Goal: Task Accomplishment & Management: Complete application form

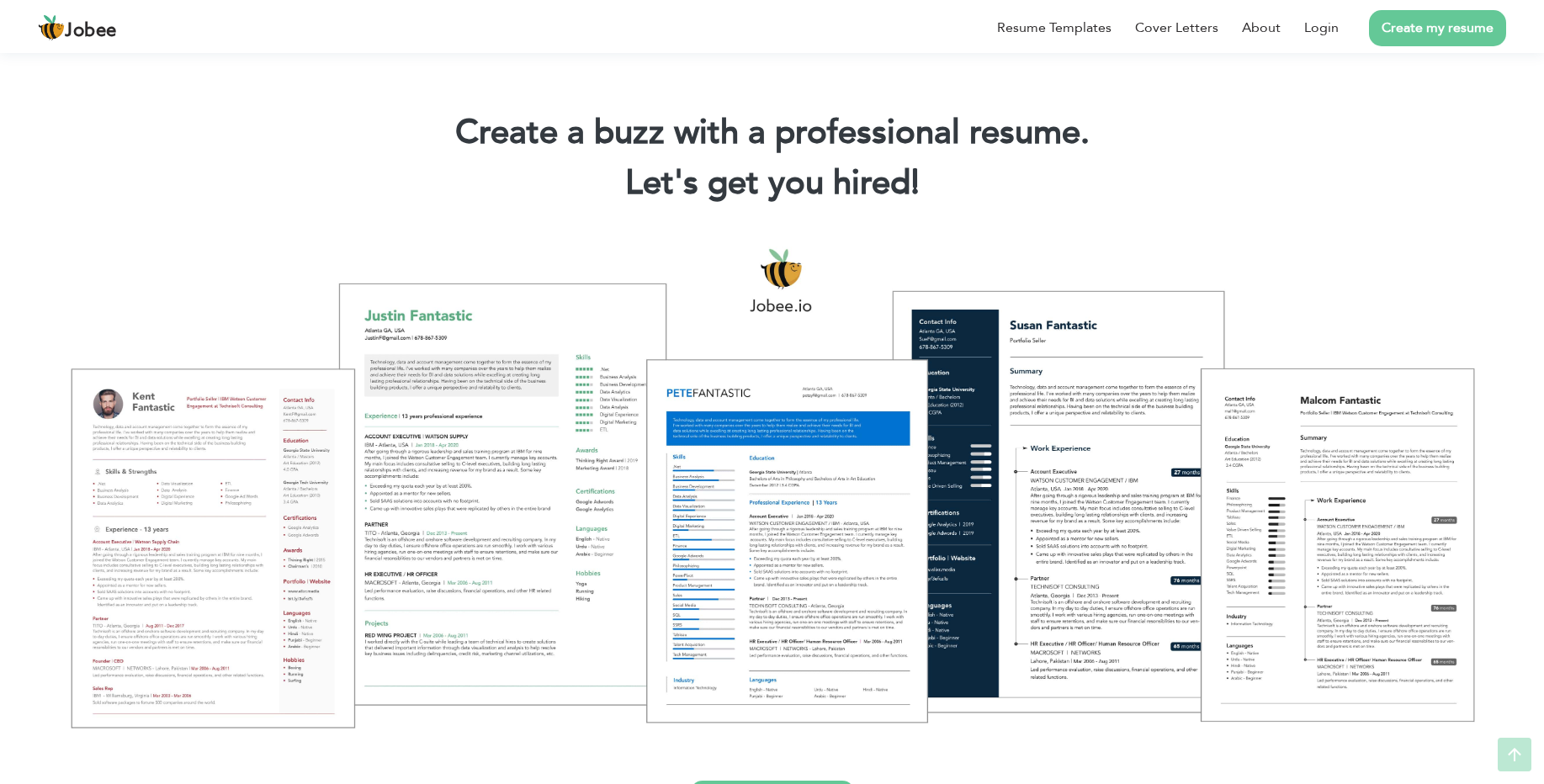
scroll to position [353, 0]
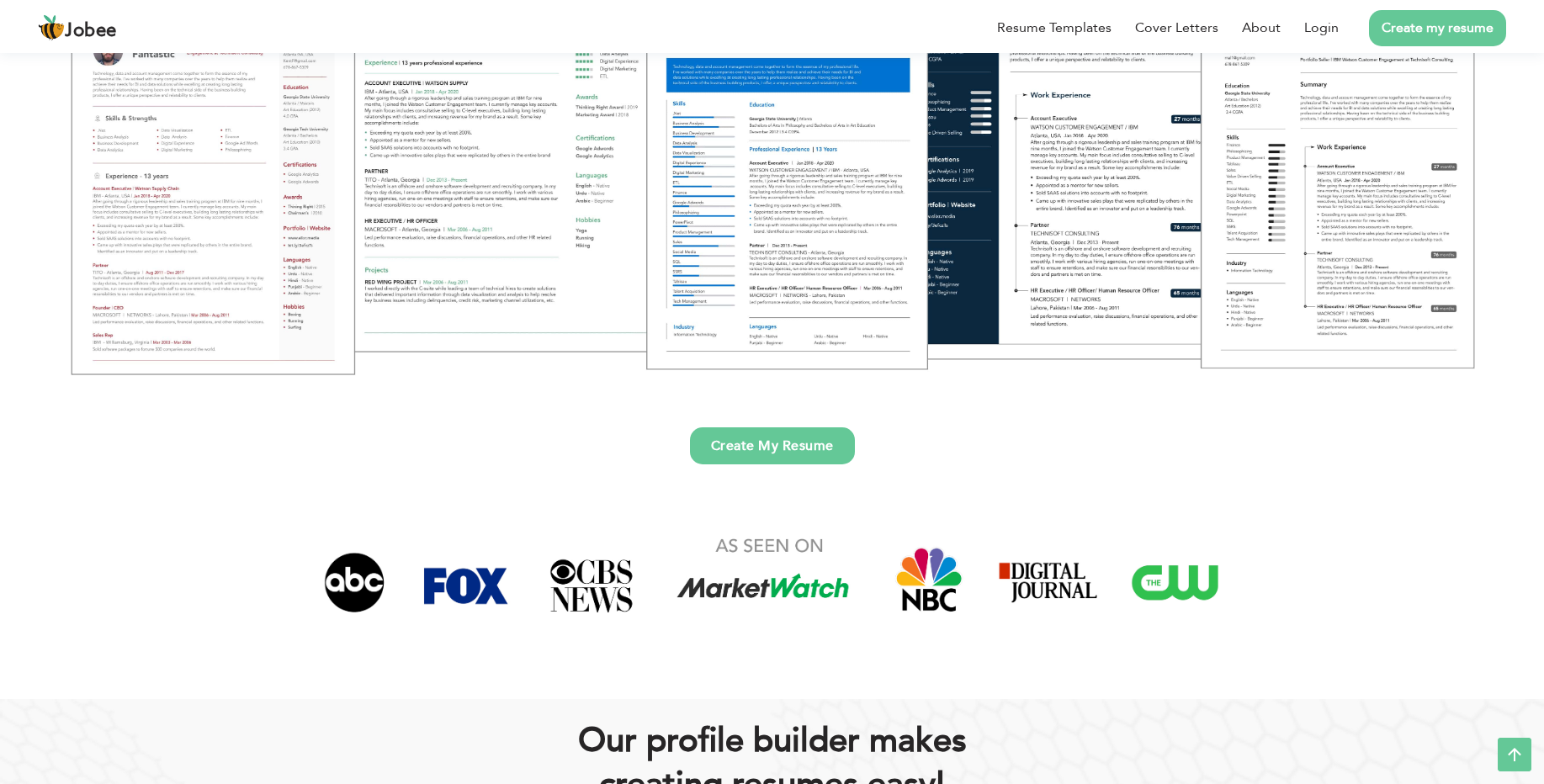
click at [751, 453] on link "Create My Resume" at bounding box center [772, 445] width 165 height 37
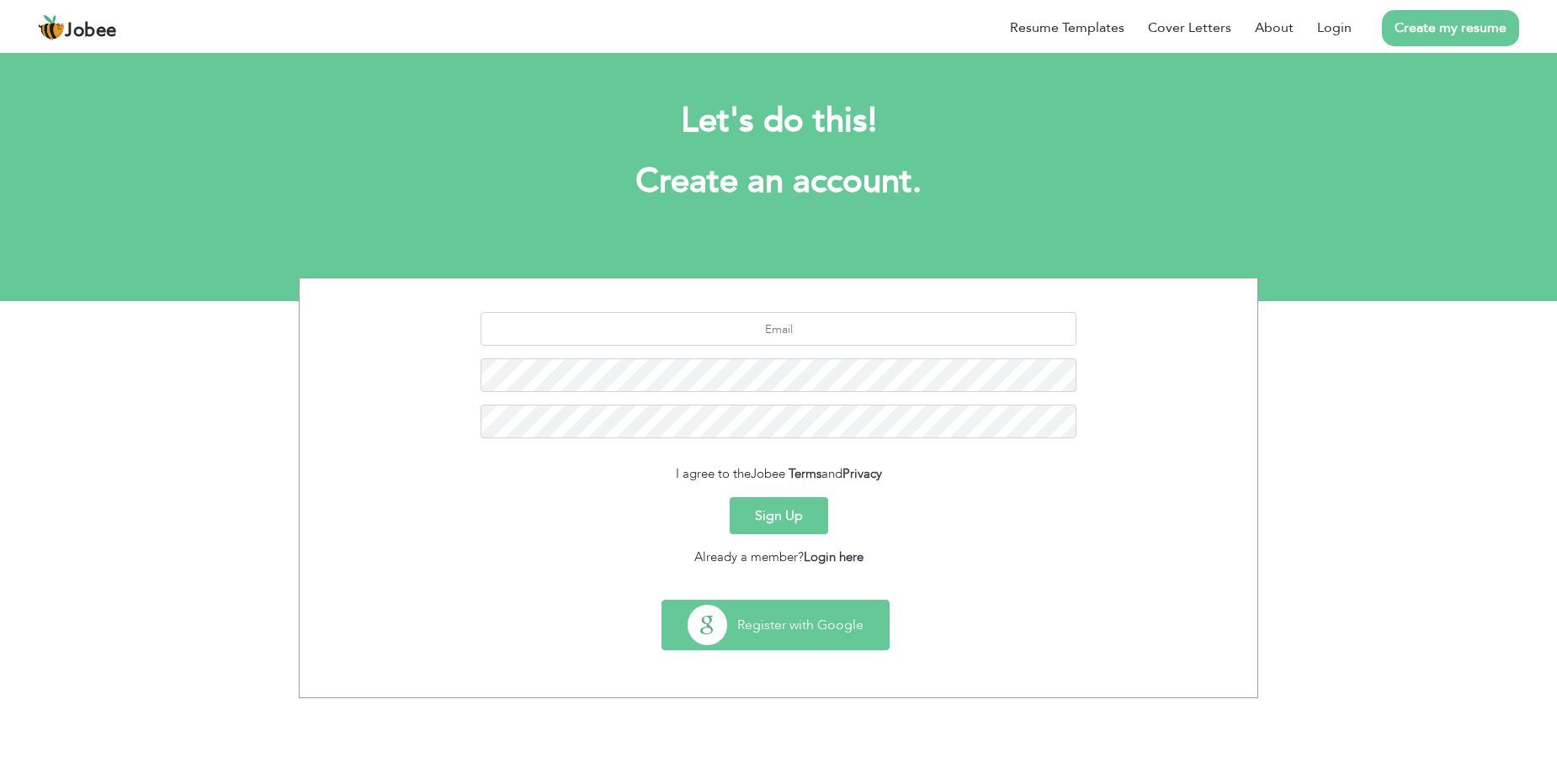
click at [813, 633] on button "Register with Google" at bounding box center [775, 624] width 226 height 49
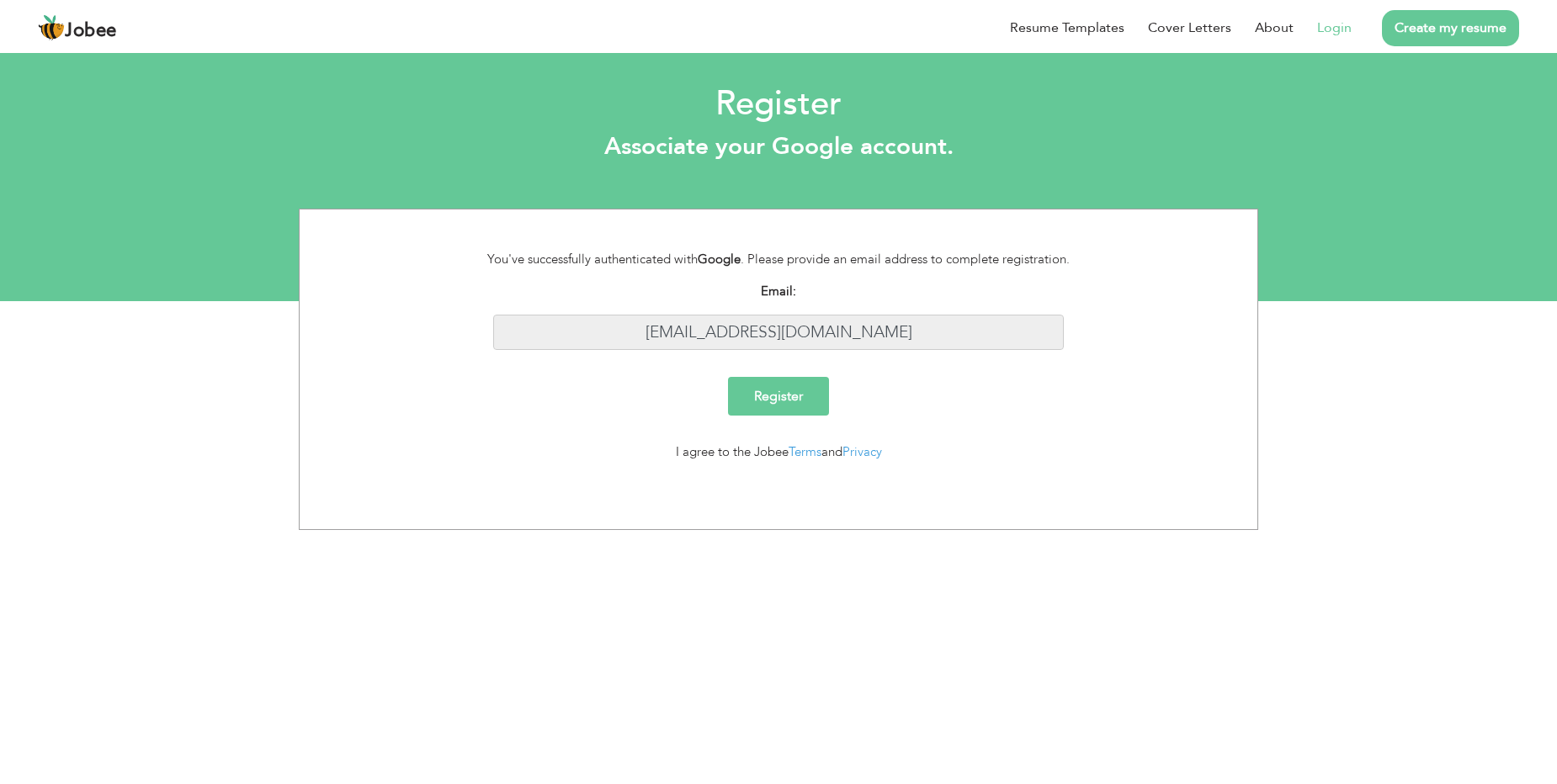
click at [776, 332] on input "rizwancentral@gmail.com" at bounding box center [778, 333] width 572 height 37
click at [779, 392] on input "Register" at bounding box center [778, 396] width 101 height 38
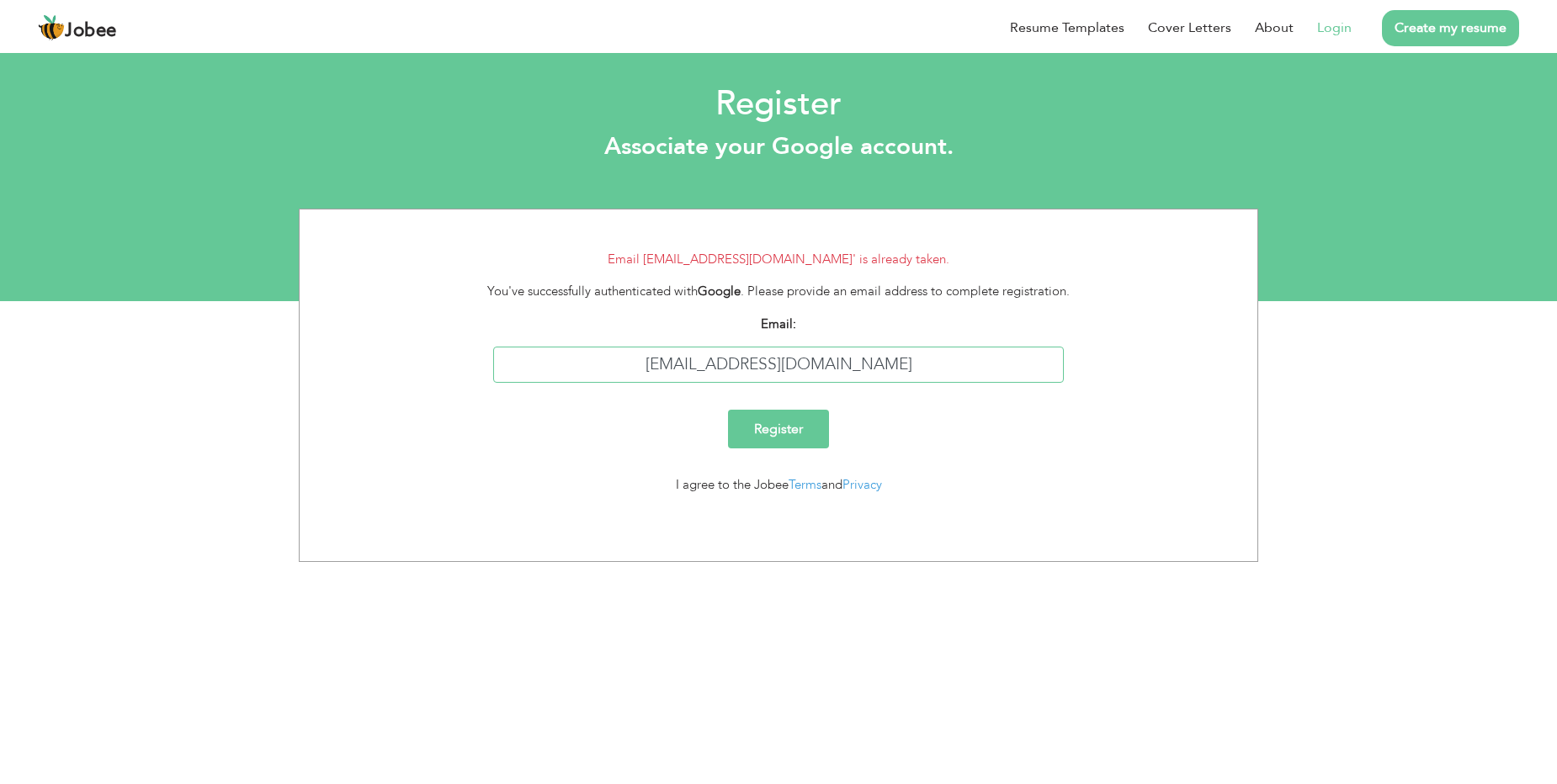
click at [862, 359] on input "[EMAIL_ADDRESS][DOMAIN_NAME]" at bounding box center [778, 365] width 572 height 37
click at [794, 422] on input "Register" at bounding box center [778, 429] width 101 height 38
click at [834, 370] on input "[EMAIL_ADDRESS][DOMAIN_NAME]" at bounding box center [778, 365] width 572 height 37
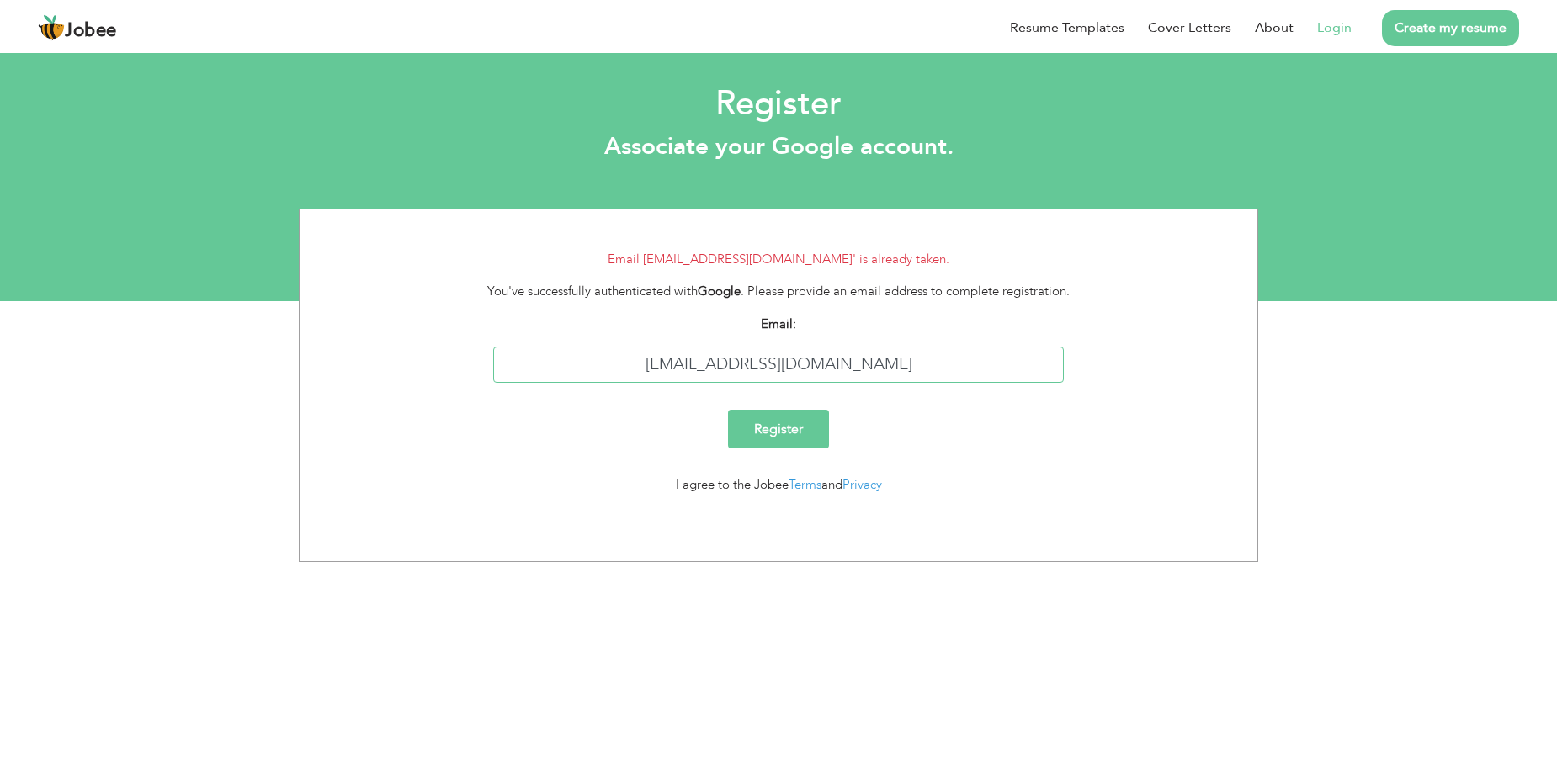
click at [834, 370] on input "[EMAIL_ADDRESS][DOMAIN_NAME]" at bounding box center [778, 365] width 572 height 37
click at [834, 370] on input "rizwancentral@gmail.com" at bounding box center [778, 365] width 572 height 37
click at [1330, 31] on link "Login" at bounding box center [1334, 27] width 35 height 20
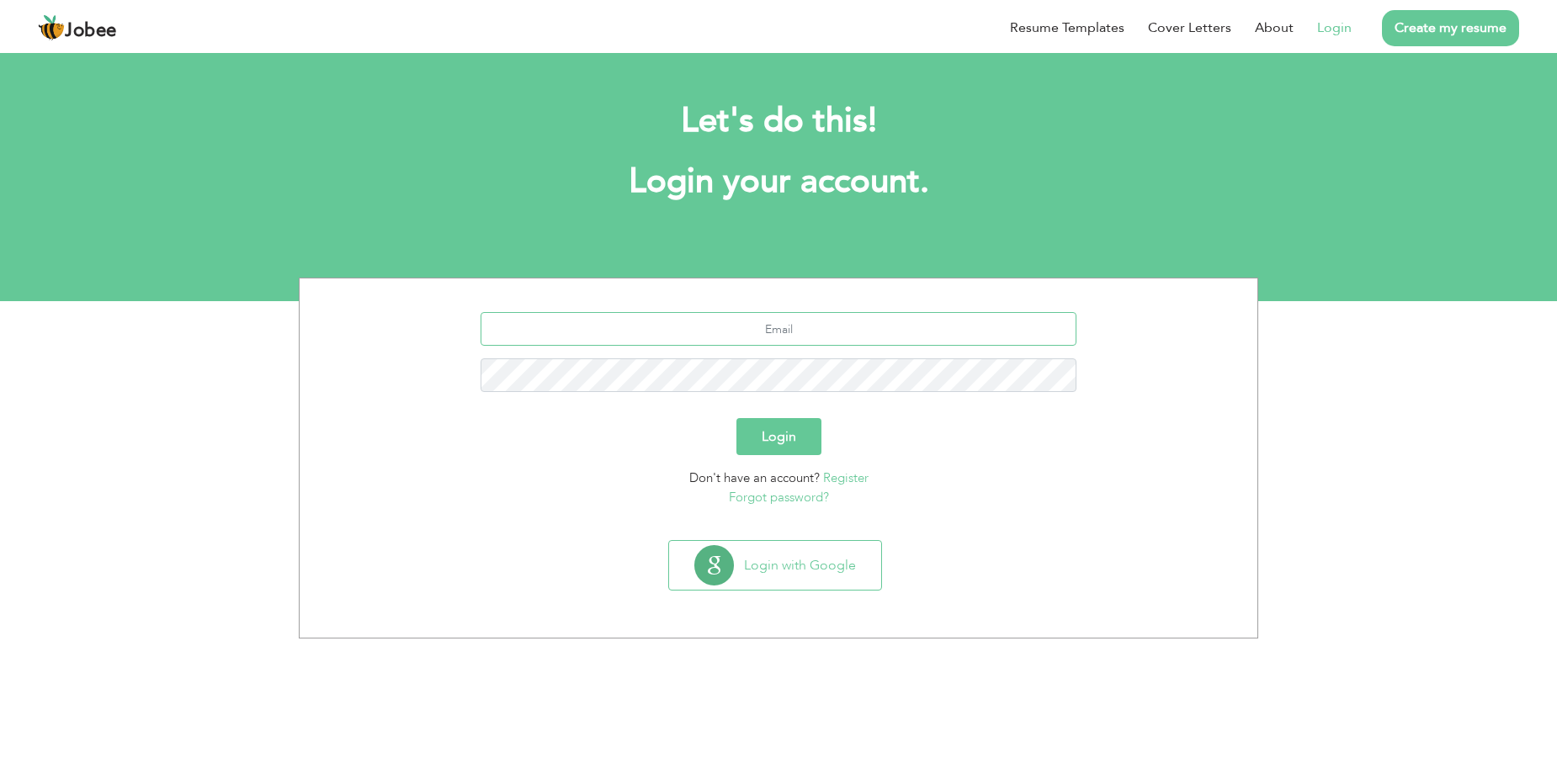
click at [801, 317] on input "text" at bounding box center [778, 328] width 597 height 34
click at [408, 513] on section "Login Don't have an account? Register Forgot password?" at bounding box center [778, 405] width 932 height 255
click at [757, 497] on link "Forgot password?" at bounding box center [778, 496] width 100 height 16
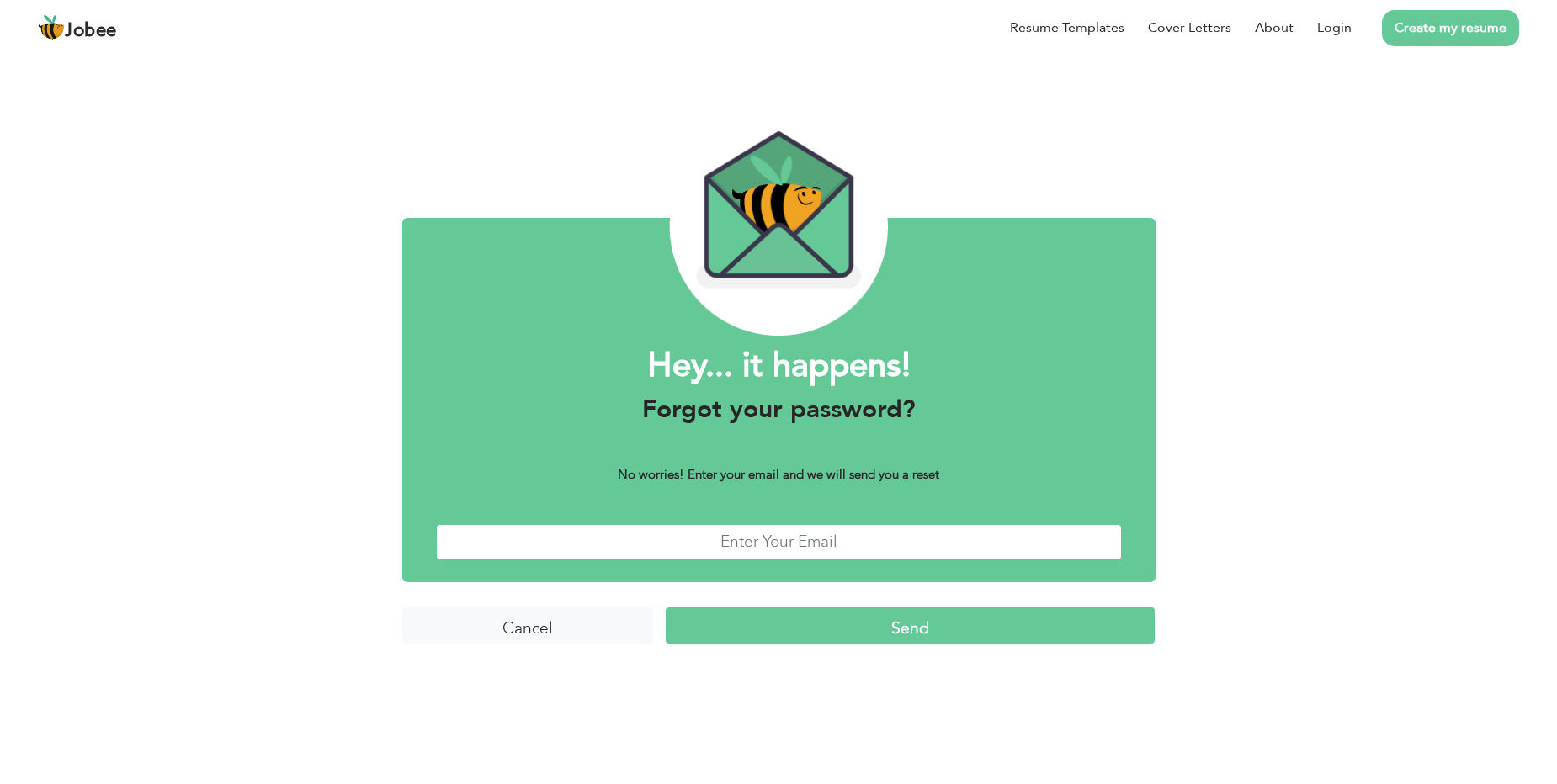
click at [801, 544] on input "text" at bounding box center [778, 543] width 686 height 37
paste input "[EMAIL_ADDRESS][DOMAIN_NAME]"
type input "[EMAIL_ADDRESS][DOMAIN_NAME]"
click at [892, 622] on input "Send" at bounding box center [910, 625] width 490 height 37
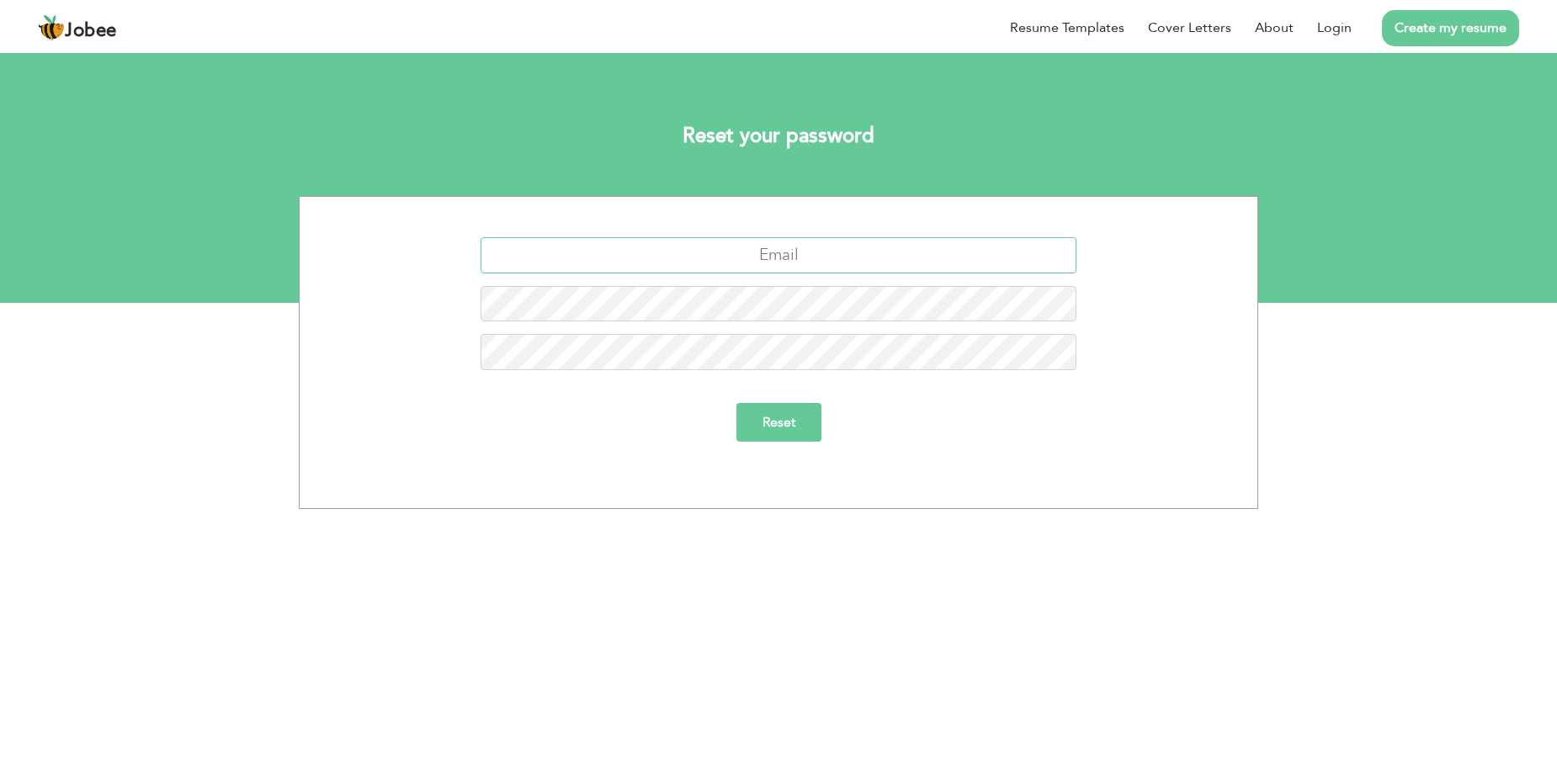
click at [804, 243] on input "text" at bounding box center [778, 256] width 597 height 37
paste input "[EMAIL_ADDRESS][DOMAIN_NAME]"
type input "[EMAIL_ADDRESS][DOMAIN_NAME]"
click at [780, 427] on input "Reset" at bounding box center [778, 422] width 85 height 38
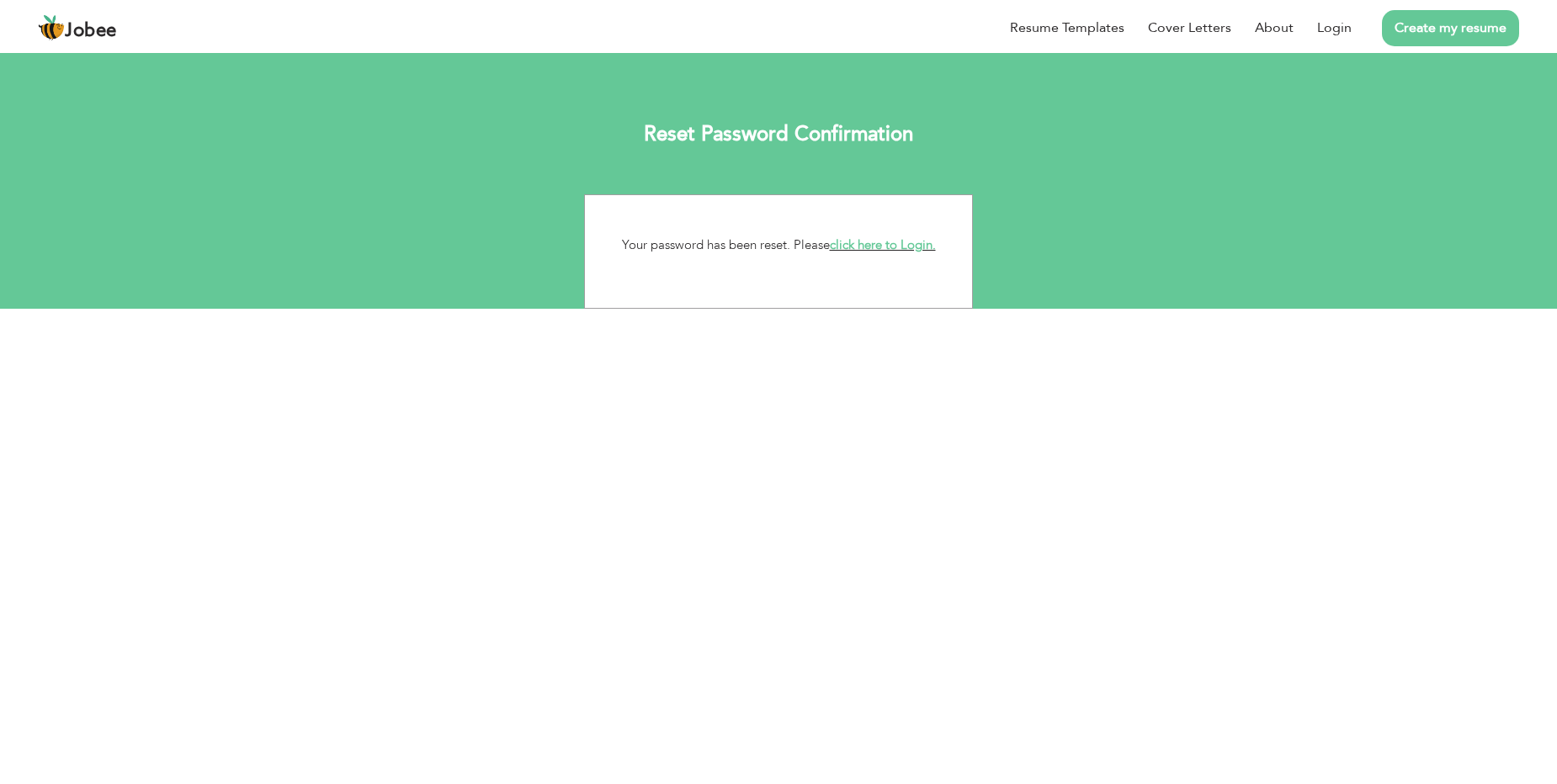
click at [907, 245] on link "click here to Login." at bounding box center [882, 244] width 106 height 16
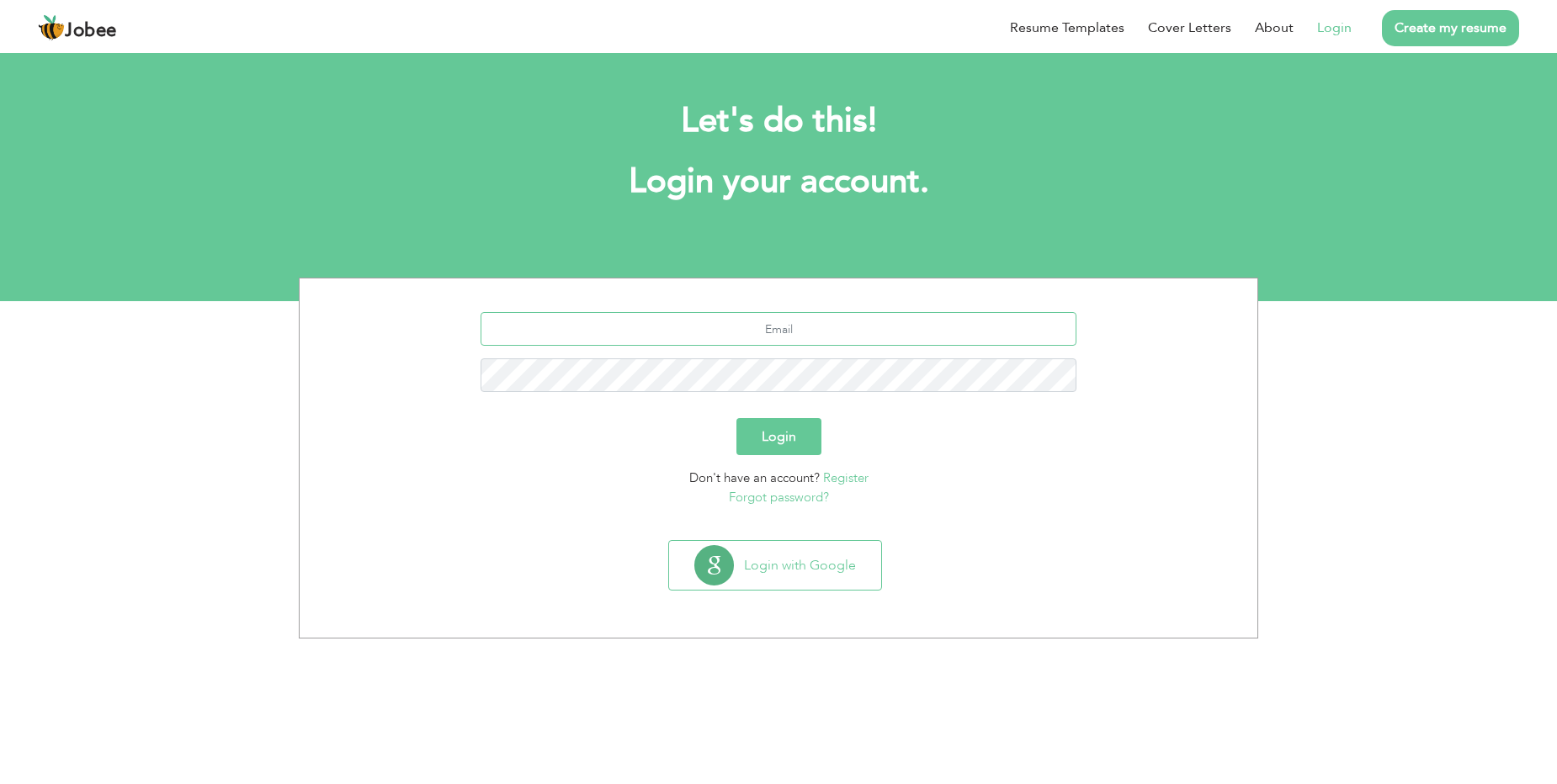
click at [801, 331] on input "text" at bounding box center [778, 328] width 597 height 34
type input "[EMAIL_ADDRESS][DOMAIN_NAME]"
click at [787, 439] on button "Login" at bounding box center [778, 437] width 85 height 37
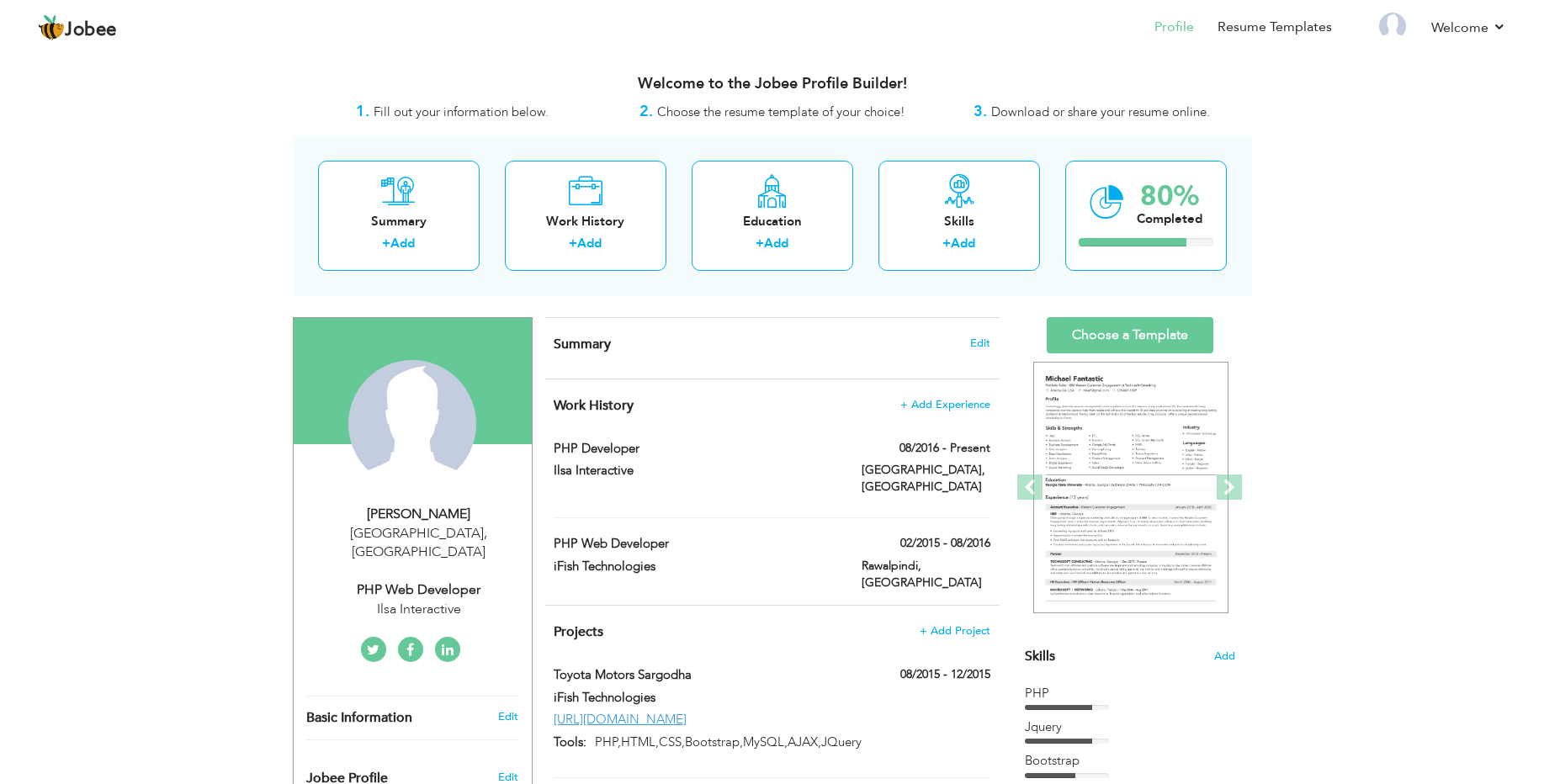
click at [990, 345] on div "Summary Edit" at bounding box center [772, 348] width 454 height 61
click at [983, 344] on span "Edit" at bounding box center [979, 343] width 20 height 12
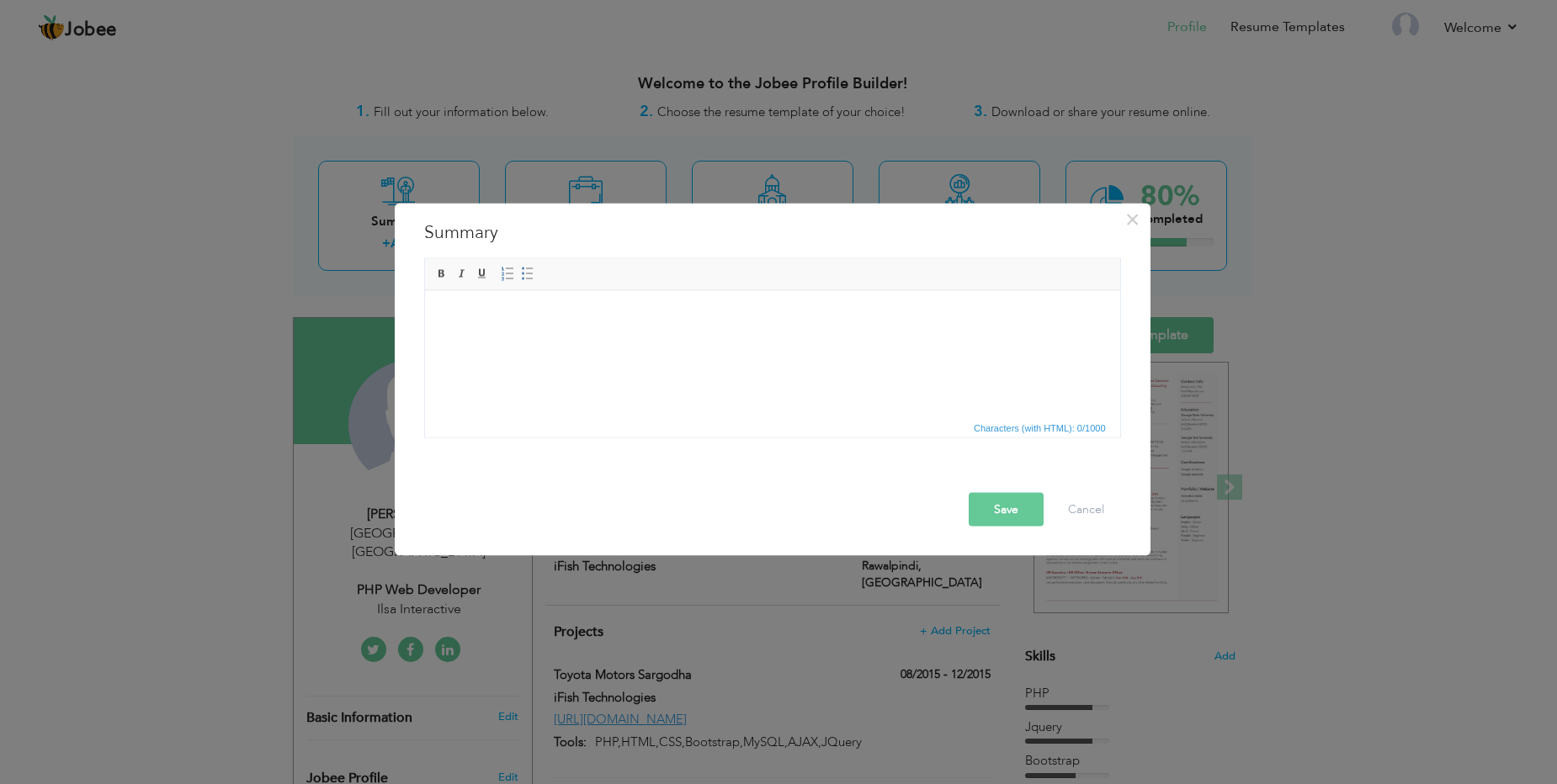
click at [463, 333] on html at bounding box center [772, 316] width 695 height 51
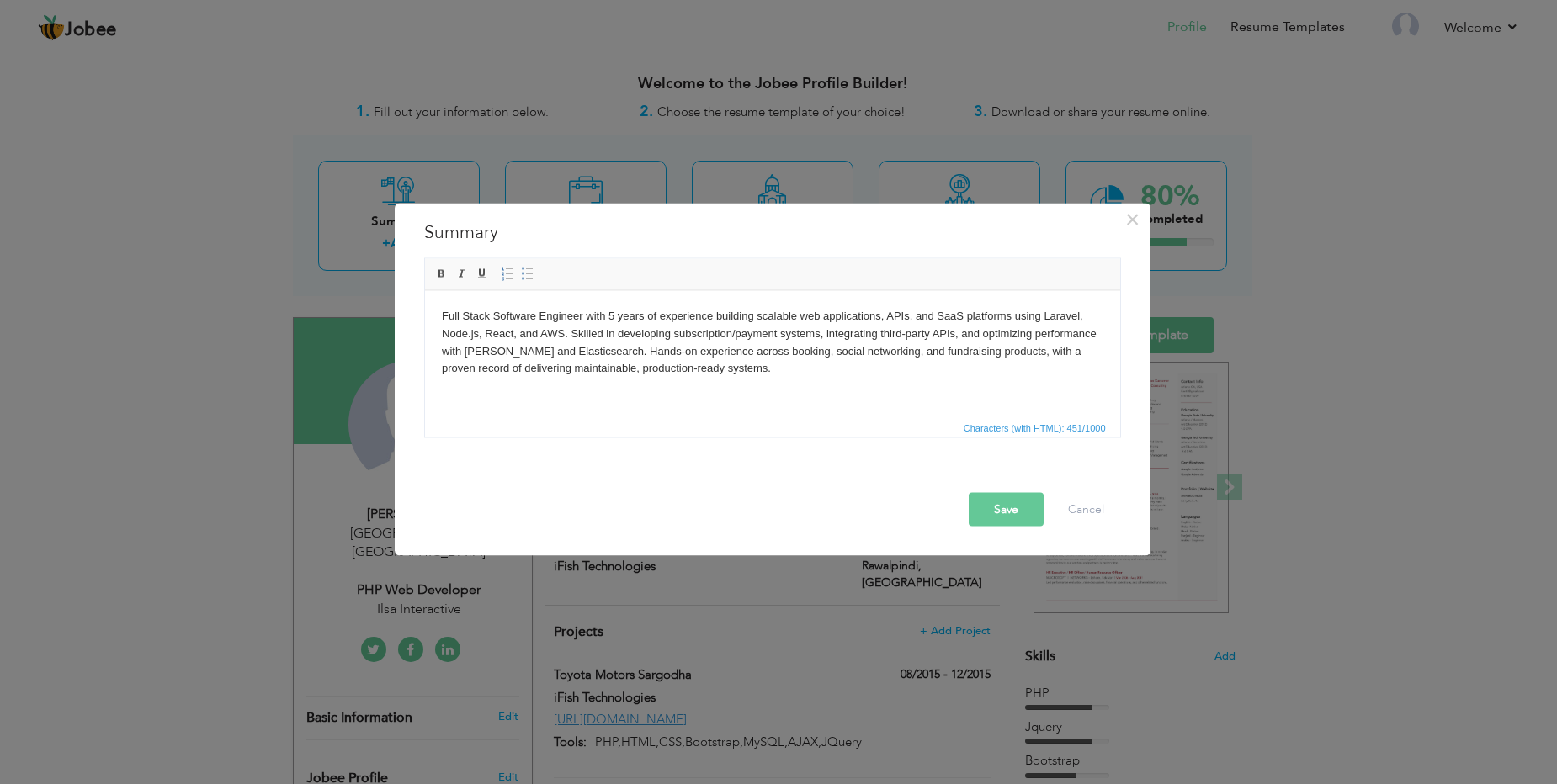
click at [1018, 514] on button "Save" at bounding box center [1006, 509] width 75 height 34
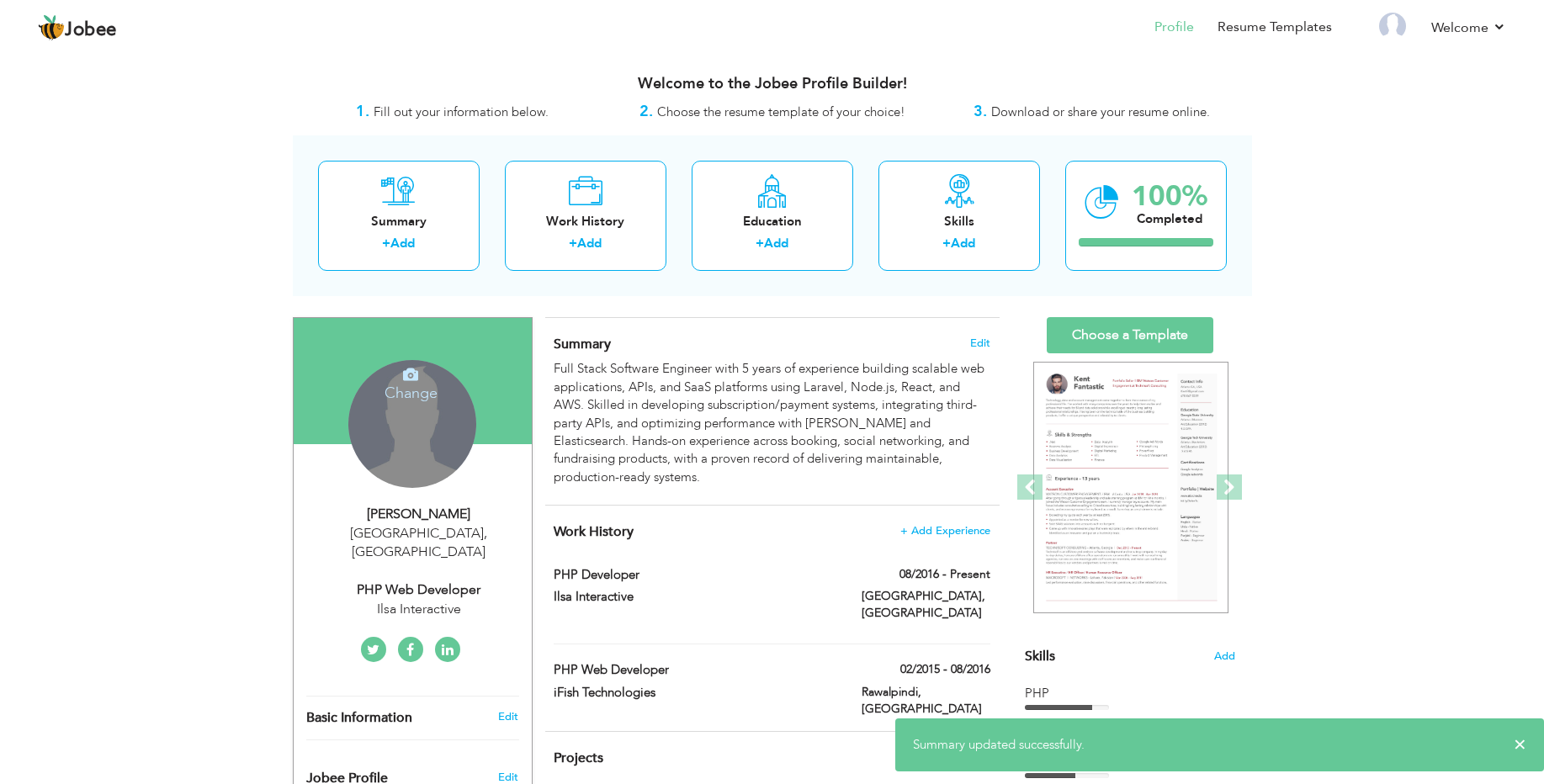
click at [414, 438] on div "Change Remove" at bounding box center [412, 423] width 128 height 128
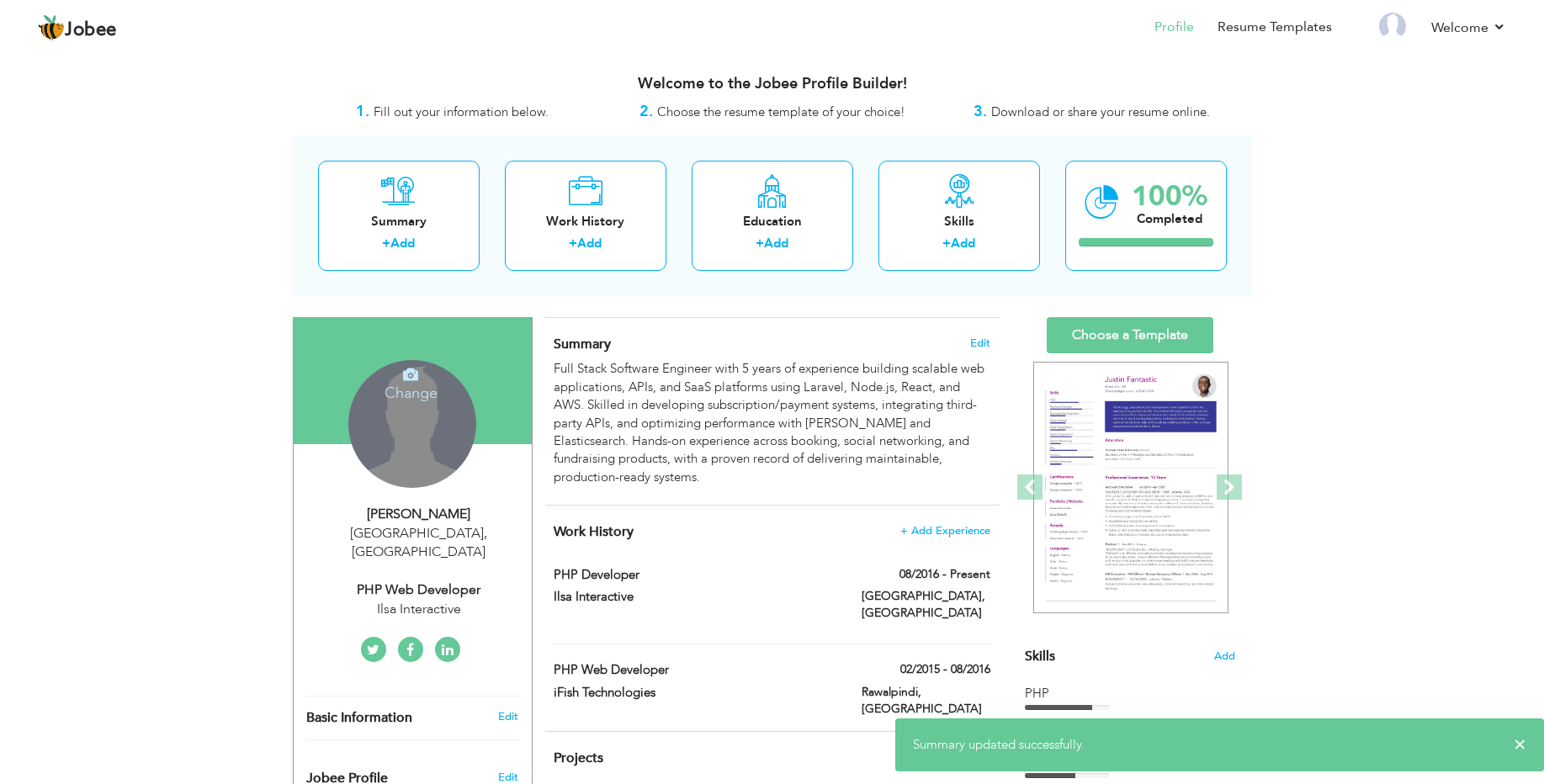
click at [412, 375] on icon at bounding box center [411, 374] width 15 height 15
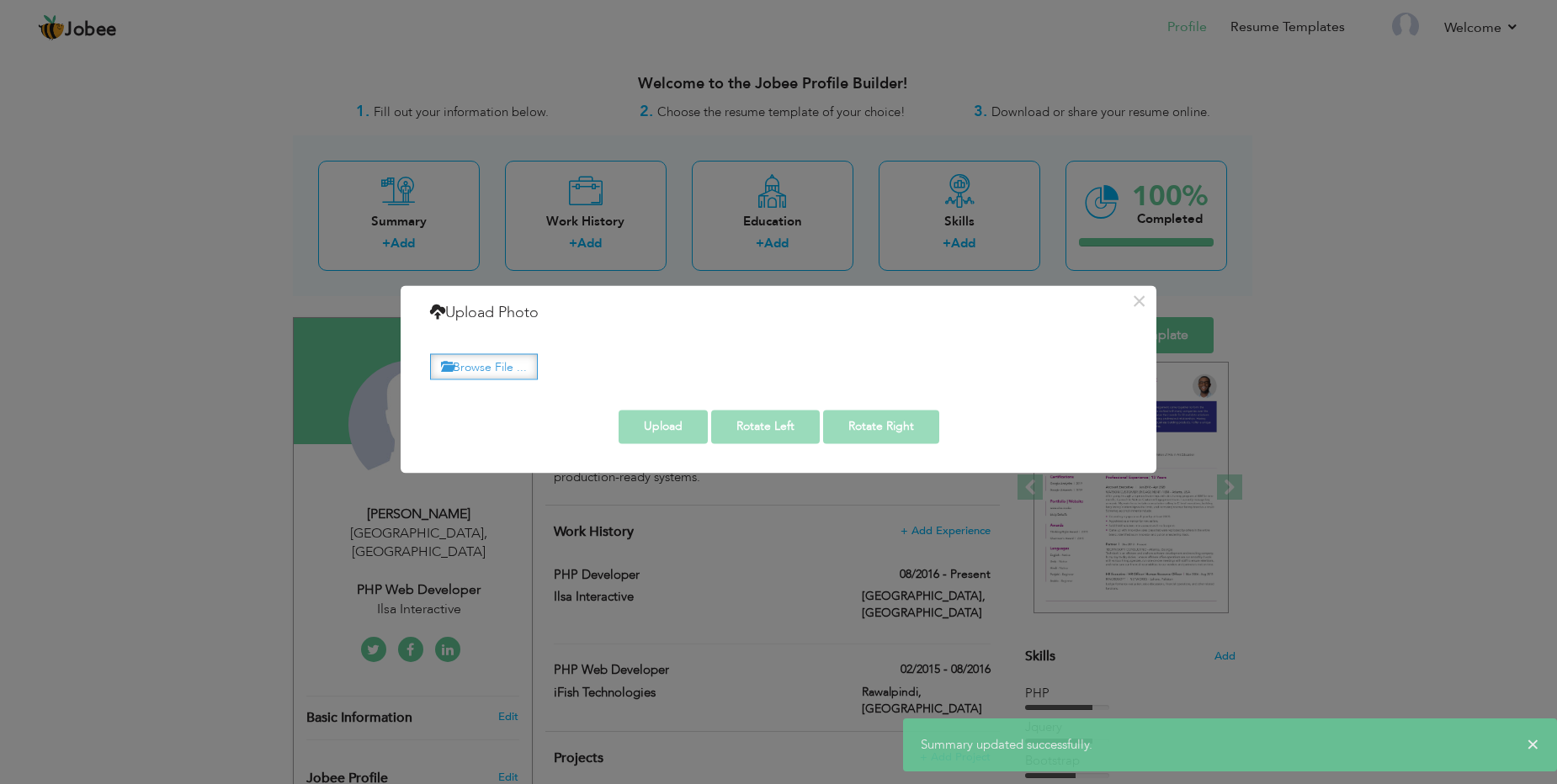
click at [485, 373] on label "Browse File ..." at bounding box center [484, 366] width 108 height 26
click at [0, 0] on input "Browse File ..." at bounding box center [0, 0] width 0 height 0
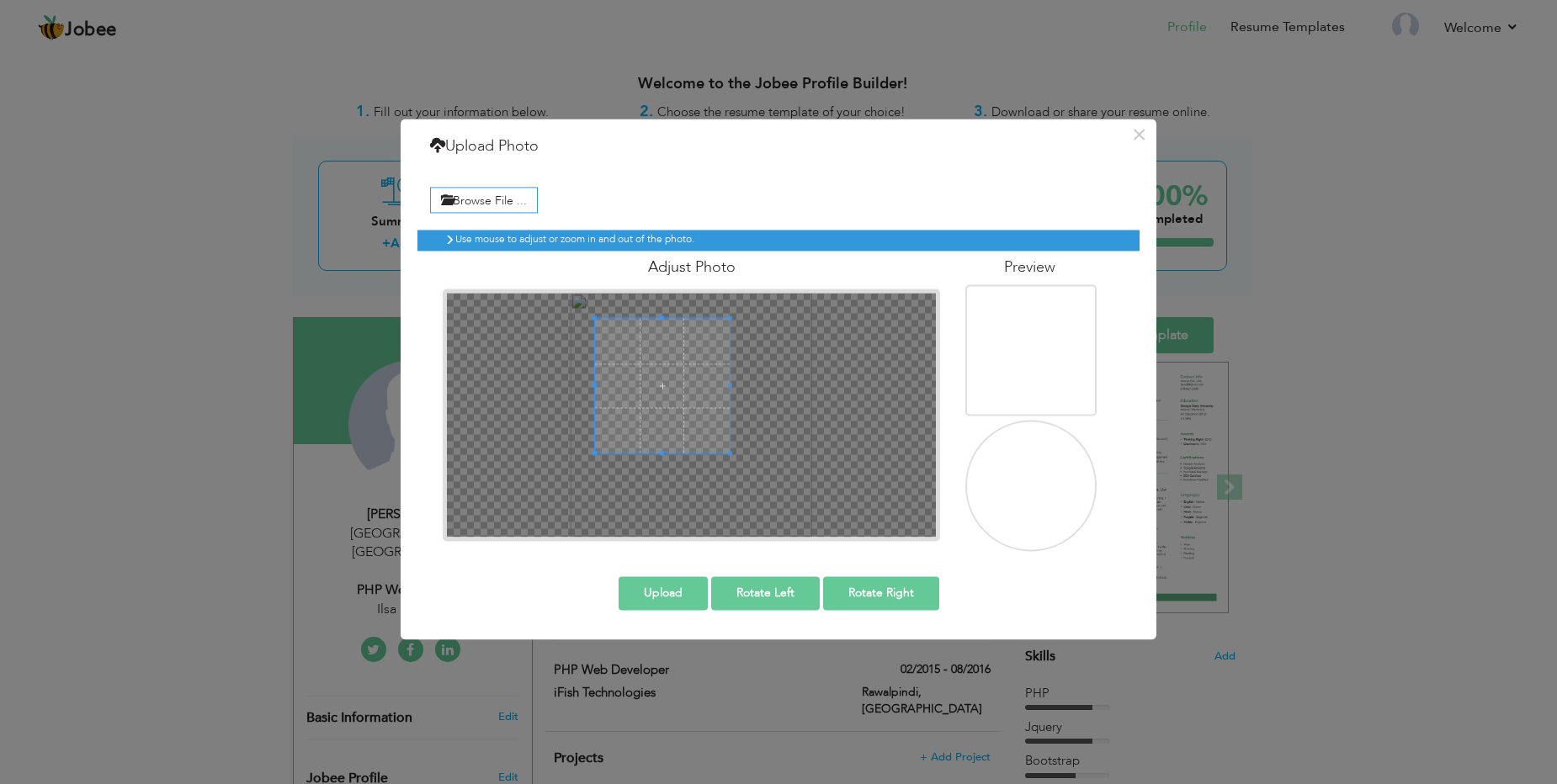
click at [727, 440] on div at bounding box center [662, 386] width 135 height 135
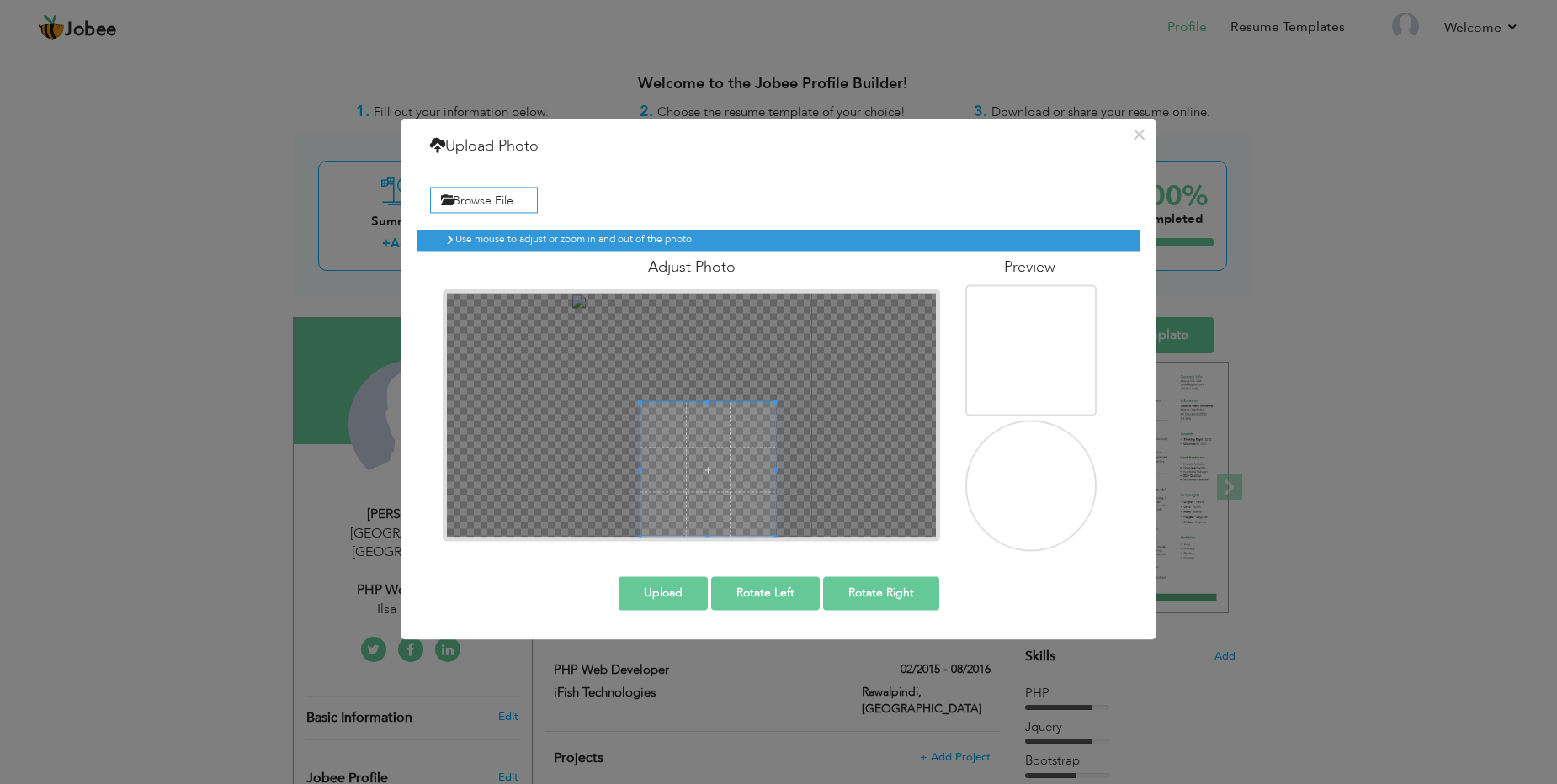
click at [677, 502] on div at bounding box center [691, 416] width 489 height 244
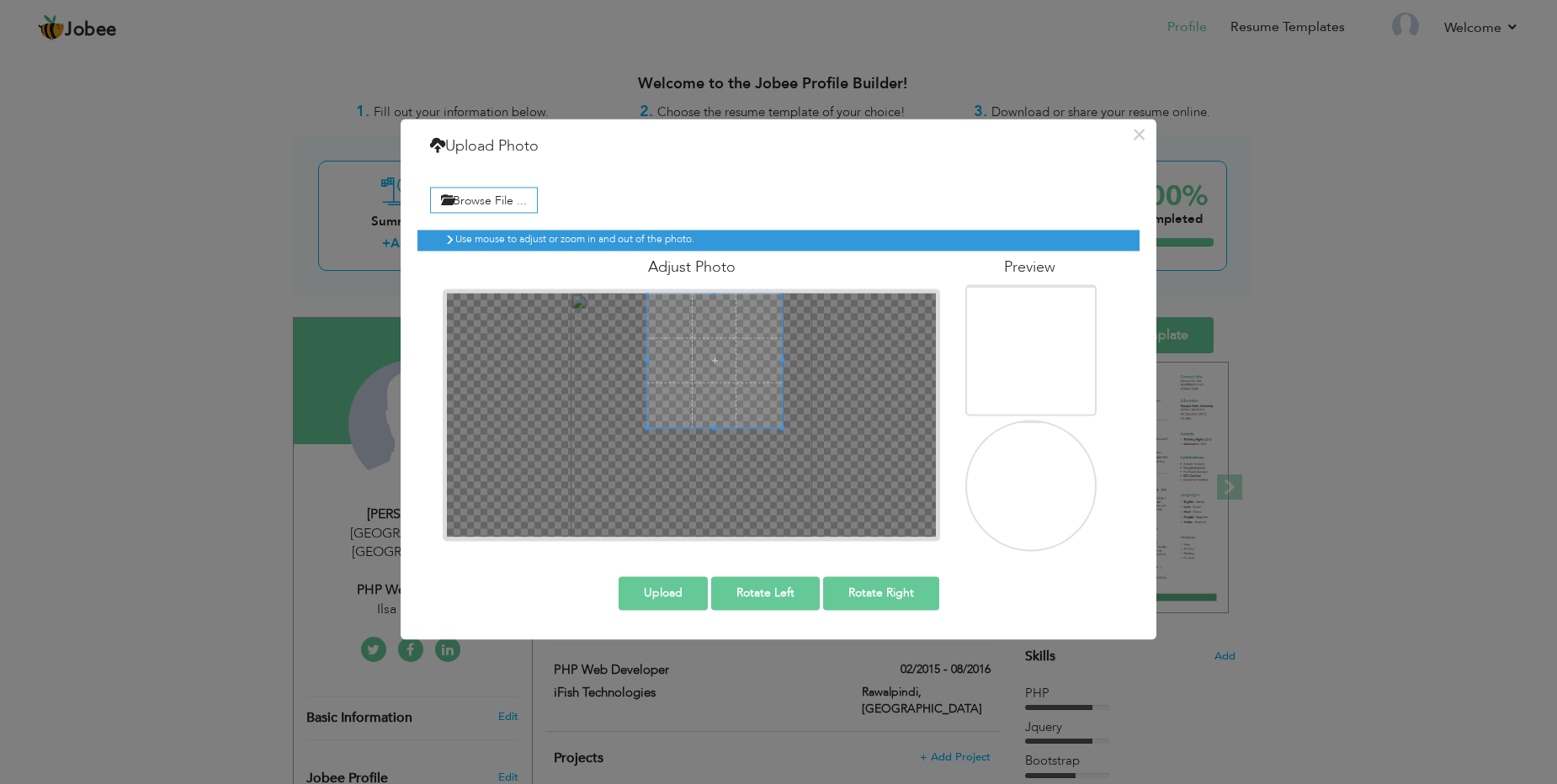
click at [718, 378] on span at bounding box center [714, 361] width 135 height 135
click at [657, 403] on div at bounding box center [714, 361] width 135 height 135
click at [713, 404] on div at bounding box center [714, 361] width 135 height 135
click at [714, 417] on div at bounding box center [714, 361] width 135 height 135
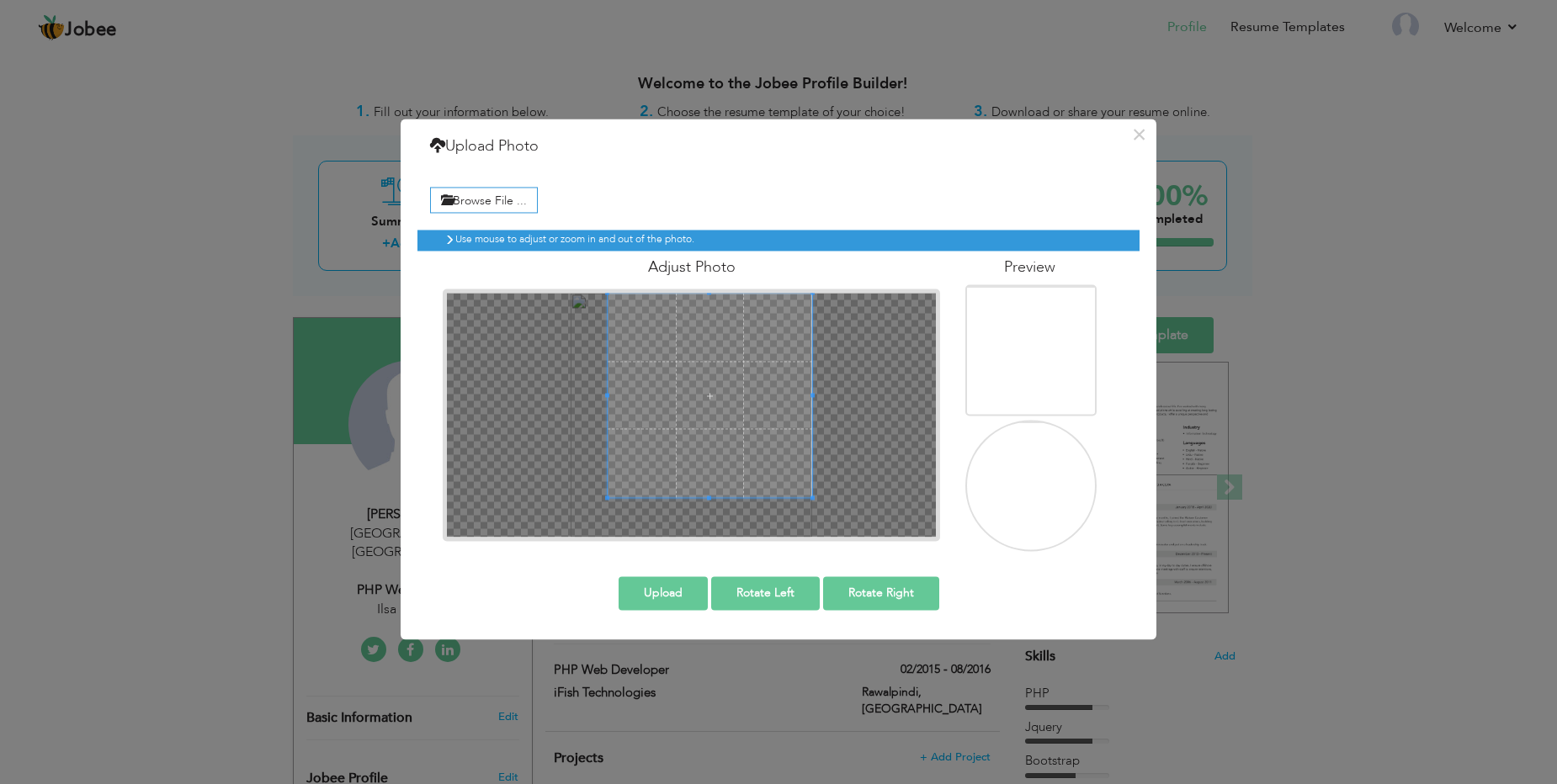
click at [716, 410] on div at bounding box center [691, 416] width 489 height 244
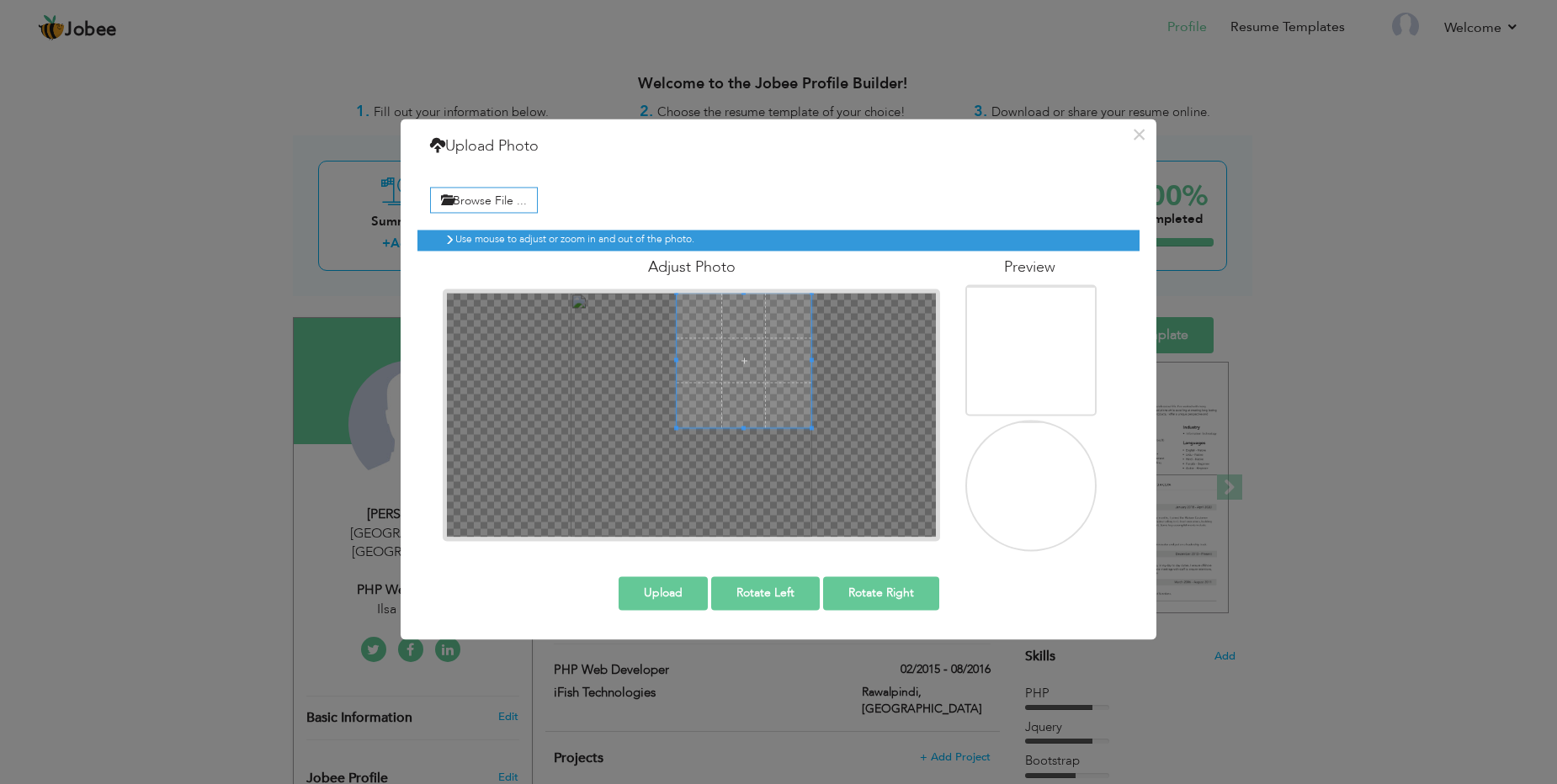
click at [684, 462] on div at bounding box center [691, 416] width 489 height 244
click at [684, 397] on span at bounding box center [721, 361] width 135 height 135
click at [662, 586] on button "Upload" at bounding box center [663, 594] width 89 height 34
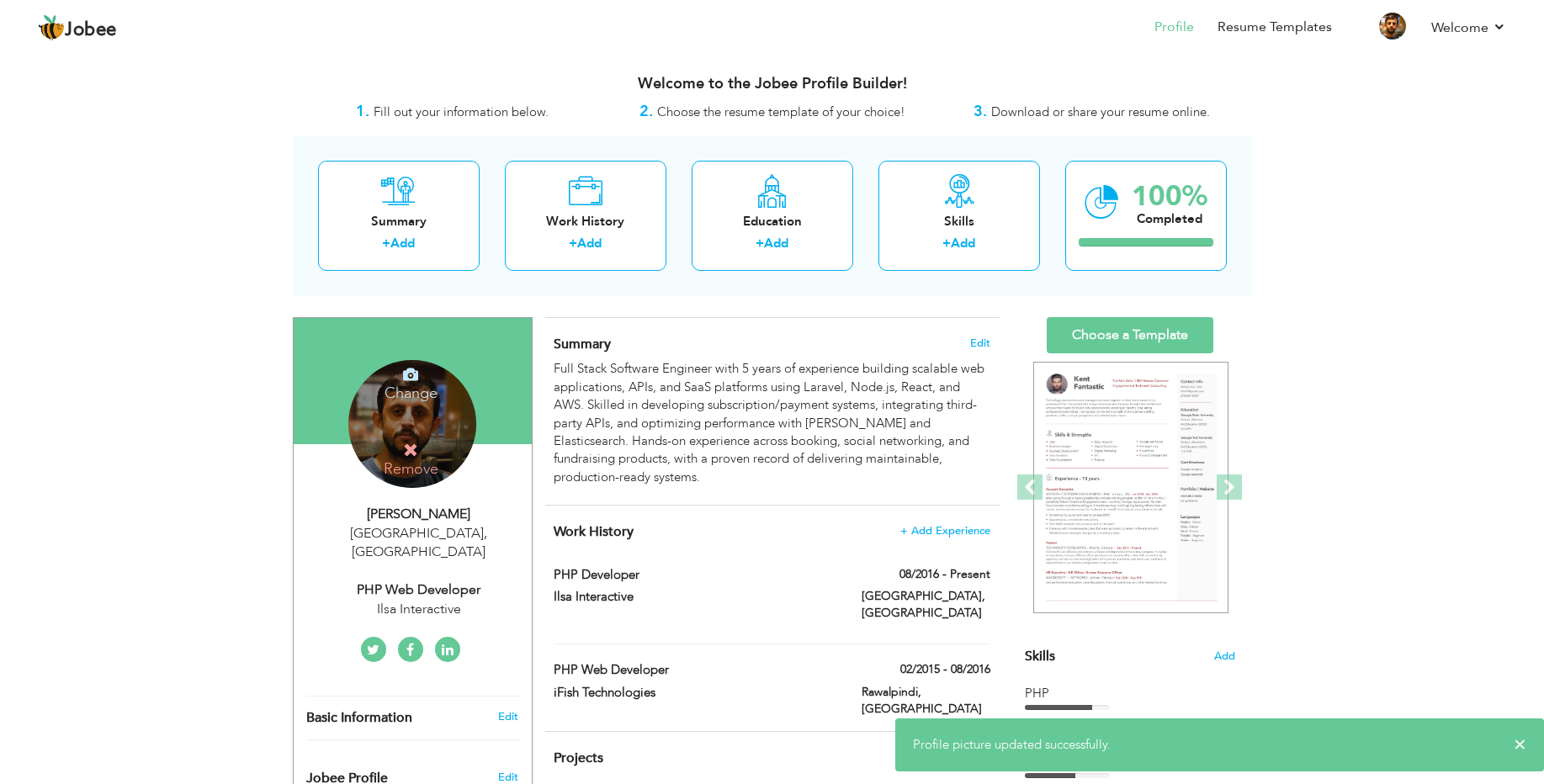
click at [432, 419] on div "Change Remove" at bounding box center [412, 423] width 128 height 128
click at [412, 459] on h4 "Remove" at bounding box center [411, 460] width 120 height 37
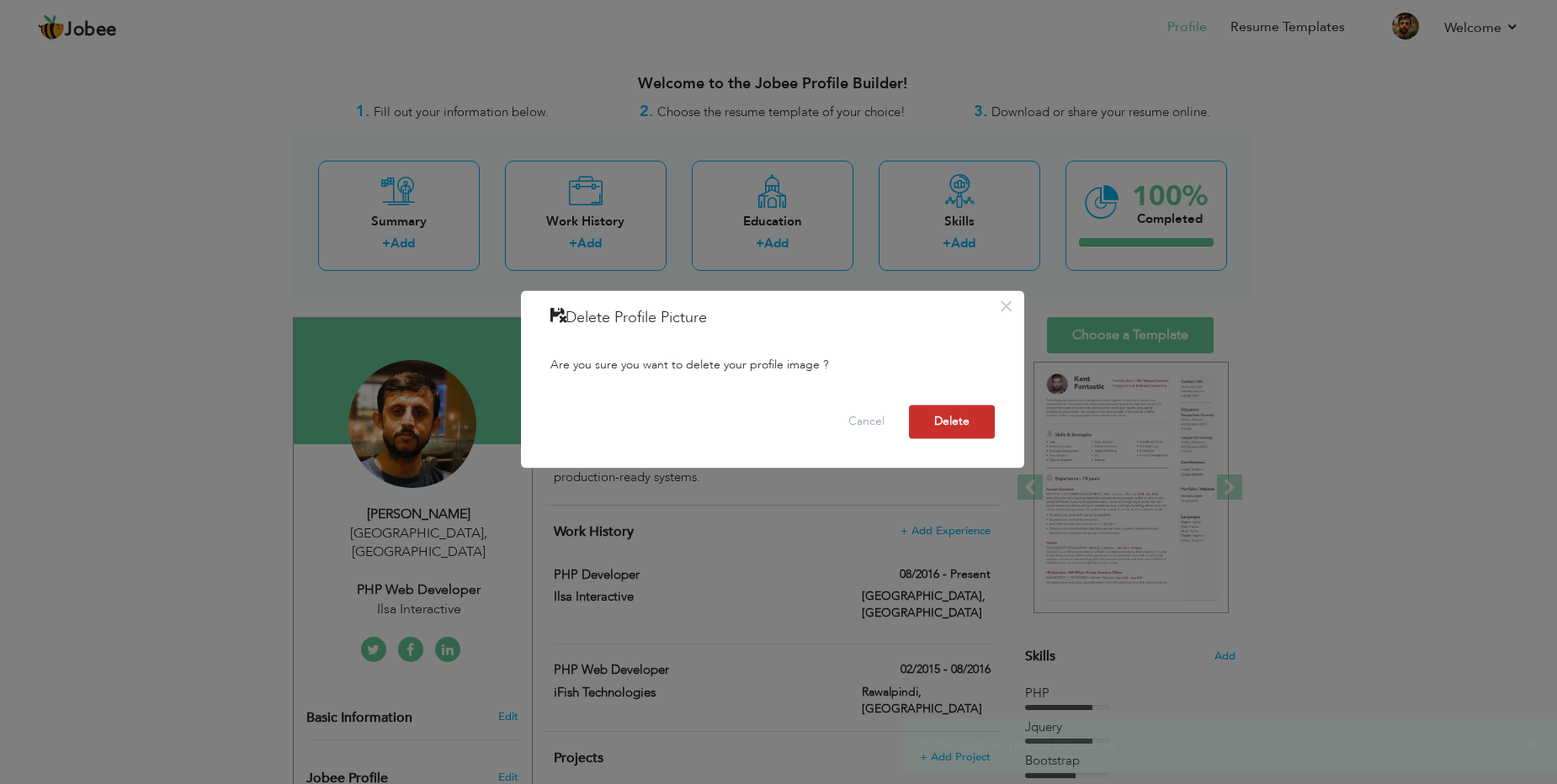
click at [958, 418] on button "Delete" at bounding box center [951, 421] width 86 height 34
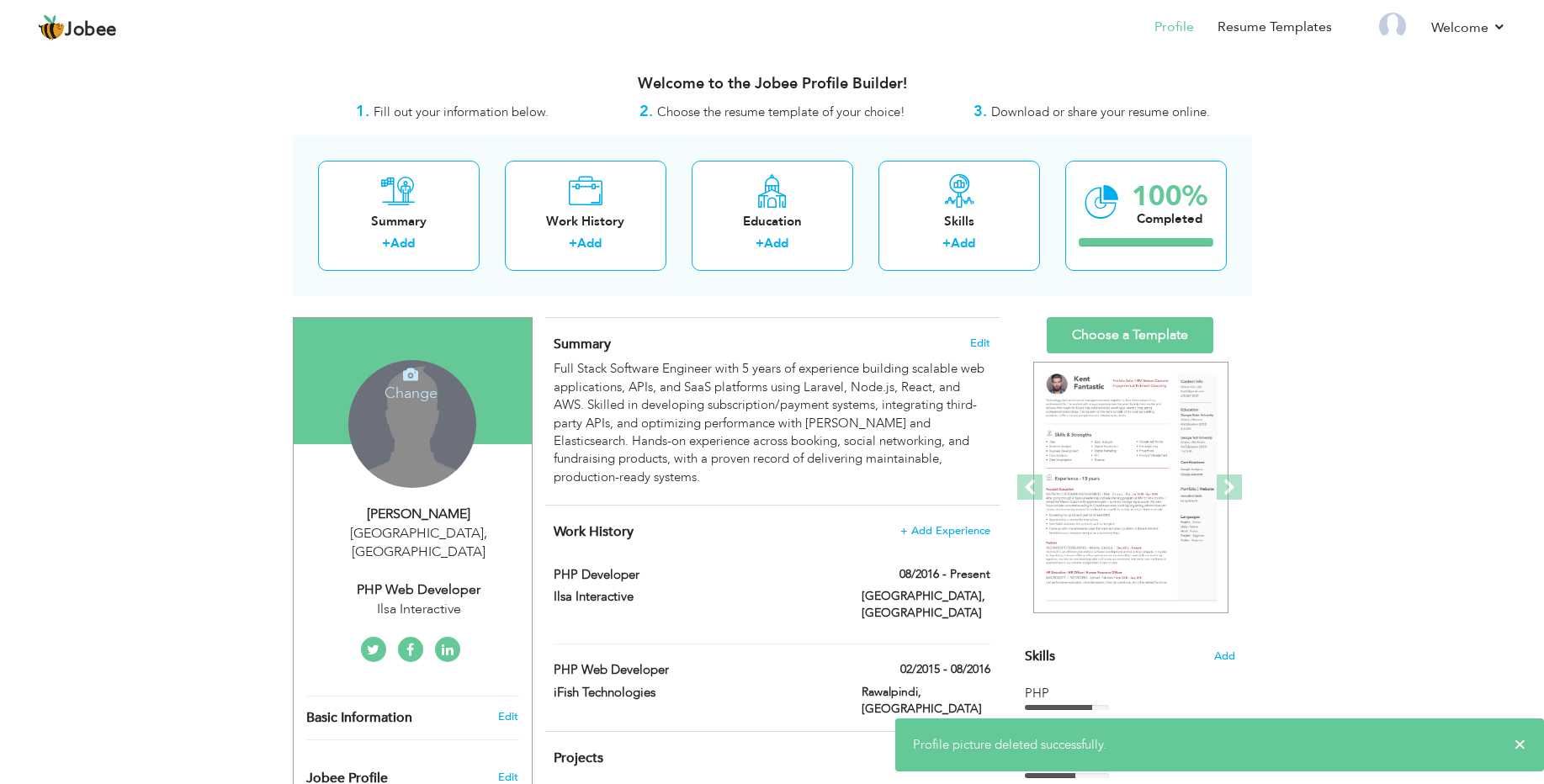
click at [406, 392] on h4 "Change" at bounding box center [411, 382] width 120 height 40
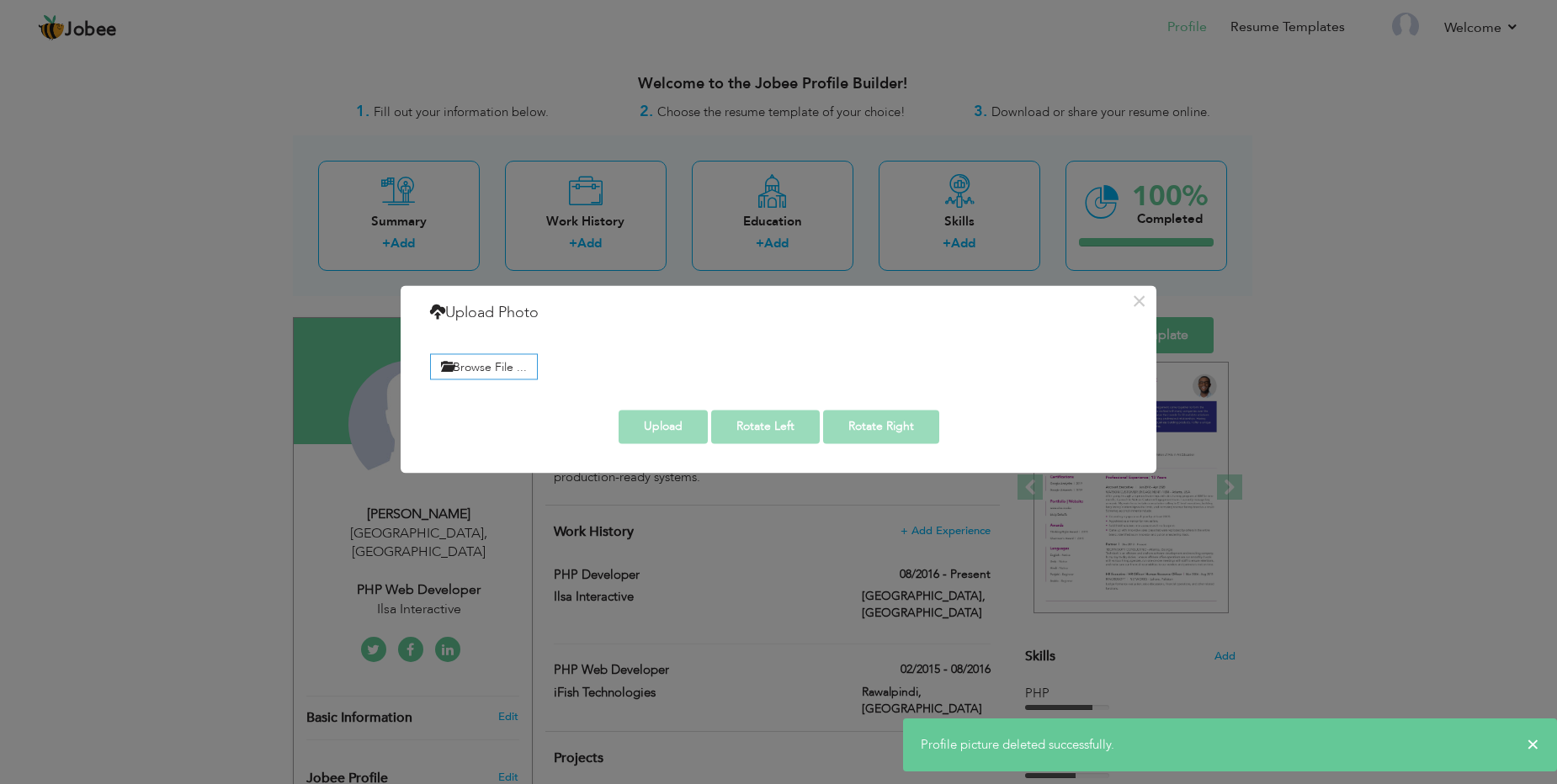
click at [485, 350] on div "Browse File ..." at bounding box center [778, 365] width 722 height 38
click at [493, 373] on label "Browse File ..." at bounding box center [484, 366] width 108 height 26
click at [0, 0] on input "Browse File ..." at bounding box center [0, 0] width 0 height 0
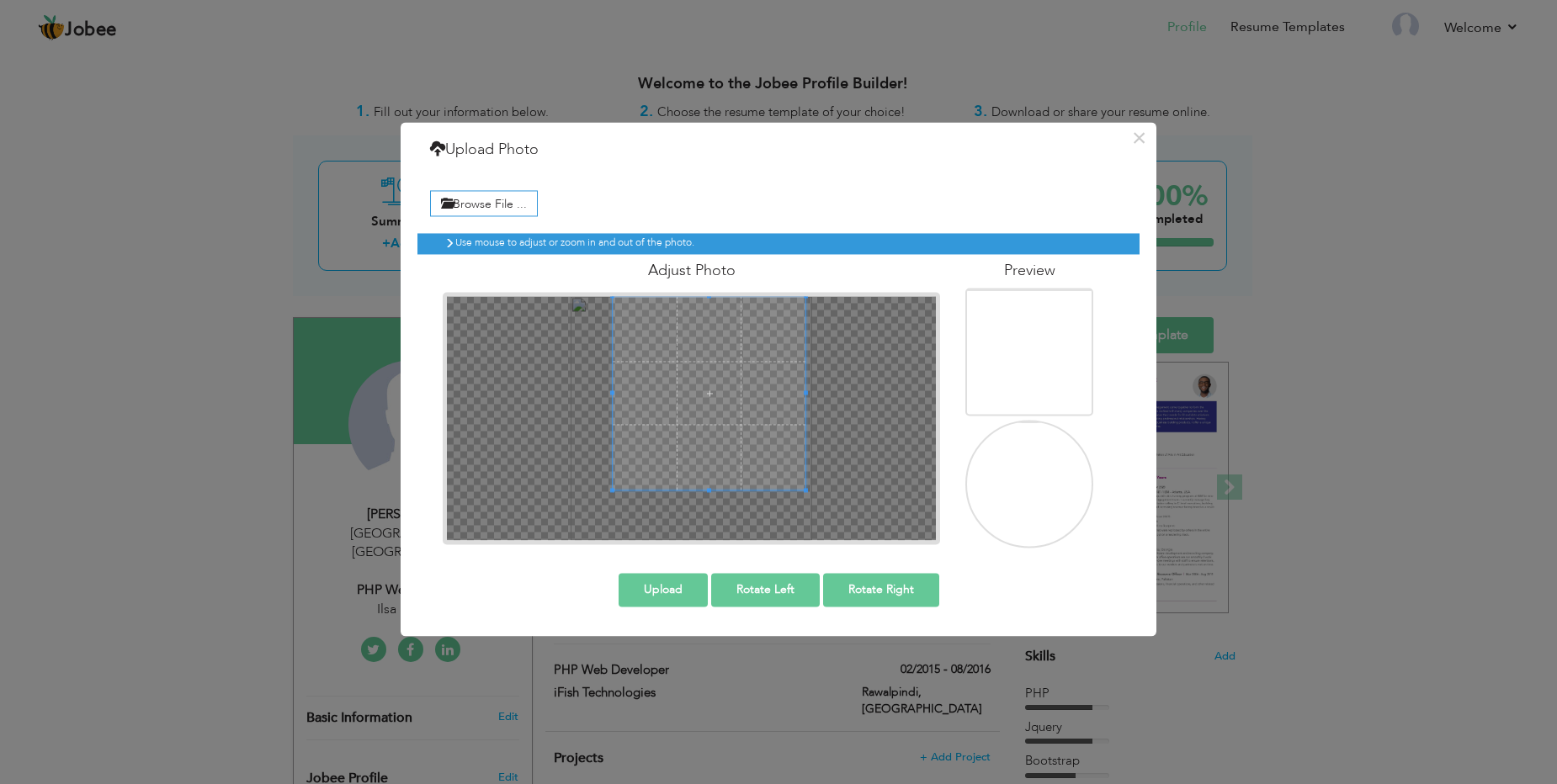
click at [682, 392] on span at bounding box center [709, 393] width 193 height 193
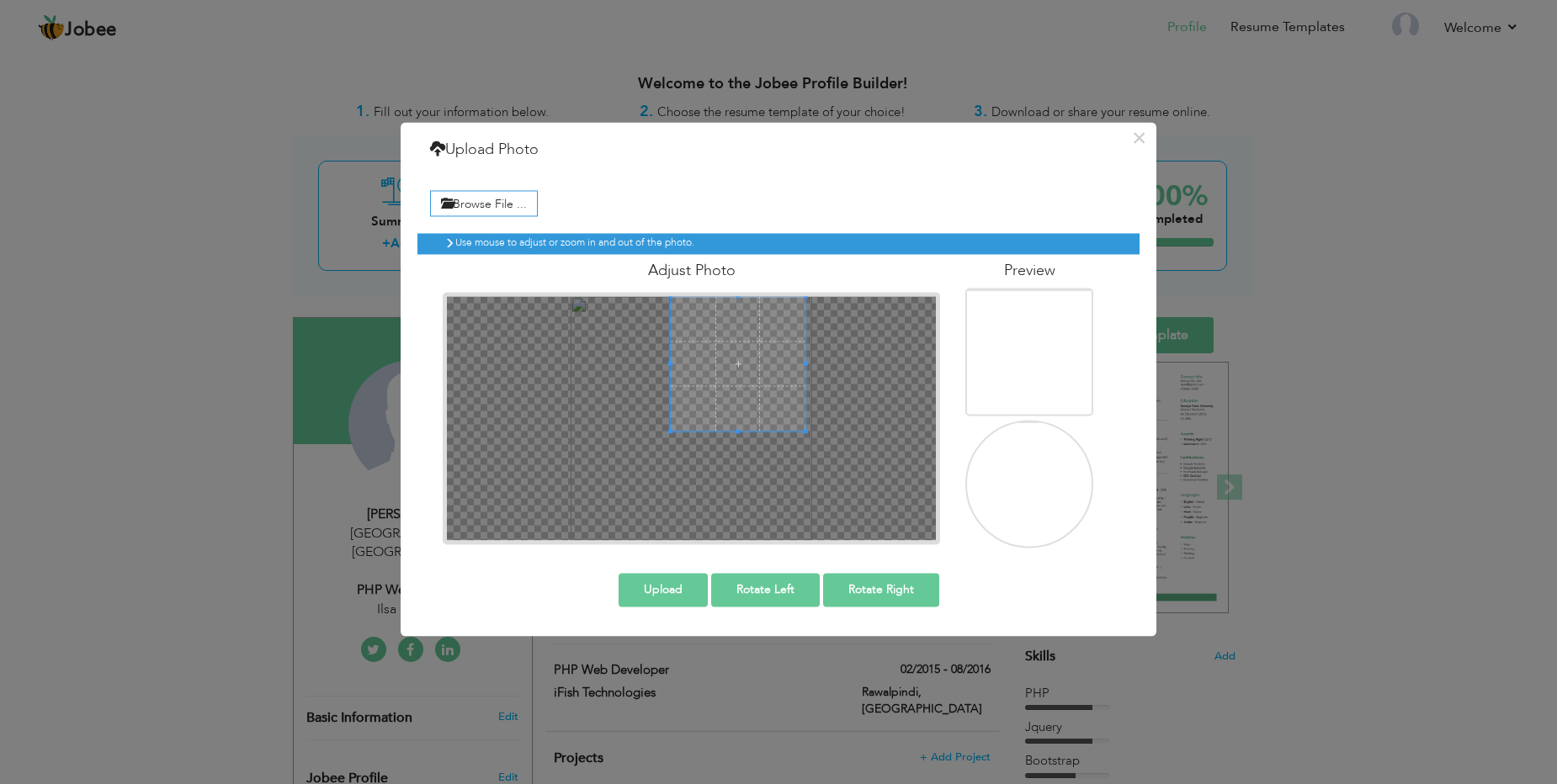
click at [671, 437] on div at bounding box center [691, 419] width 489 height 244
click at [713, 390] on span at bounding box center [712, 365] width 135 height 135
click at [663, 593] on button "Upload" at bounding box center [663, 590] width 89 height 34
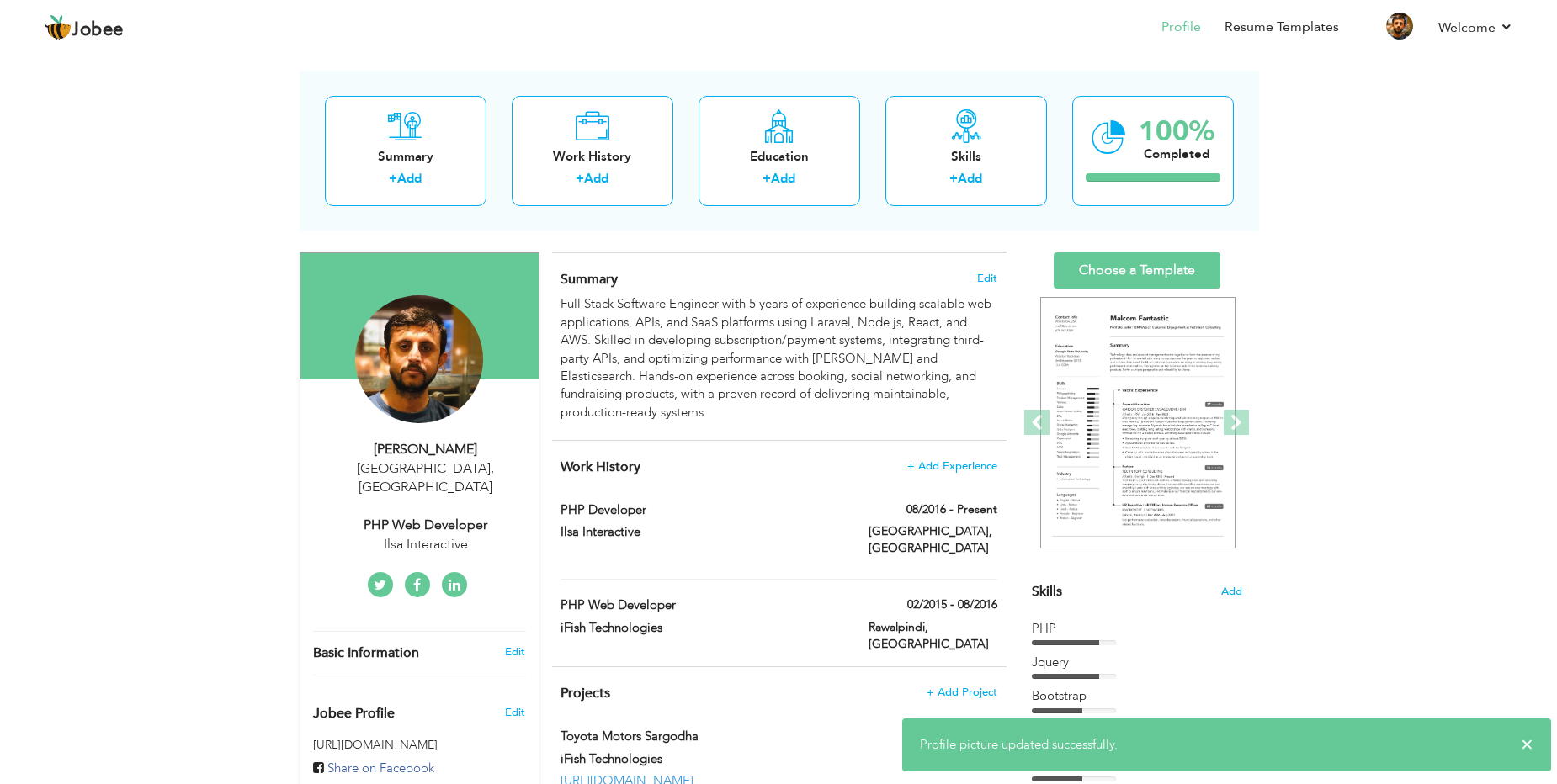
scroll to position [101, 0]
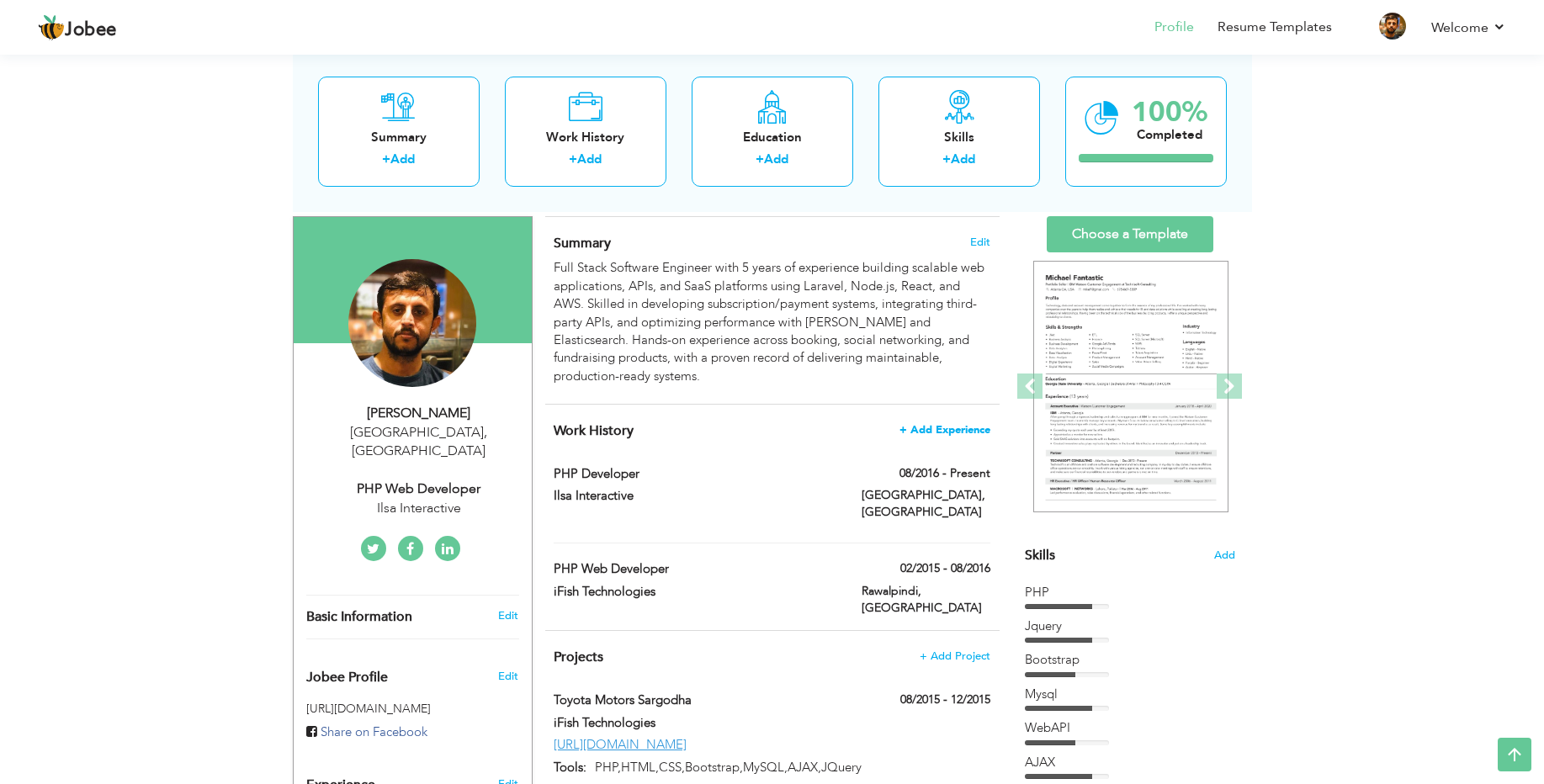
click at [951, 424] on span "+ Add Experience" at bounding box center [945, 430] width 90 height 12
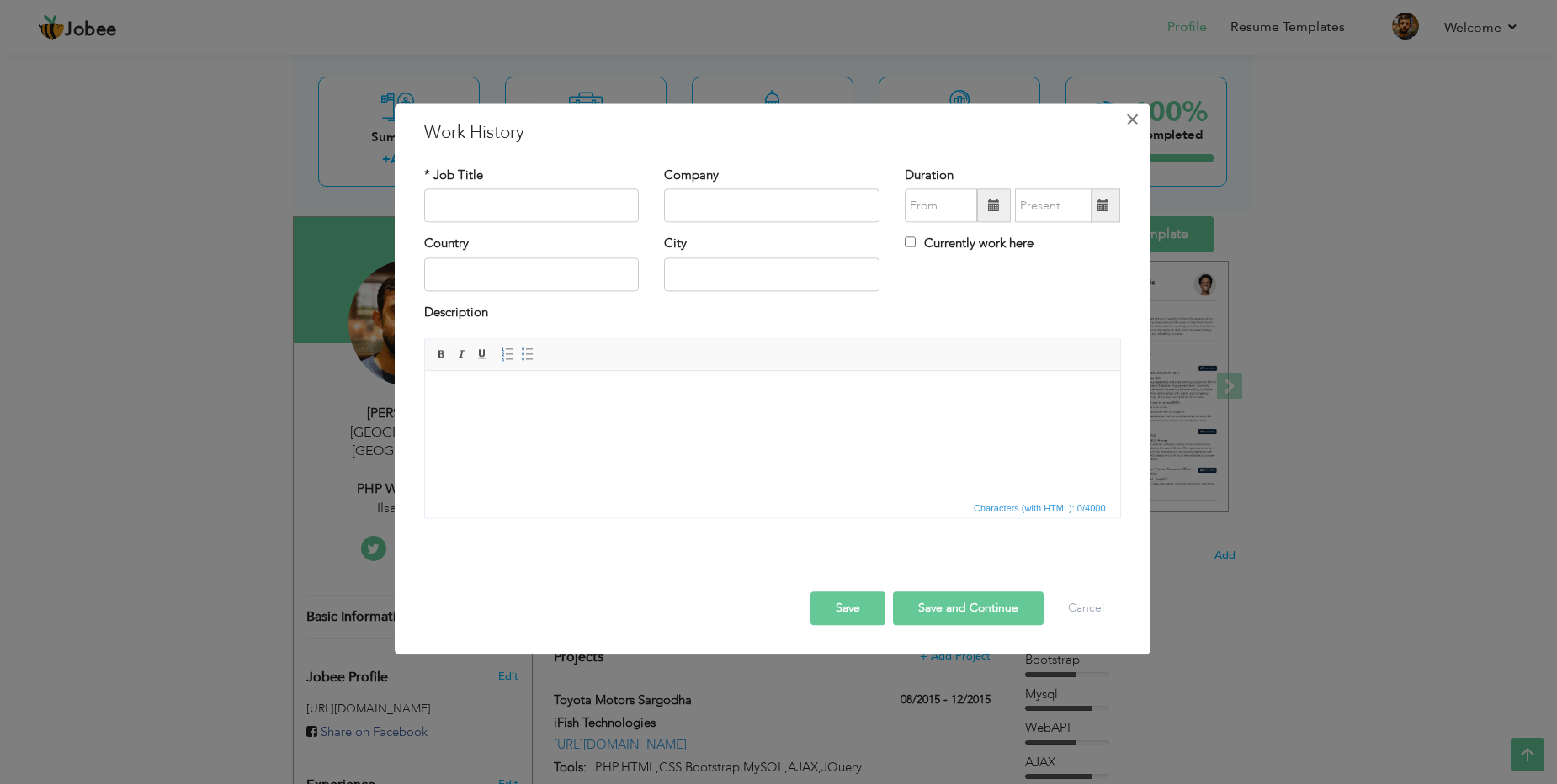
click at [1136, 114] on span "×" at bounding box center [1132, 118] width 14 height 30
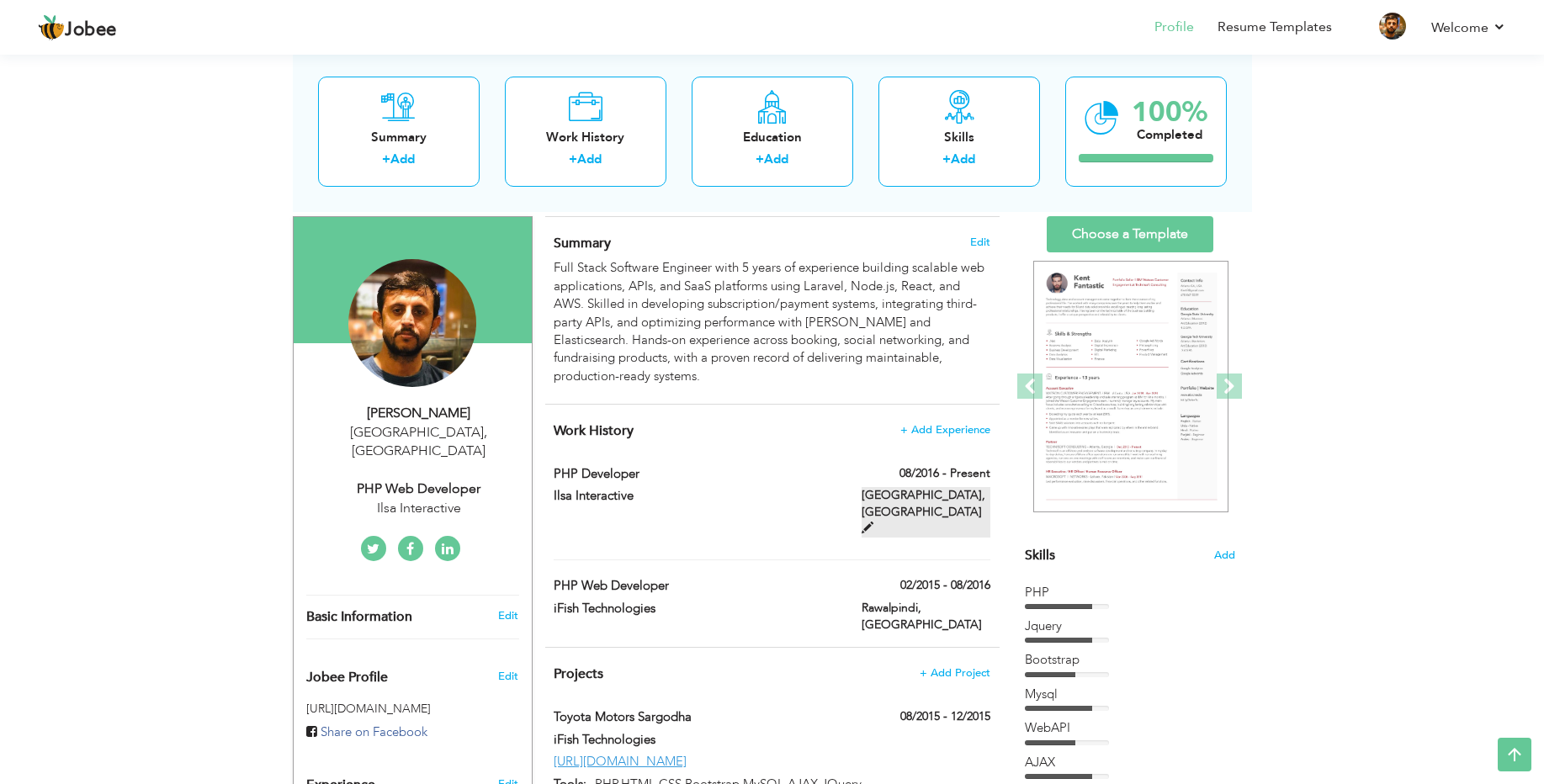
click at [873, 521] on span at bounding box center [867, 527] width 12 height 12
type input "PHP Developer"
type input "Ilsa Interactive"
type input "08/2016"
type input "[GEOGRAPHIC_DATA]"
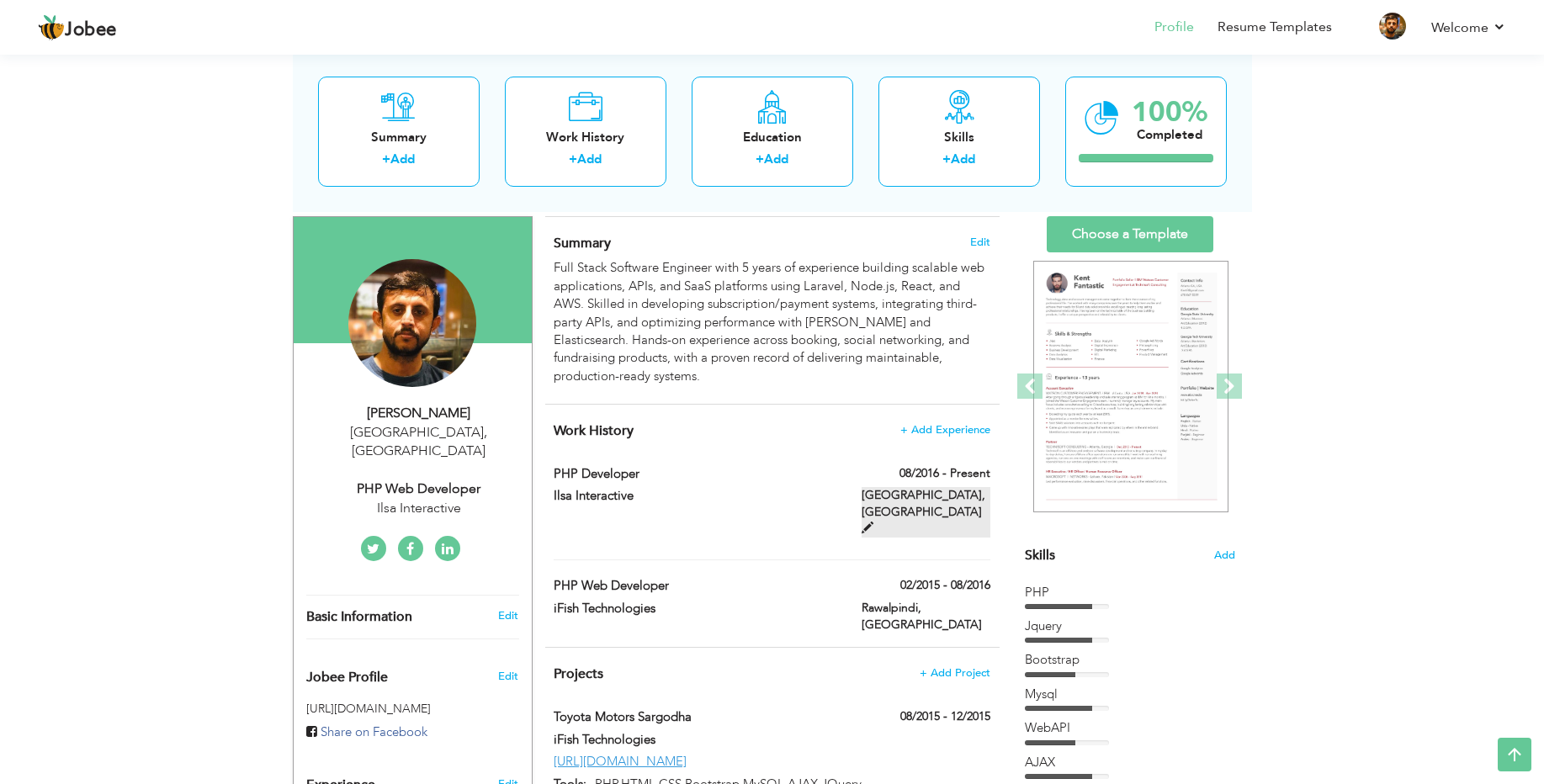
type input "[GEOGRAPHIC_DATA]"
checkbox input "true"
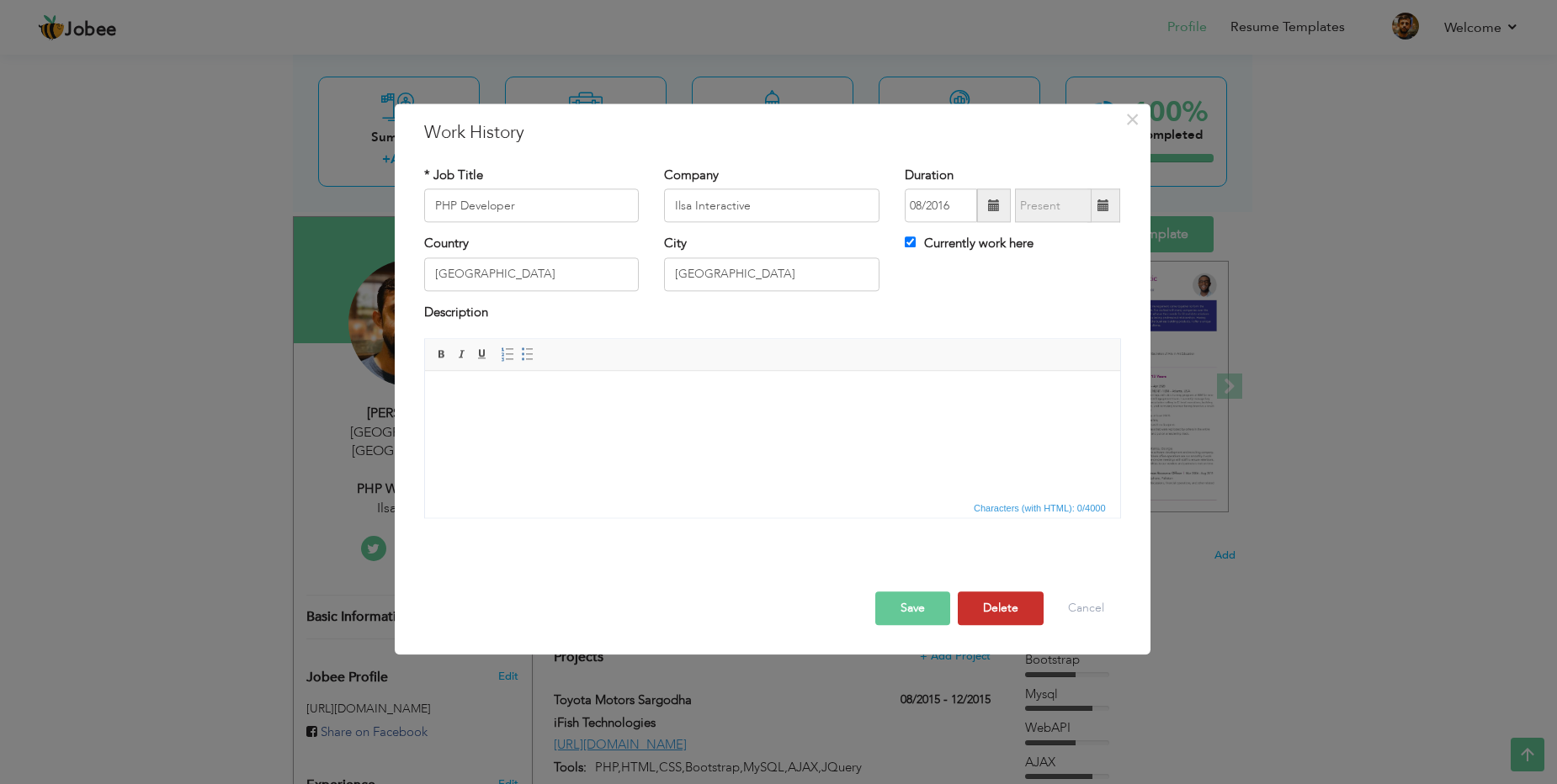
click at [1005, 606] on button "Delete" at bounding box center [1000, 609] width 86 height 34
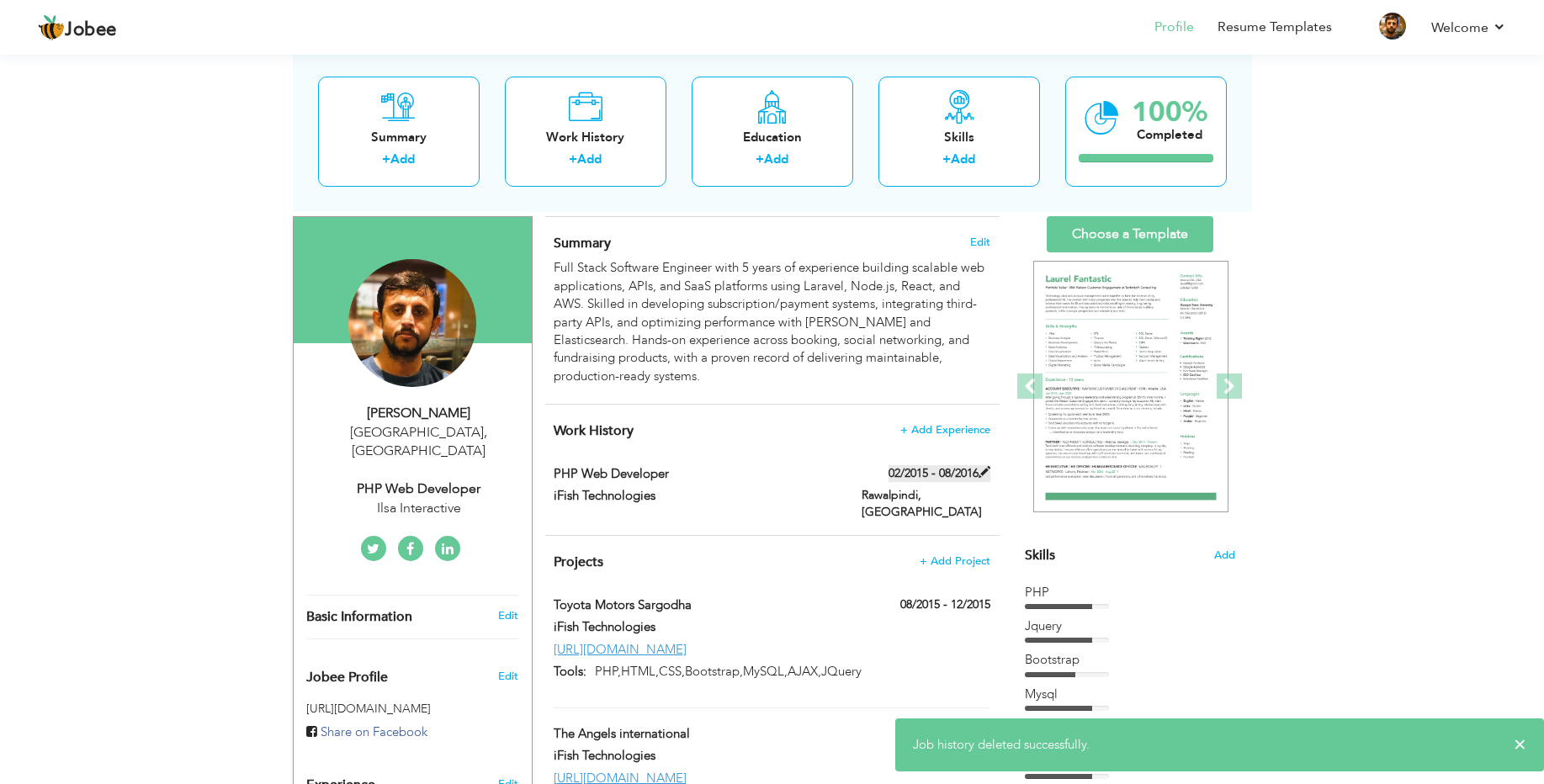
click at [978, 466] on span at bounding box center [984, 471] width 12 height 12
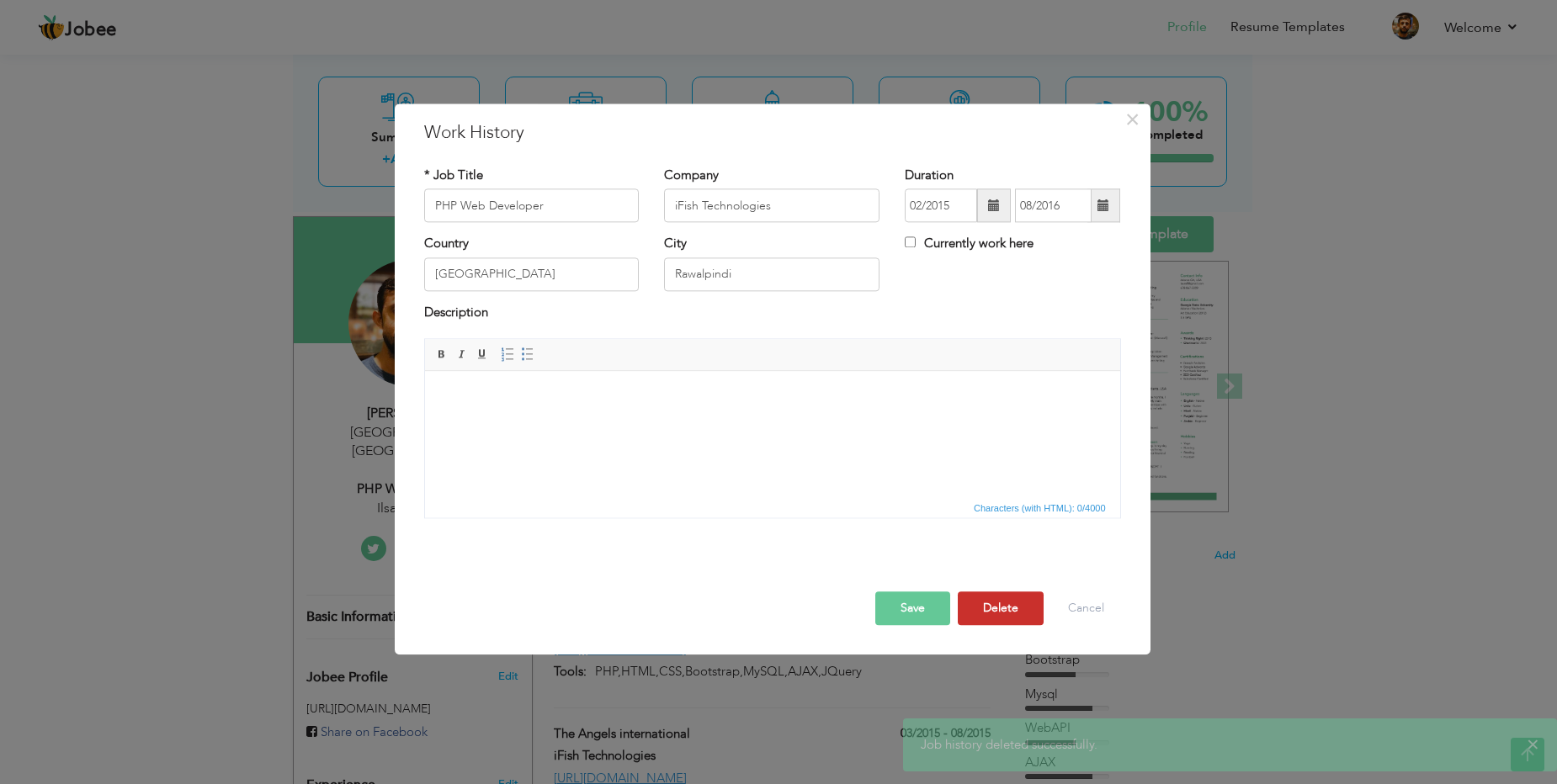
click at [1002, 620] on button "Delete" at bounding box center [1000, 609] width 86 height 34
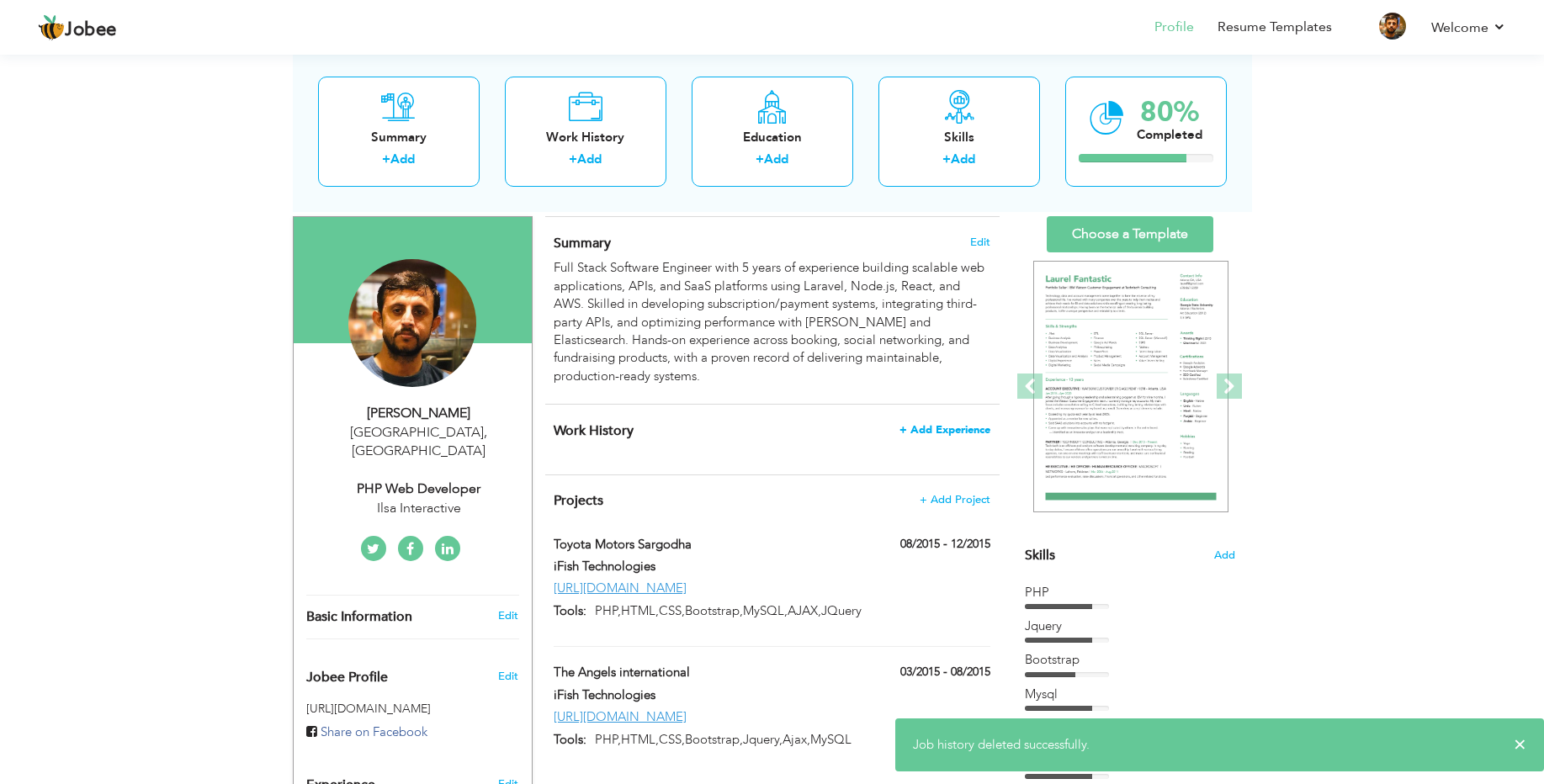
click at [961, 424] on span "+ Add Experience" at bounding box center [945, 430] width 90 height 12
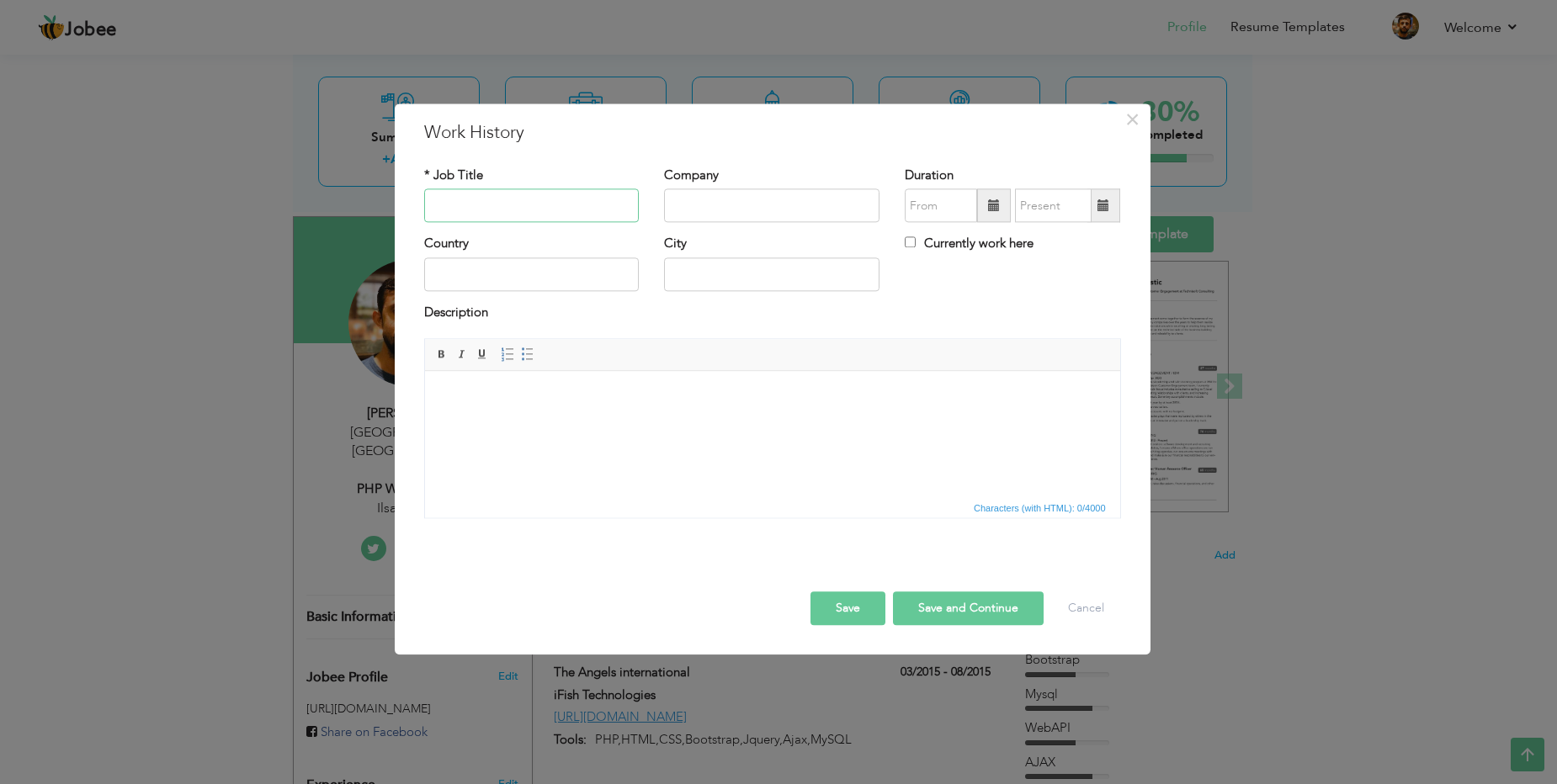
paste input "Full Stack Developer"
type input "Full Stack Developer"
click at [721, 206] on input "text" at bounding box center [772, 206] width 216 height 34
paste input "First Travel"
type input "First Travel"
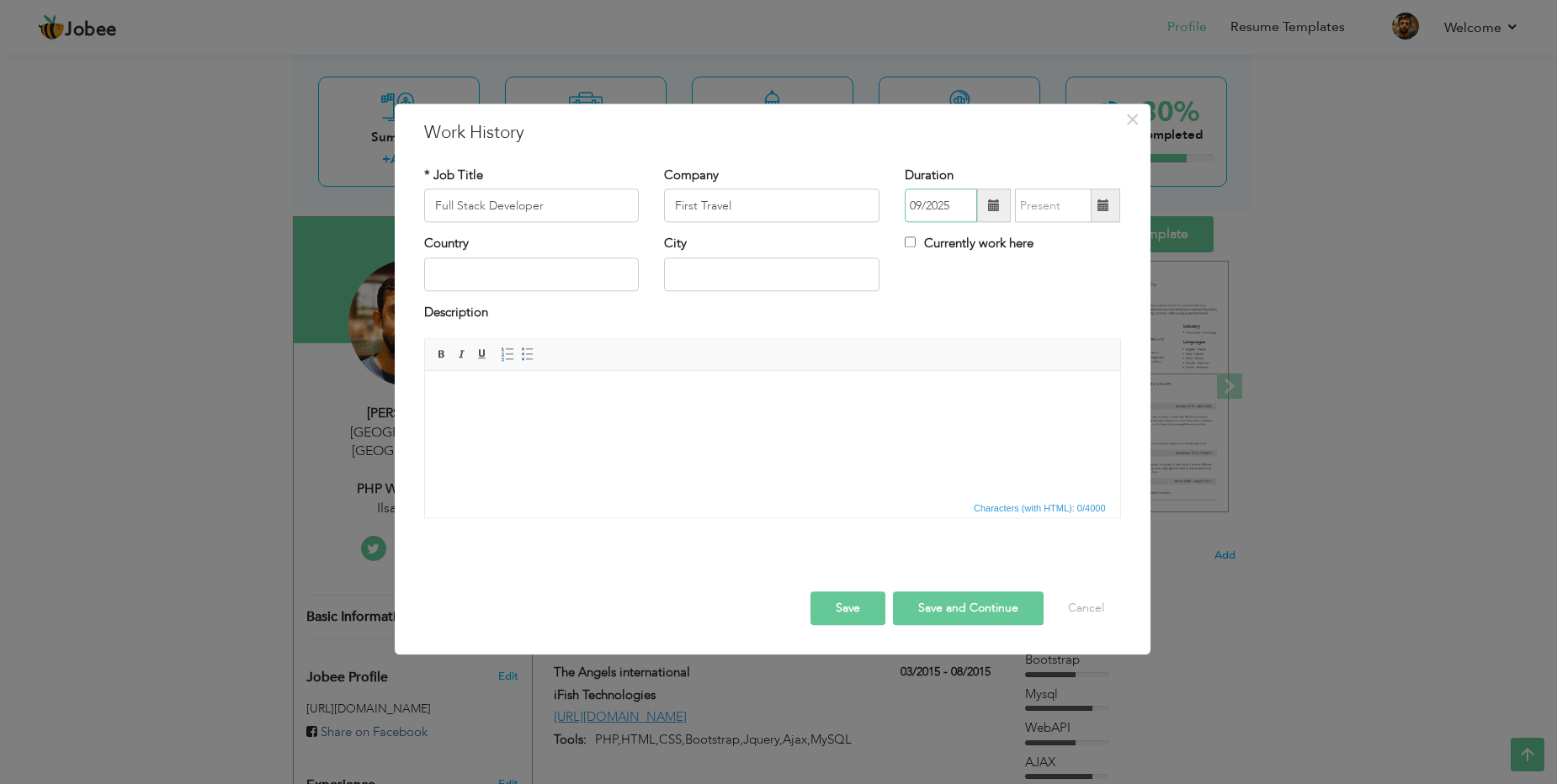
click at [952, 204] on input "09/2025" at bounding box center [940, 206] width 72 height 34
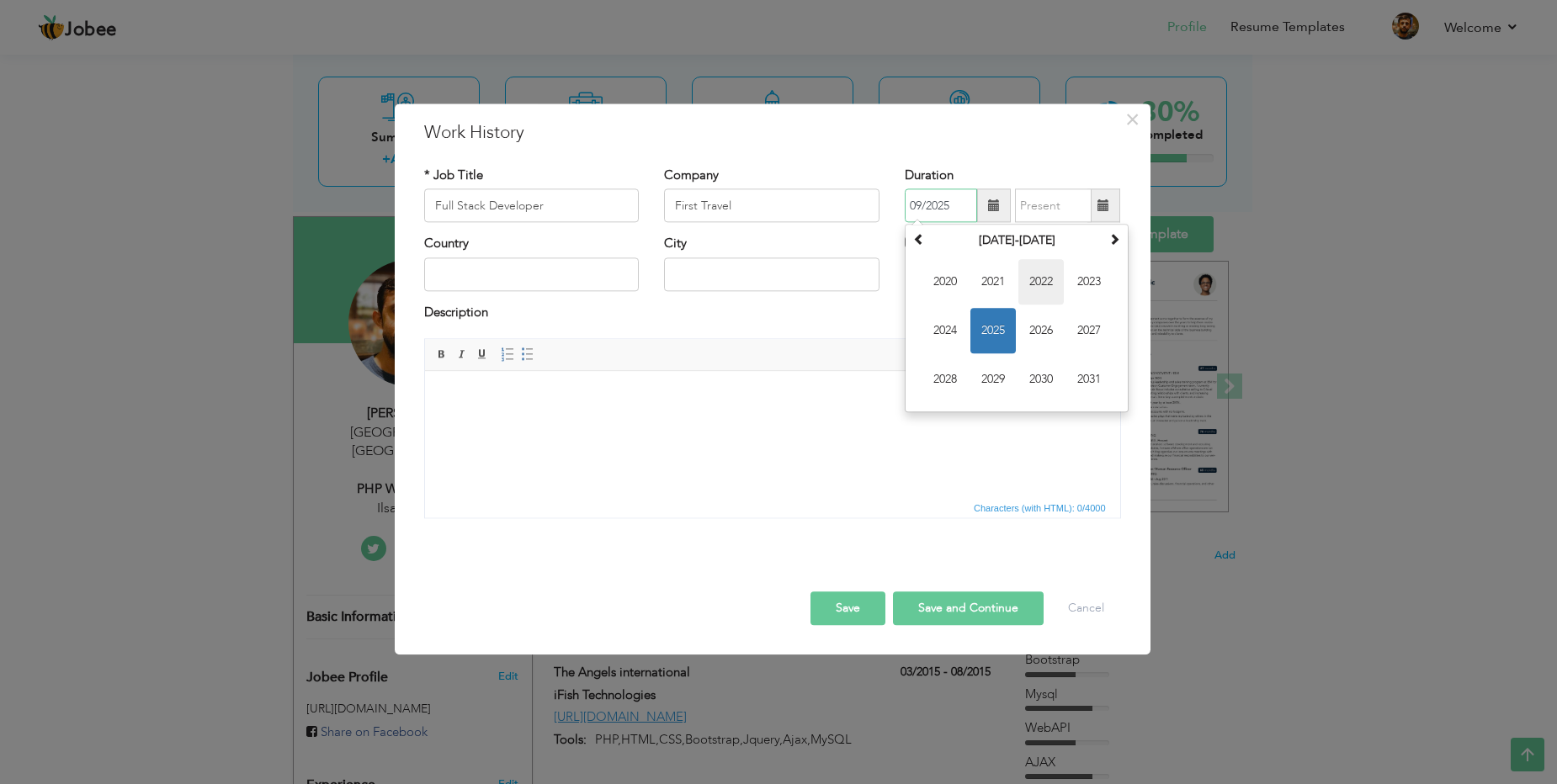
click at [1042, 279] on span "2022" at bounding box center [1040, 282] width 45 height 45
click at [998, 379] on span "Oct" at bounding box center [992, 380] width 45 height 45
type input "10/2022"
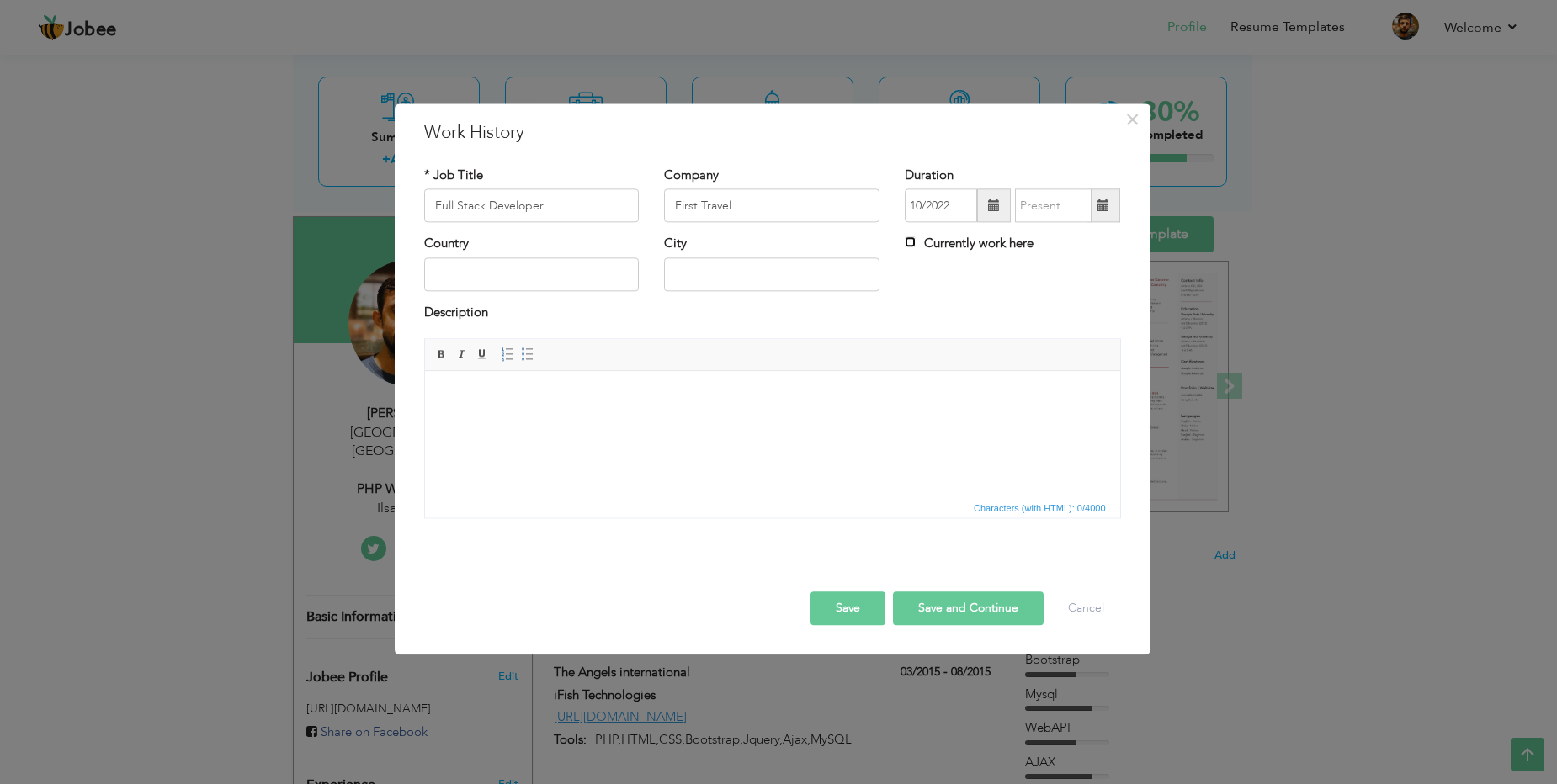
click at [906, 243] on input "Currently work here" at bounding box center [909, 242] width 11 height 11
checkbox input "true"
click at [475, 274] on input "text" at bounding box center [532, 274] width 216 height 34
type input "[GEOGRAPHIC_DATA]"
type input ">"
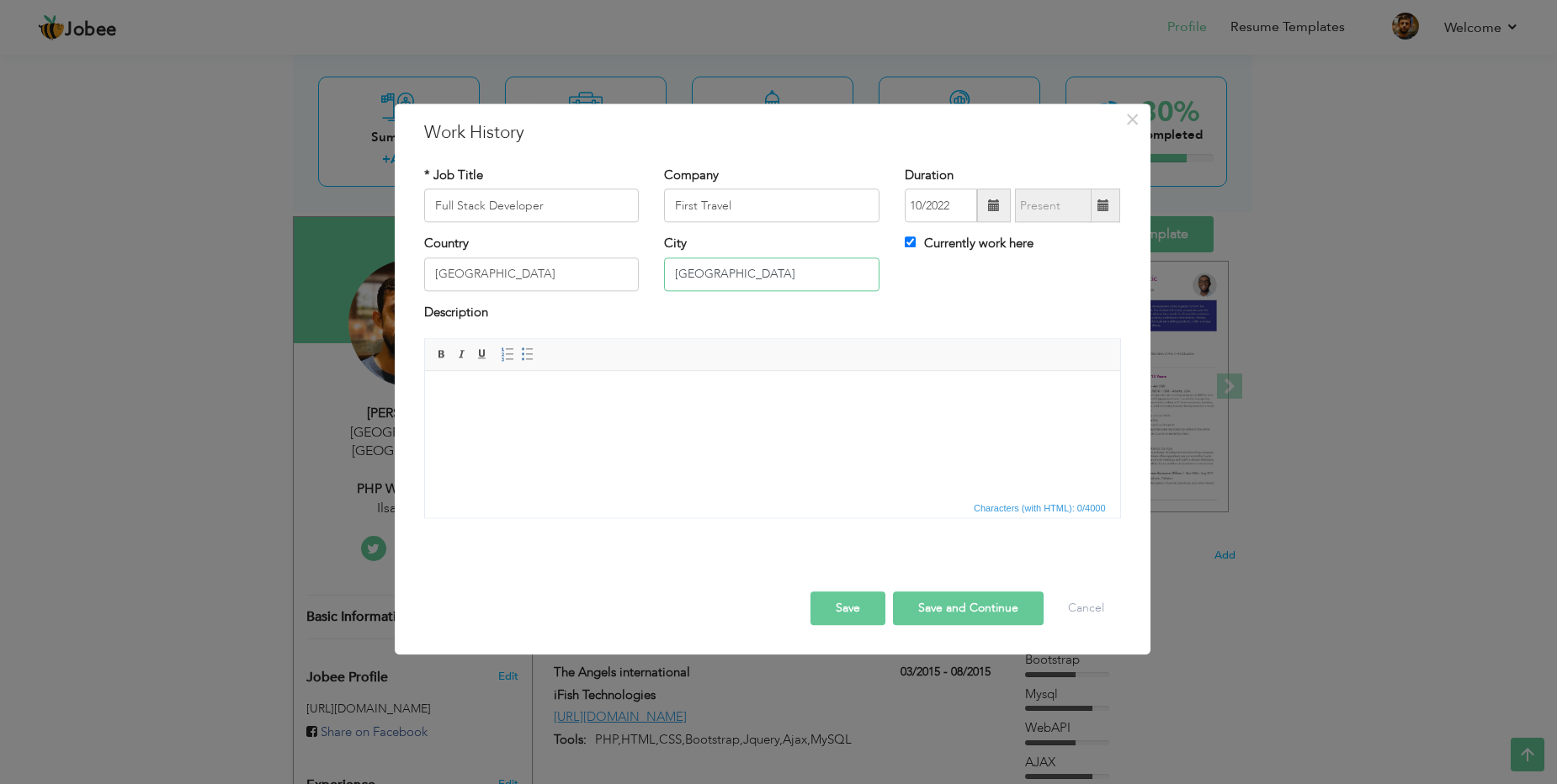
type input "[GEOGRAPHIC_DATA]"
click at [472, 422] on html at bounding box center [772, 396] width 695 height 51
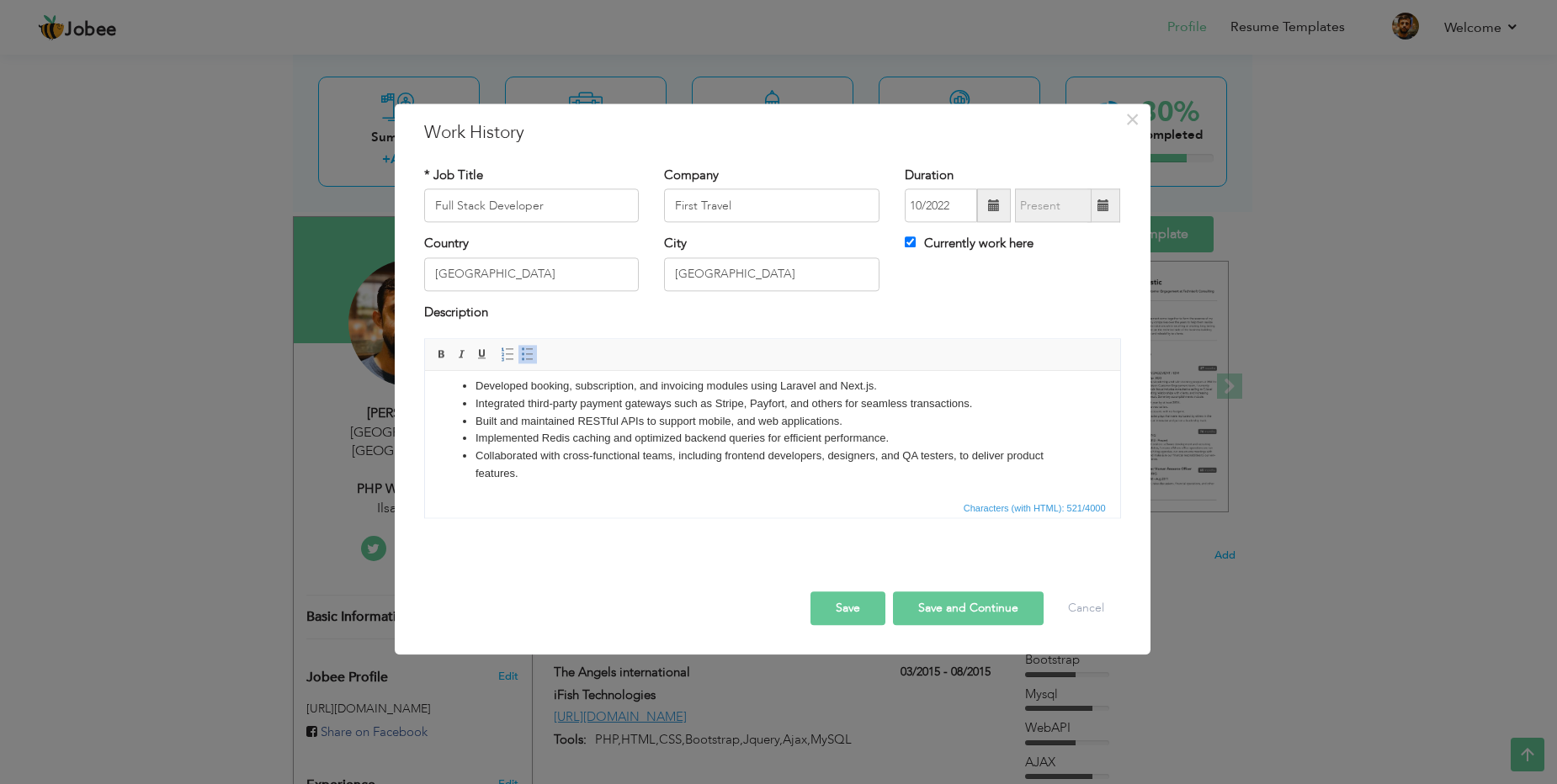
scroll to position [13, 0]
click at [972, 611] on button "Save and Continue" at bounding box center [968, 609] width 151 height 34
checkbox input "false"
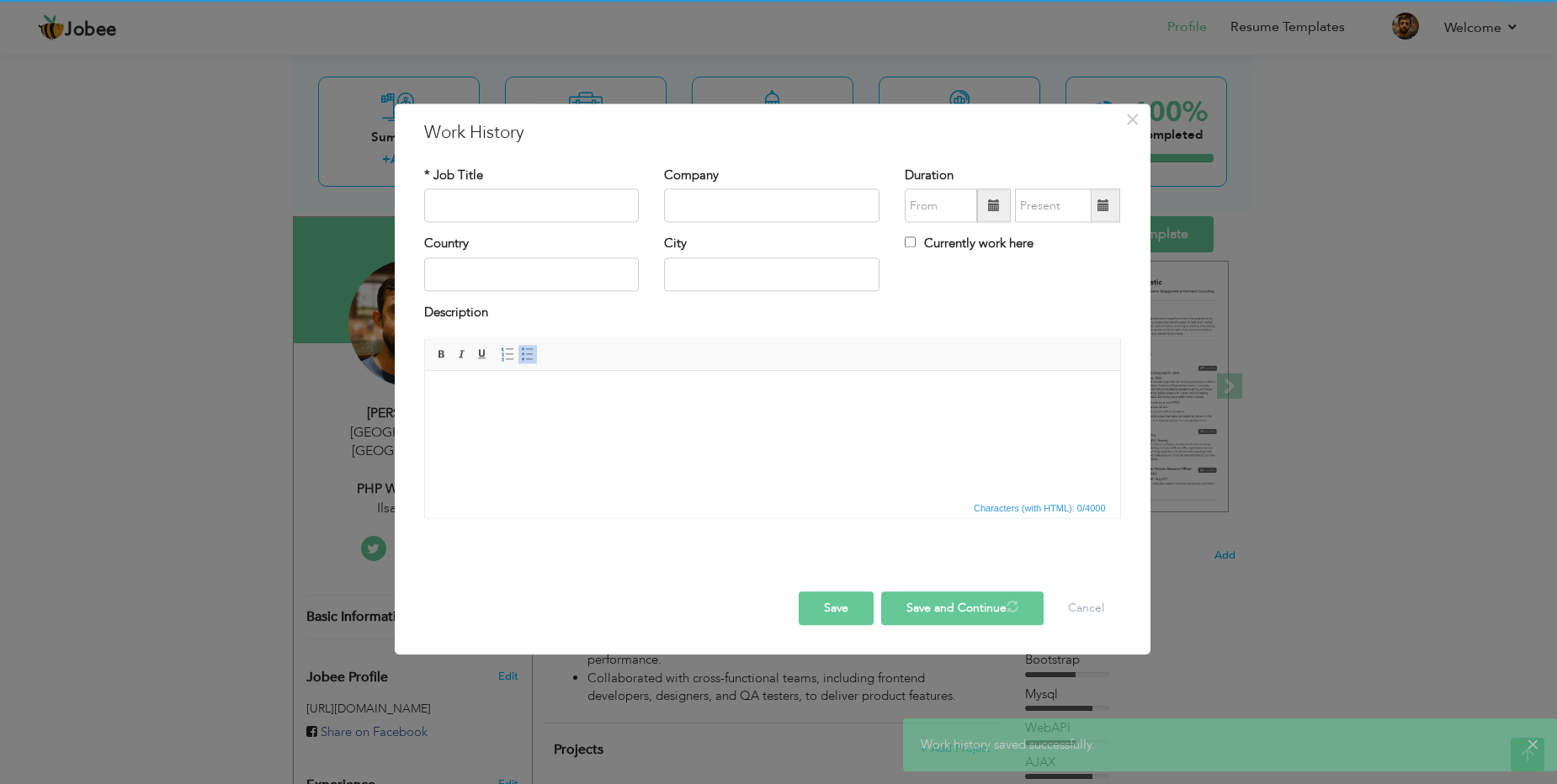
scroll to position [0, 0]
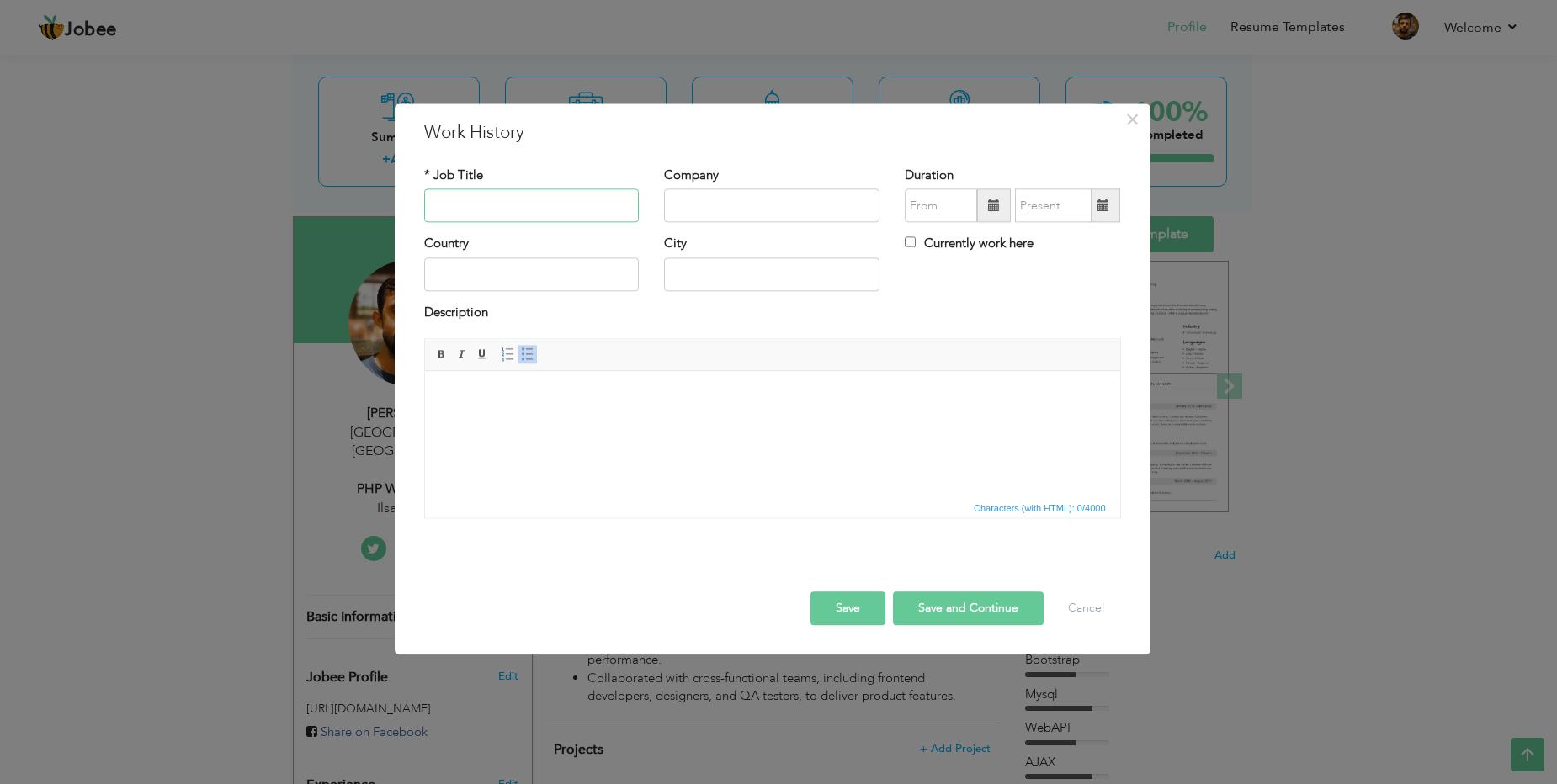
click at [464, 198] on input "text" at bounding box center [532, 206] width 216 height 34
paste input "Software Engineer"
type input "Software Engineer"
click at [753, 198] on input "text" at bounding box center [772, 206] width 216 height 34
paste input "Techanah"
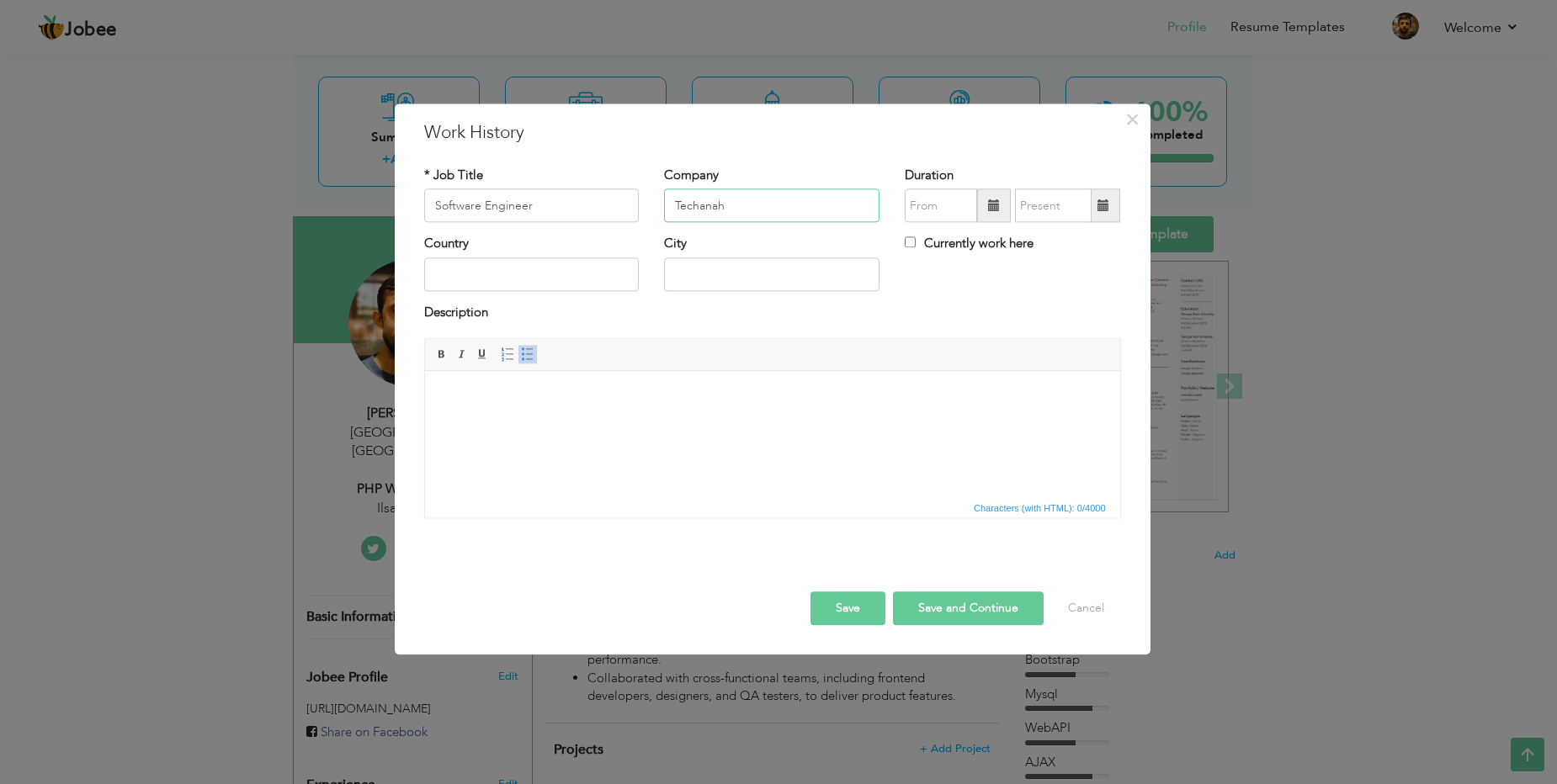
type input "Techanah"
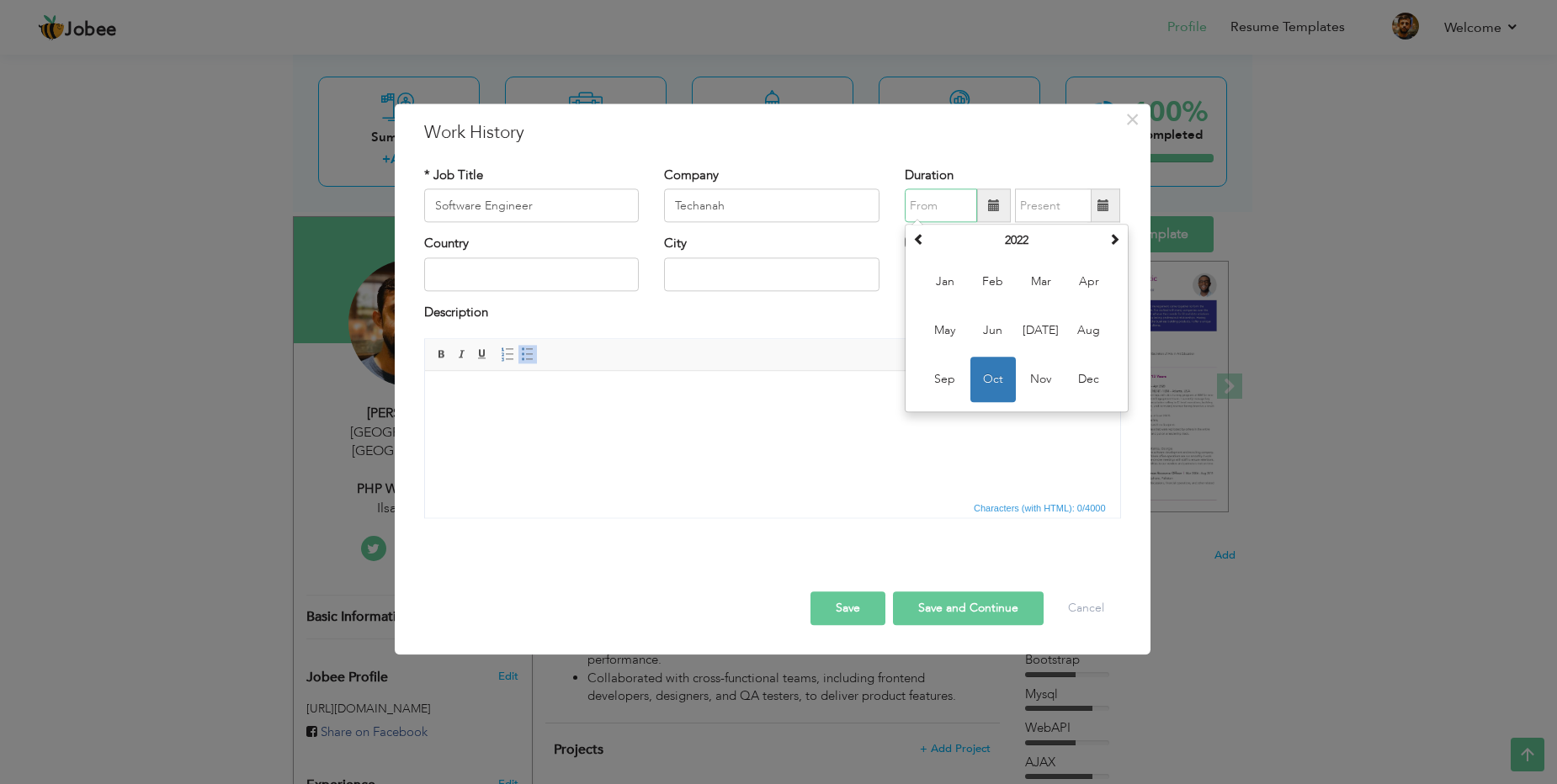
click at [958, 209] on input "text" at bounding box center [940, 206] width 72 height 34
click at [1030, 325] on span "Jul" at bounding box center [1040, 331] width 45 height 45
type input "07/2022"
click at [993, 209] on span at bounding box center [994, 205] width 12 height 12
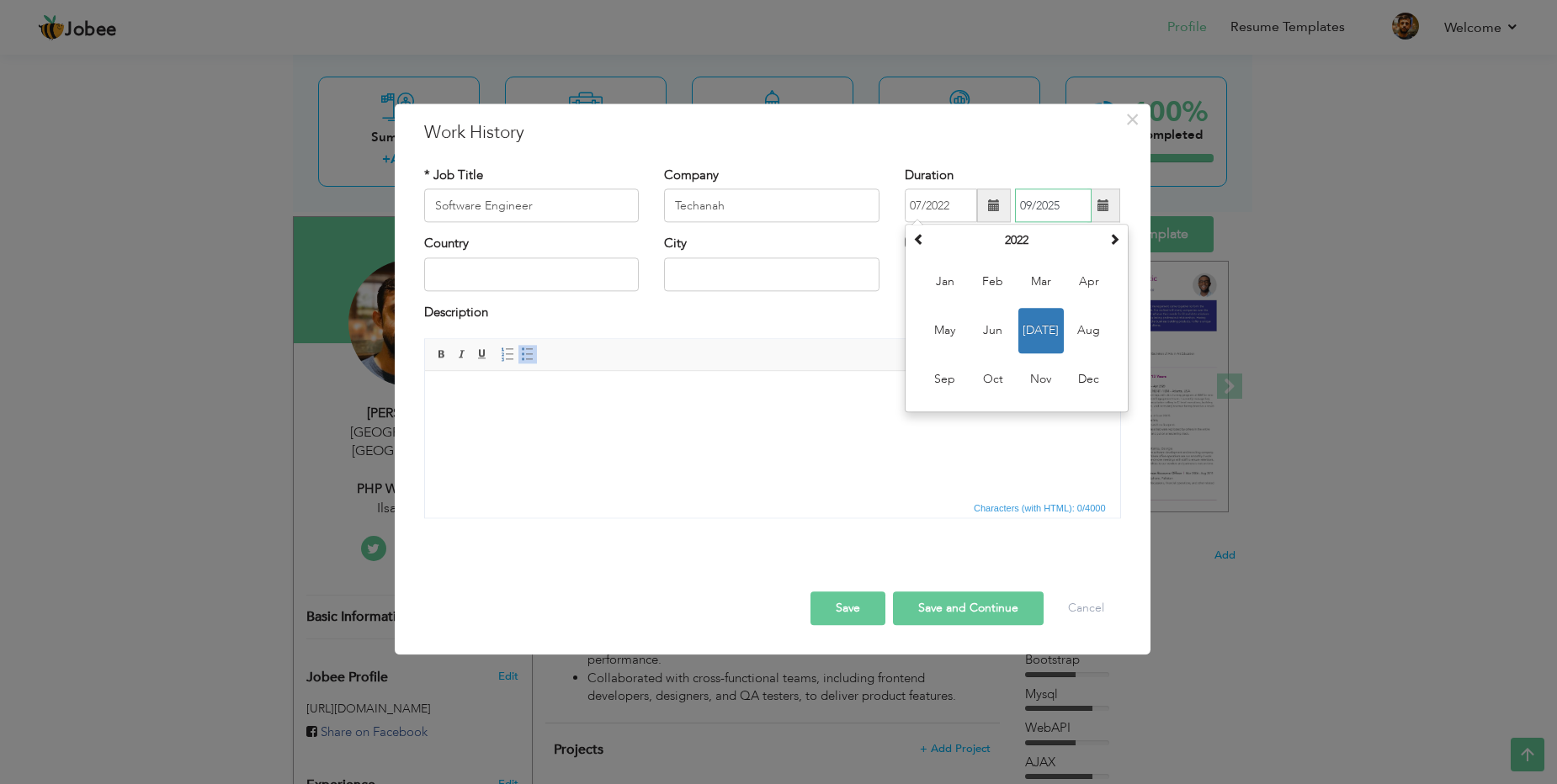
click at [1072, 209] on input "09/2025" at bounding box center [1054, 206] width 77 height 34
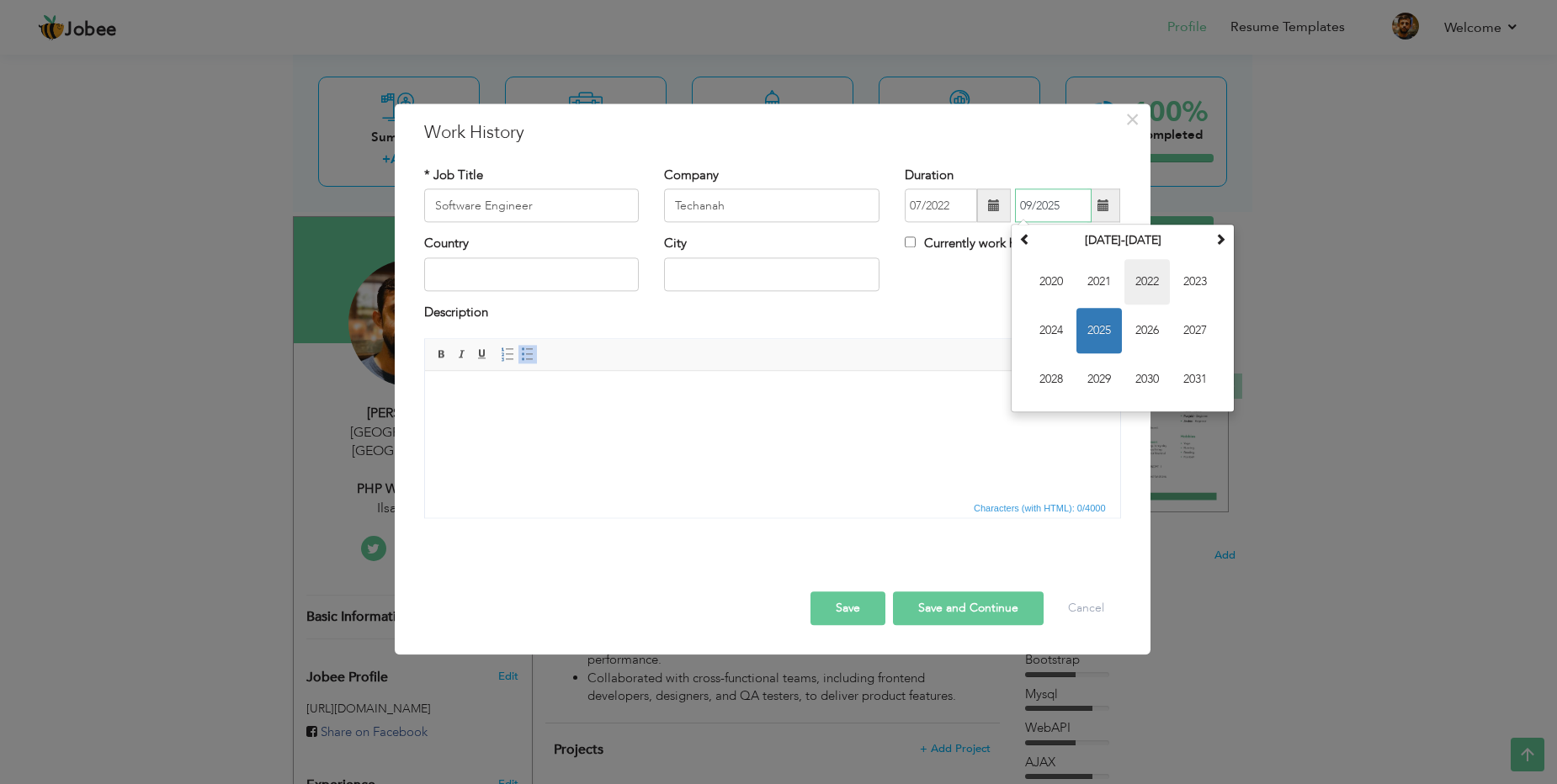
click at [1142, 284] on span "2022" at bounding box center [1146, 282] width 45 height 45
click at [1046, 387] on span "Sep" at bounding box center [1051, 380] width 45 height 45
type input "09/2022"
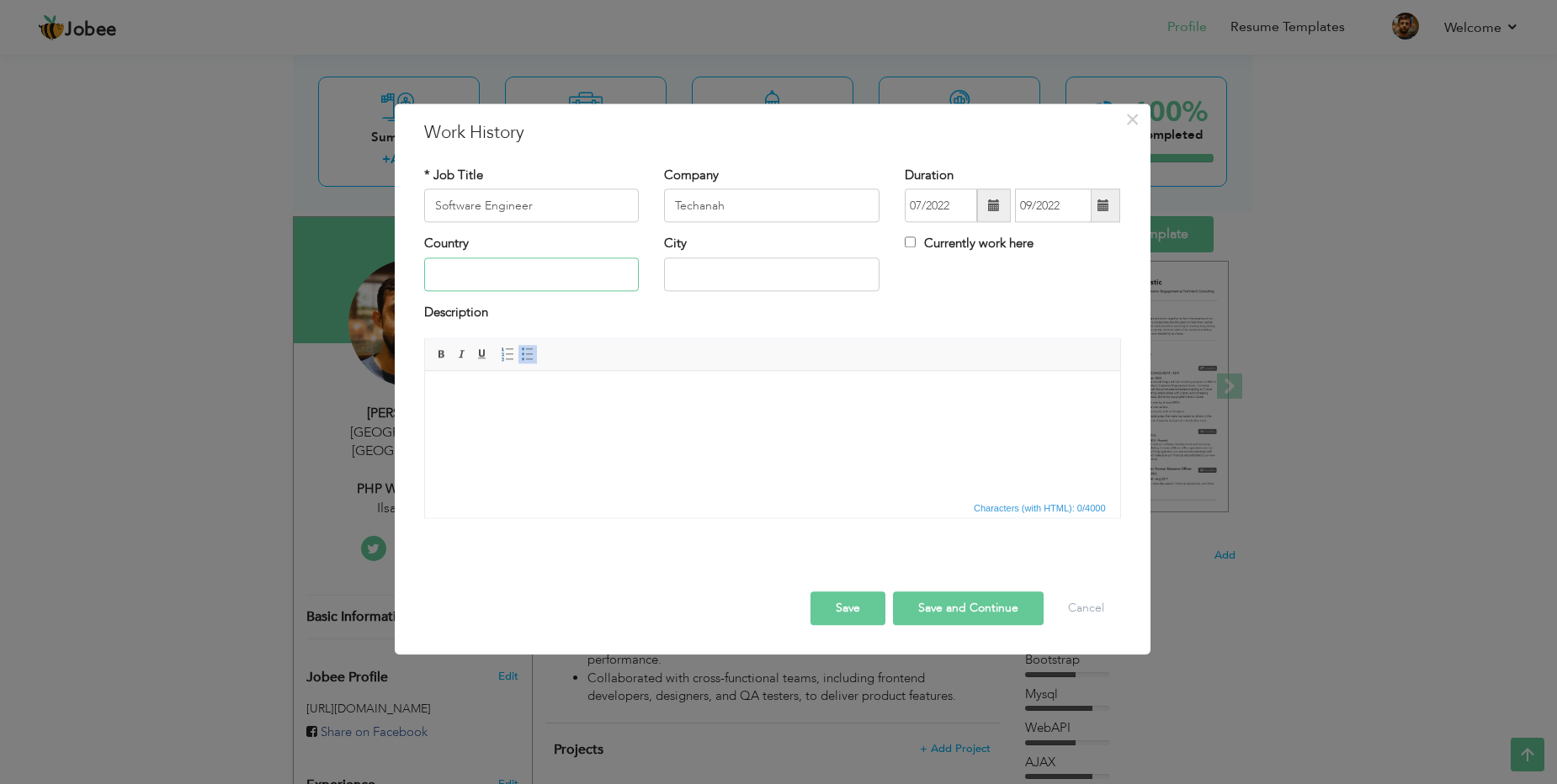
click at [496, 291] on input "text" at bounding box center [532, 274] width 216 height 34
type input "[GEOGRAPHIC_DATA]"
click at [530, 422] on html at bounding box center [772, 396] width 695 height 51
click at [497, 394] on body at bounding box center [771, 396] width 661 height 17
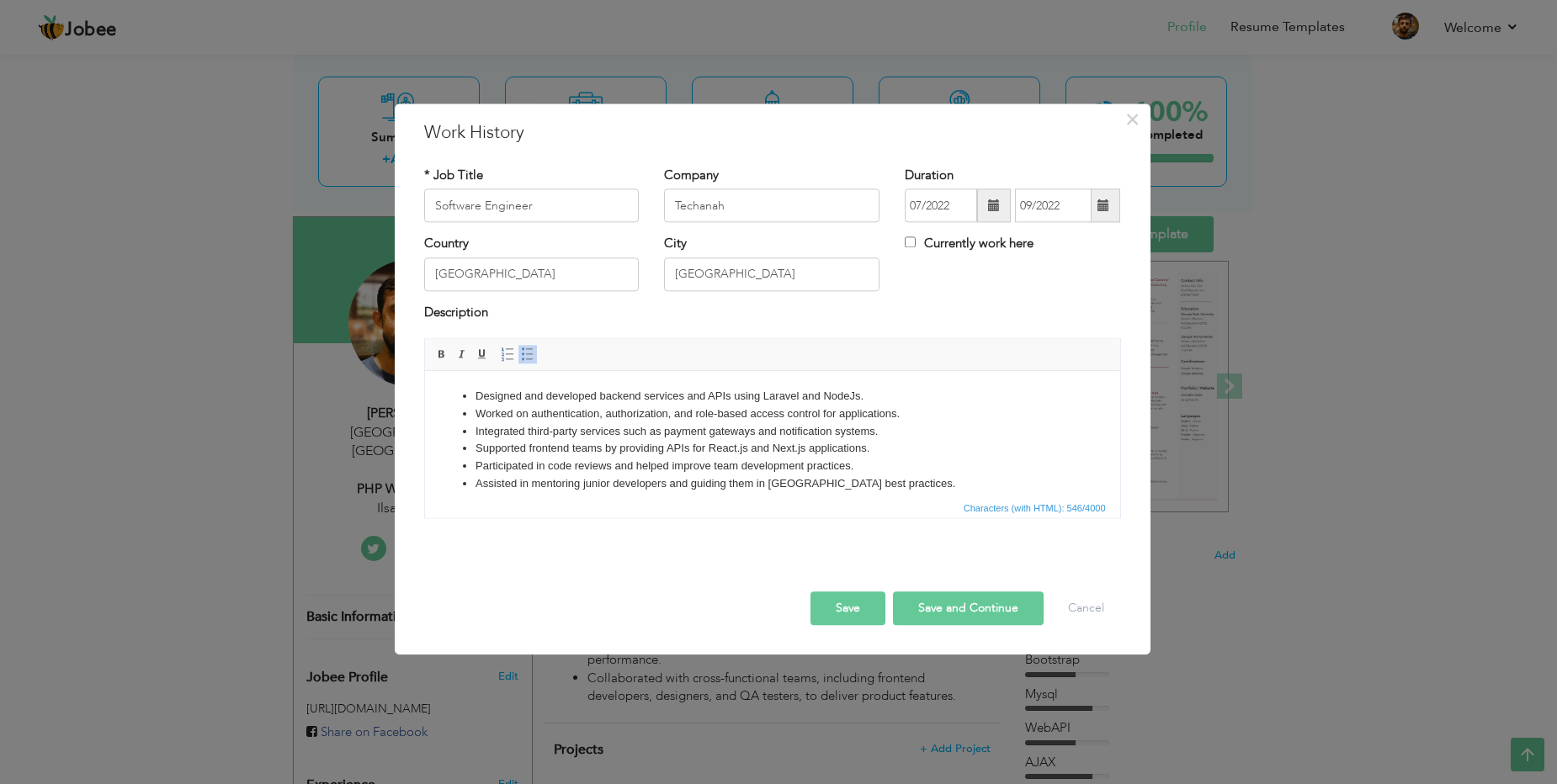
click at [961, 612] on button "Save and Continue" at bounding box center [968, 609] width 151 height 34
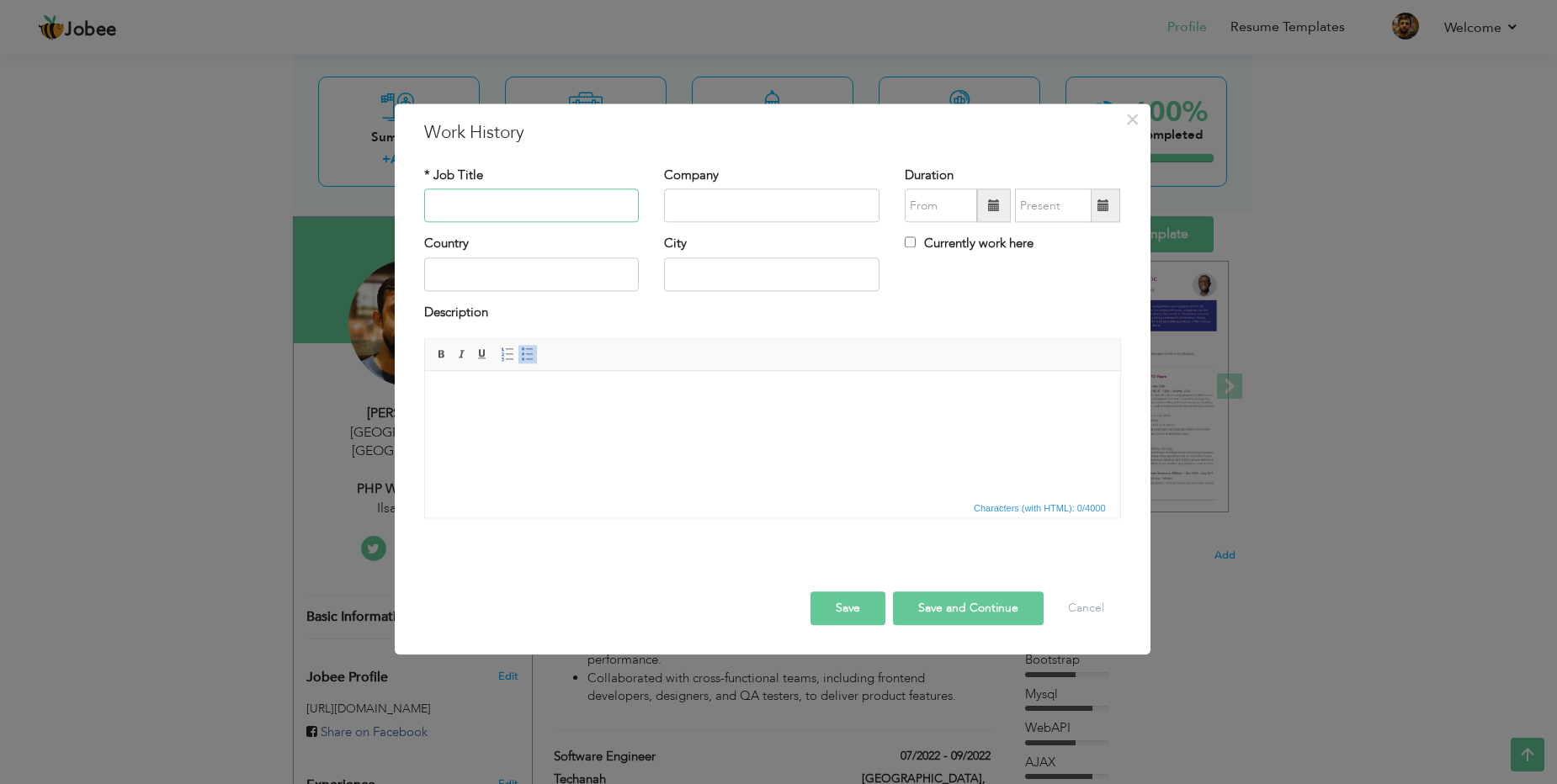
click at [459, 208] on input "text" at bounding box center [532, 206] width 216 height 34
paste input "Laravel Developer"
type input "Laravel Developer"
click at [714, 222] on input "text" at bounding box center [772, 206] width 216 height 34
paste input "Ilsa Interactive"
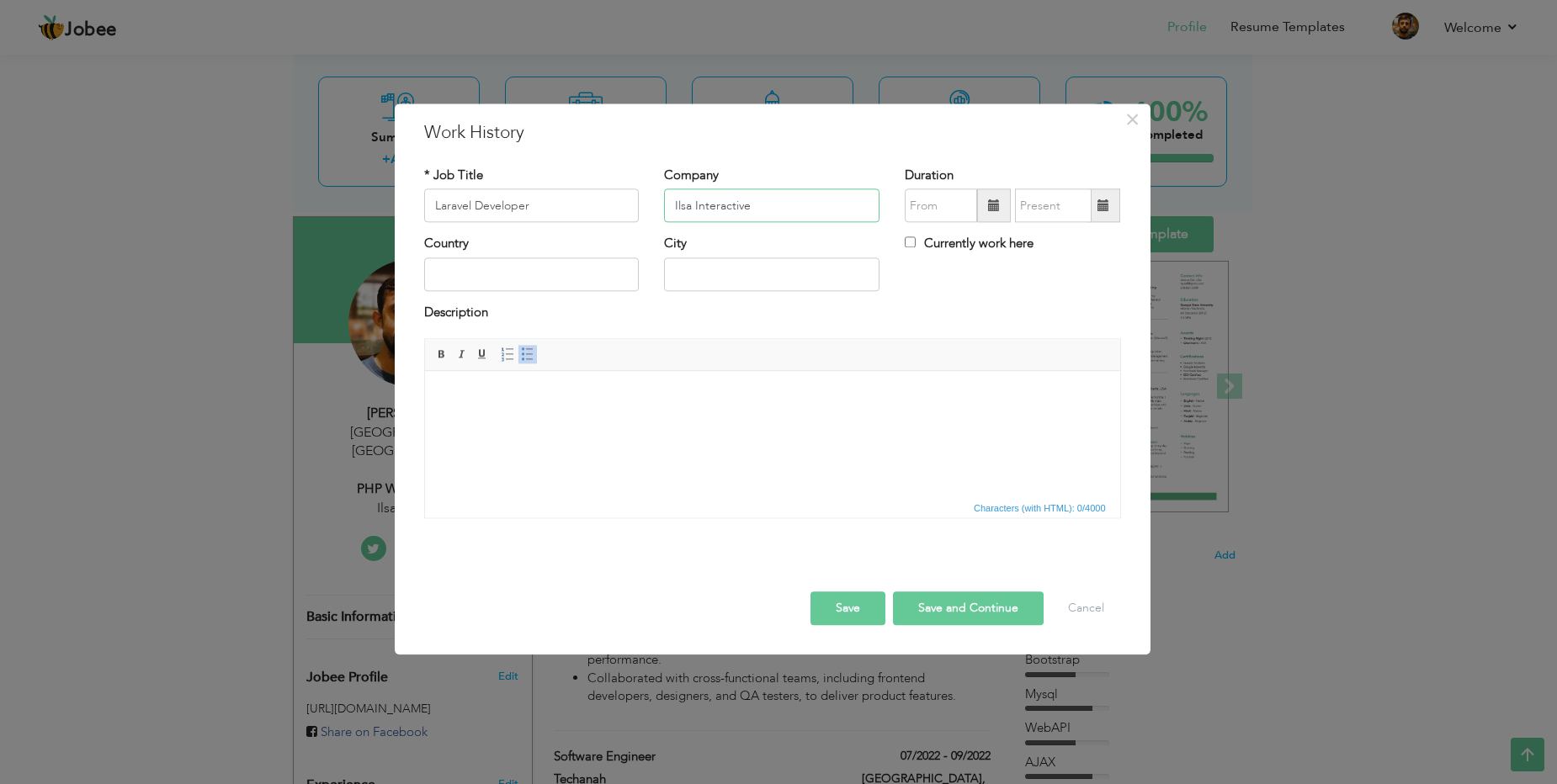
type input "Ilsa Interactive"
click at [537, 281] on input "text" at bounding box center [532, 274] width 216 height 34
type input "[GEOGRAPHIC_DATA]"
click at [929, 204] on input "text" at bounding box center [940, 206] width 72 height 34
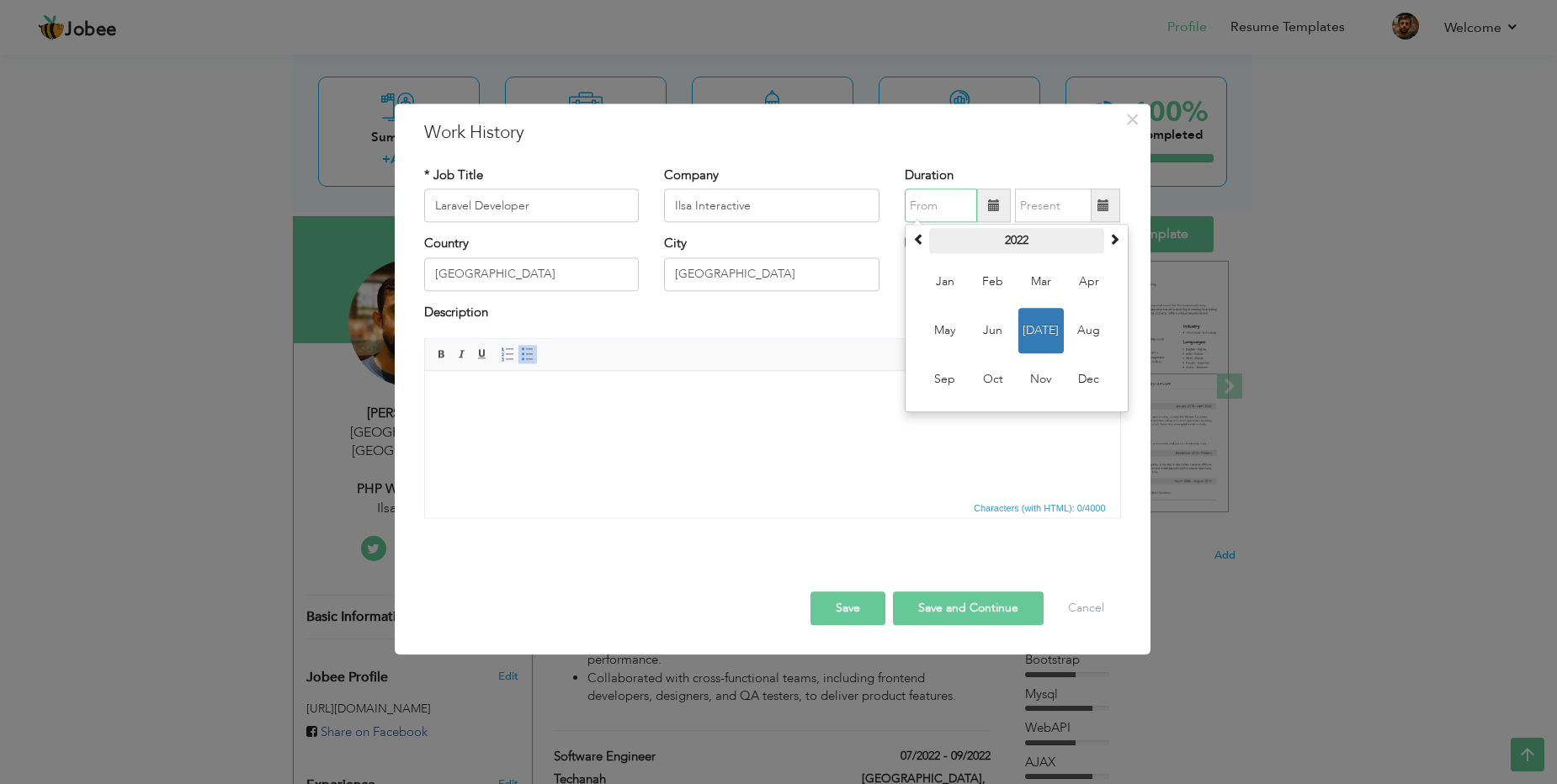
click at [1020, 239] on th "2022" at bounding box center [1016, 241] width 175 height 25
click at [1034, 285] on span "2019" at bounding box center [1040, 282] width 45 height 45
click at [1084, 333] on span "Aug" at bounding box center [1088, 331] width 45 height 45
type input "08/2019"
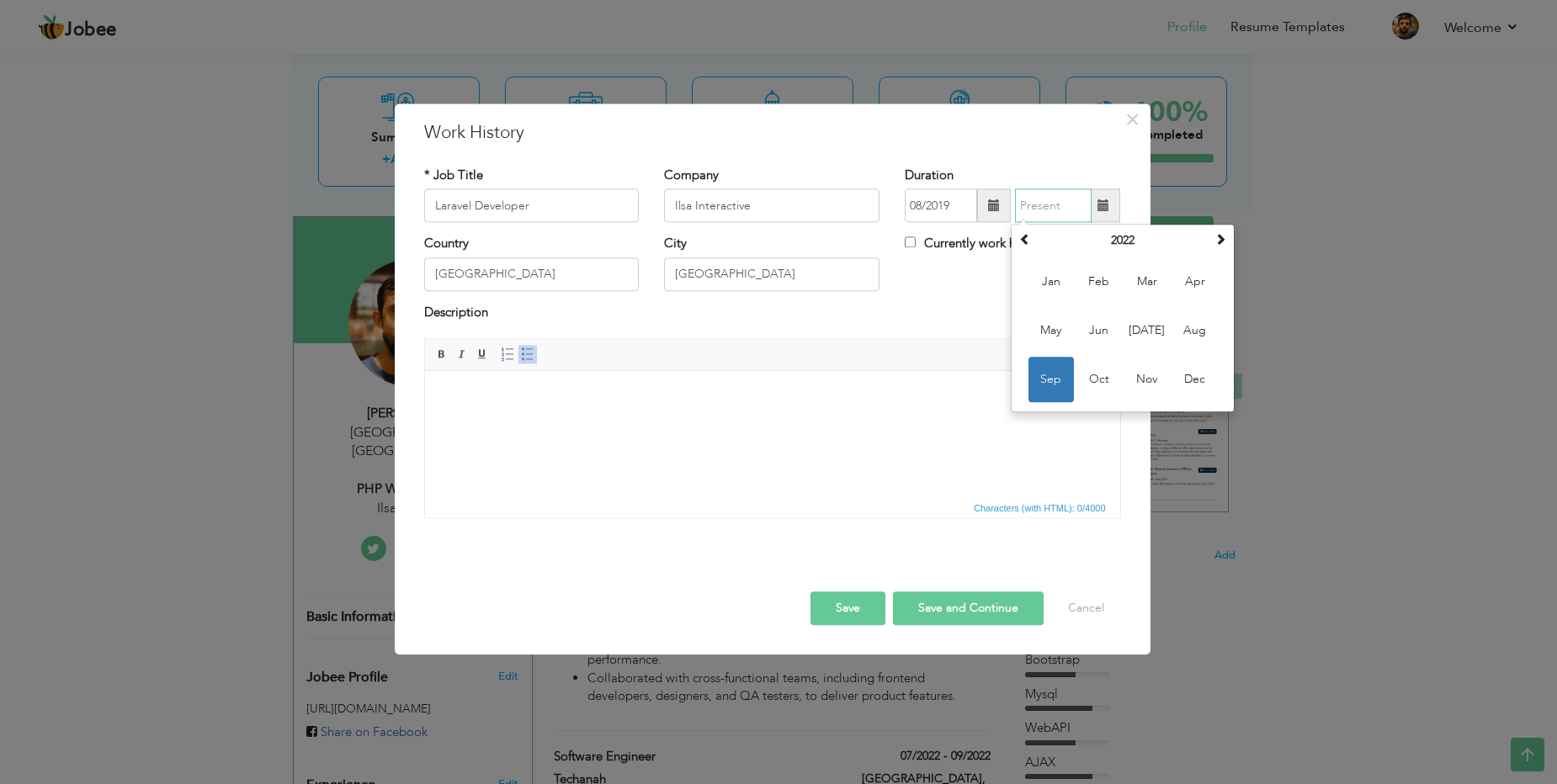
click at [1044, 206] on input "text" at bounding box center [1054, 206] width 77 height 34
click at [1097, 332] on span "Jun" at bounding box center [1098, 331] width 45 height 45
type input "06/2022"
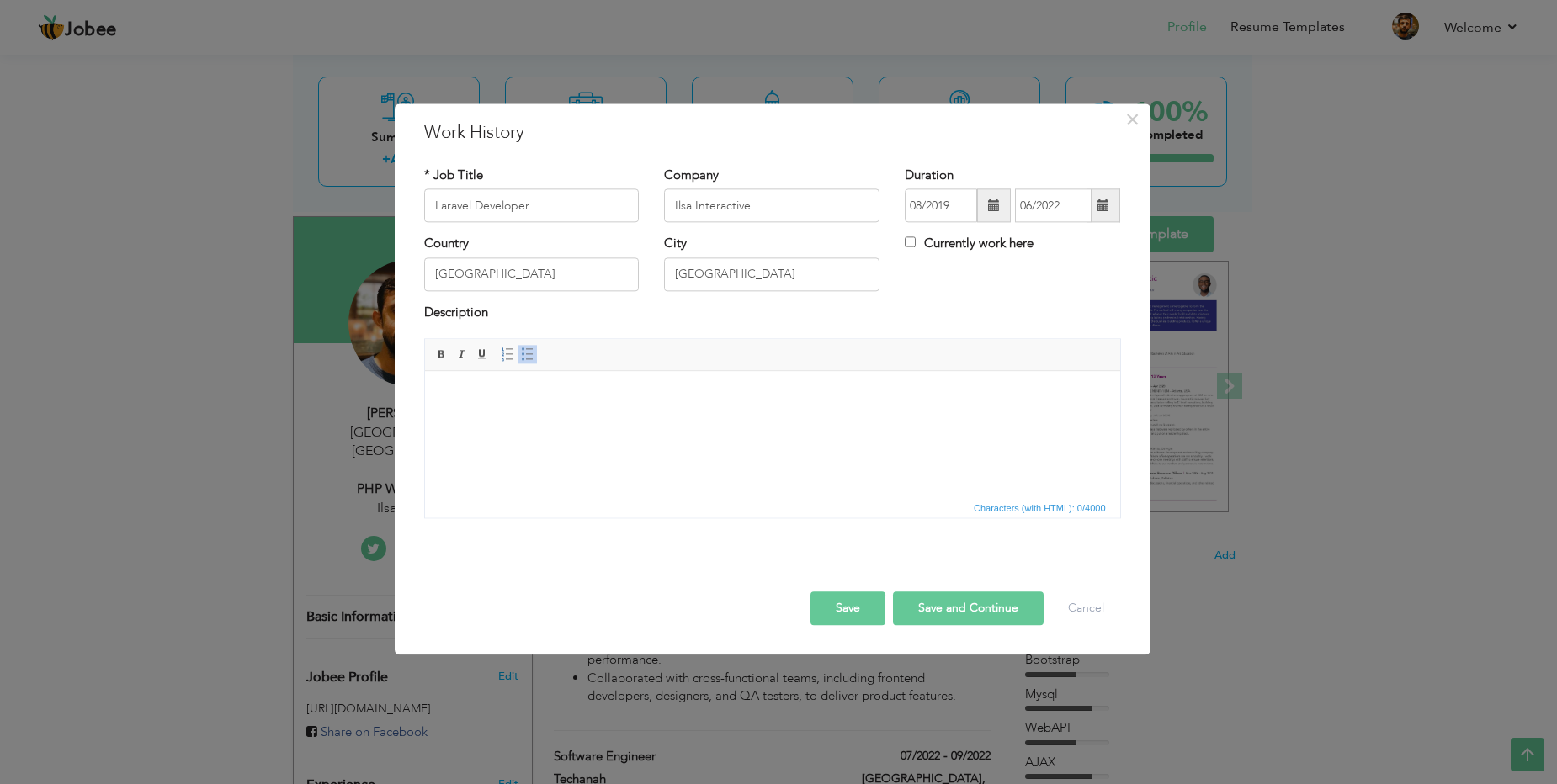
click at [494, 407] on html at bounding box center [772, 396] width 695 height 51
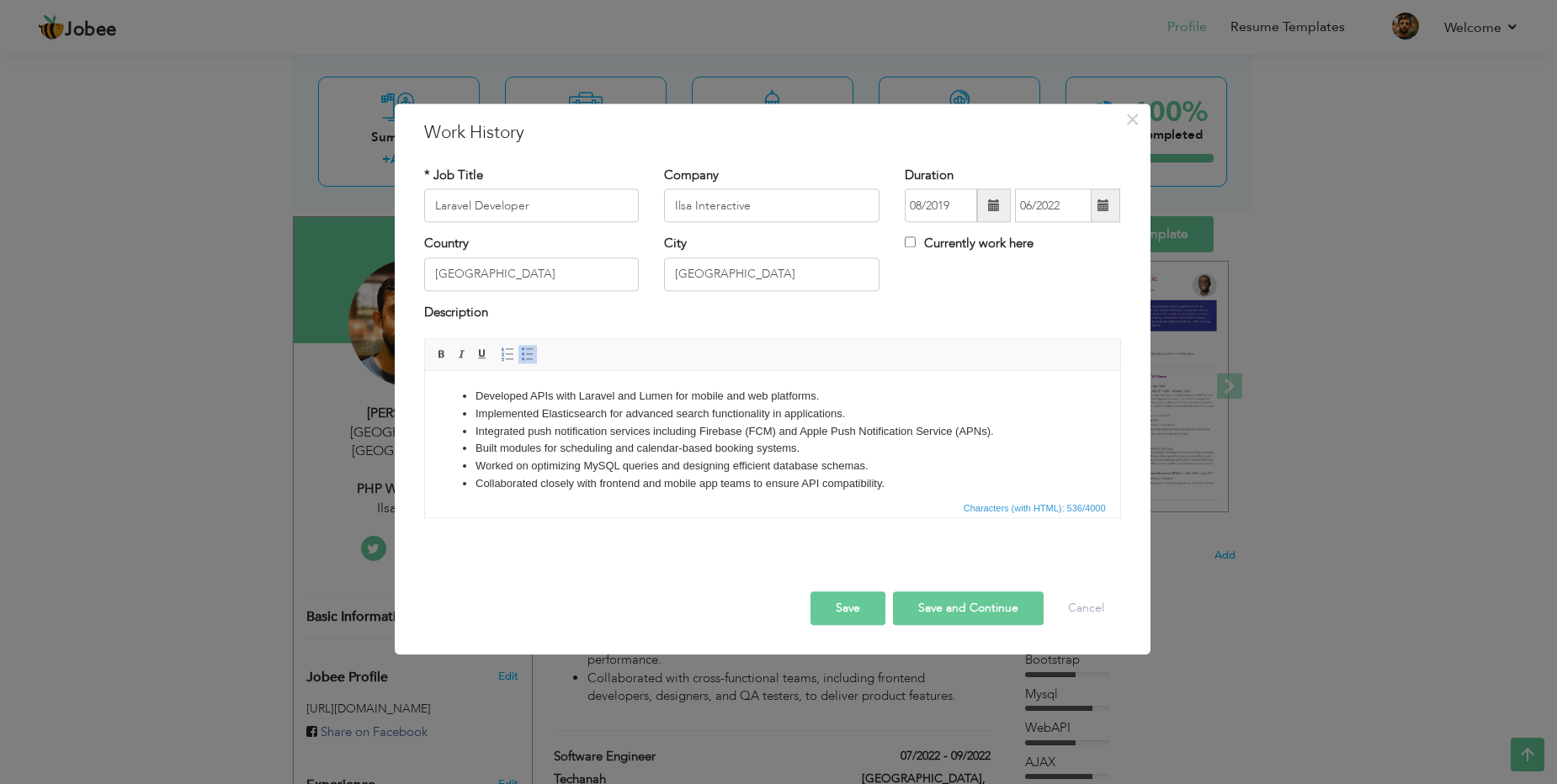
scroll to position [13, 0]
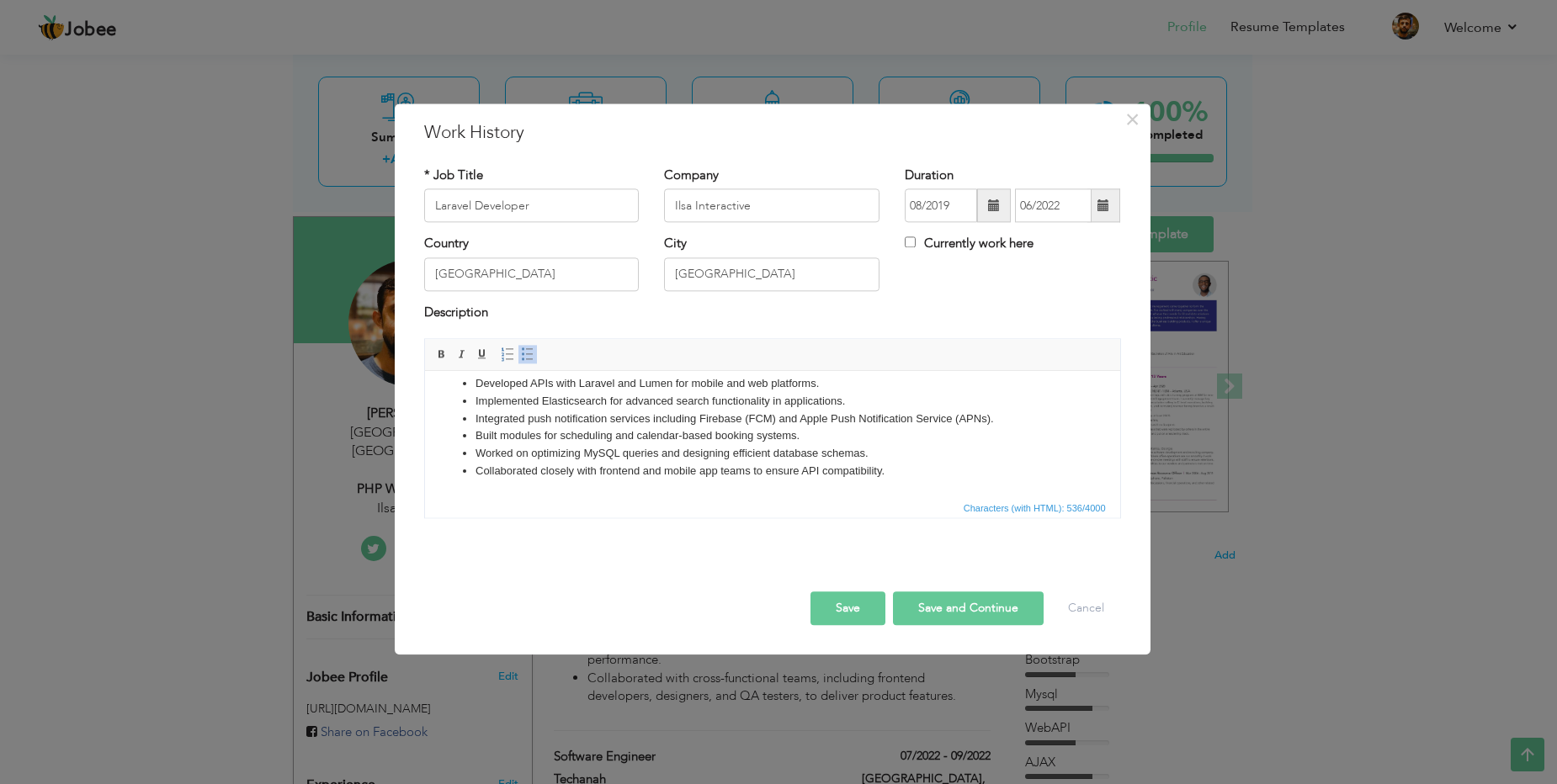
click at [836, 609] on button "Save" at bounding box center [848, 609] width 75 height 34
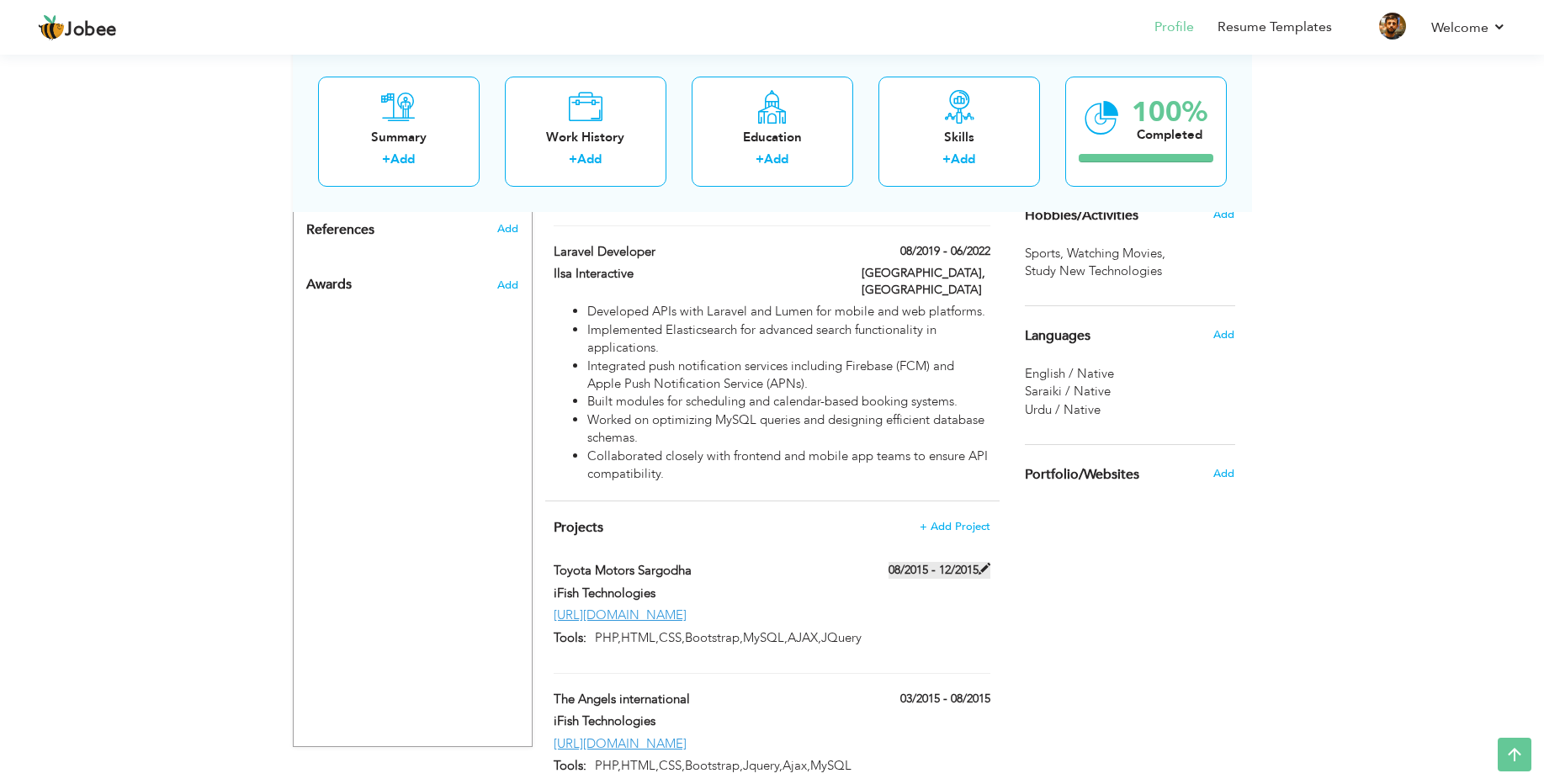
scroll to position [935, 0]
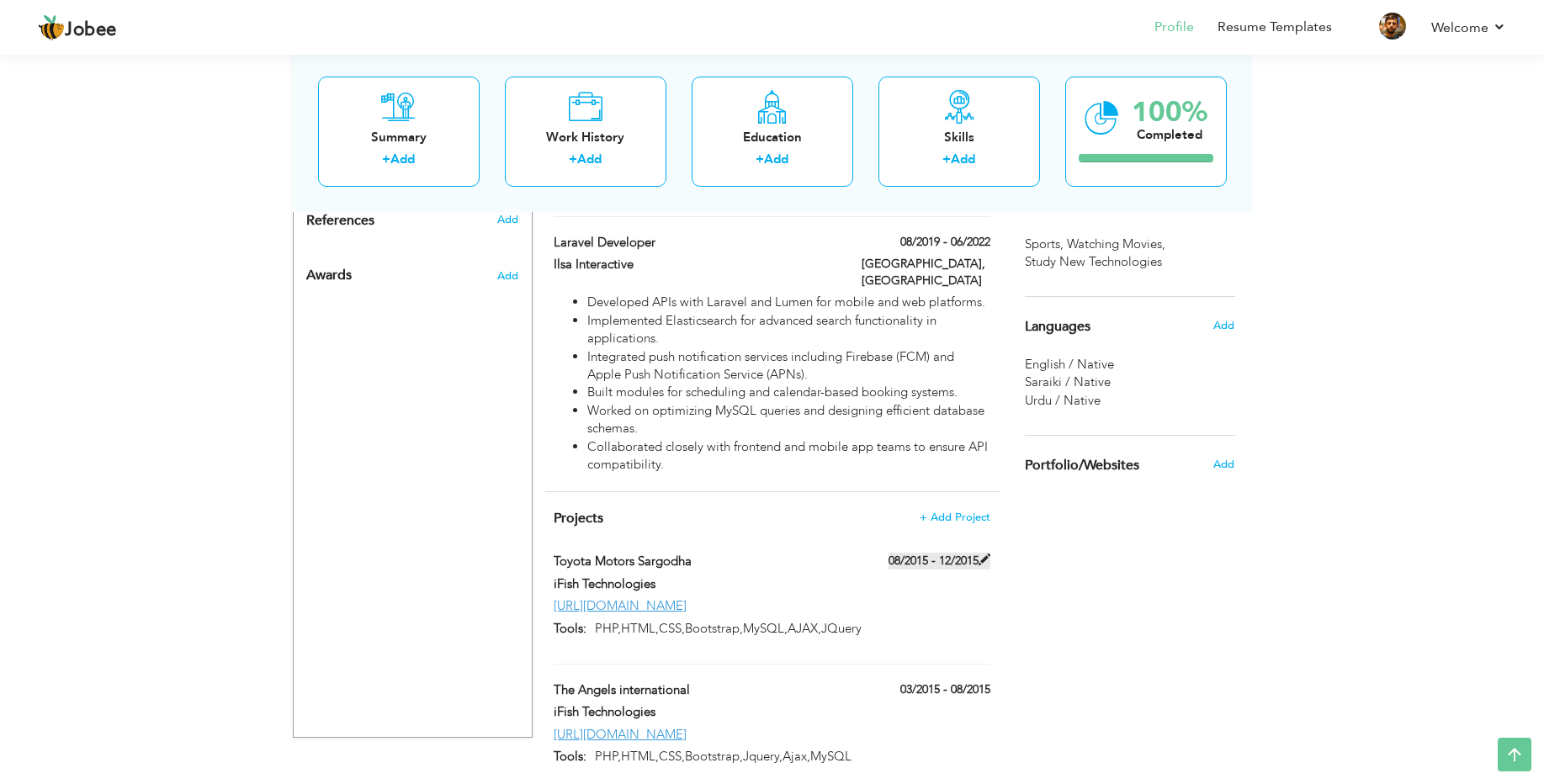
click at [982, 553] on span at bounding box center [984, 559] width 12 height 12
type input "Toyota Motors Sargodha"
type input "iFish Technologies"
type input "08/2015"
type input "12/2015"
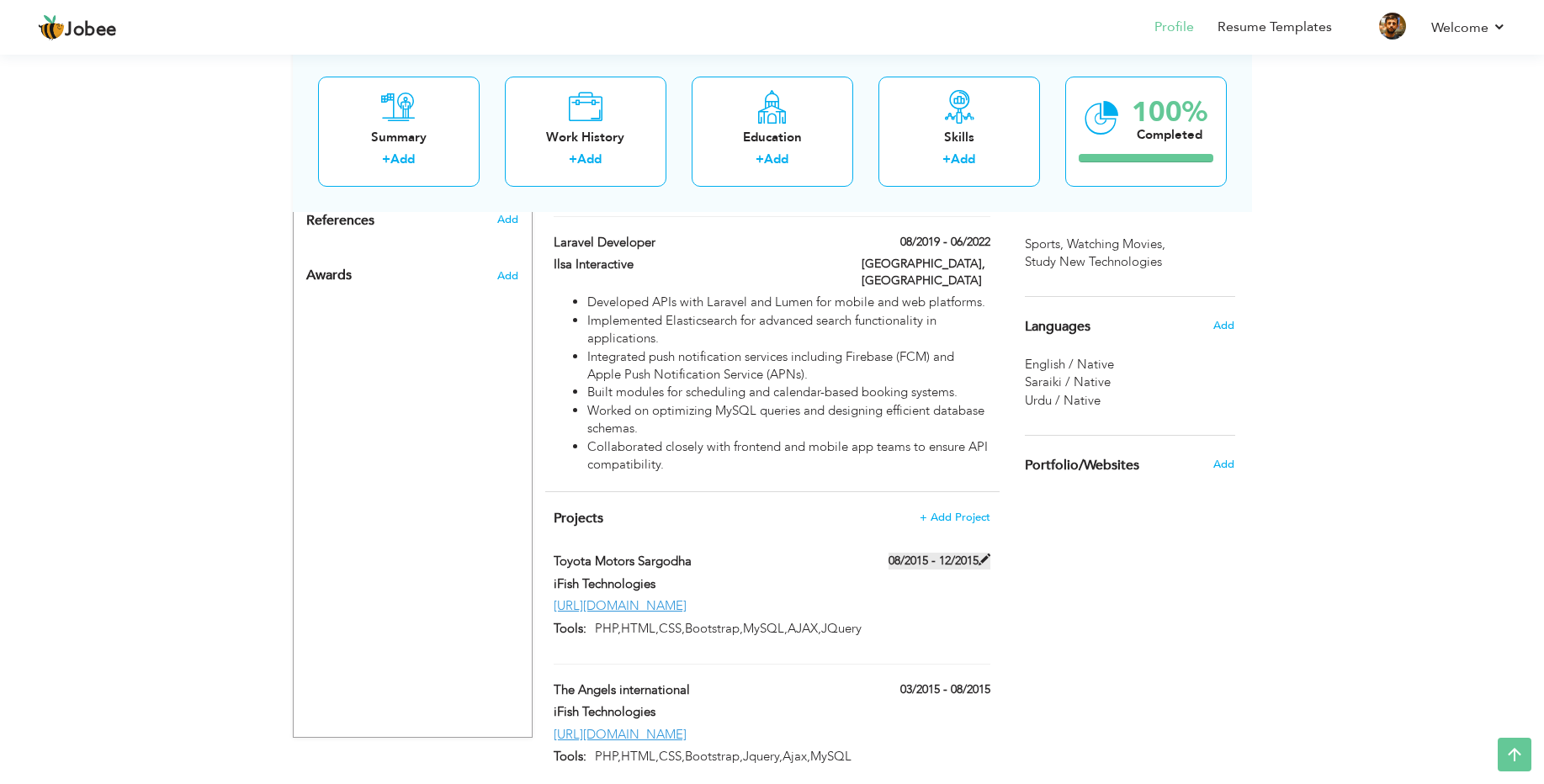
type input "http://toyotasargodha.com/"
type input "PHP,HTML,CSS,Bootstrap,MySQL,AJAX,JQuery"
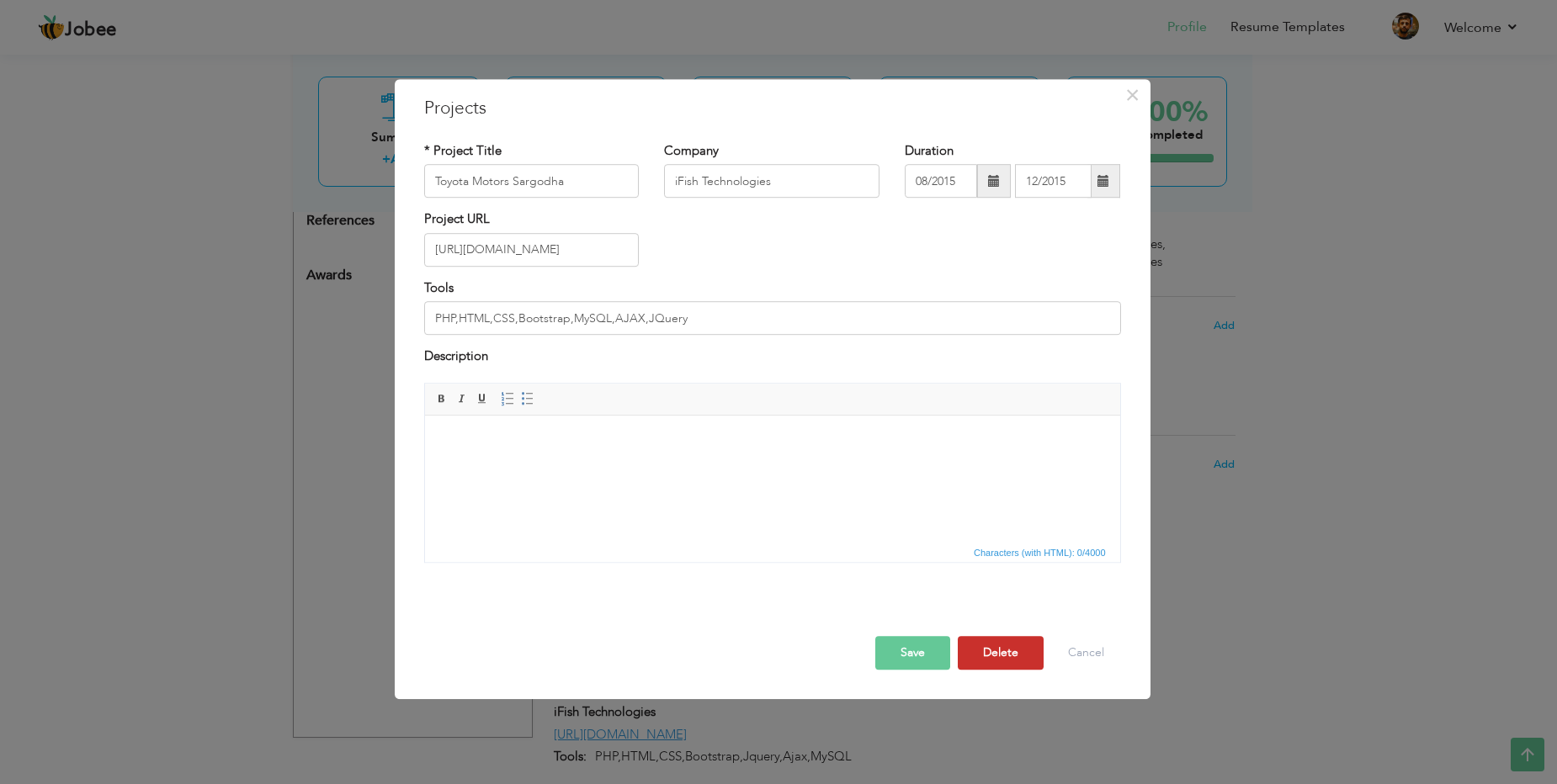
click at [1002, 660] on button "Delete" at bounding box center [1000, 652] width 86 height 34
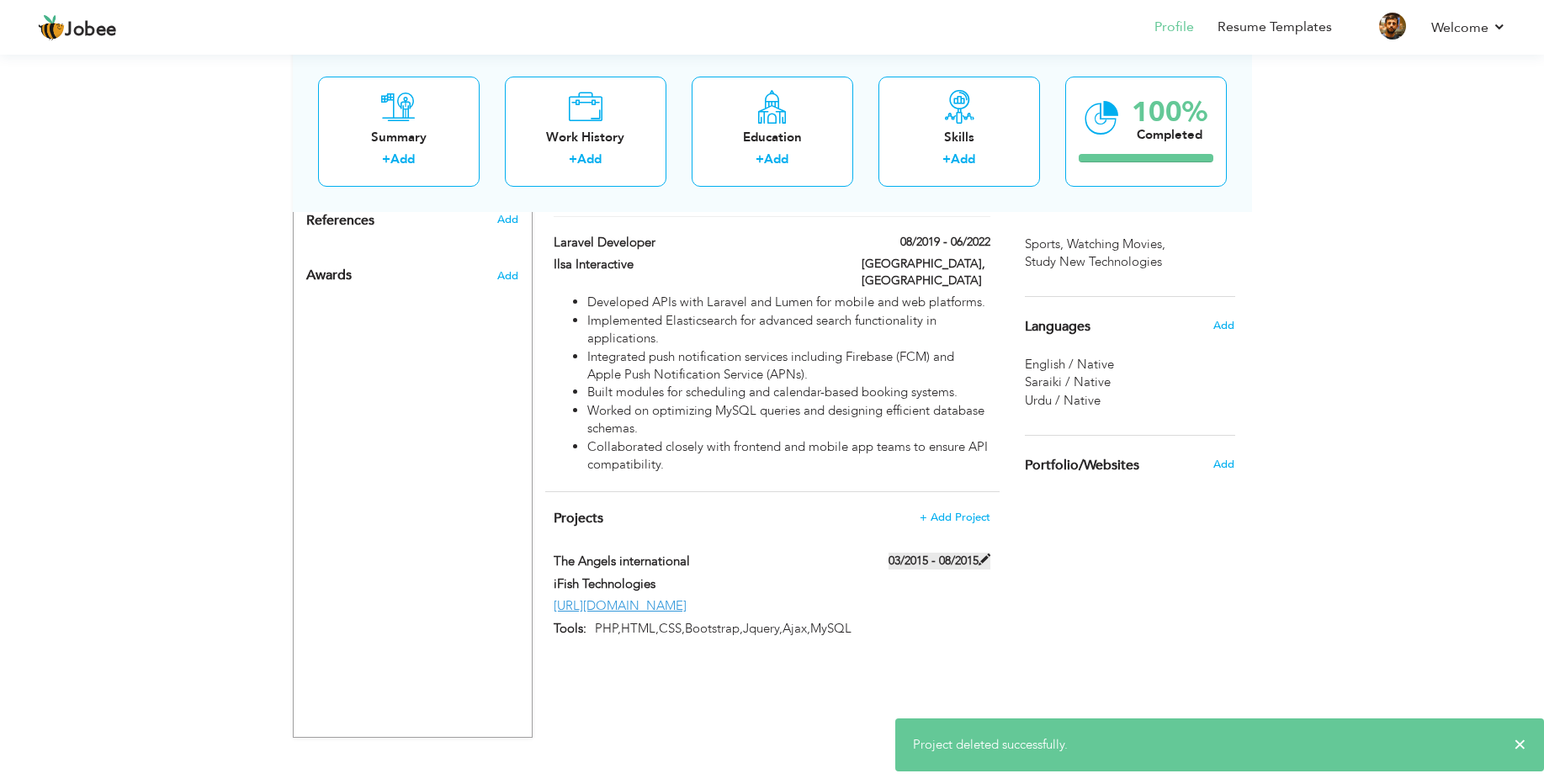
click at [985, 553] on span at bounding box center [984, 559] width 12 height 12
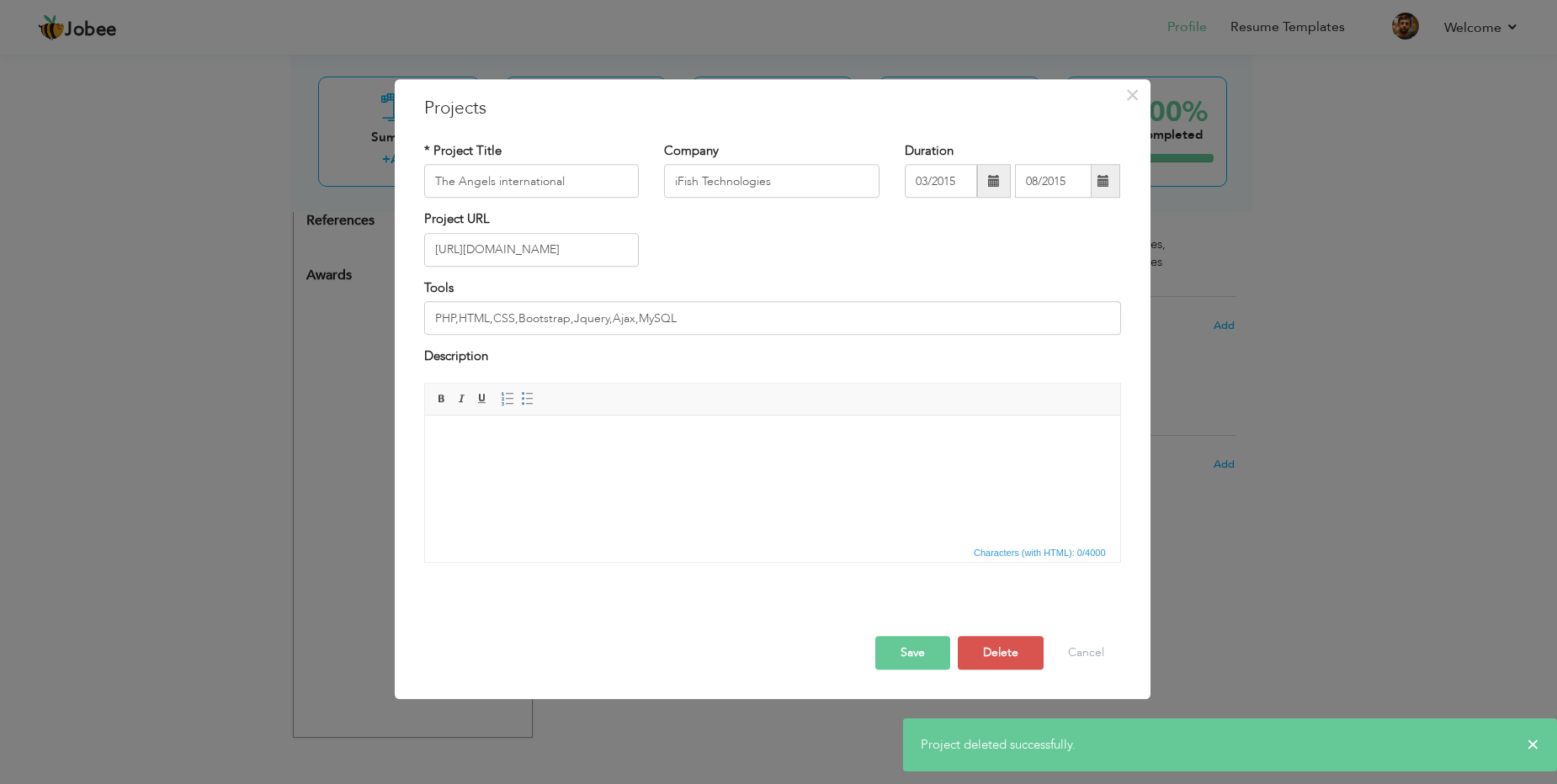
click at [978, 630] on div at bounding box center [773, 618] width 722 height 36
click at [980, 637] on button "Delete" at bounding box center [1000, 652] width 86 height 34
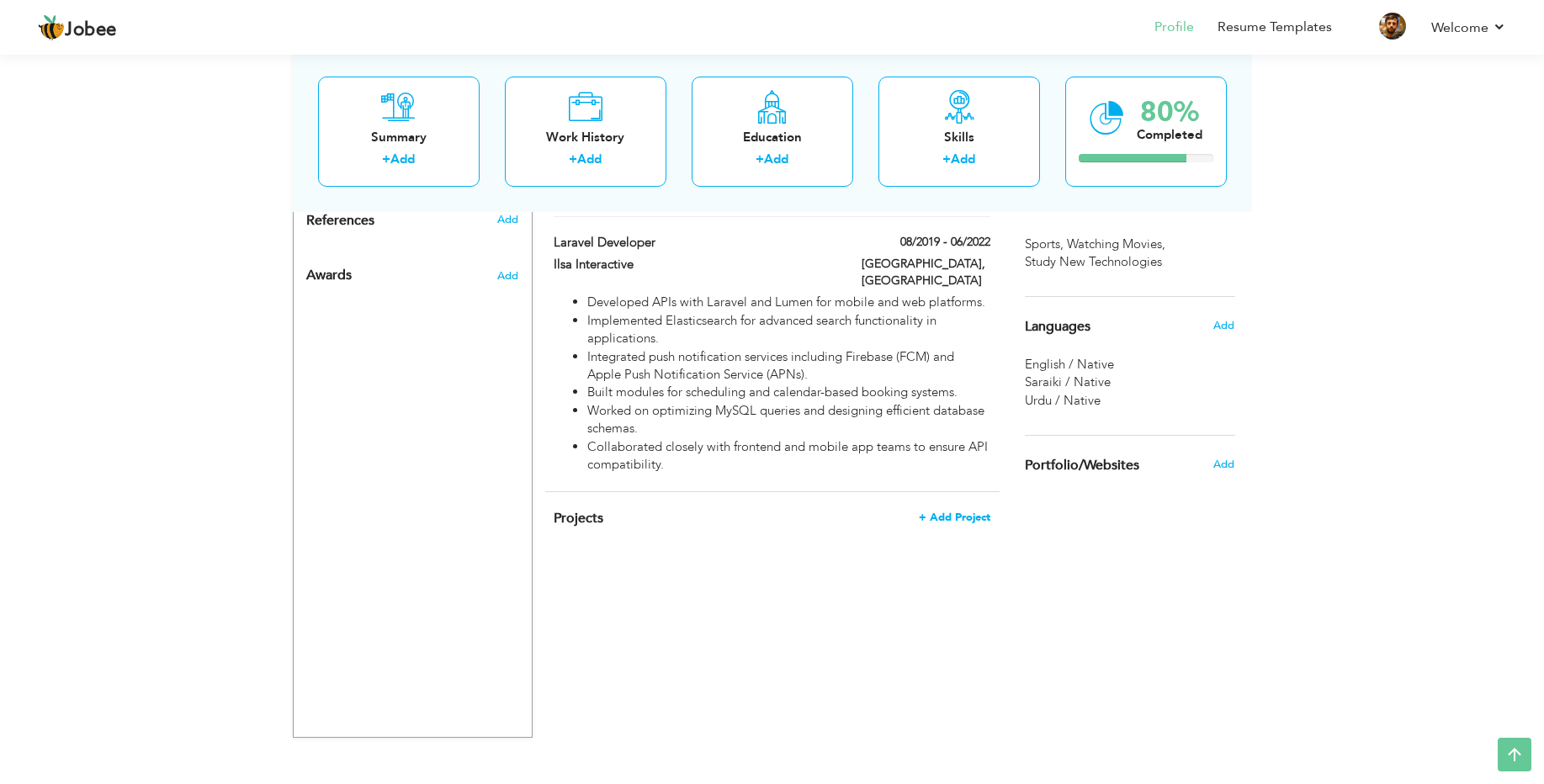
click at [949, 512] on span "+ Add Project" at bounding box center [954, 518] width 71 height 12
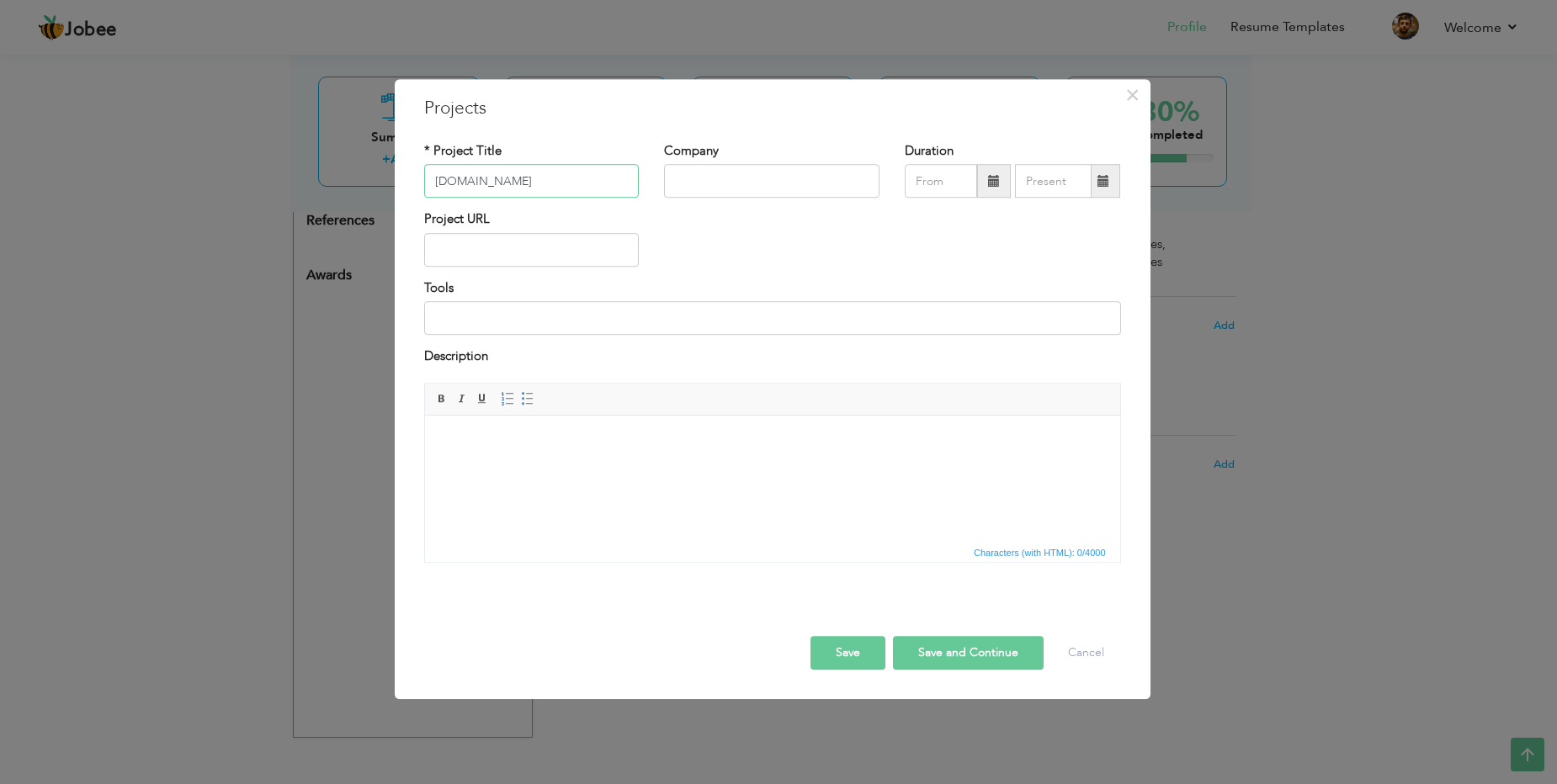
type input "[DOMAIN_NAME]"
type input "First Travel"
type input "09/2025"
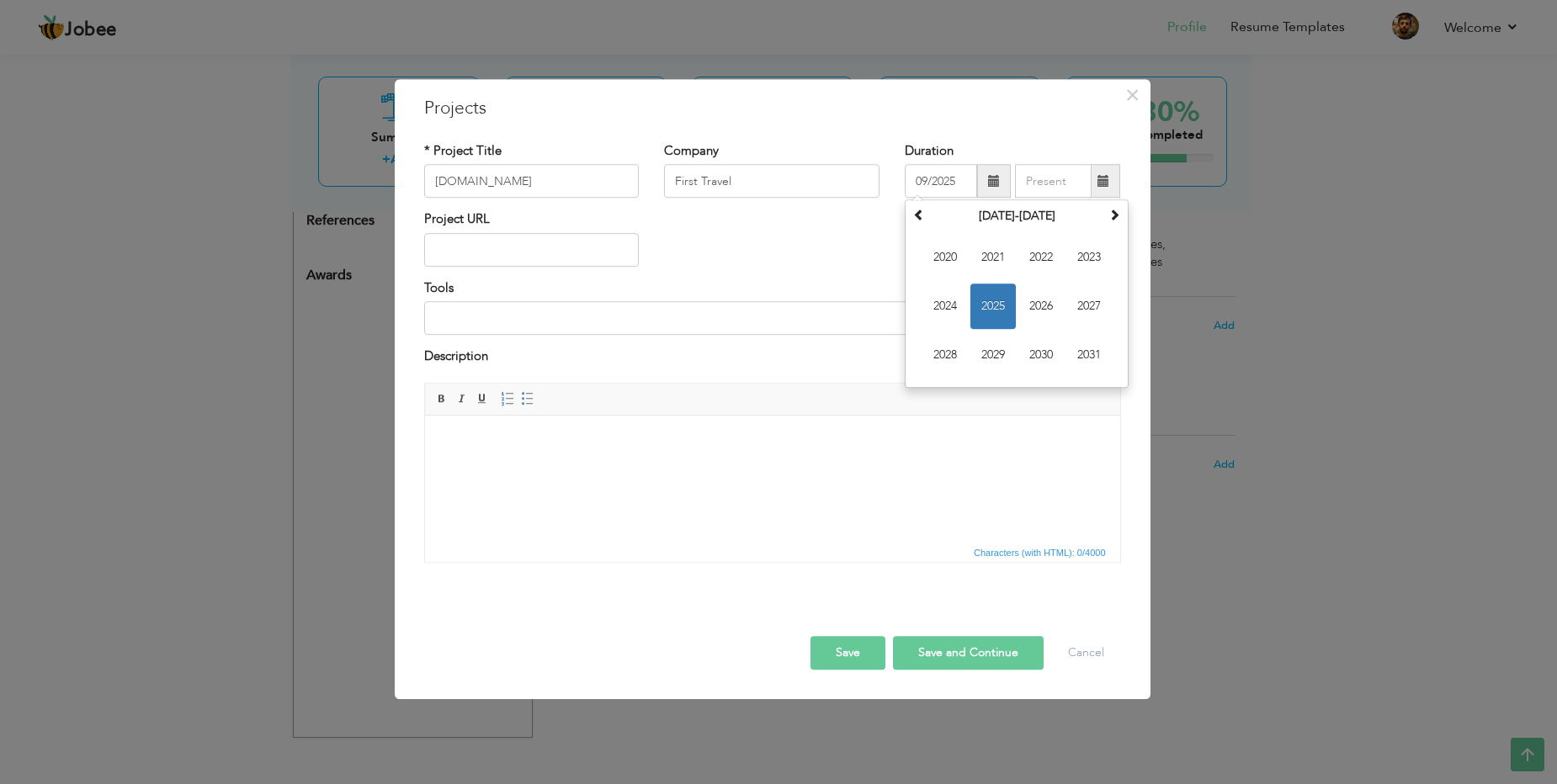
click at [513, 266] on div "Project URL" at bounding box center [532, 244] width 241 height 68
click at [515, 251] on input "text" at bounding box center [532, 249] width 216 height 34
paste input "[URL][DOMAIN_NAME]"
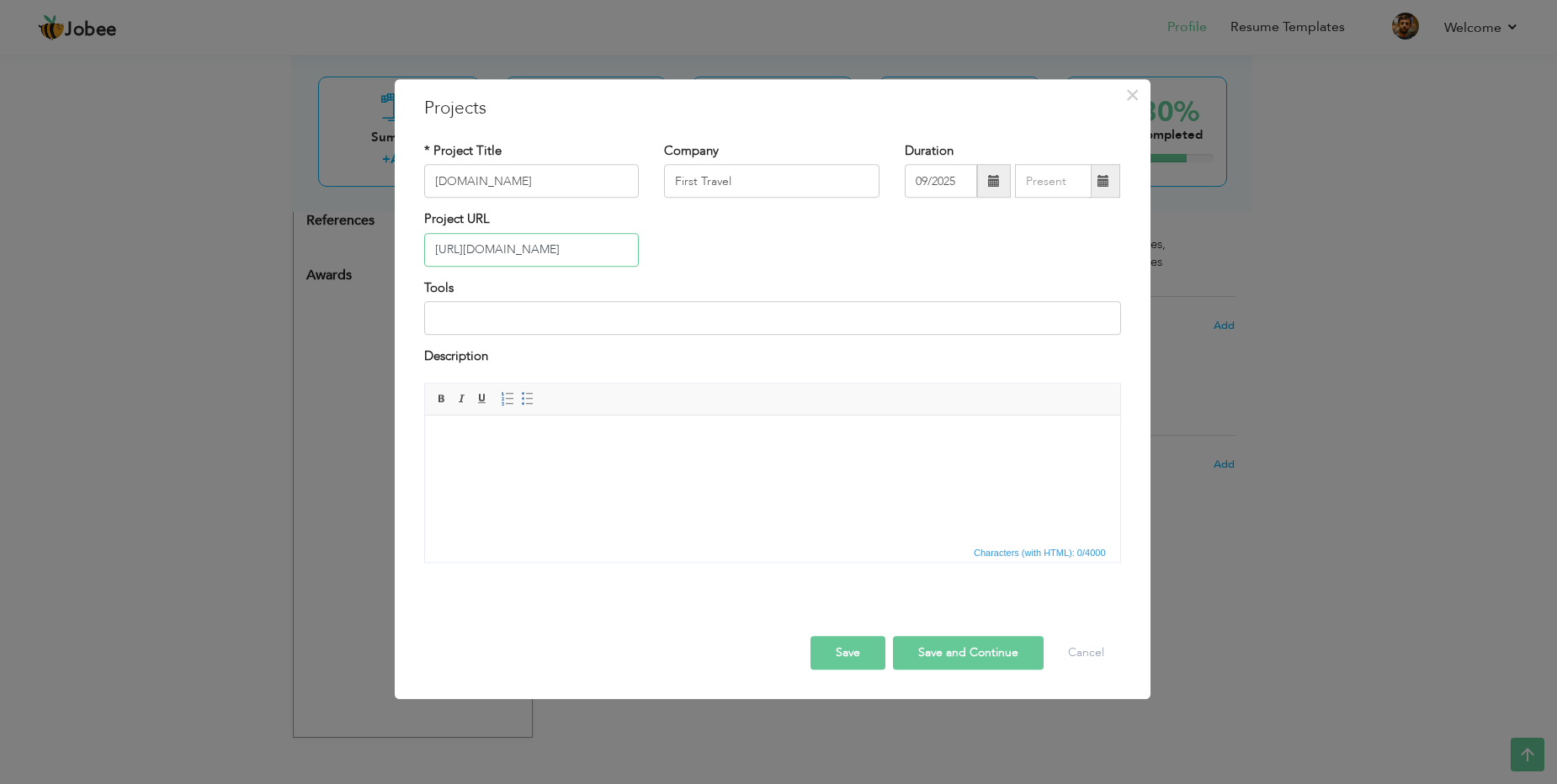
type input "[URL][DOMAIN_NAME]"
click at [517, 436] on body at bounding box center [771, 441] width 661 height 17
click at [761, 320] on input "Laravel, Next, AWS, MySQL, Redis, Payment Gateway" at bounding box center [773, 317] width 697 height 34
type input "Laravel, Next, AWS, MySQL, Redis, Payment Gateway, Amadeus"
click at [478, 457] on html at bounding box center [772, 440] width 695 height 51
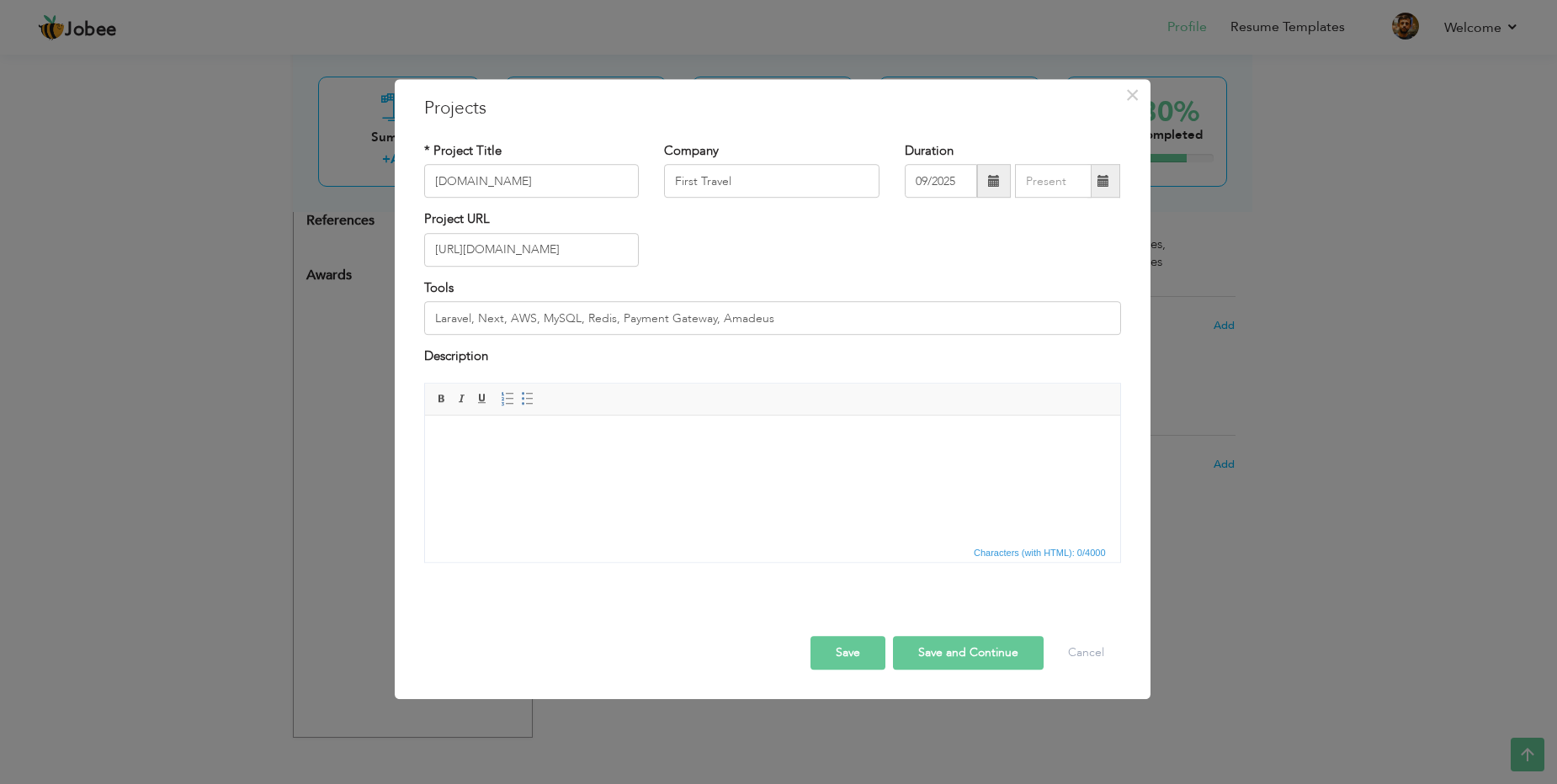
click at [983, 642] on button "Save and Continue" at bounding box center [968, 652] width 151 height 34
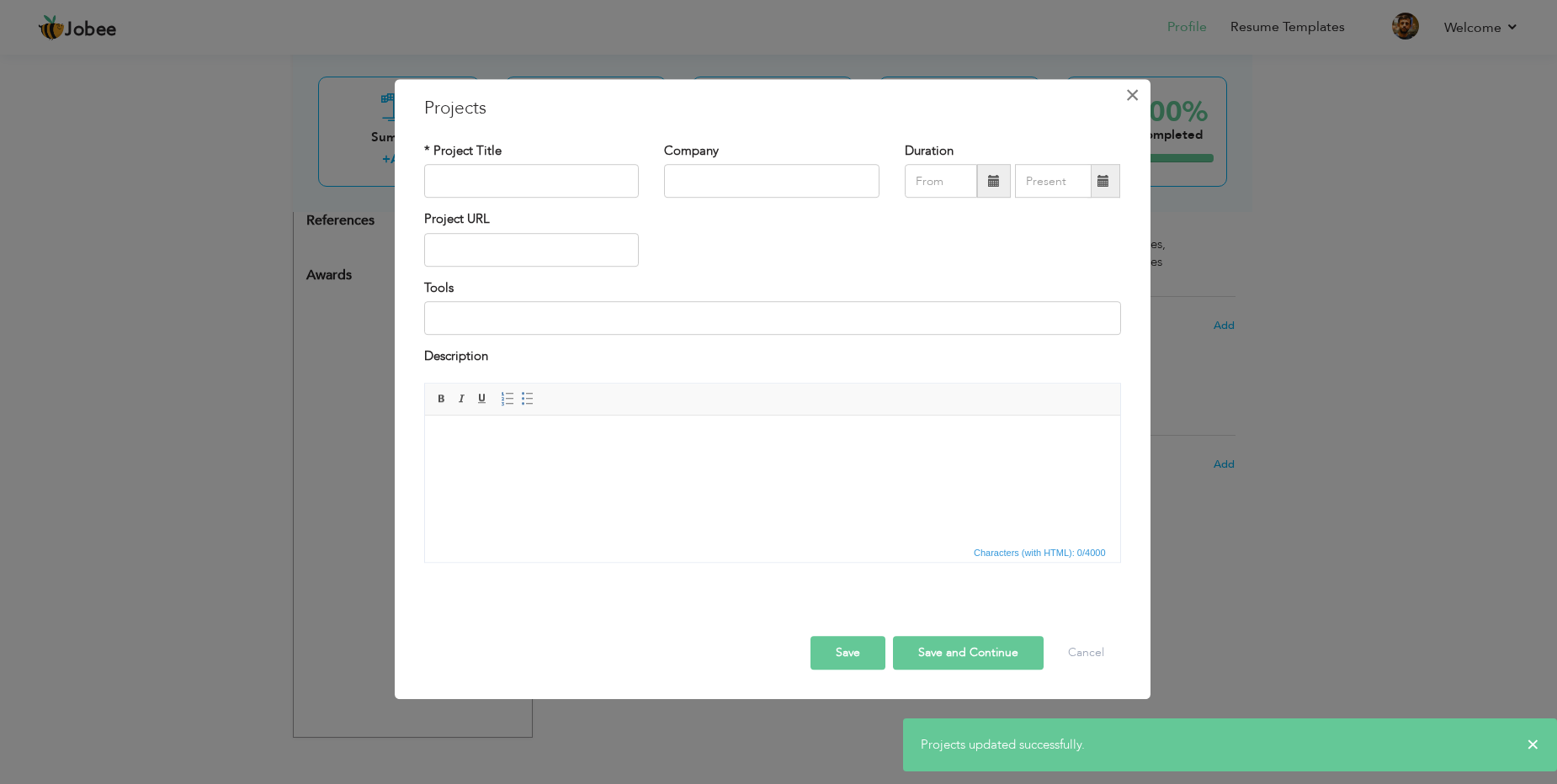
click at [1134, 99] on span "×" at bounding box center [1132, 94] width 14 height 30
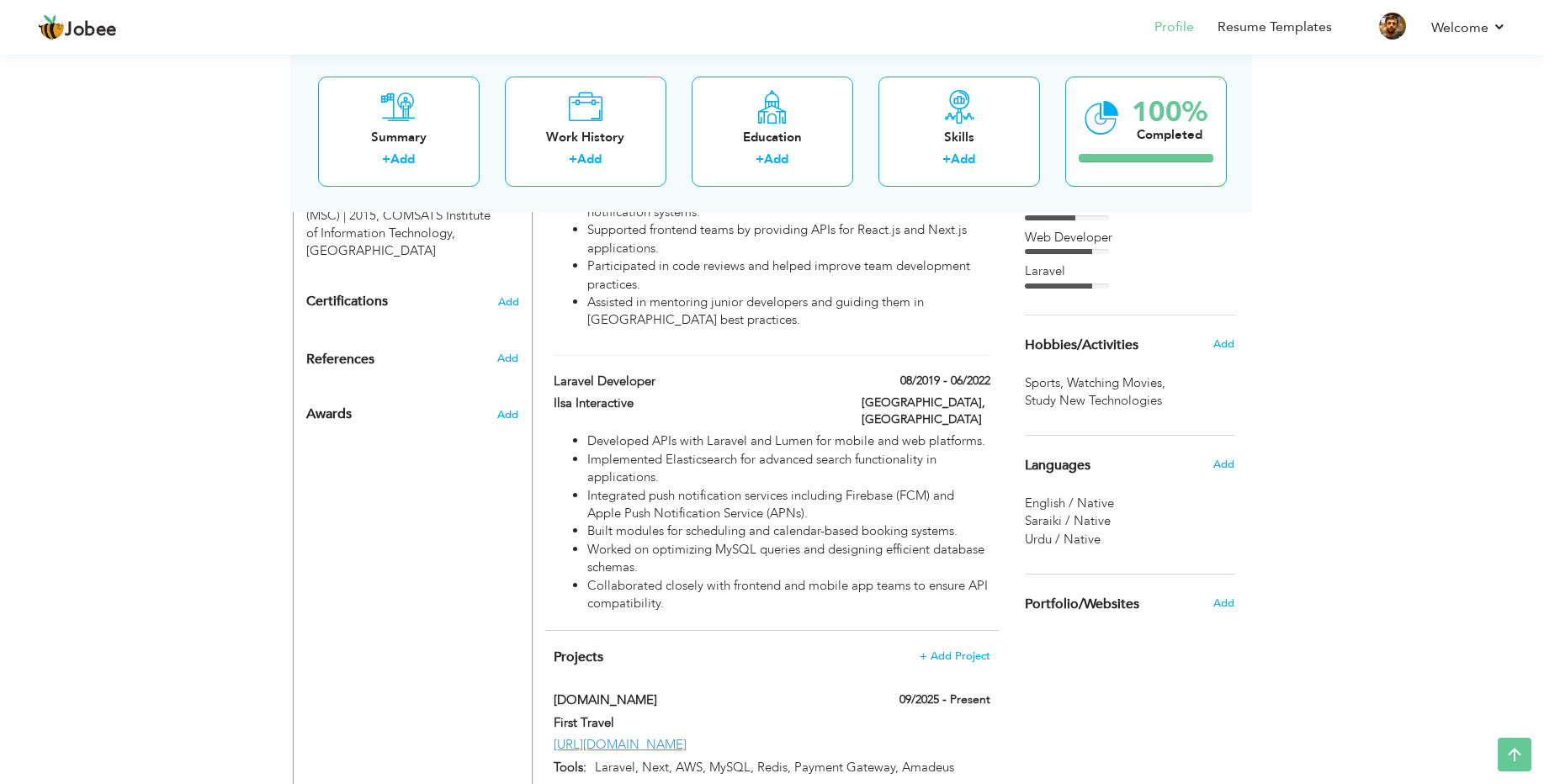
scroll to position [807, 0]
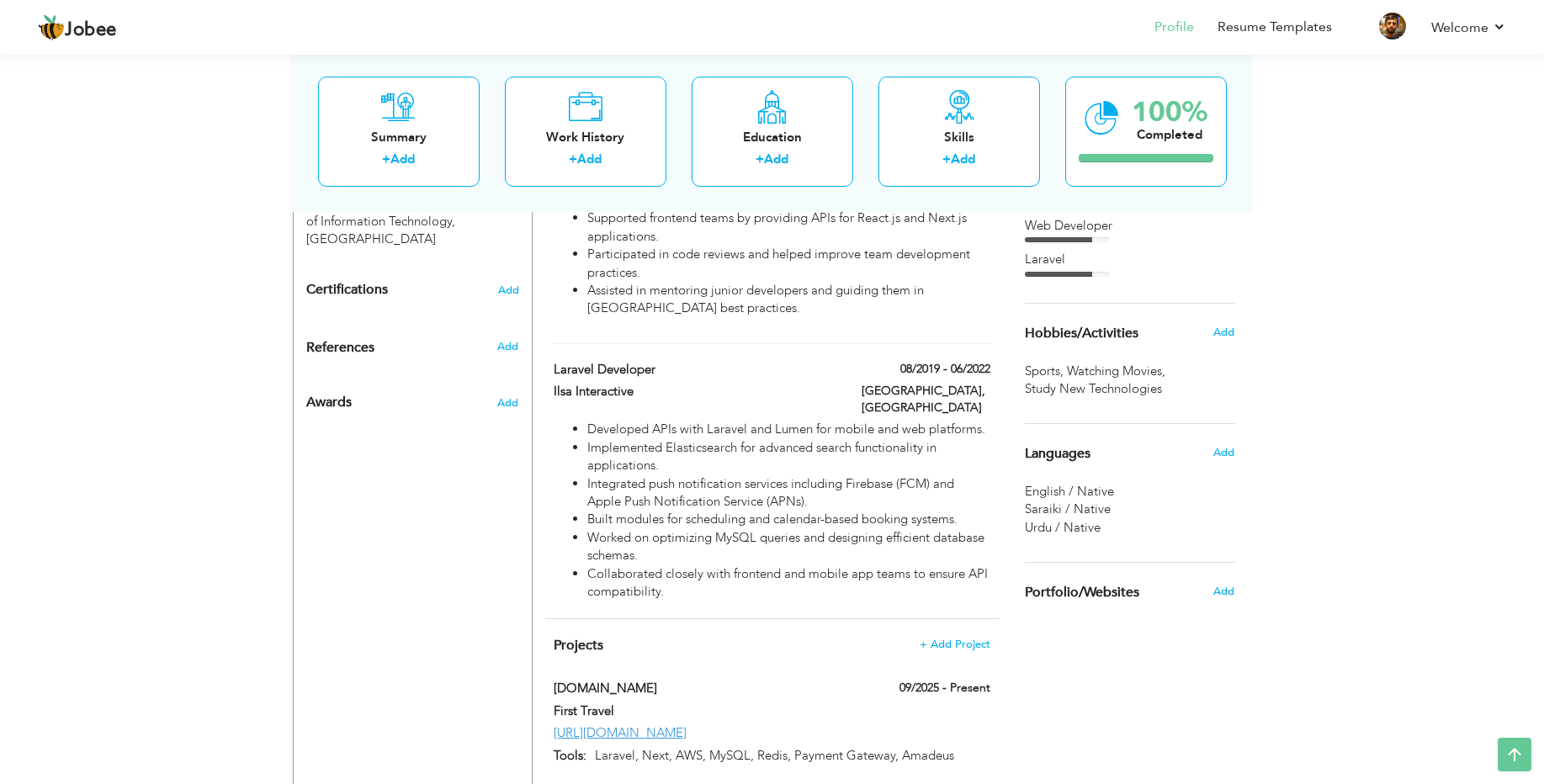
click at [1092, 487] on span "English / Native" at bounding box center [1069, 491] width 89 height 16
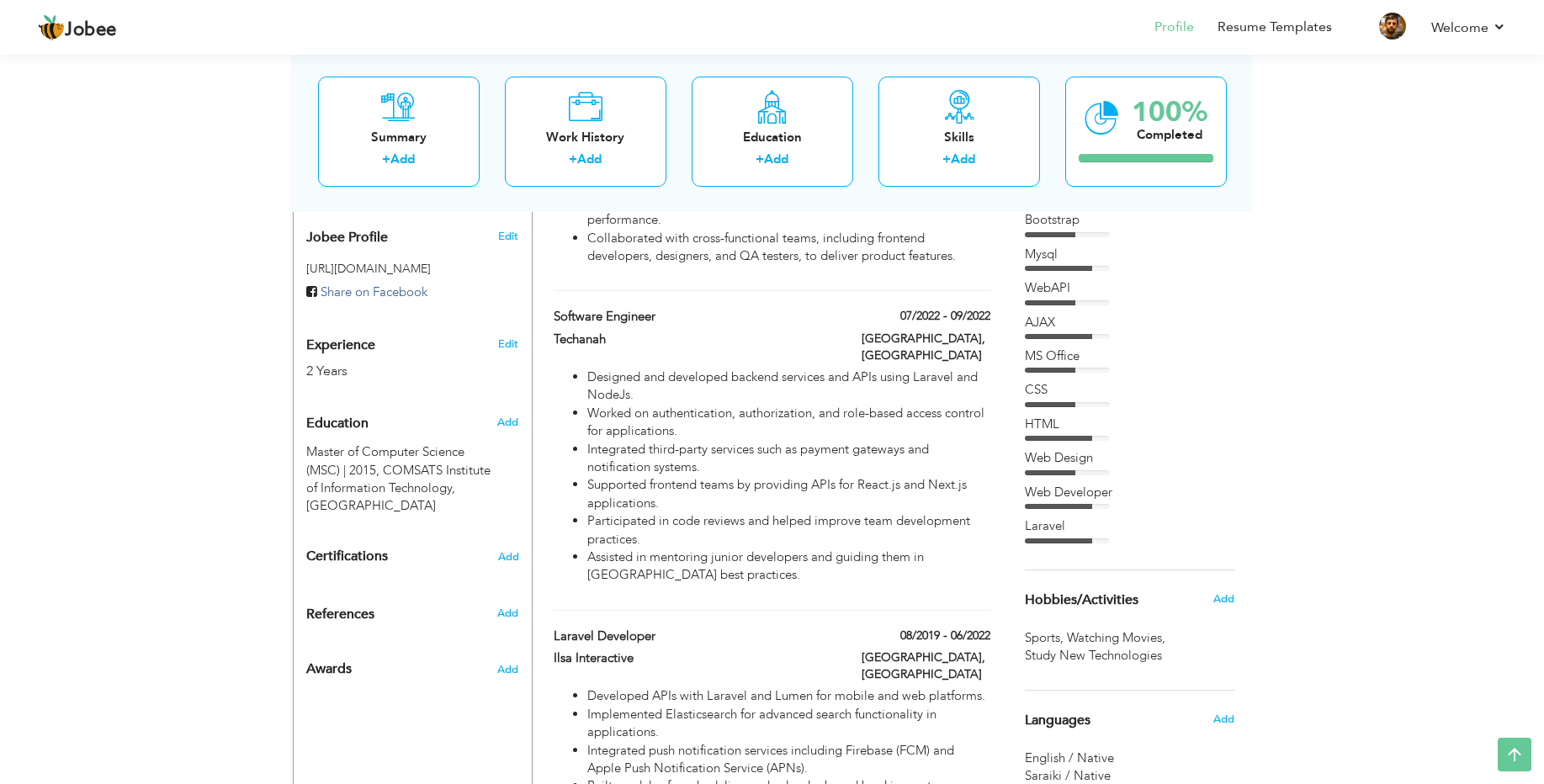
scroll to position [505, 0]
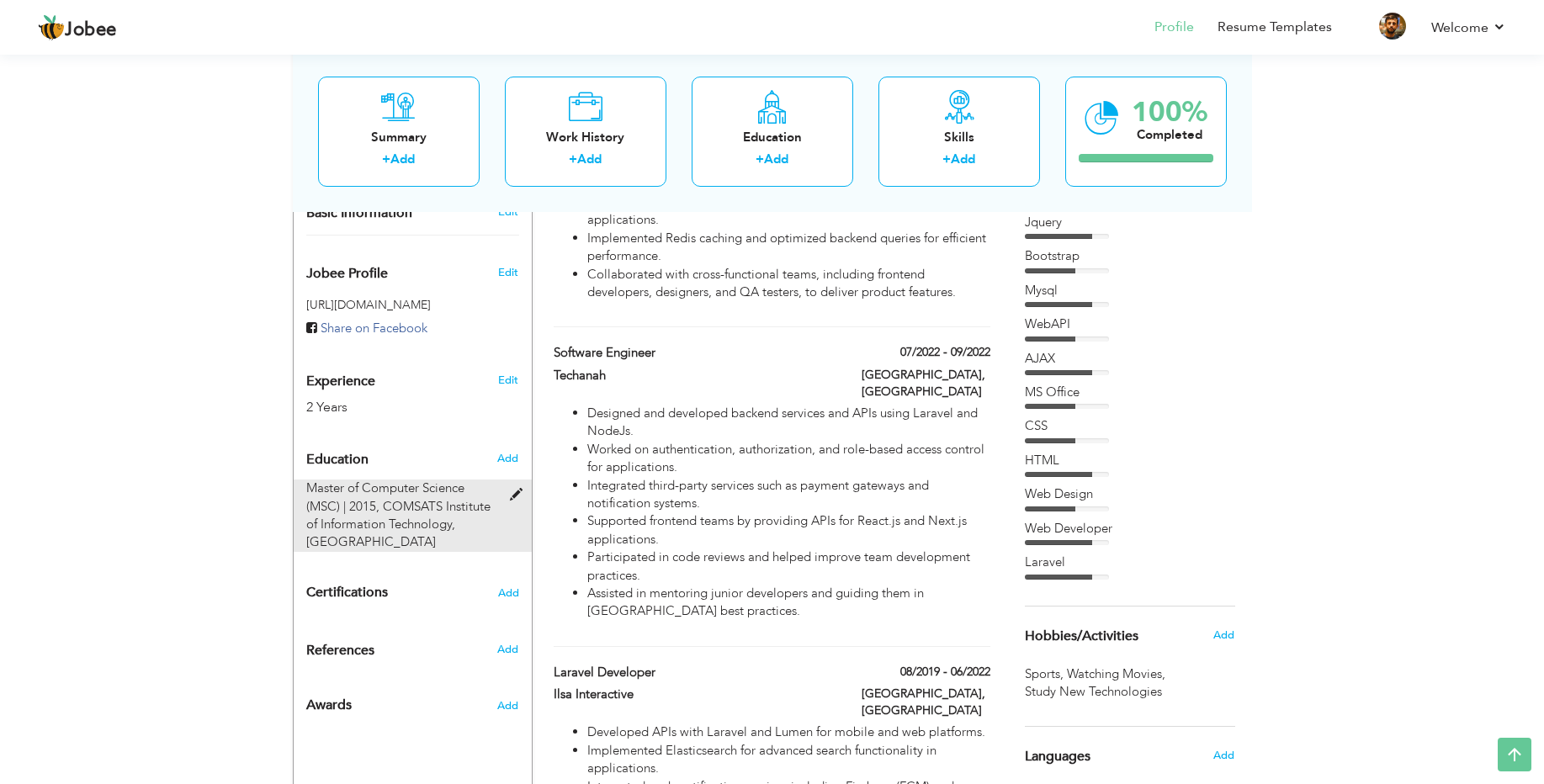
click at [513, 489] on span at bounding box center [520, 494] width 21 height 13
type input "Master of Computer Science (MSC)"
type input "2015"
type input "COMSATS Institute of Information Technology"
type input "3.369999885559082"
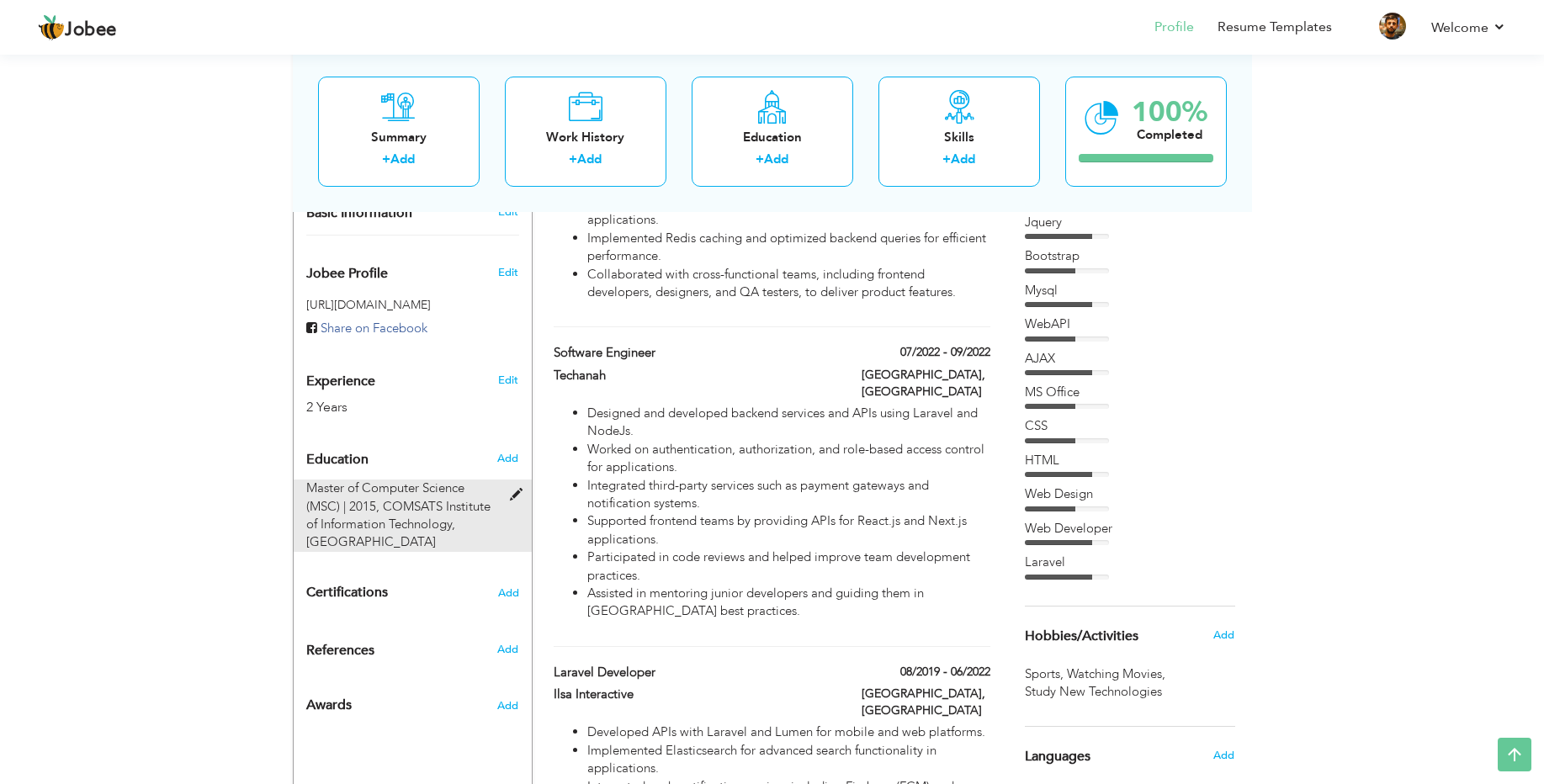
radio input "true"
type input "Wah Cantonment"
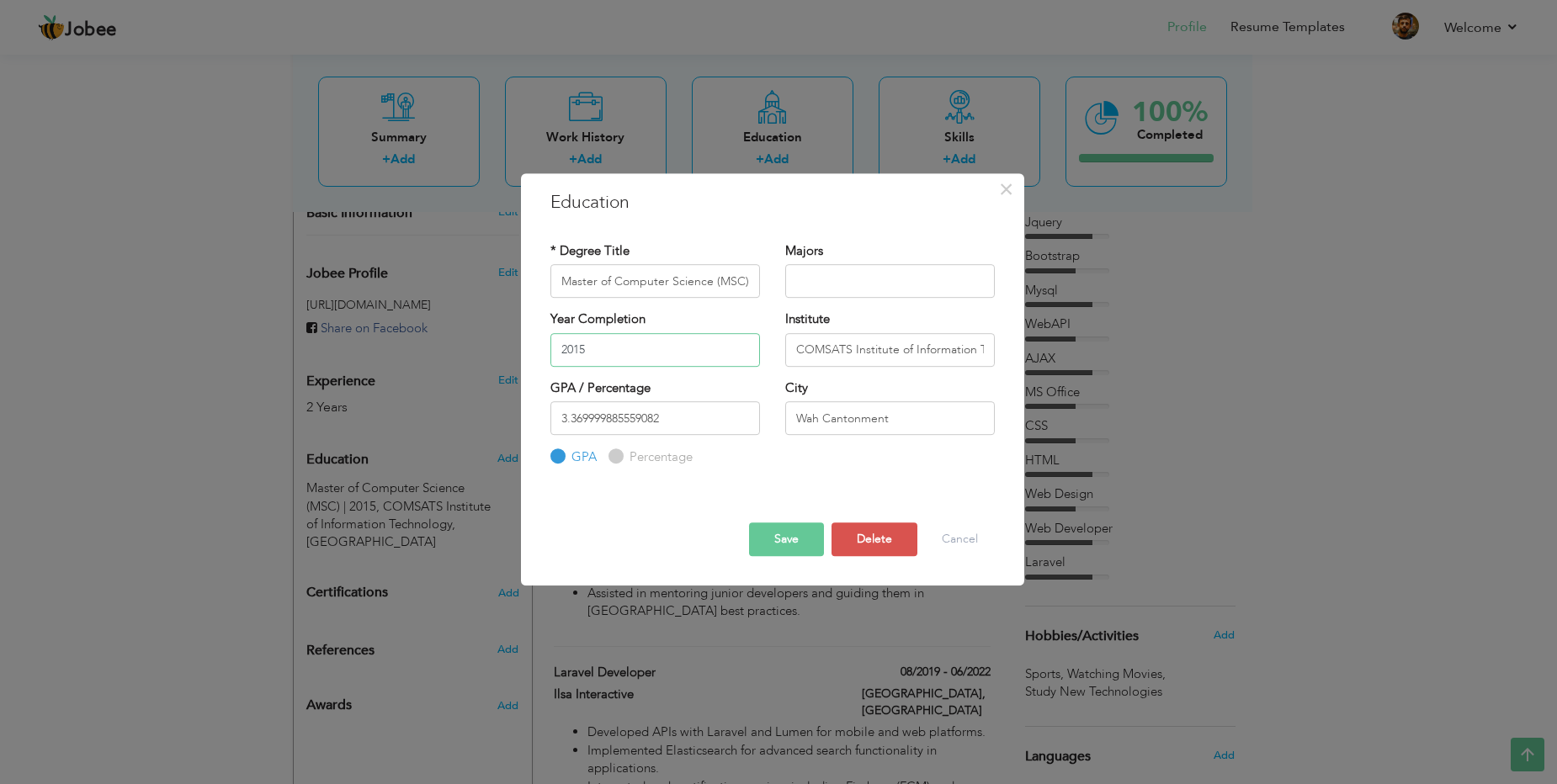
click at [612, 346] on input "2015" at bounding box center [655, 349] width 210 height 34
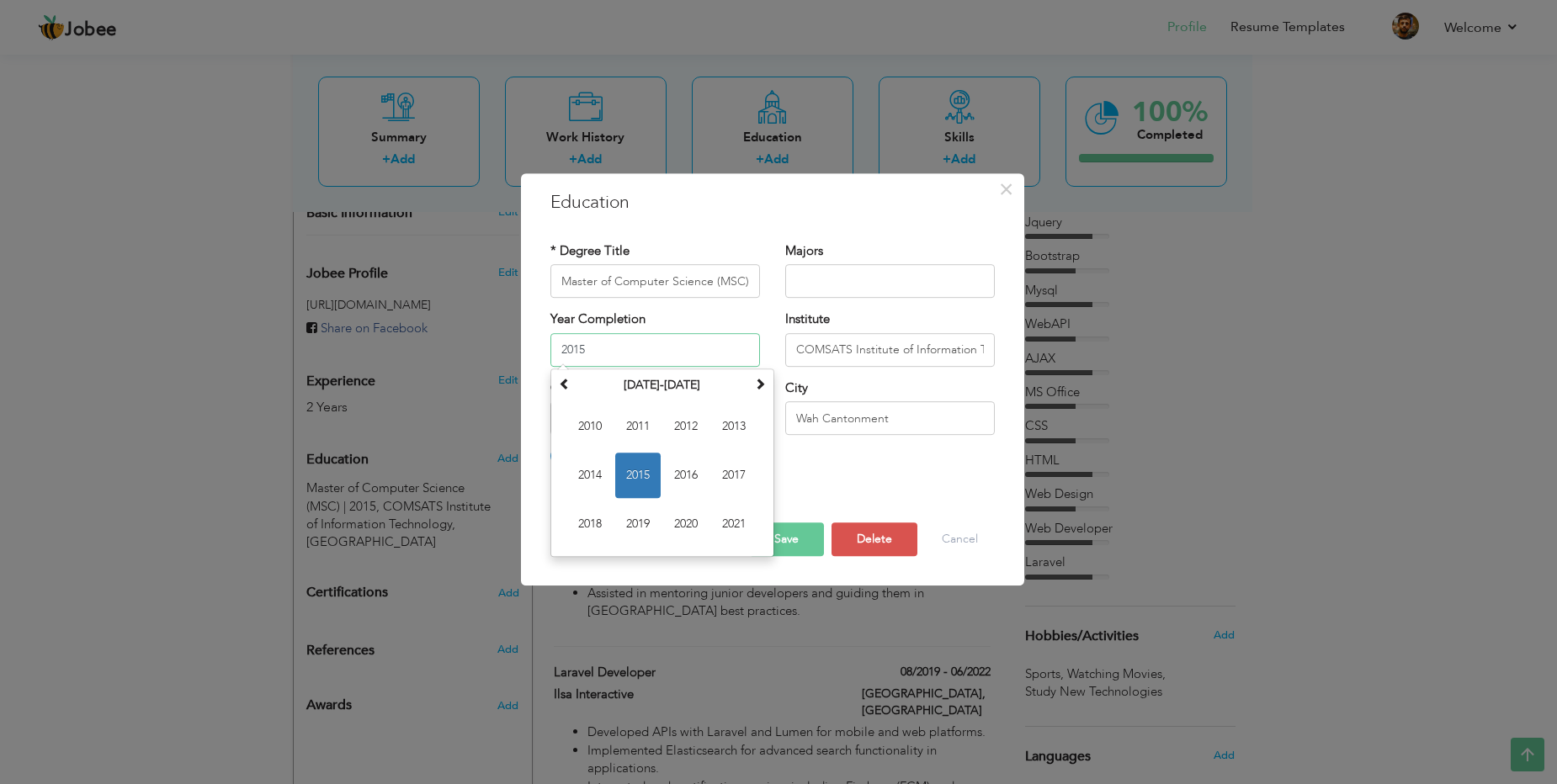
click at [612, 346] on input "2015" at bounding box center [655, 349] width 210 height 34
click at [534, 343] on div "× Education * Degree Title Master of Computer Science (MSC) Majors Year Complet…" at bounding box center [772, 379] width 503 height 412
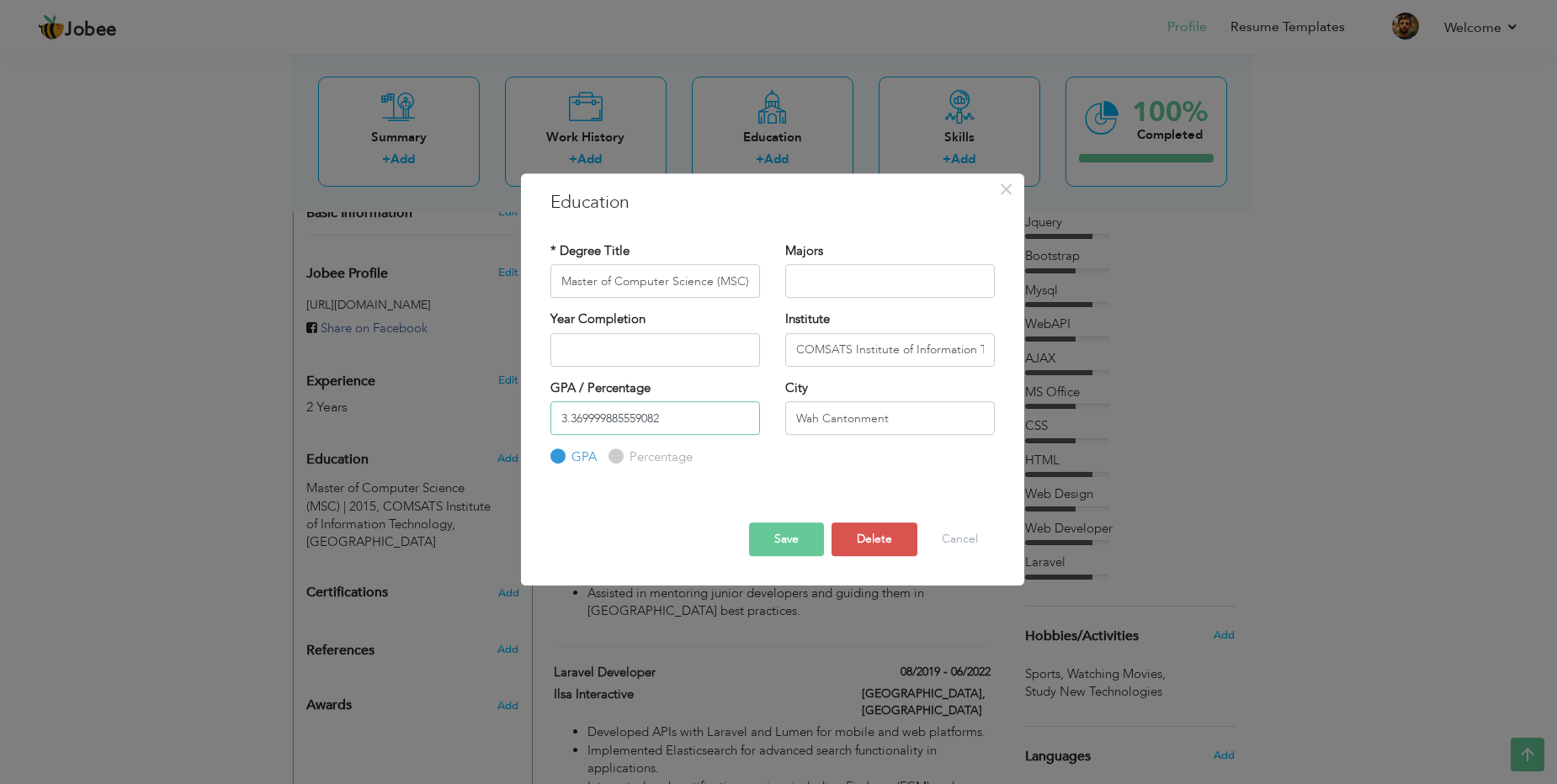
drag, startPoint x: 589, startPoint y: 419, endPoint x: 711, endPoint y: 423, distance: 122.1
click at [711, 423] on input "3.369999885559082" at bounding box center [655, 417] width 210 height 34
type input "3.37"
click at [656, 546] on div "Save Save and Continue Delete Cancel" at bounding box center [773, 524] width 470 height 89
click at [861, 419] on input "Wah Cantonment" at bounding box center [890, 417] width 210 height 34
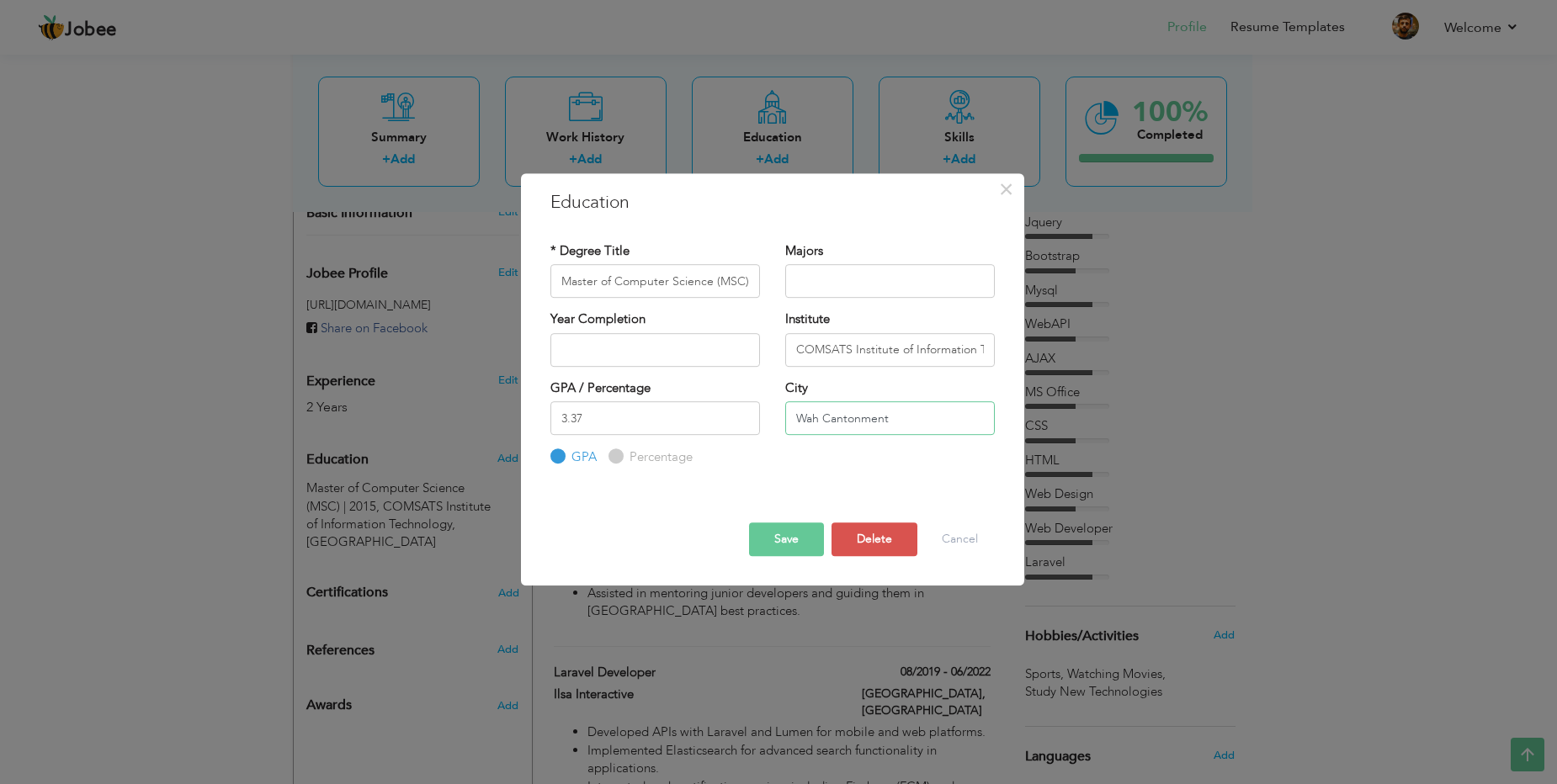
click at [861, 419] on input "Wah Cantonment" at bounding box center [890, 417] width 210 height 34
type input "Wah Cantt"
click at [799, 535] on button "Save" at bounding box center [786, 539] width 75 height 34
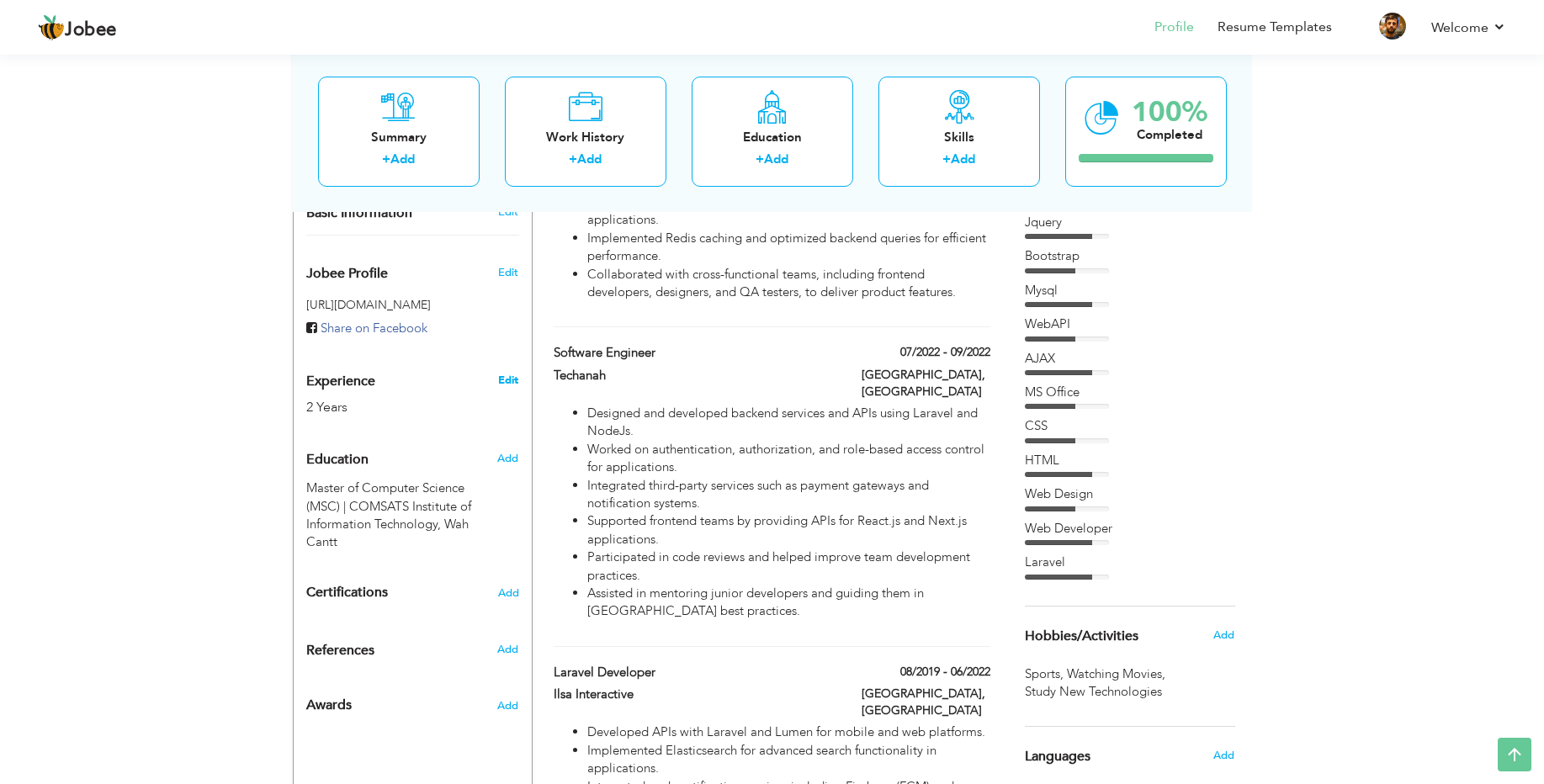
click at [509, 372] on link "Edit" at bounding box center [508, 380] width 20 height 15
type input "[PERSON_NAME]"
type input "Saleem"
type input "+923047698099"
select select "number:166"
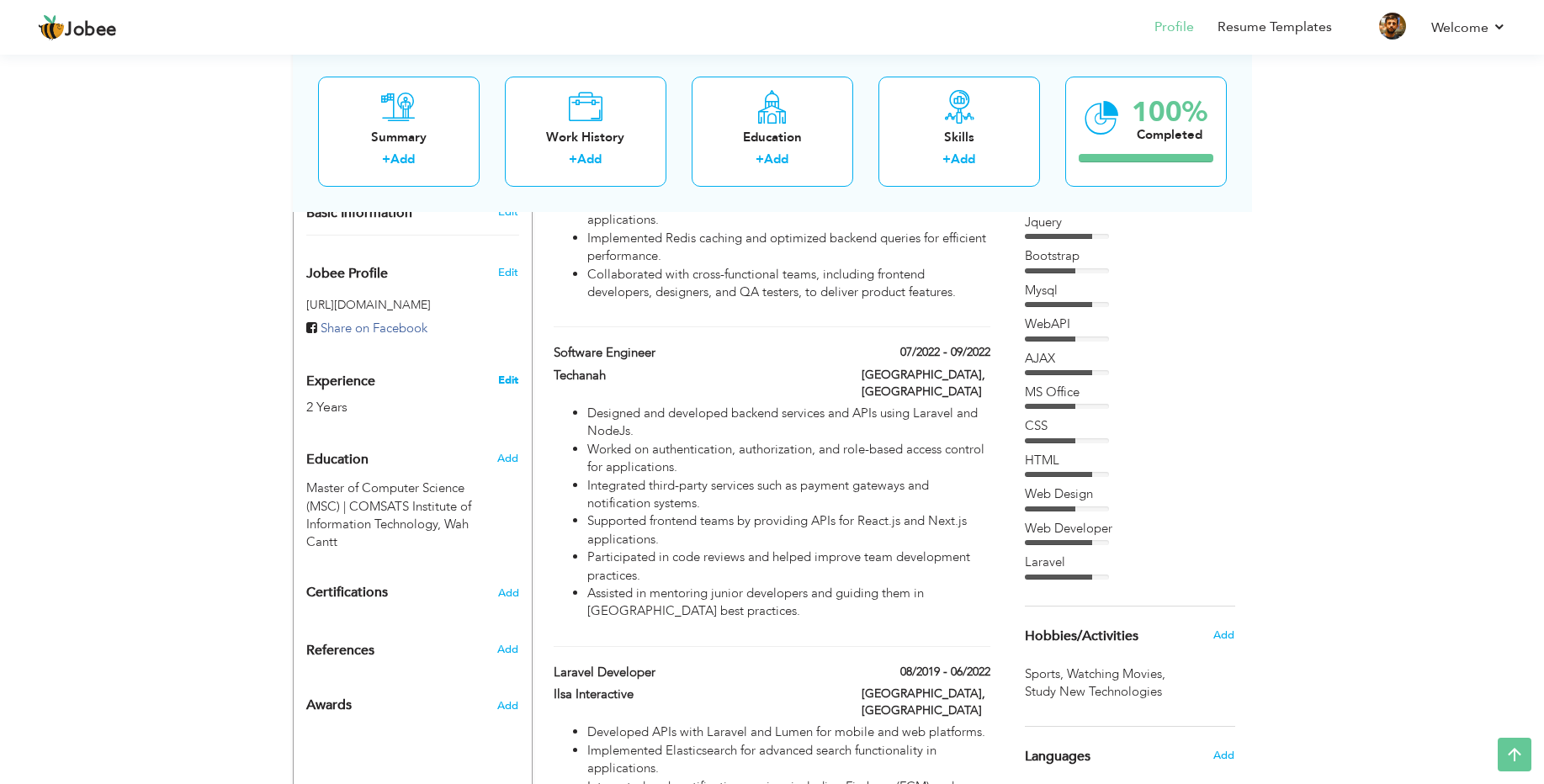
type input "[GEOGRAPHIC_DATA]"
select select "number:4"
type input "Ilsa Interactive"
type input "PHP Web Developer"
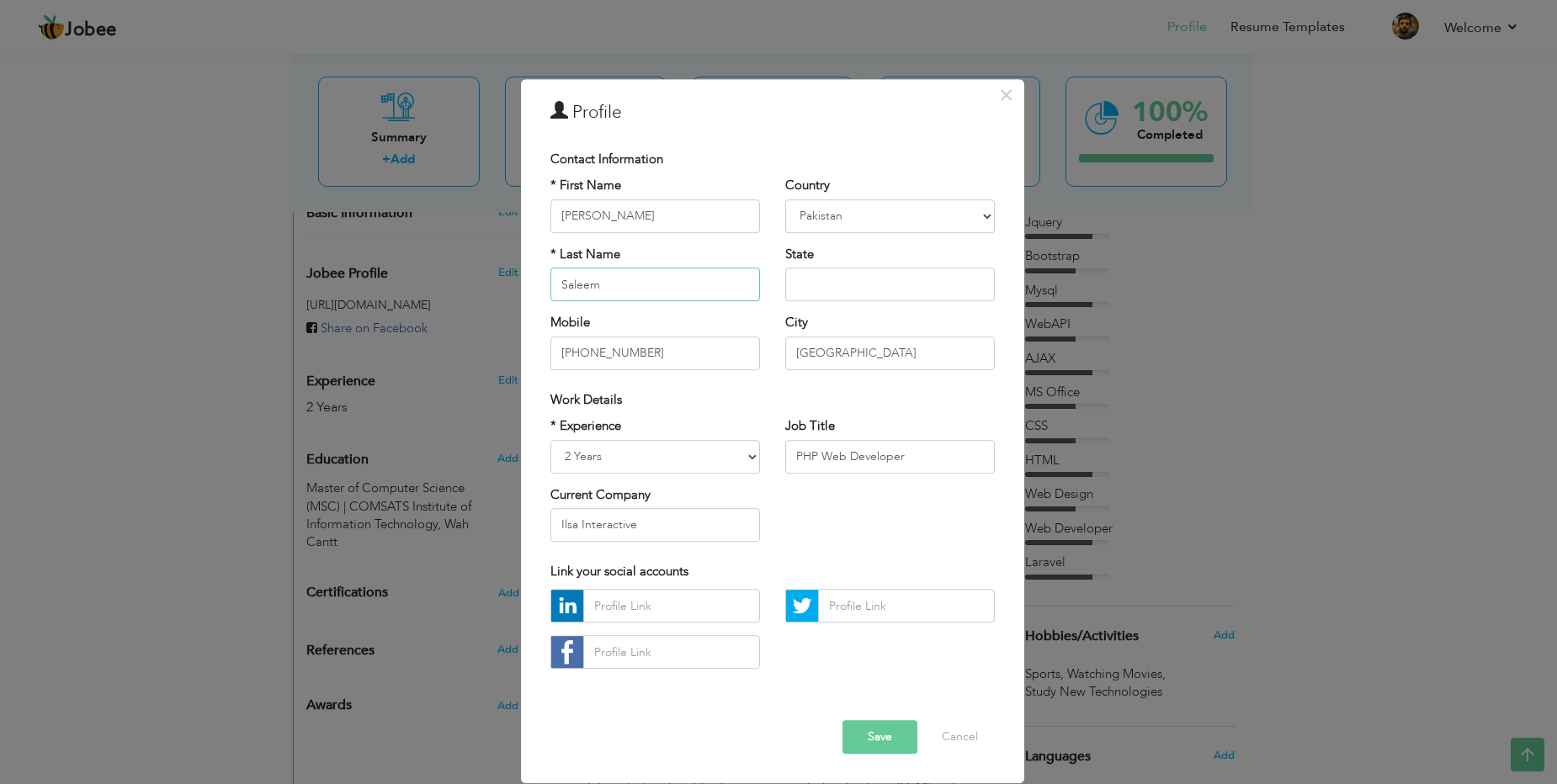
click at [646, 291] on input "Saleem" at bounding box center [655, 284] width 210 height 34
click at [841, 359] on input "[GEOGRAPHIC_DATA]" at bounding box center [890, 353] width 210 height 34
click at [606, 354] on input "+923047698099" at bounding box center [655, 353] width 210 height 34
type input "[PHONE_NUMBER]"
select select "number:7"
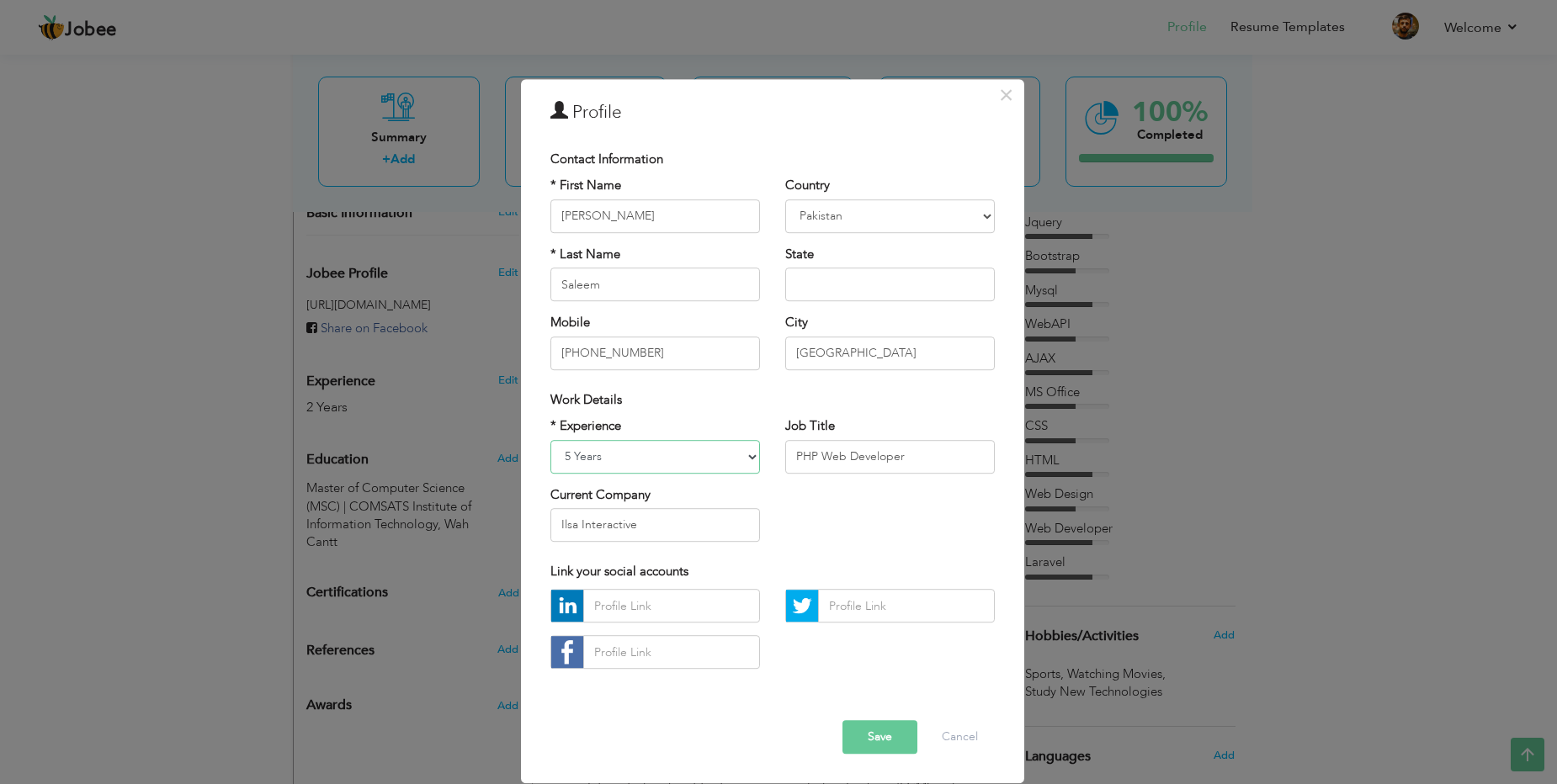
click at [550, 440] on select "Entry Level Less than 1 Year 1 Year 2 Years 3 Years 4 Years 5 Years 6 Years 7 Y…" at bounding box center [655, 456] width 210 height 34
click at [888, 452] on input "PHP Web Developer" at bounding box center [890, 456] width 210 height 34
click at [780, 529] on div "* Experience Entry Level Less than 1 Year 1 Year 2 Years 3 Years 4 Years 5 Year…" at bounding box center [773, 486] width 470 height 138
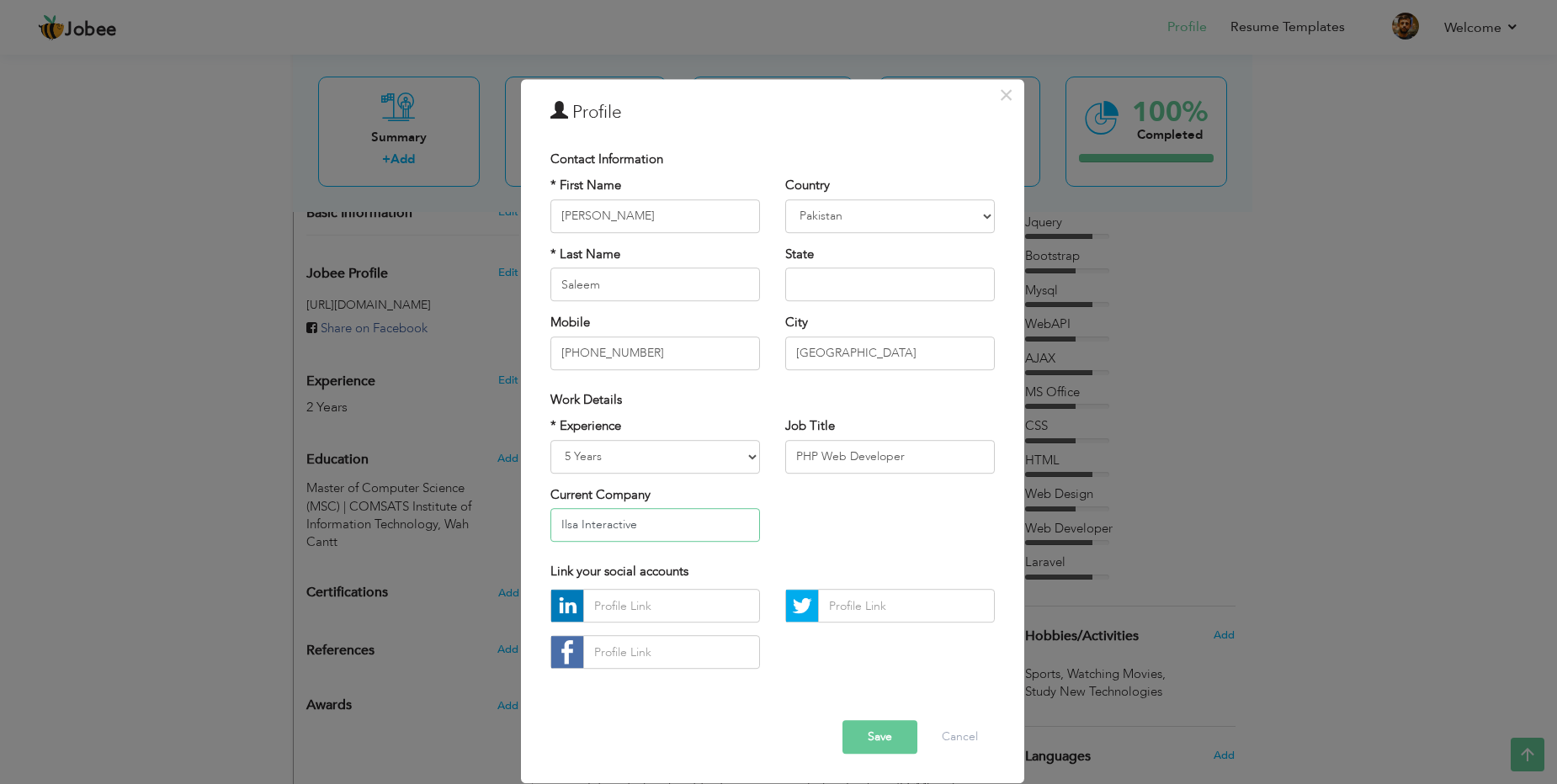
click at [690, 525] on input "Ilsa Interactive" at bounding box center [655, 524] width 210 height 34
type input "First Travel"
click at [830, 519] on div "* Experience Entry Level Less than 1 Year 1 Year 2 Years 3 Years 4 Years 5 Year…" at bounding box center [773, 486] width 470 height 138
click at [887, 736] on button "Save" at bounding box center [880, 737] width 75 height 34
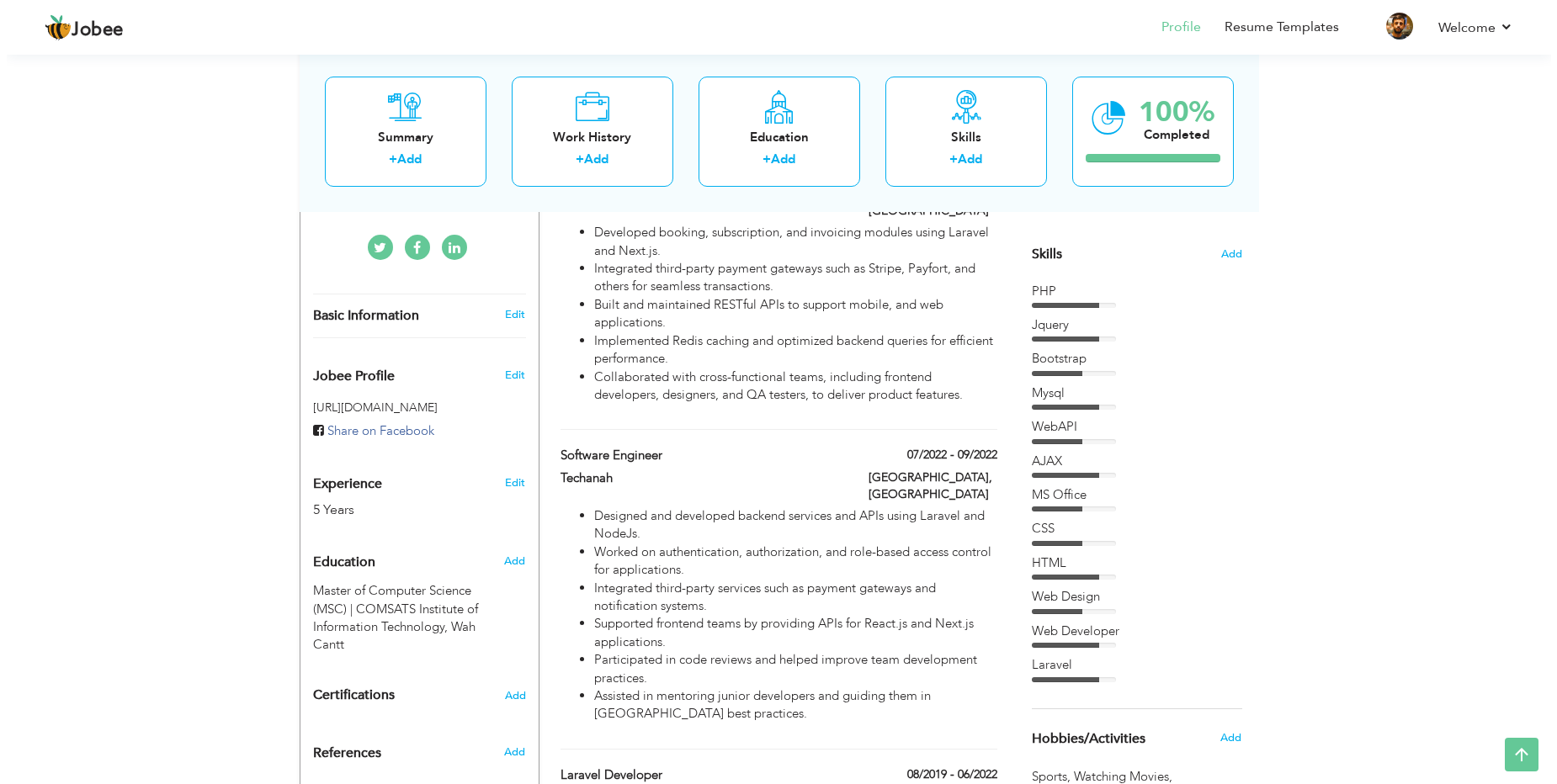
scroll to position [202, 0]
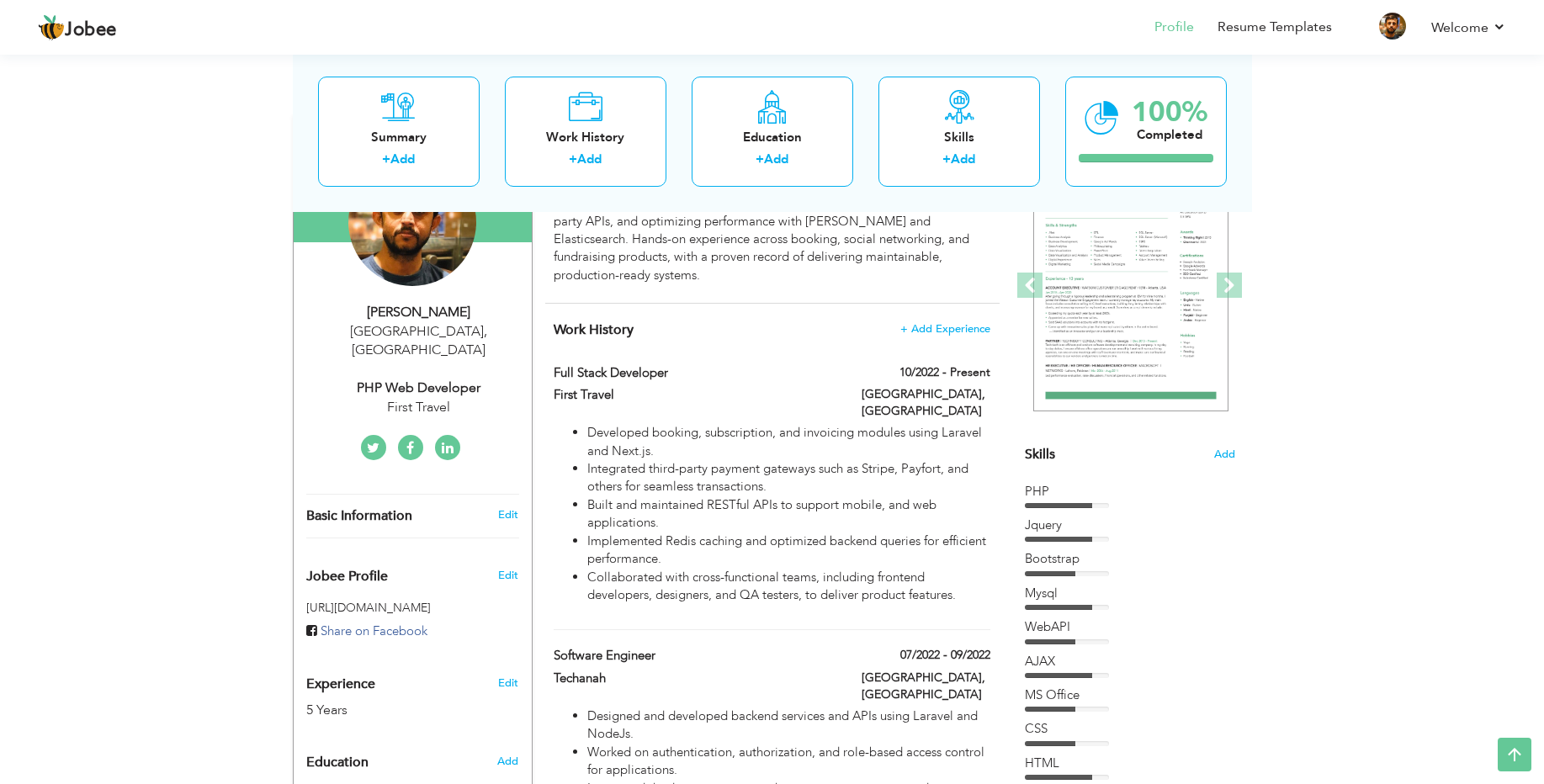
click at [429, 378] on div "PHP Web Developer" at bounding box center [418, 388] width 225 height 19
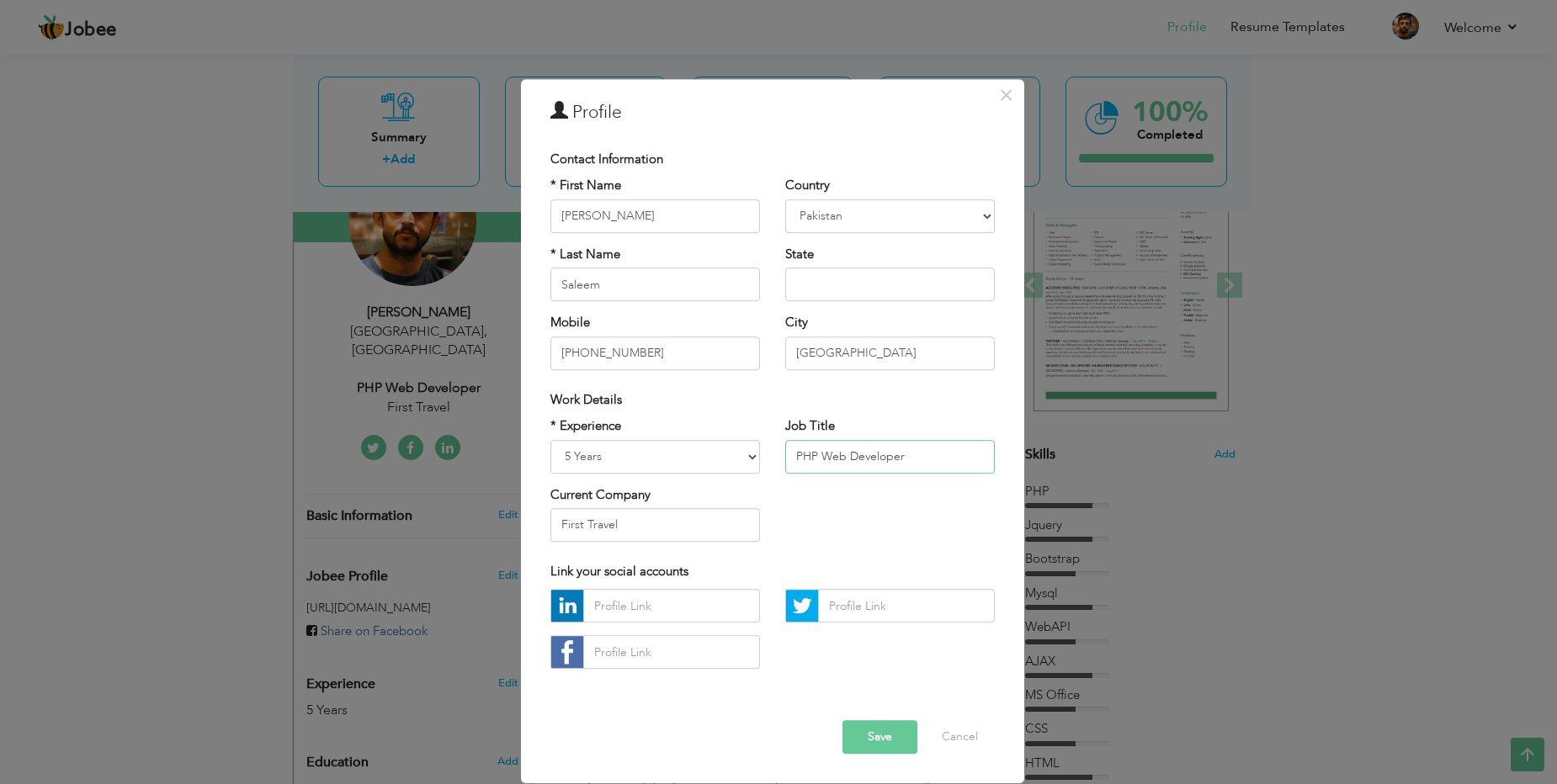
click at [903, 455] on input "PHP Web Developer" at bounding box center [890, 456] width 210 height 34
paste input "Full Stack Software Engineer (Laravel | Node.js | React | AWS)"
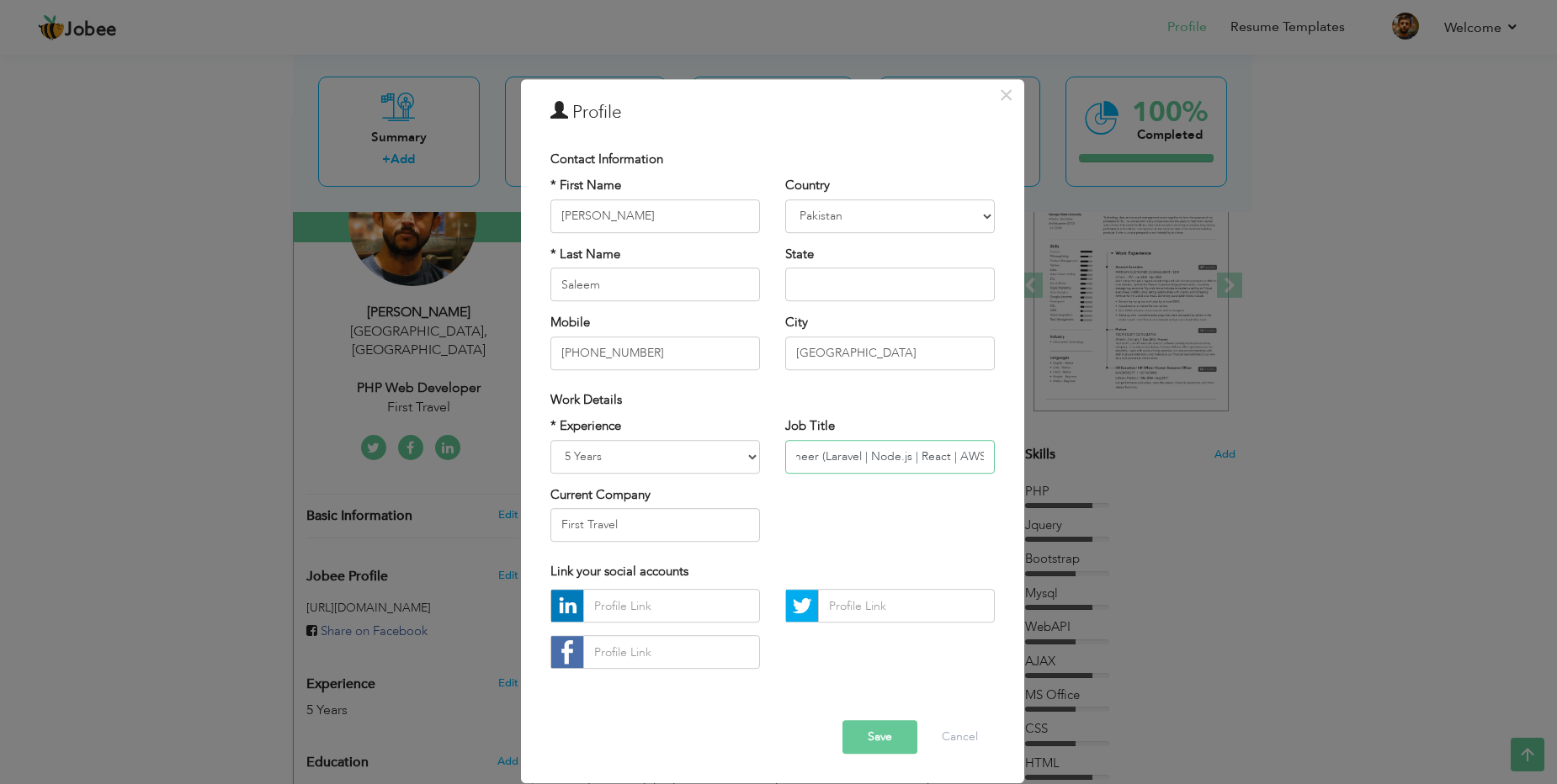
type input "Full Stack Software Engineer (Laravel | Node.js | React | AWS)"
click at [888, 730] on button "Save" at bounding box center [880, 737] width 75 height 34
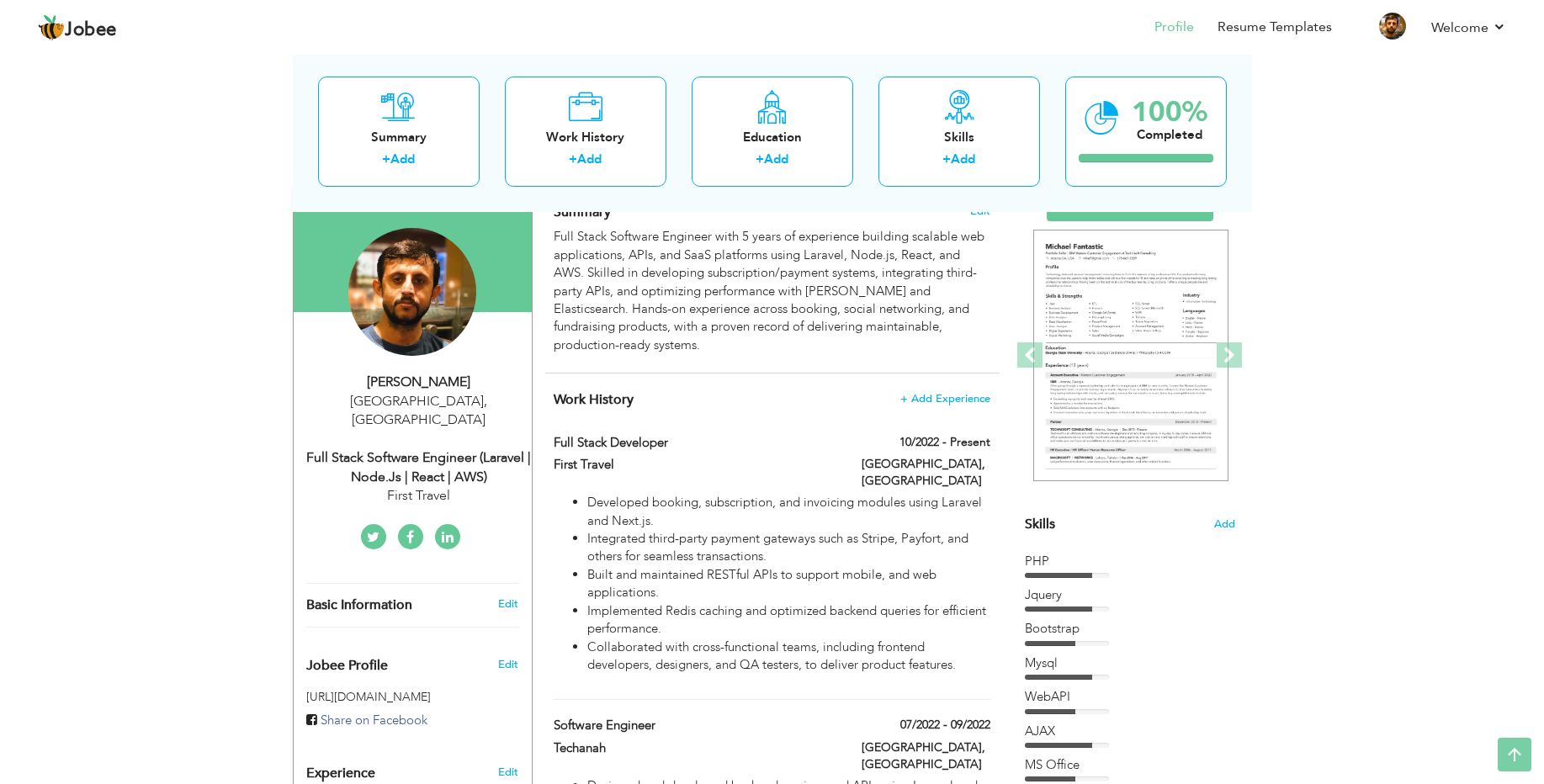
scroll to position [0, 0]
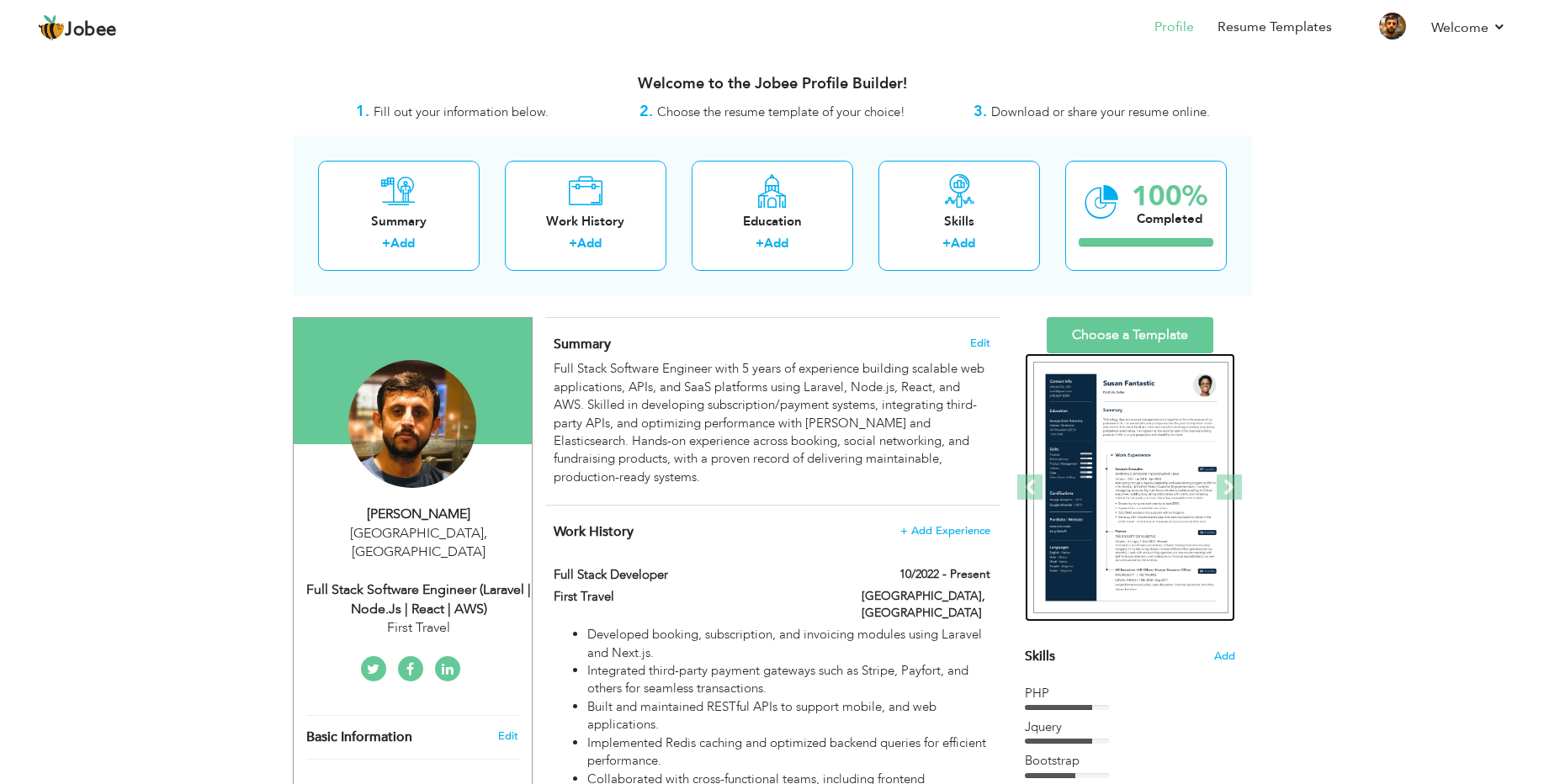
click at [1117, 481] on img at bounding box center [1130, 488] width 195 height 252
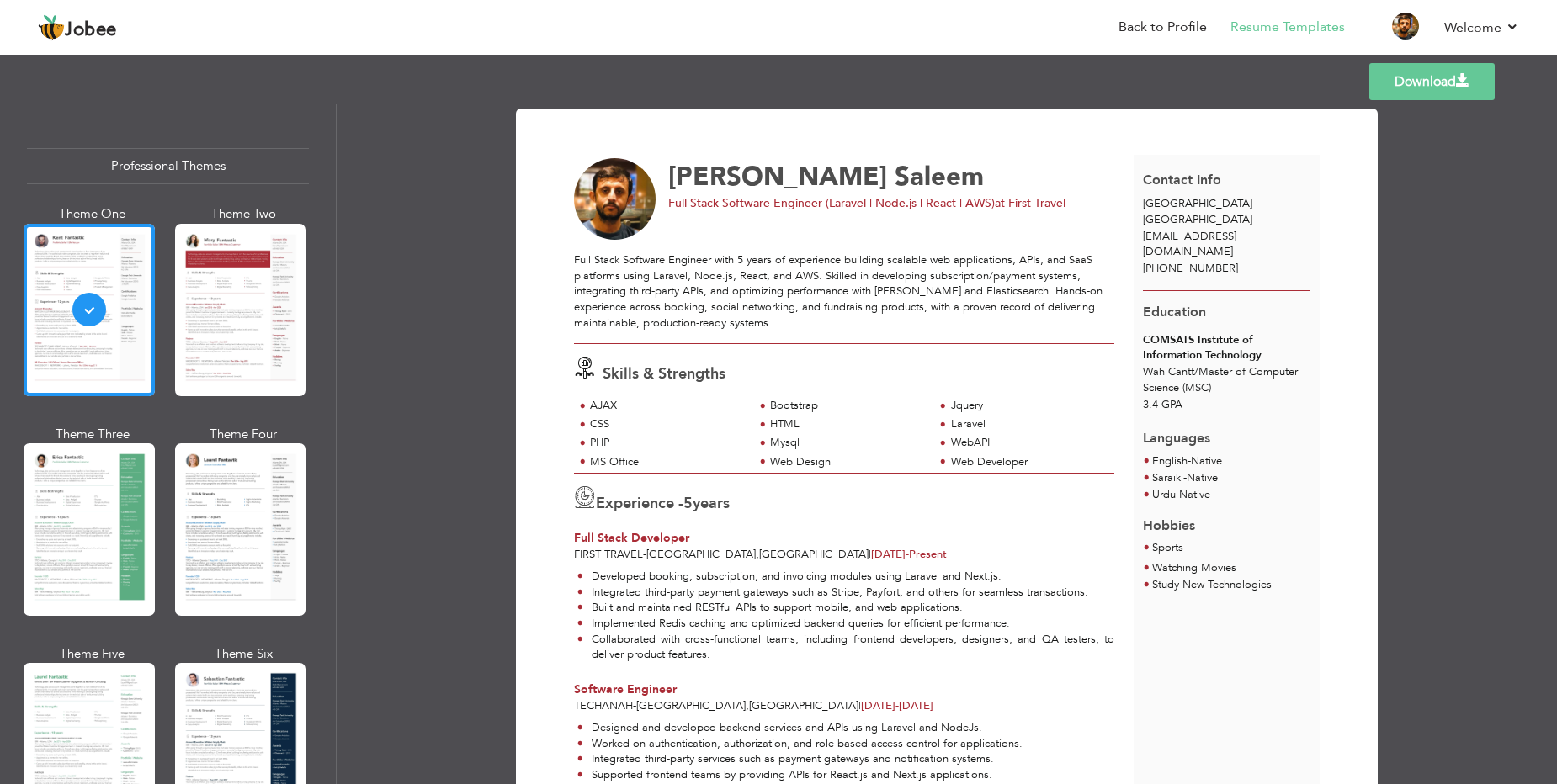
click at [1428, 90] on link "Download" at bounding box center [1432, 82] width 125 height 37
click at [1416, 85] on link "Download" at bounding box center [1432, 82] width 125 height 37
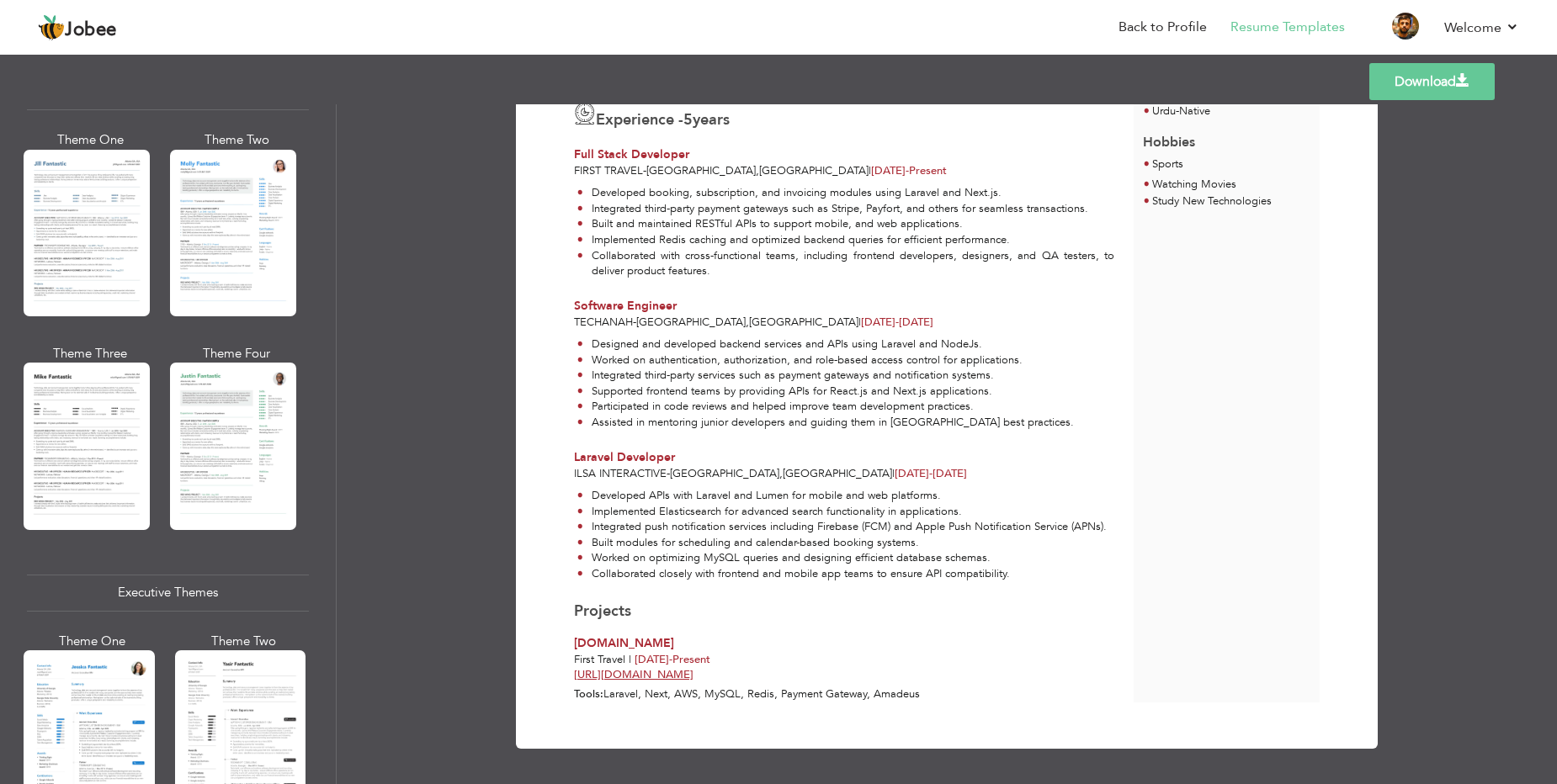
scroll to position [1615, 0]
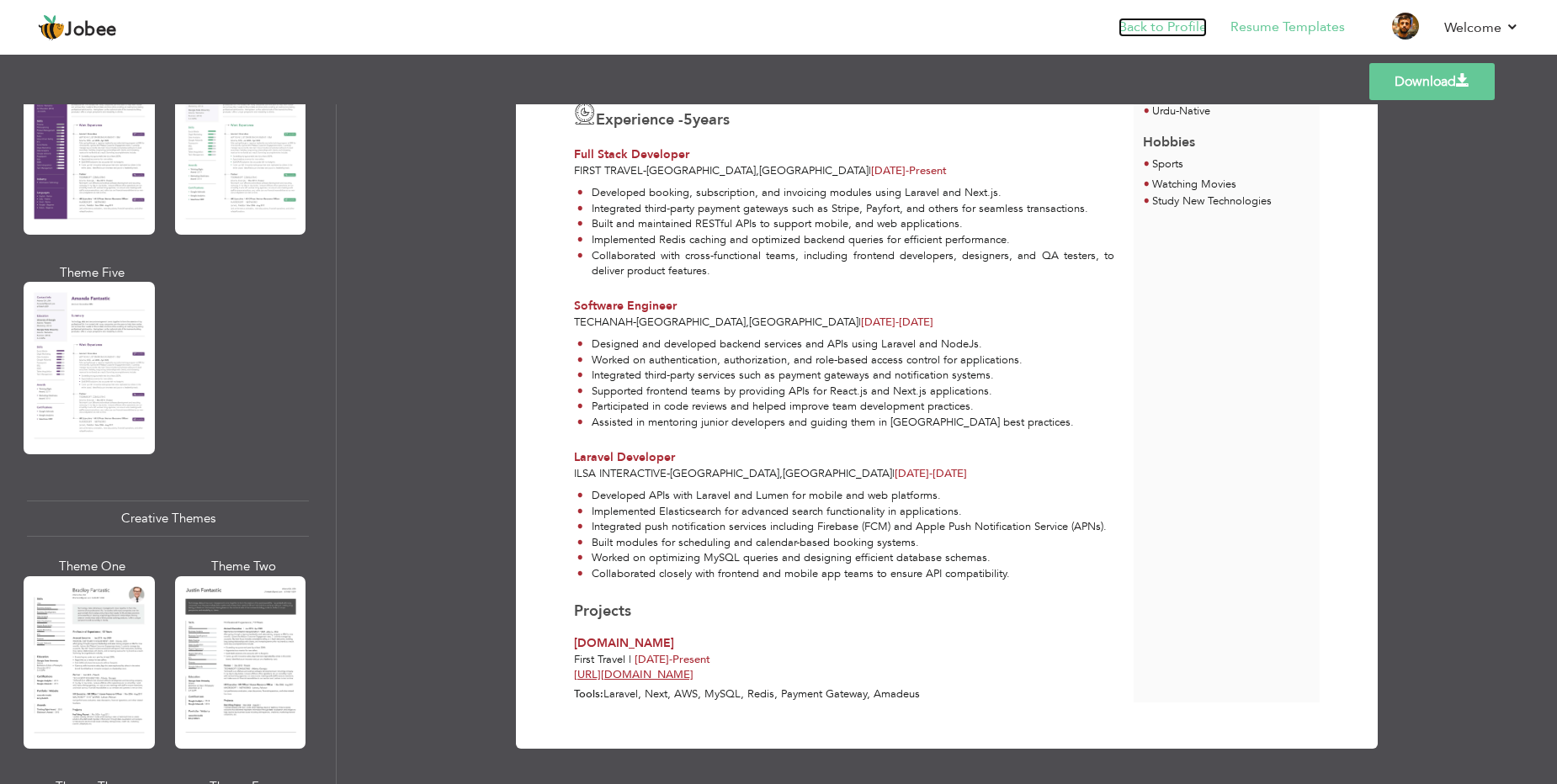
click at [1159, 25] on link "Back to Profile" at bounding box center [1162, 27] width 89 height 19
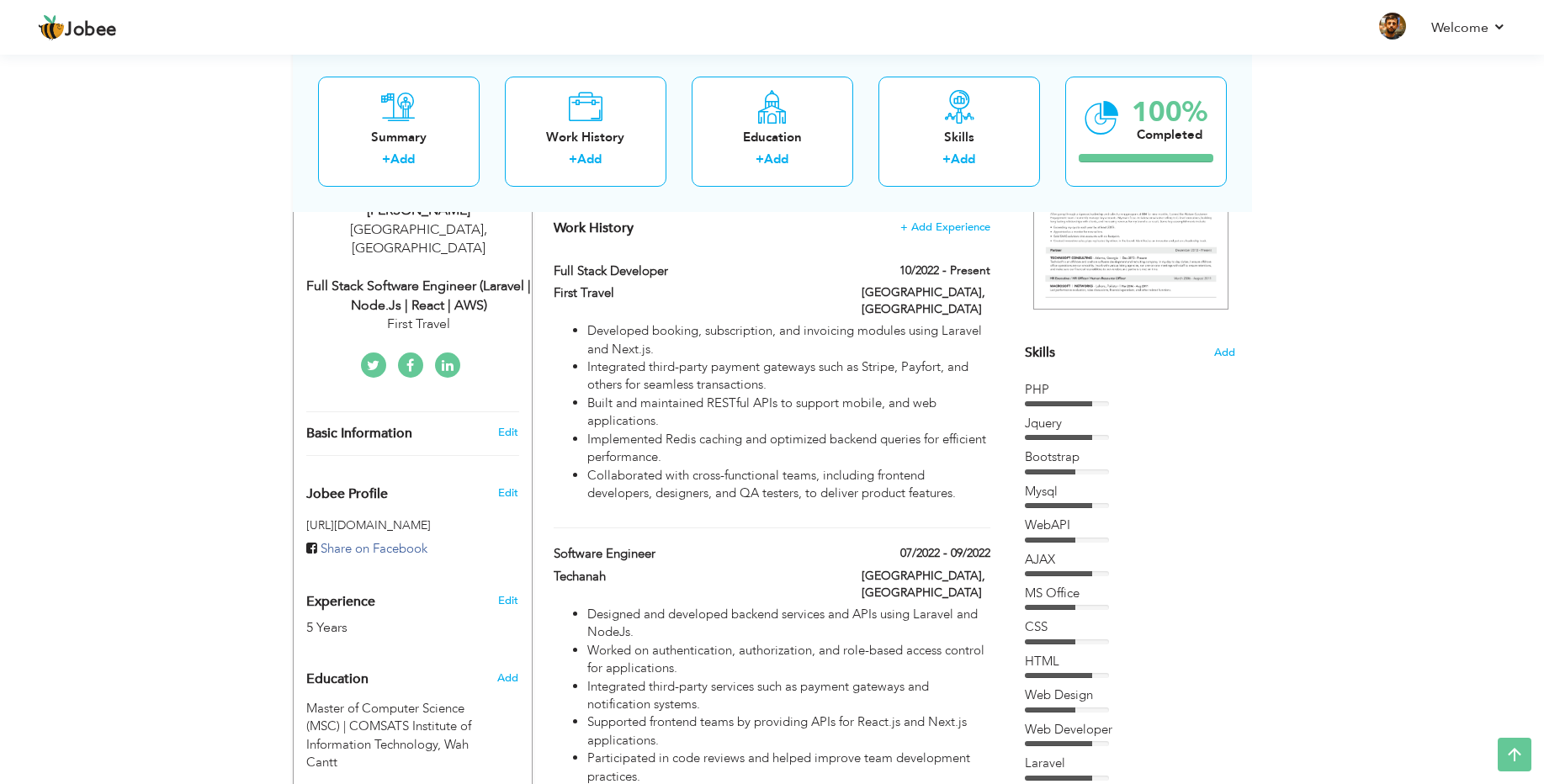
scroll to position [303, 0]
click at [1226, 352] on span "Add" at bounding box center [1224, 353] width 22 height 16
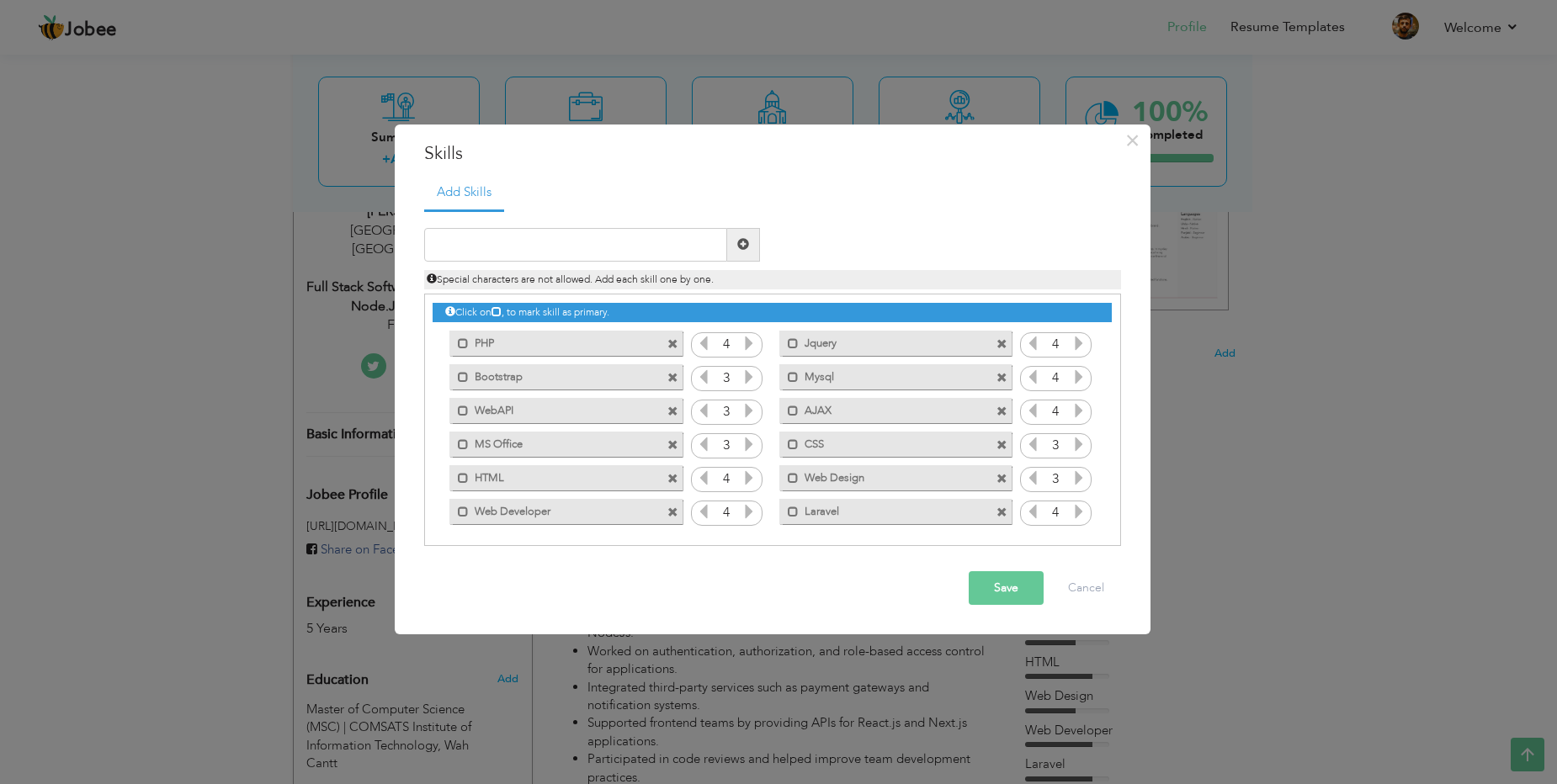
click at [996, 474] on span at bounding box center [1001, 478] width 11 height 11
click at [1001, 480] on span at bounding box center [1001, 478] width 11 height 11
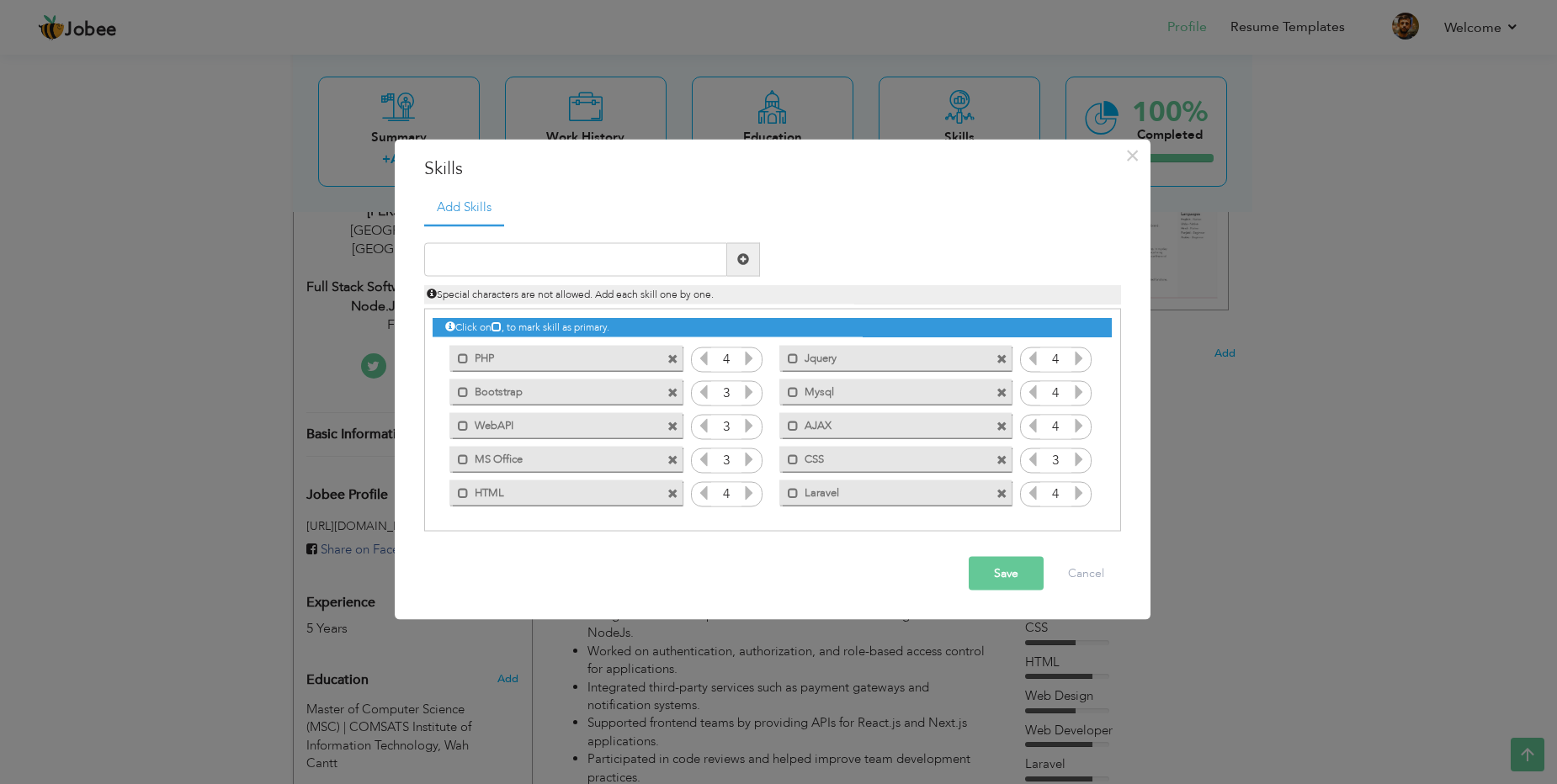
click at [998, 455] on span at bounding box center [1001, 460] width 11 height 11
click at [674, 423] on span at bounding box center [672, 426] width 11 height 11
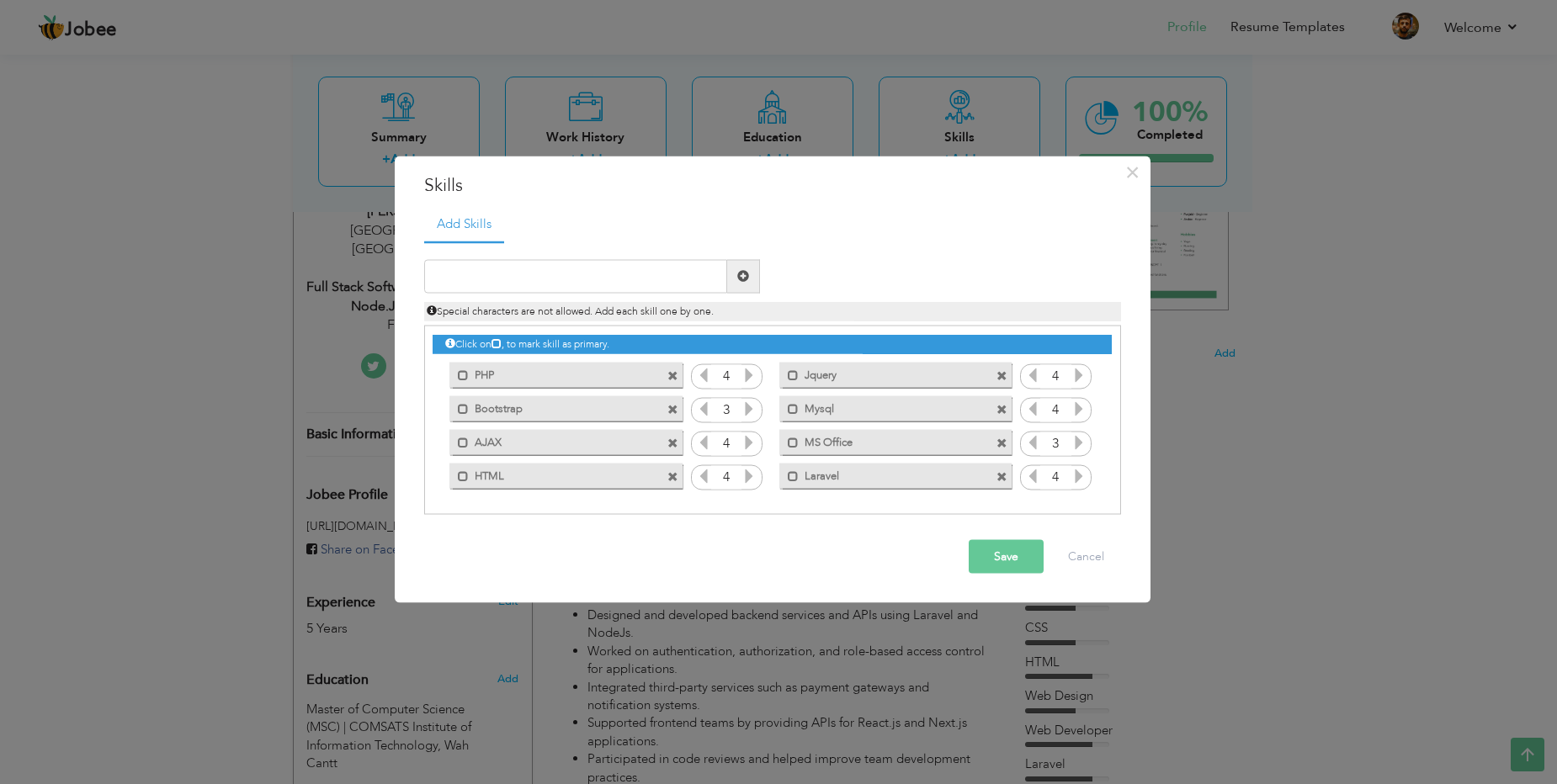
click at [667, 477] on span at bounding box center [672, 477] width 11 height 11
click at [678, 405] on span at bounding box center [675, 405] width 15 height 17
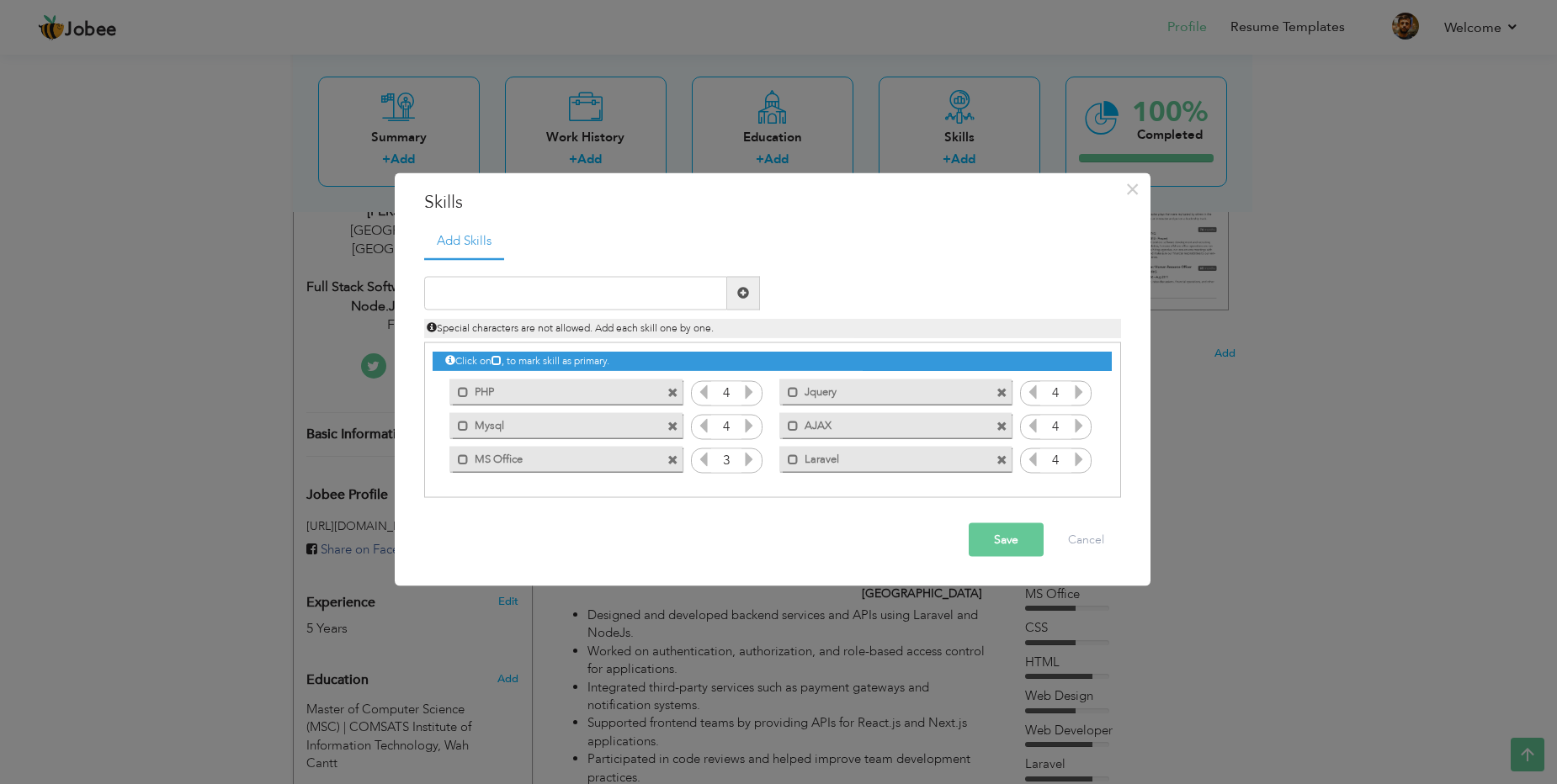
click at [1003, 390] on span at bounding box center [1001, 392] width 11 height 11
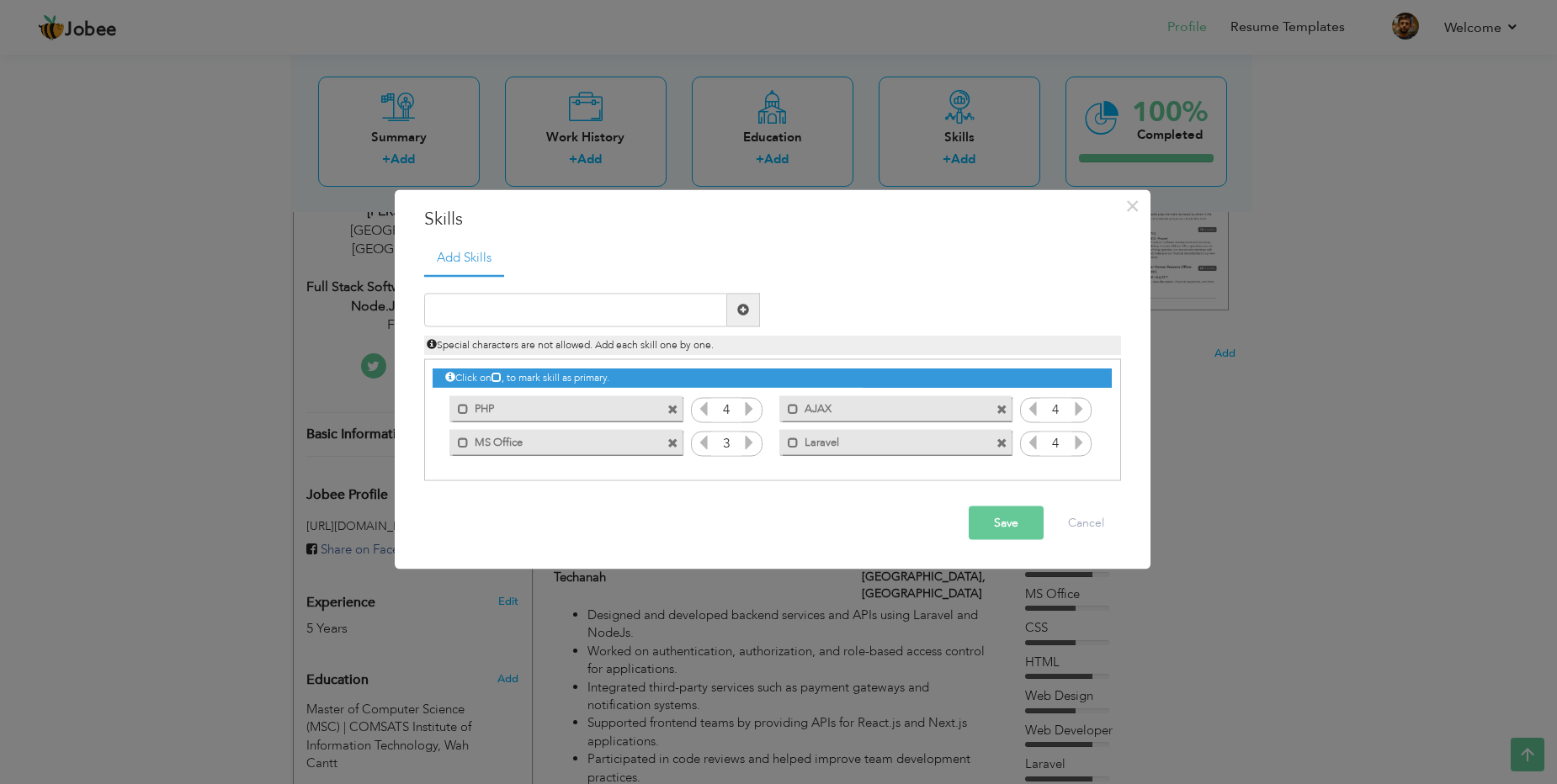
click at [1000, 405] on span at bounding box center [1001, 410] width 11 height 11
click at [997, 405] on span at bounding box center [1001, 410] width 11 height 11
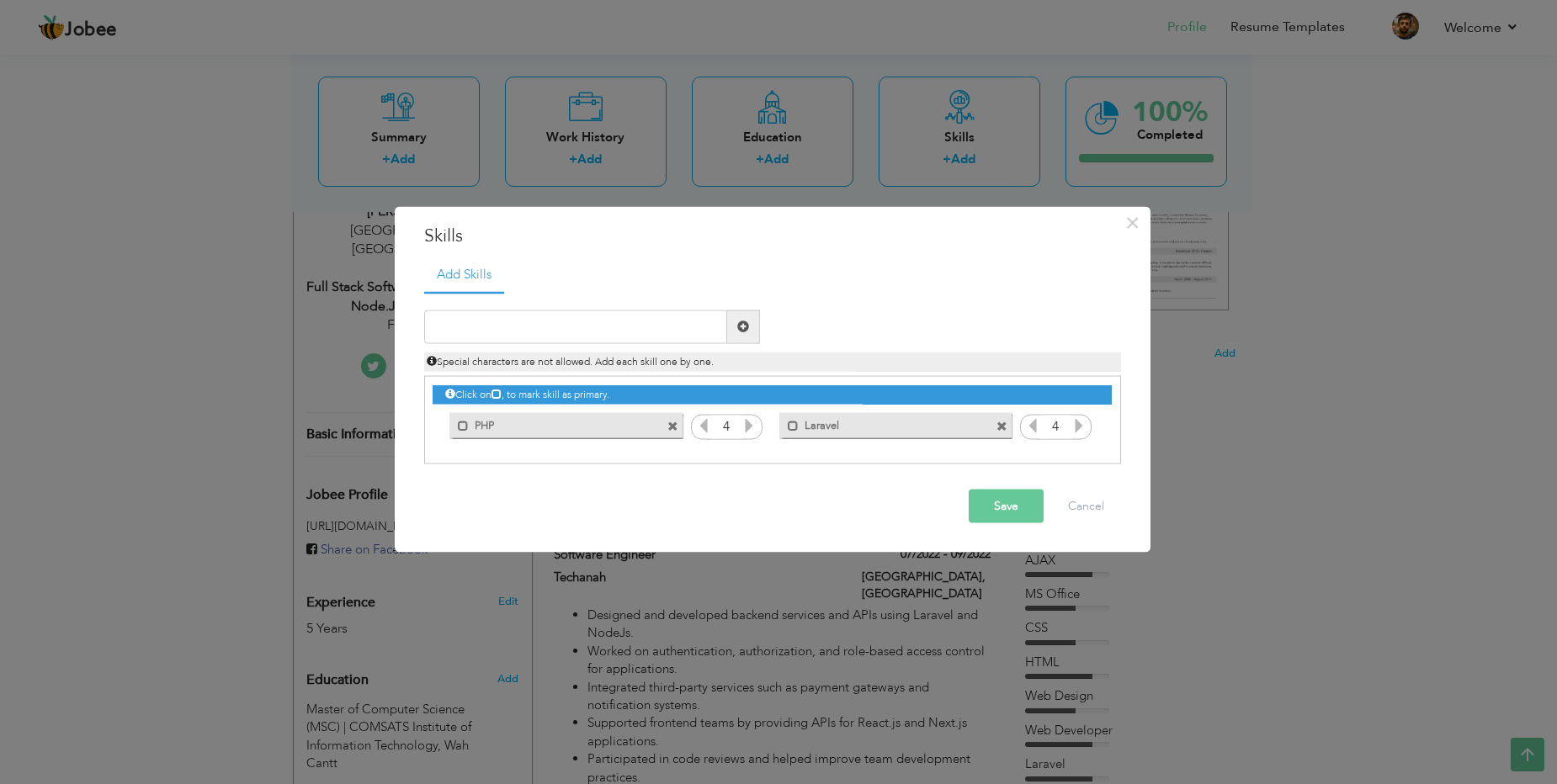
click at [676, 426] on span at bounding box center [672, 426] width 11 height 11
click at [752, 422] on icon at bounding box center [749, 425] width 15 height 15
click at [708, 426] on icon at bounding box center [703, 425] width 15 height 15
click at [750, 430] on icon at bounding box center [749, 425] width 15 height 15
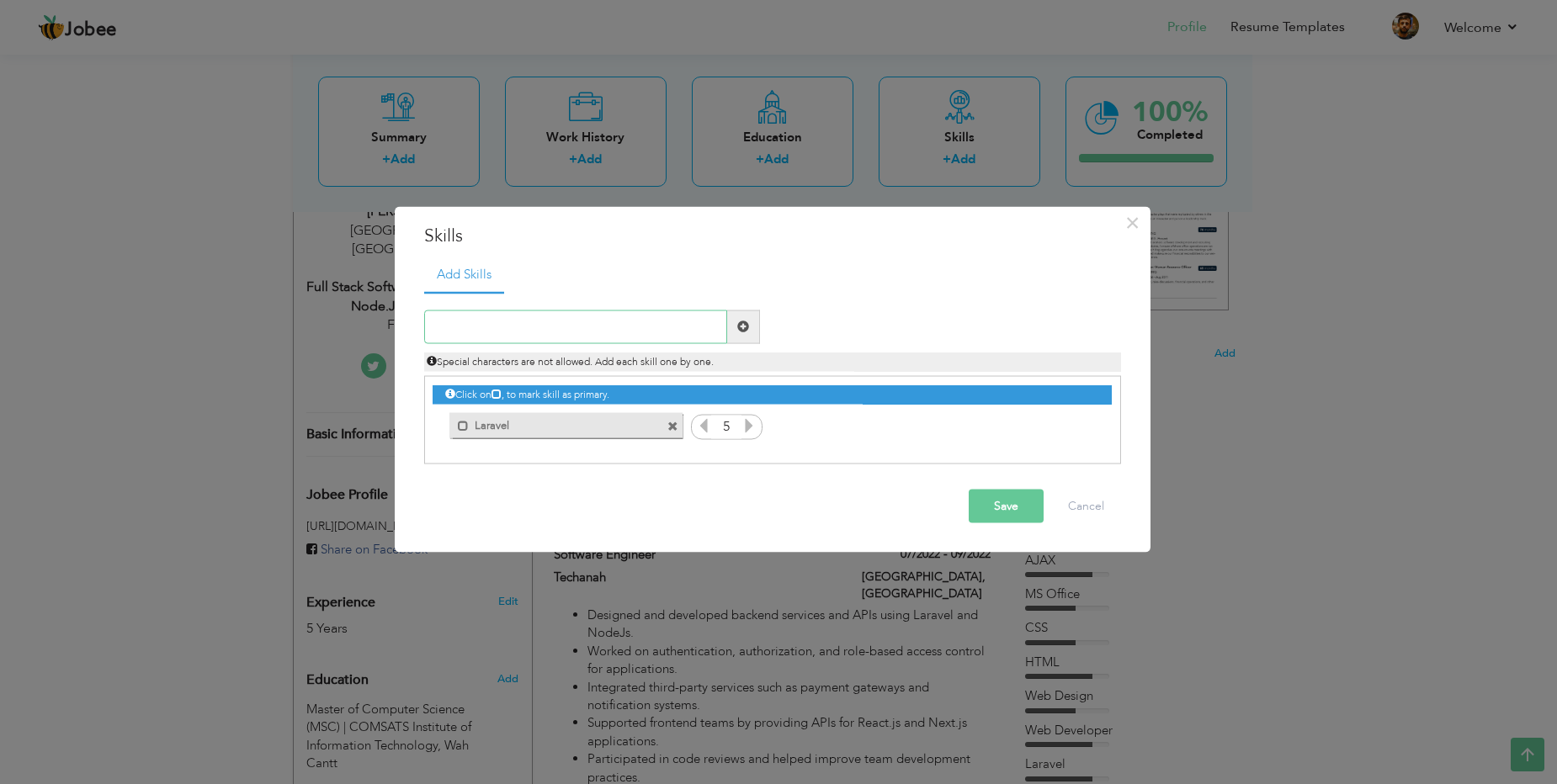
click at [564, 335] on input "text" at bounding box center [575, 326] width 303 height 34
type input "Laravel"
click at [647, 317] on input "Laravel" at bounding box center [575, 326] width 303 height 34
click at [702, 427] on icon at bounding box center [703, 425] width 15 height 15
click at [867, 442] on div "Click on , to mark skill as primary. Mark as primary skill. PHP 4 Jquery 4 Boot…" at bounding box center [771, 410] width 678 height 65
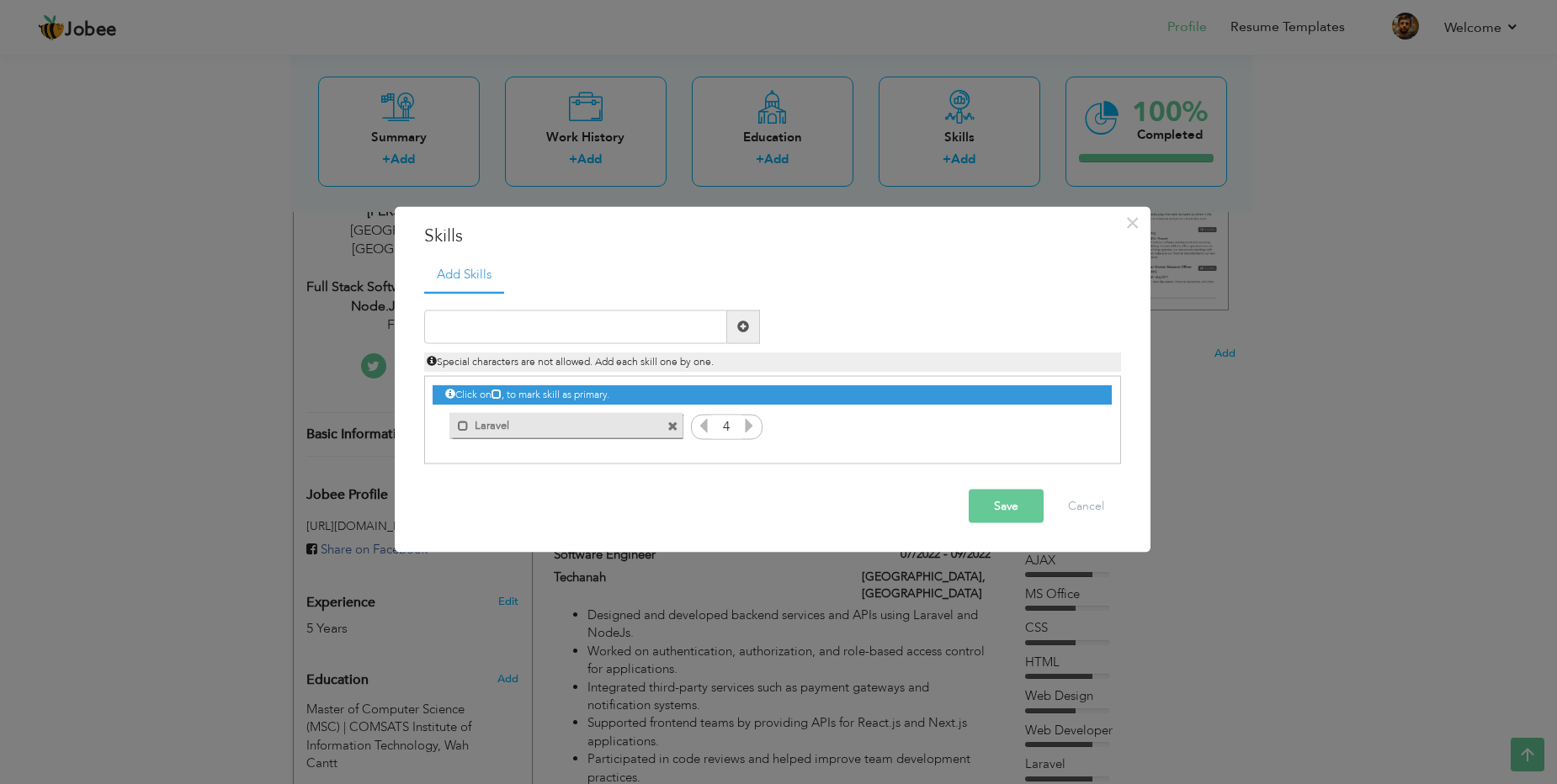
click at [468, 398] on div "Click on , to mark skill as primary." at bounding box center [771, 394] width 678 height 19
click at [968, 504] on button "Save" at bounding box center [1006, 505] width 75 height 34
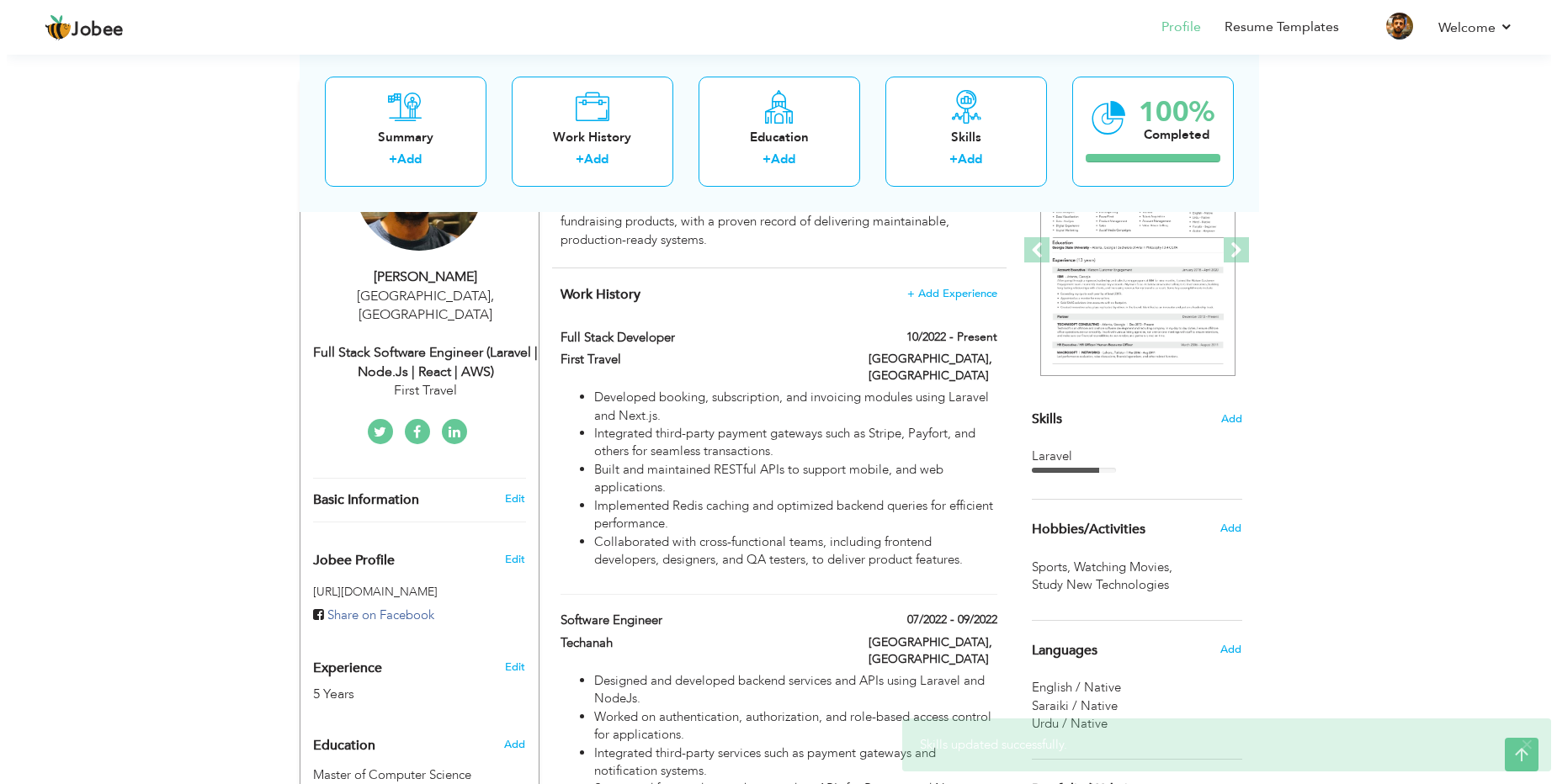
scroll to position [202, 0]
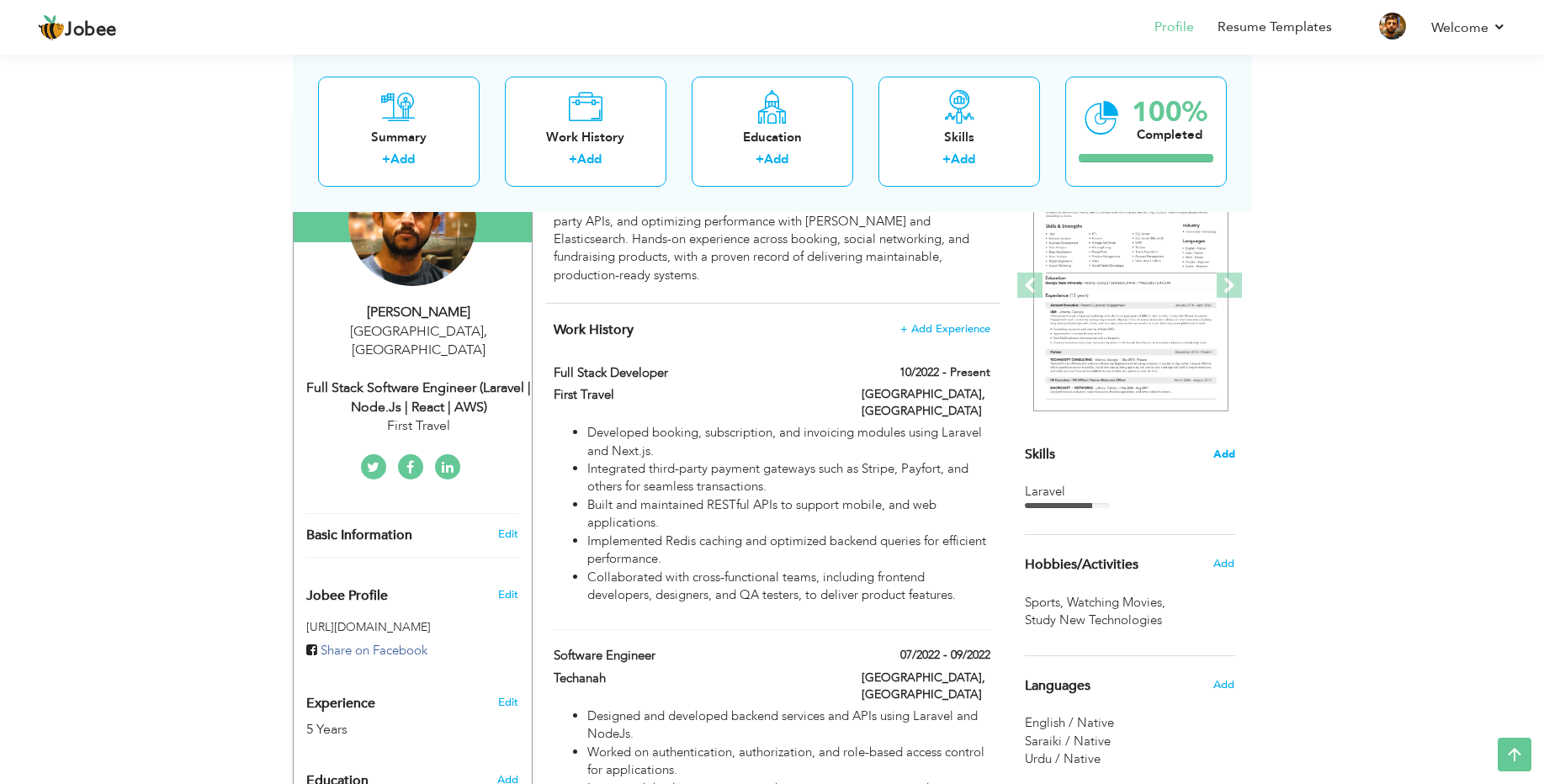
click at [1231, 452] on span "Add" at bounding box center [1224, 454] width 22 height 16
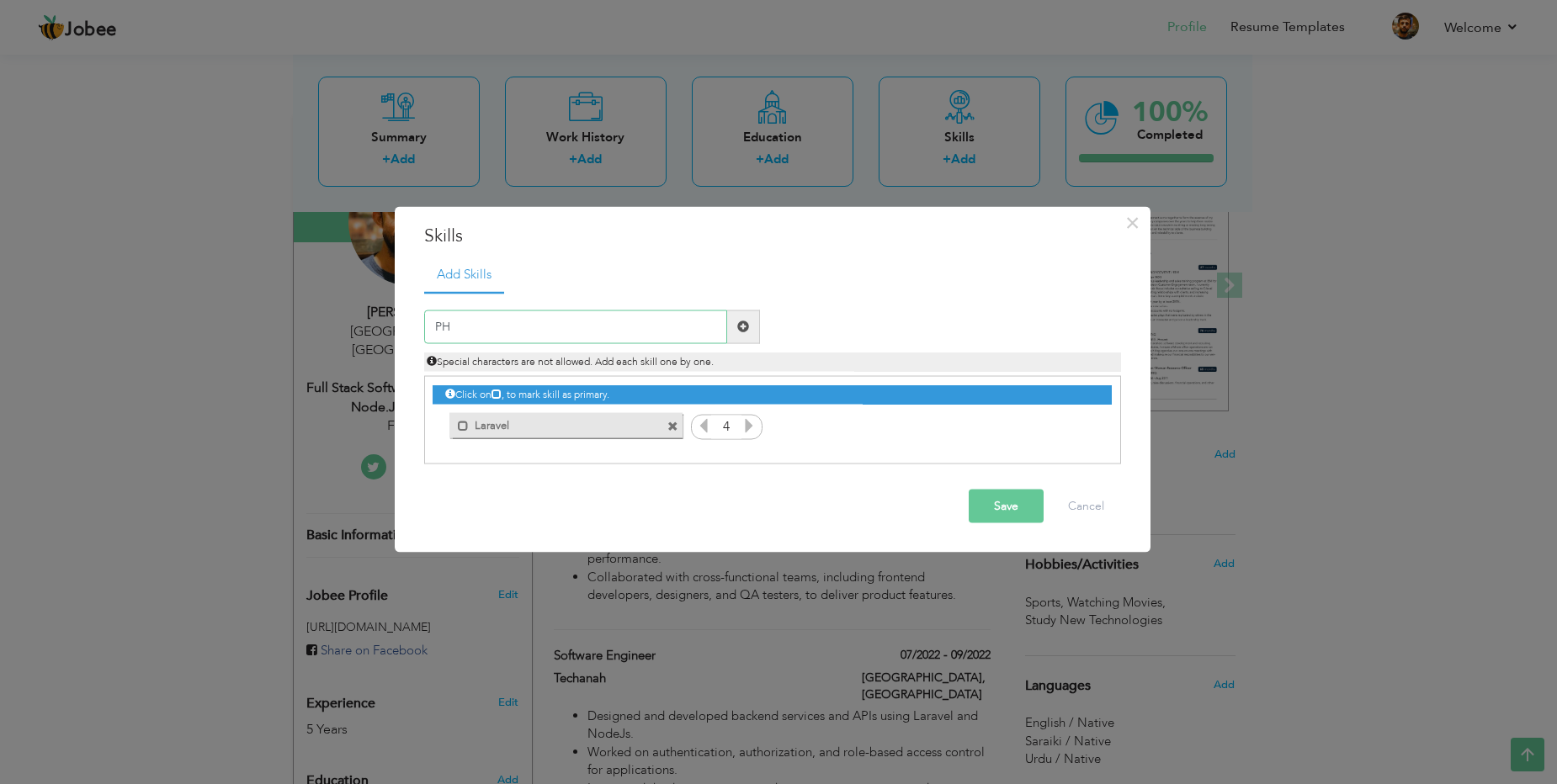
type input "PHP"
click at [1073, 426] on icon at bounding box center [1079, 425] width 15 height 15
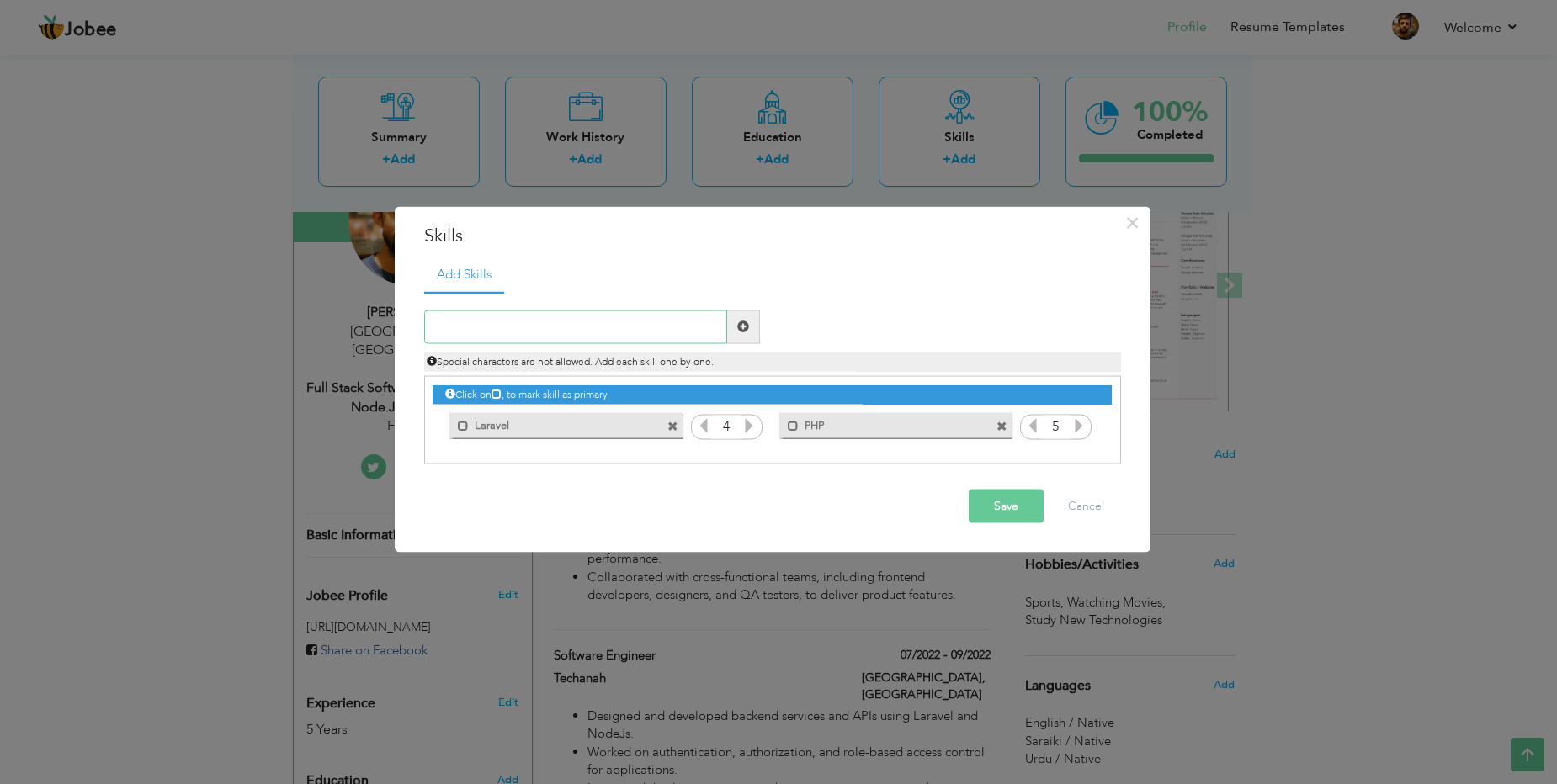
click at [572, 323] on input "text" at bounding box center [575, 326] width 303 height 34
type input "Lumen"
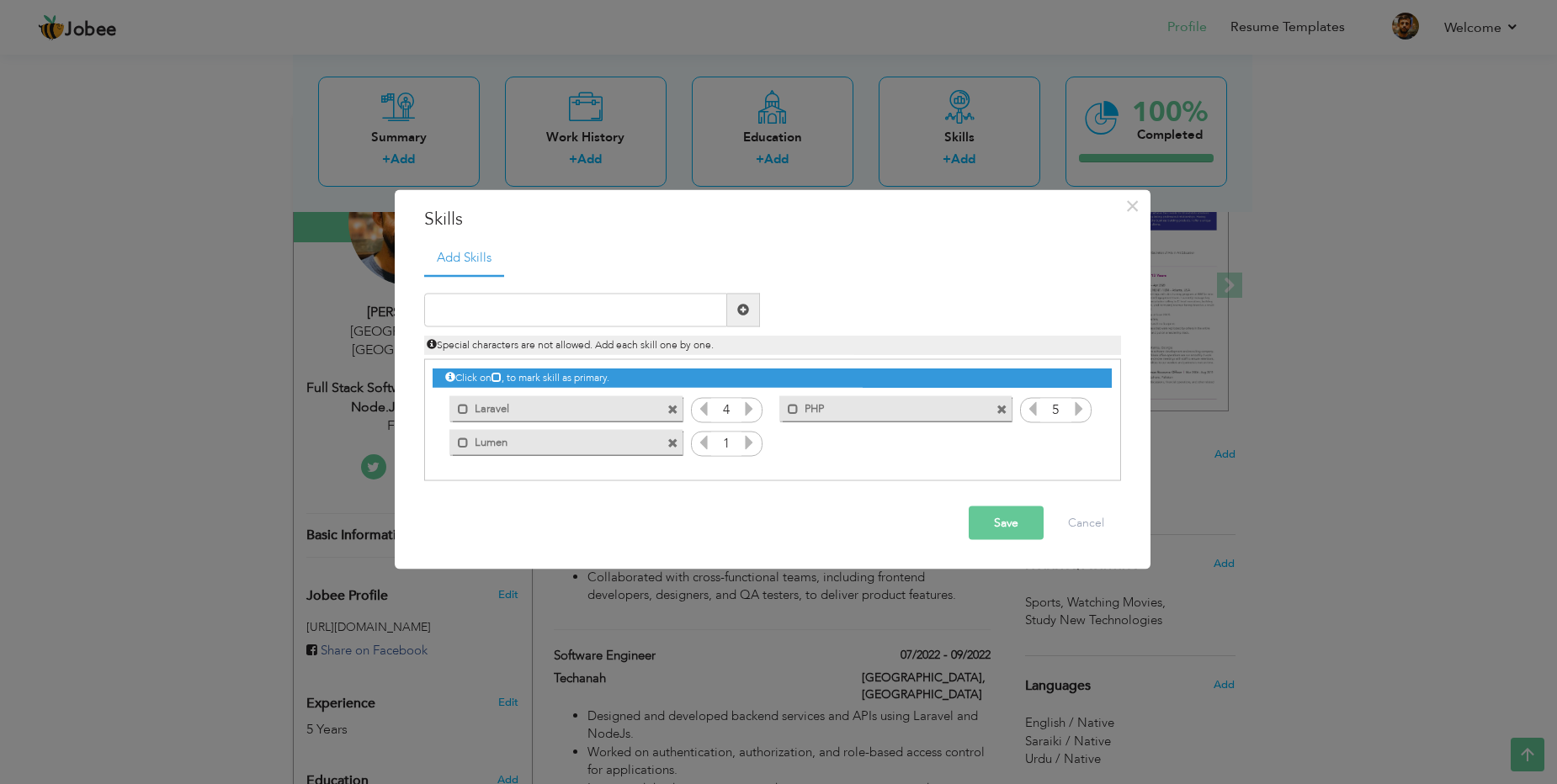
click at [748, 441] on icon at bounding box center [749, 442] width 15 height 15
click at [694, 443] on div "1" at bounding box center [727, 444] width 71 height 25
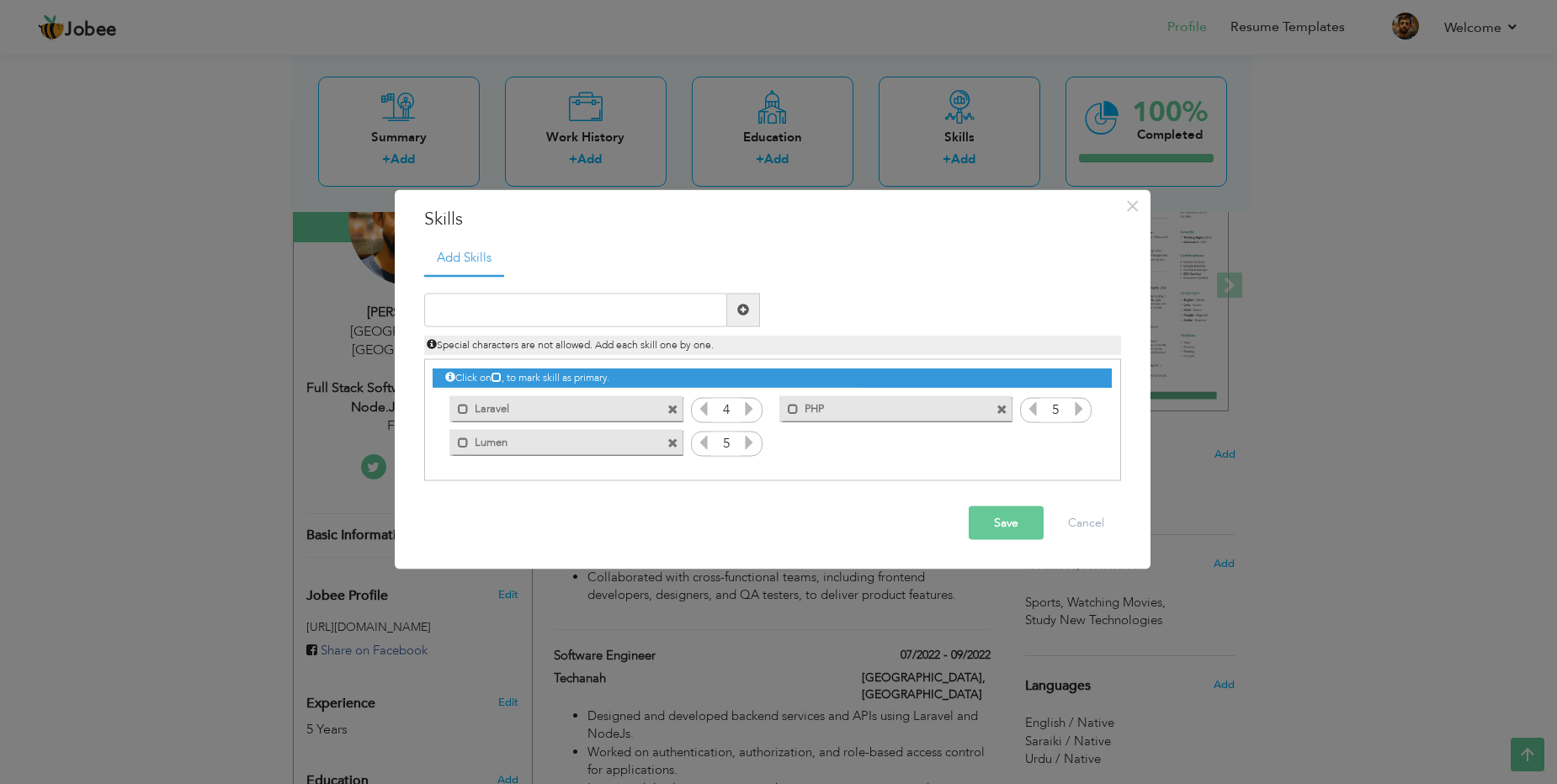
click at [707, 443] on icon at bounding box center [703, 442] width 15 height 15
click at [586, 312] on input "text" at bounding box center [575, 309] width 303 height 34
type input "Node.js"
click at [1079, 440] on icon at bounding box center [1079, 442] width 15 height 15
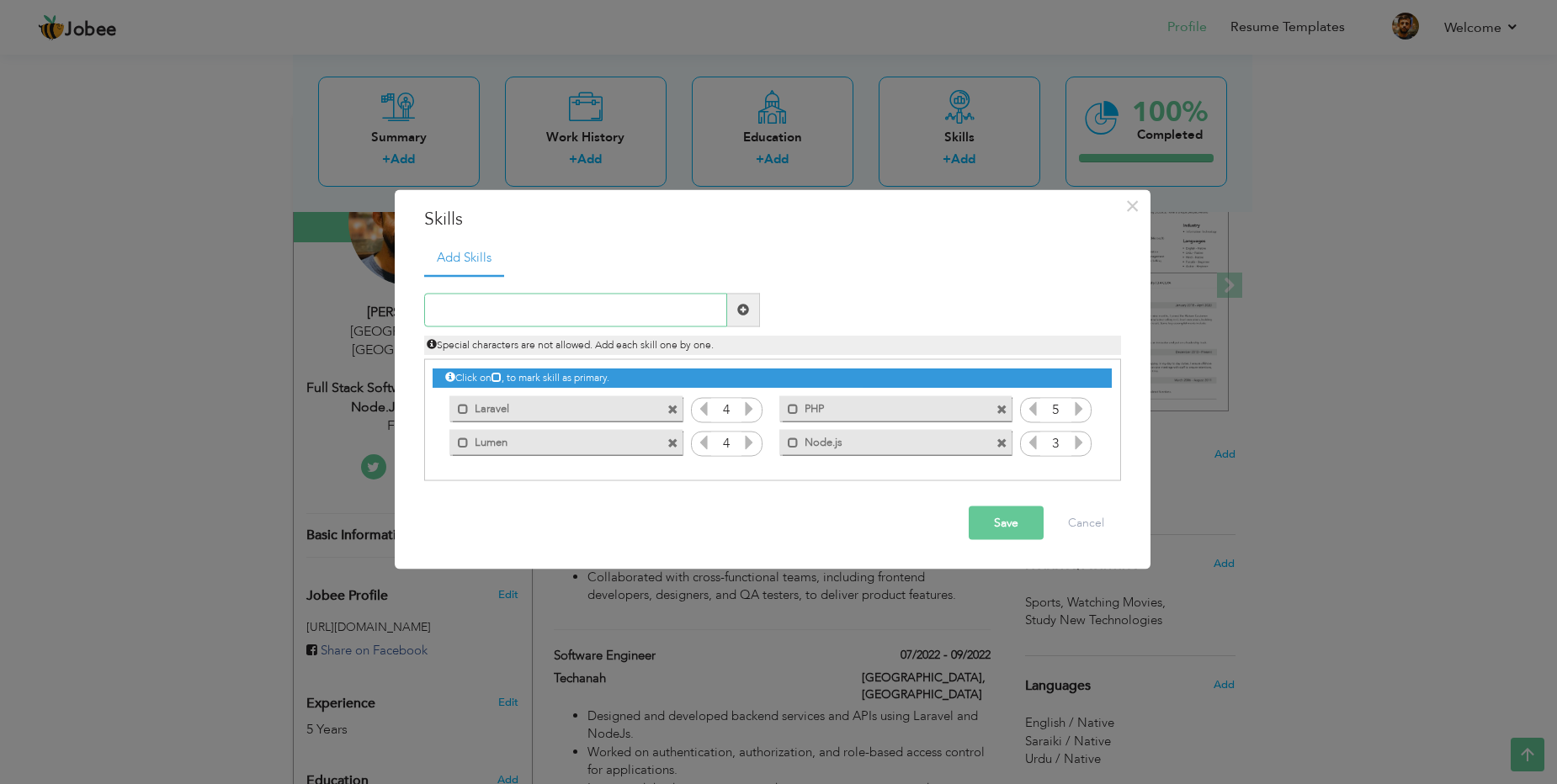
click at [543, 310] on input "text" at bounding box center [575, 309] width 303 height 34
type input "Next.js"
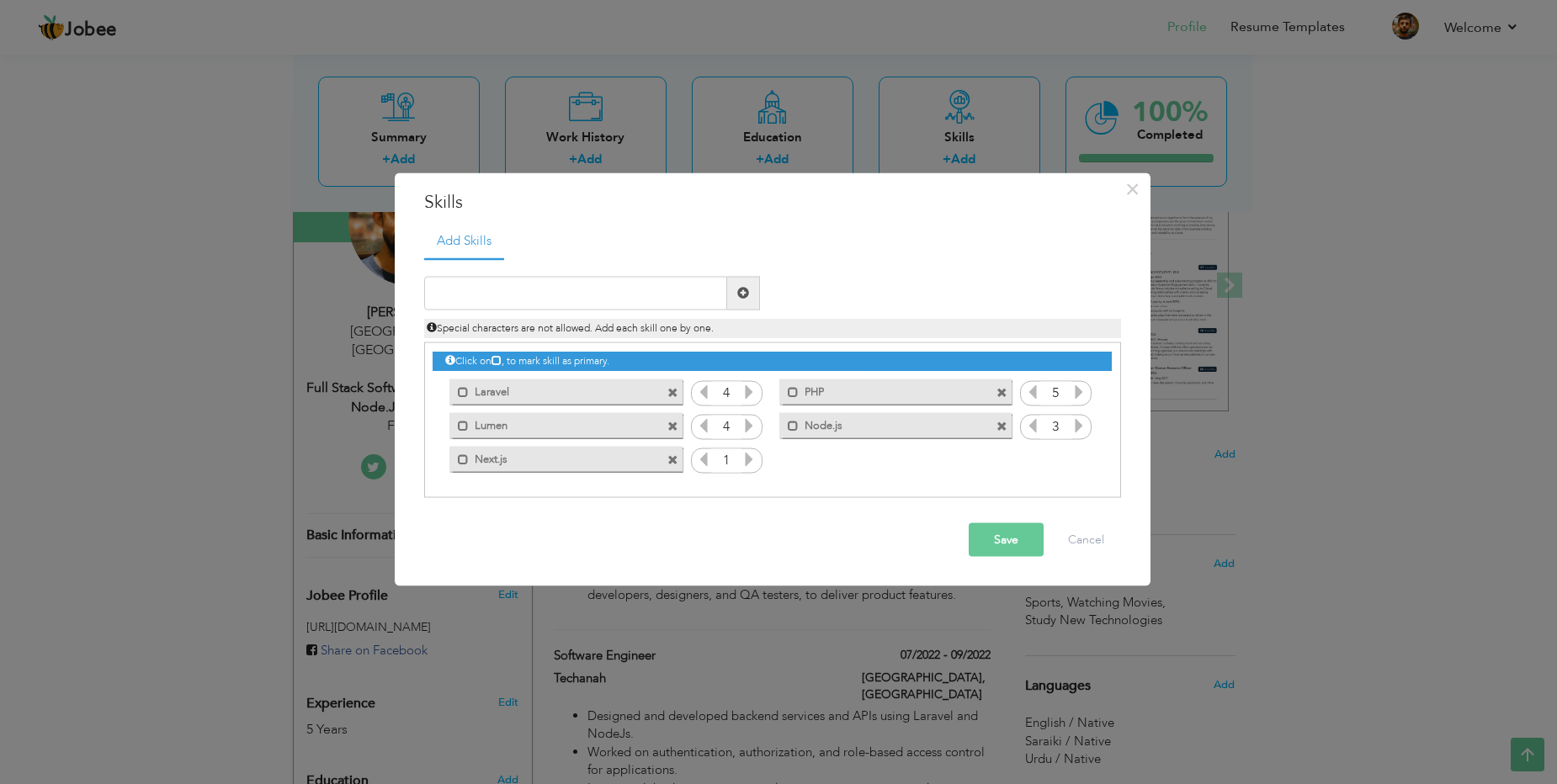
click at [749, 461] on icon at bounding box center [749, 459] width 15 height 15
click at [511, 294] on input "text" at bounding box center [575, 292] width 303 height 34
type input "MySQL"
click at [1083, 461] on icon at bounding box center [1079, 459] width 15 height 15
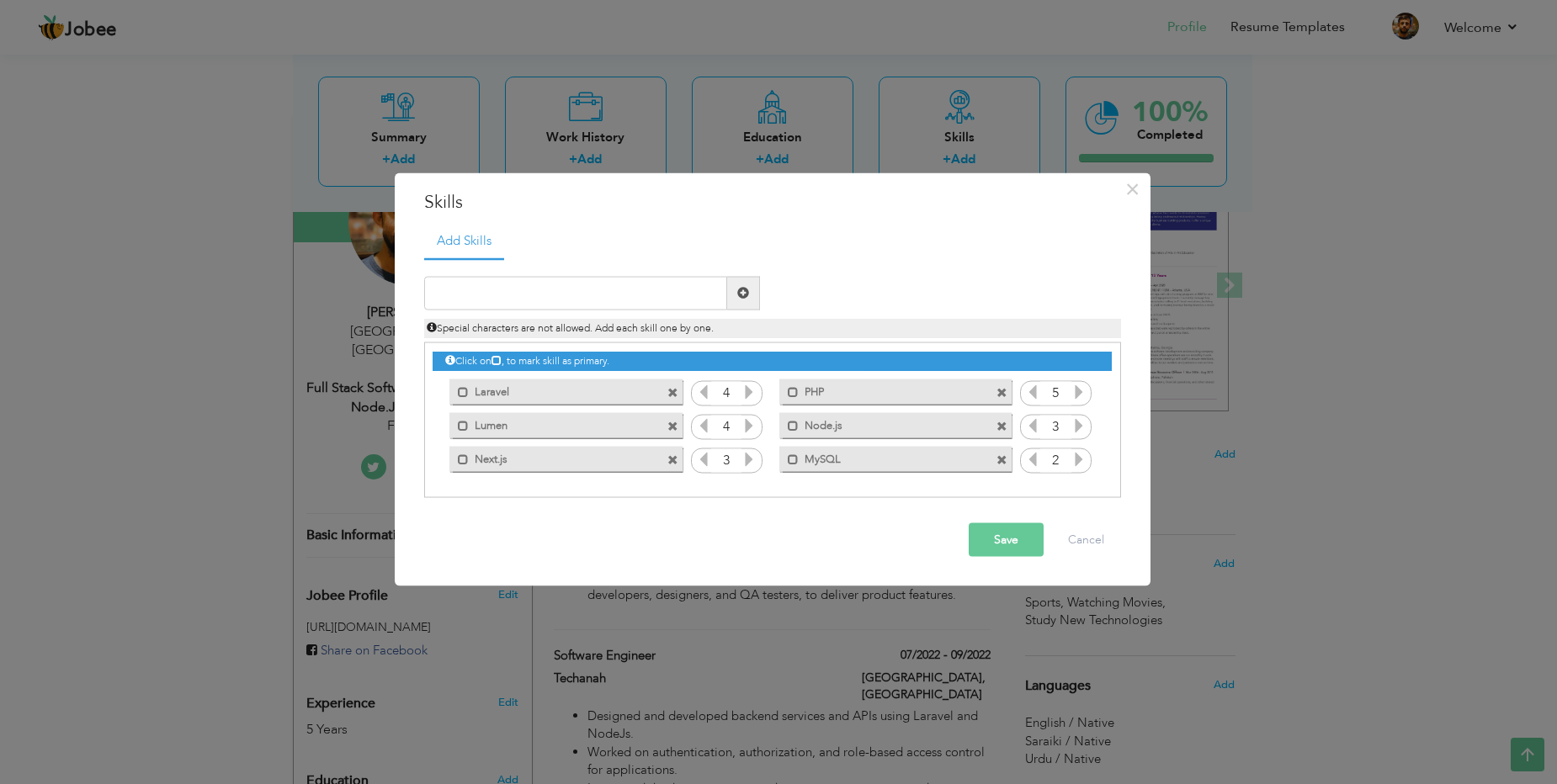
click at [1083, 461] on icon at bounding box center [1079, 459] width 15 height 15
click at [1038, 459] on icon at bounding box center [1033, 459] width 15 height 15
click at [550, 297] on input "text" at bounding box center [575, 292] width 303 height 34
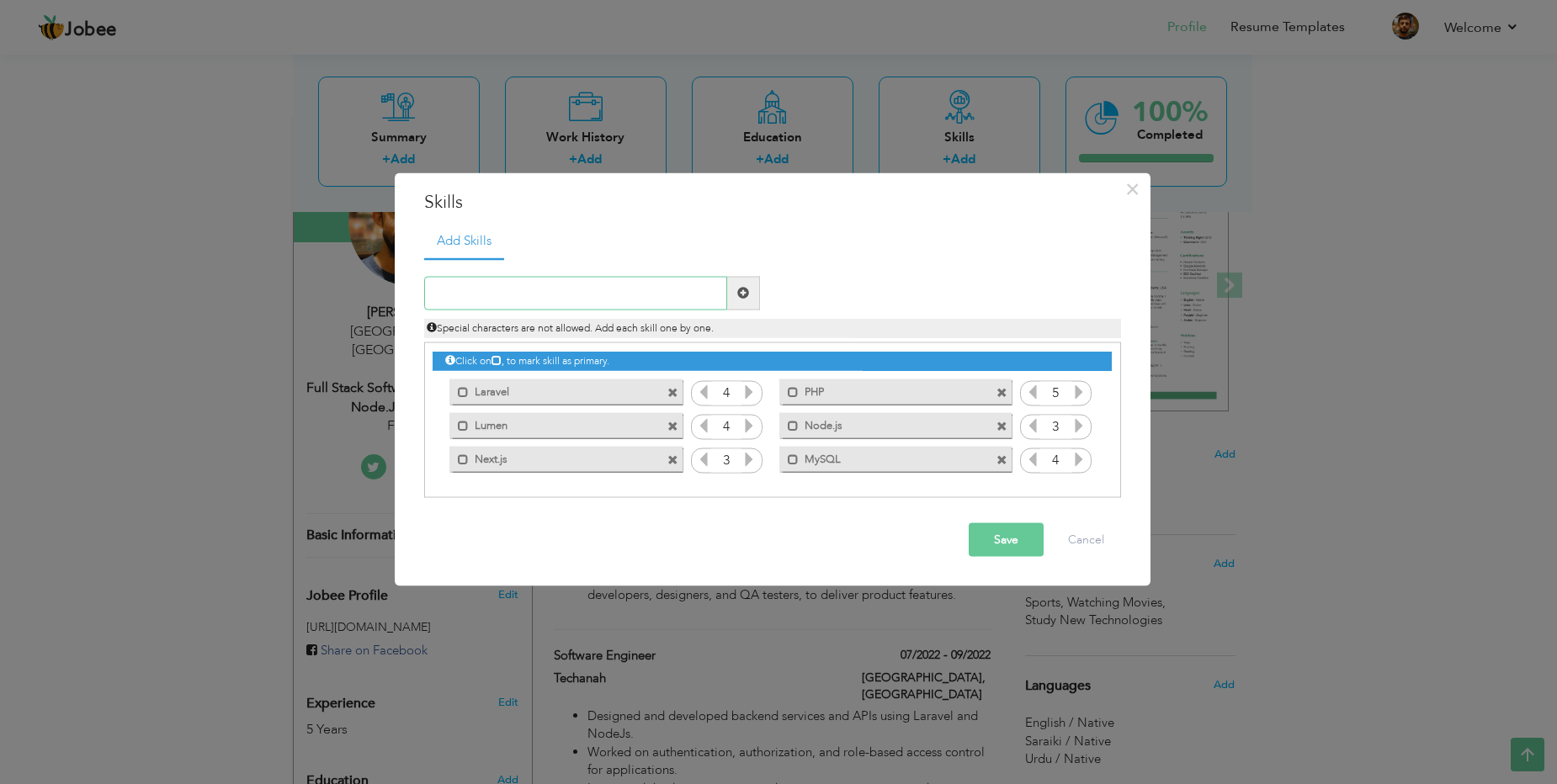
paste input "Javascript"
type input "Javascript"
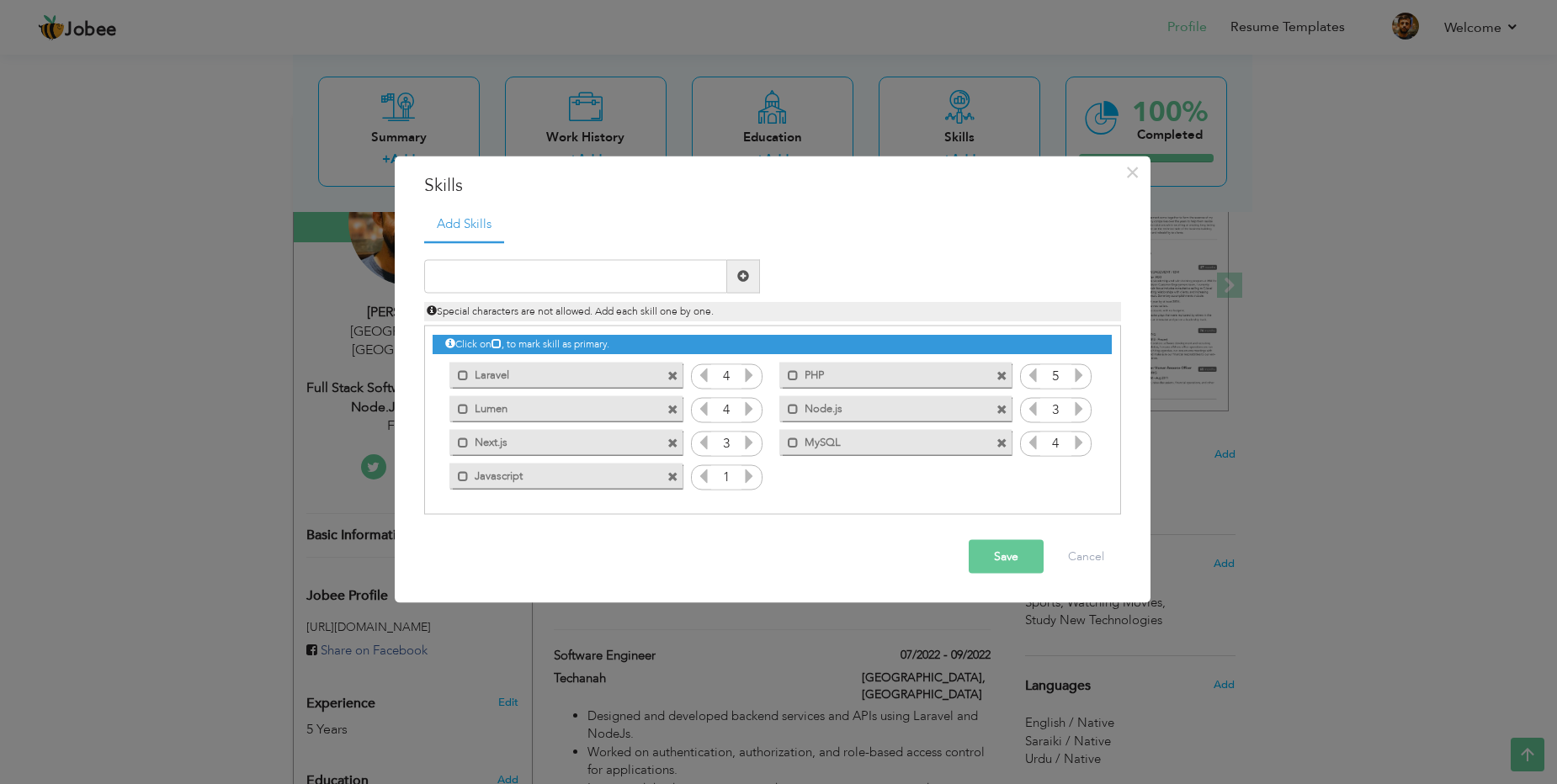
drag, startPoint x: 811, startPoint y: 444, endPoint x: 818, endPoint y: 378, distance: 66.4
click at [818, 378] on div "Click on , to mark skill as primary. Mark as primary skill. Laravel 4 PHP 1 Lum…" at bounding box center [771, 409] width 678 height 166
drag, startPoint x: 793, startPoint y: 379, endPoint x: 798, endPoint y: 466, distance: 87.1
click at [798, 466] on div "Click on , to mark skill as primary. Mark as primary skill. Laravel 4 PHP 1 Lum…" at bounding box center [771, 409] width 678 height 166
click at [561, 267] on input "text" at bounding box center [575, 275] width 303 height 34
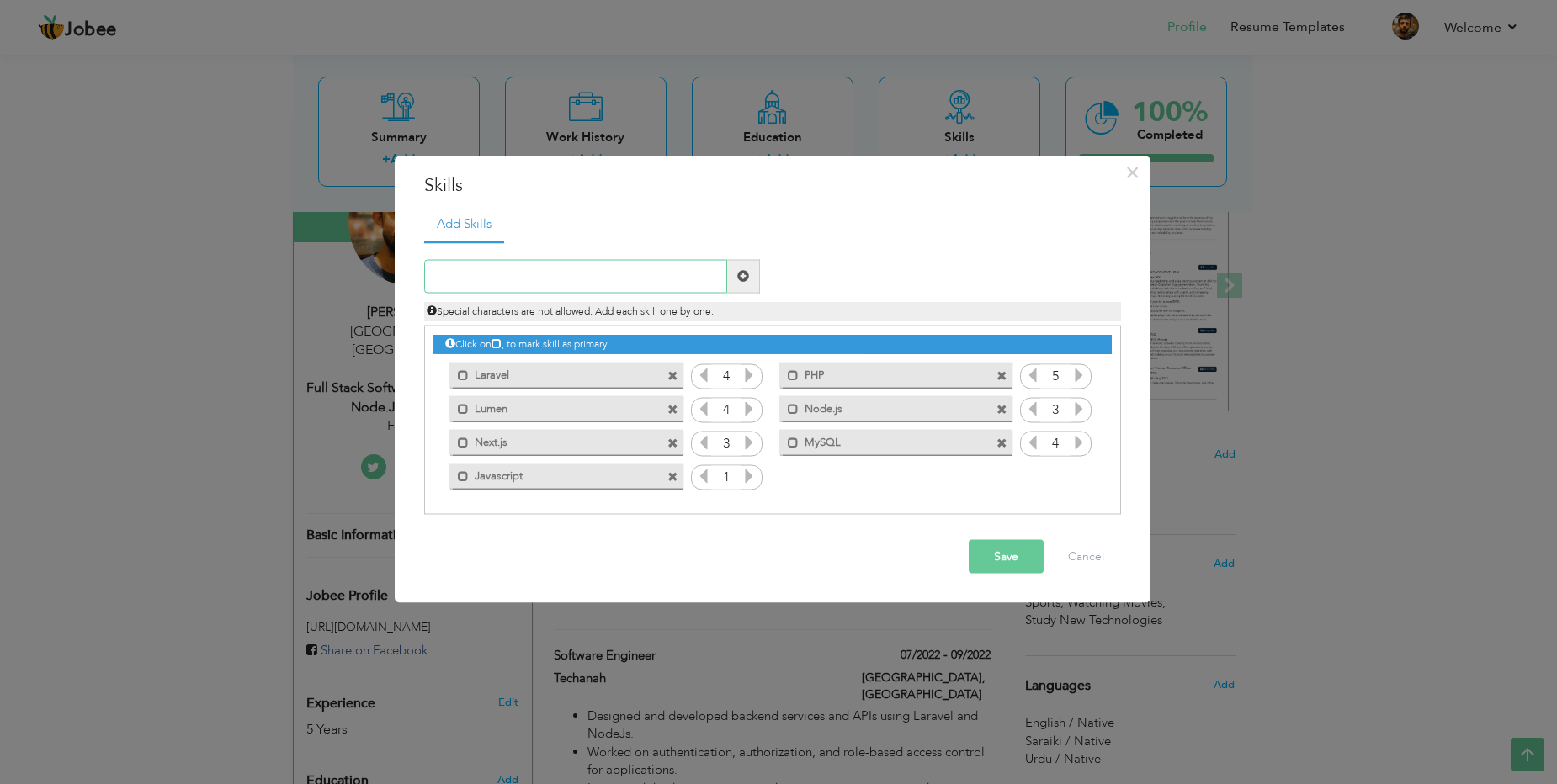
paste input "PostgreSQL"
type input "PostgreSQL"
paste input "DynamoDB"
type input "DynamoDB"
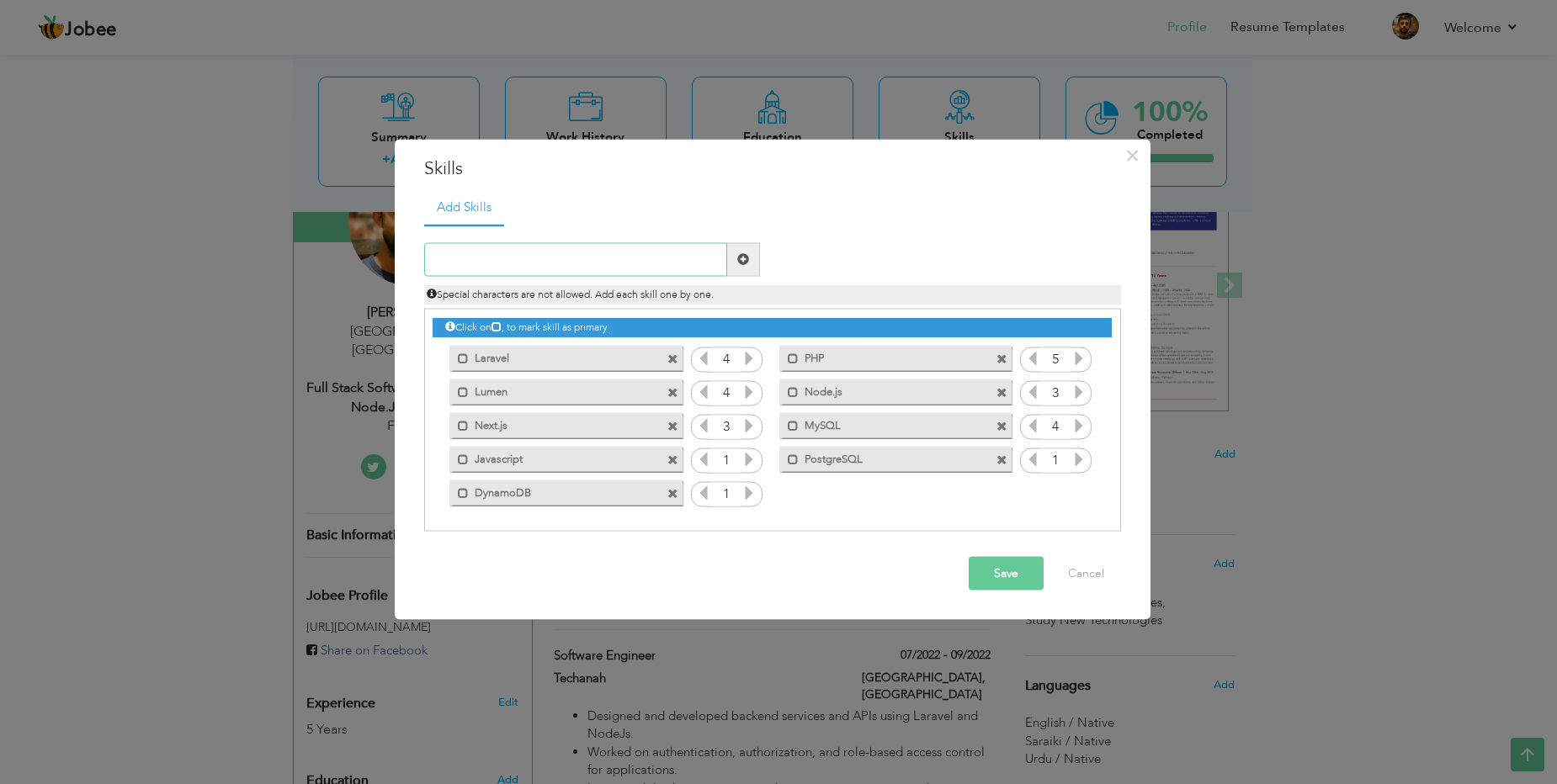
paste input "PostgreSQL"
type input "PostgreSQL"
click at [523, 271] on input "text" at bounding box center [575, 259] width 303 height 34
paste input "DynamoDB"
type input "DynamoDB"
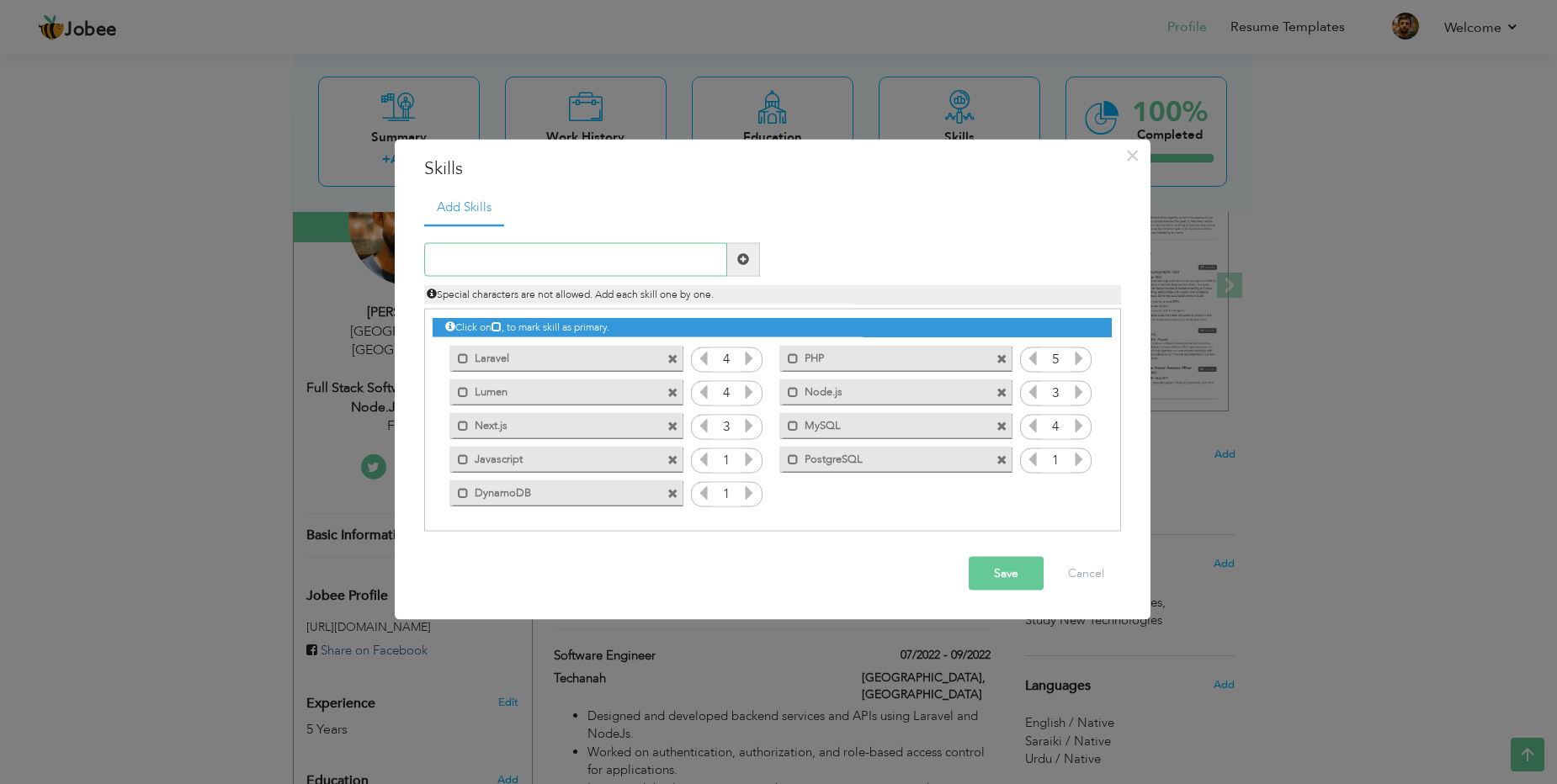
click at [513, 254] on input "text" at bounding box center [575, 259] width 303 height 34
paste input "Elasticsearch"
type input "Elasticsearch"
paste input "Redis"
type input "Redis"
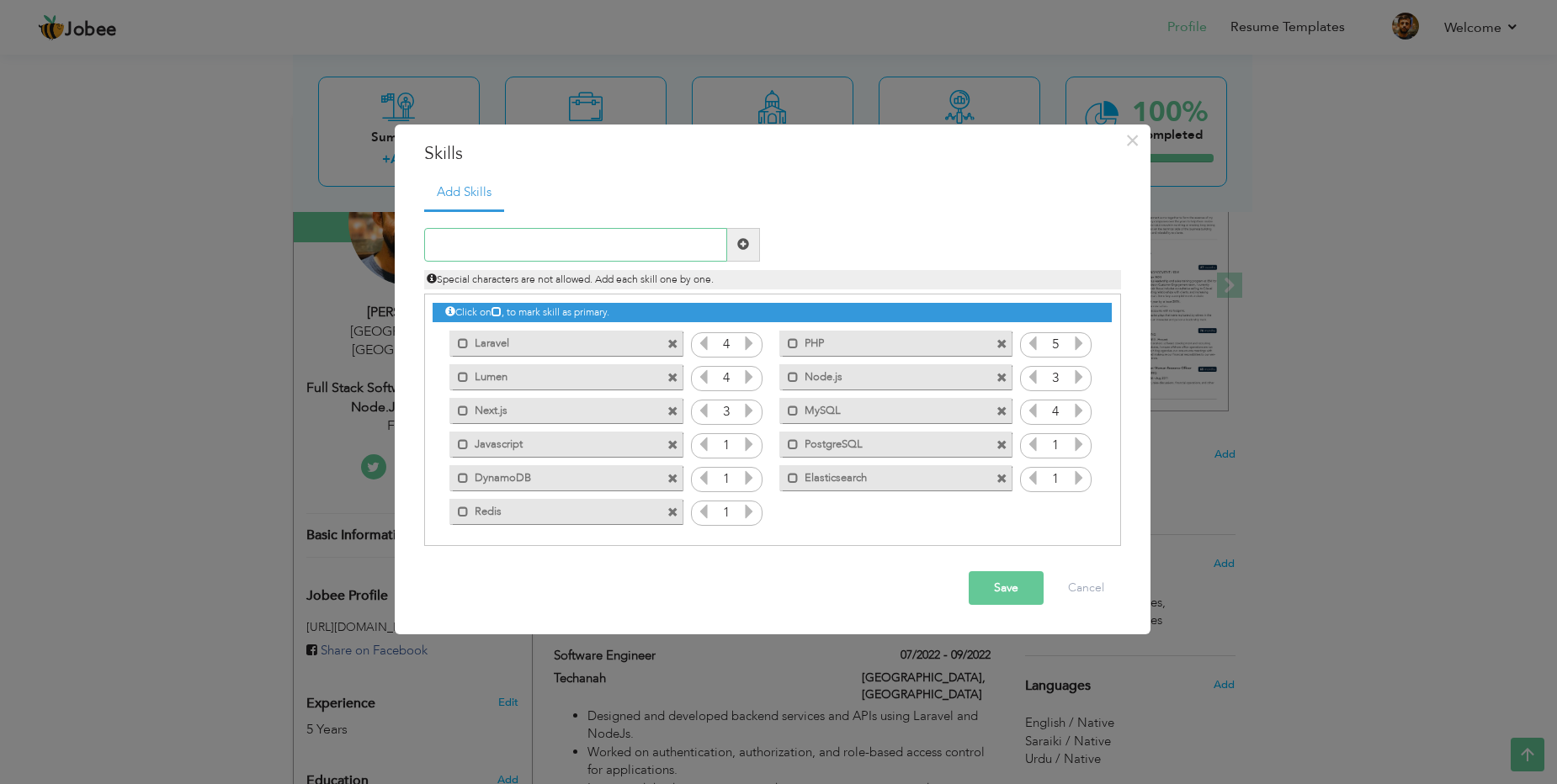
paste input "GIt"
type input "GIt"
paste input "Payment Gateway Integration"
type input "Payment Gateway Integration"
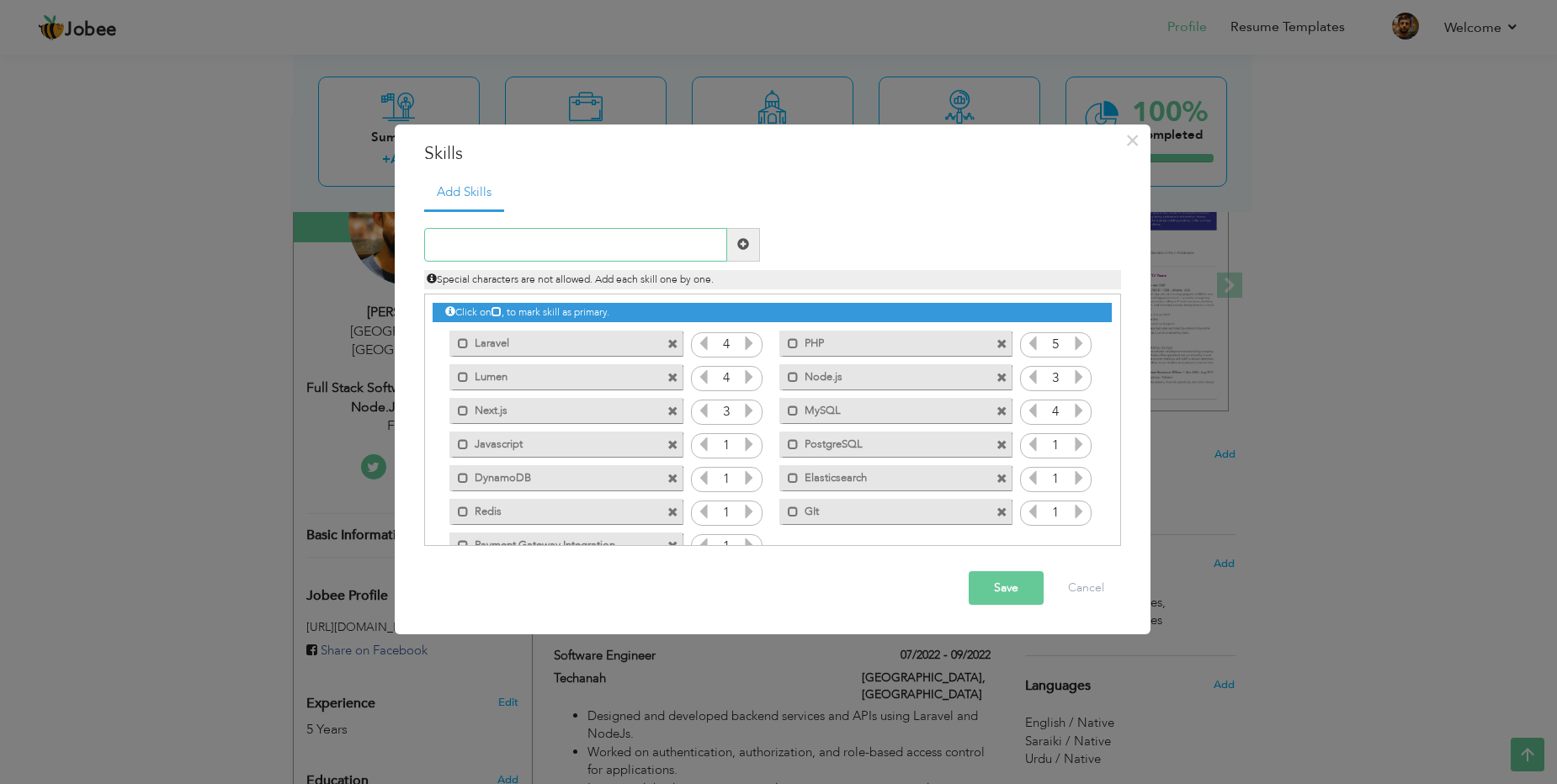
paste input "Third-party services"
type input "Third-party services"
paste input "AWS (EC2|Elastic Beanstalk| S3)"
type input "AWS (EC2|Elastic Beanstalk| S3)"
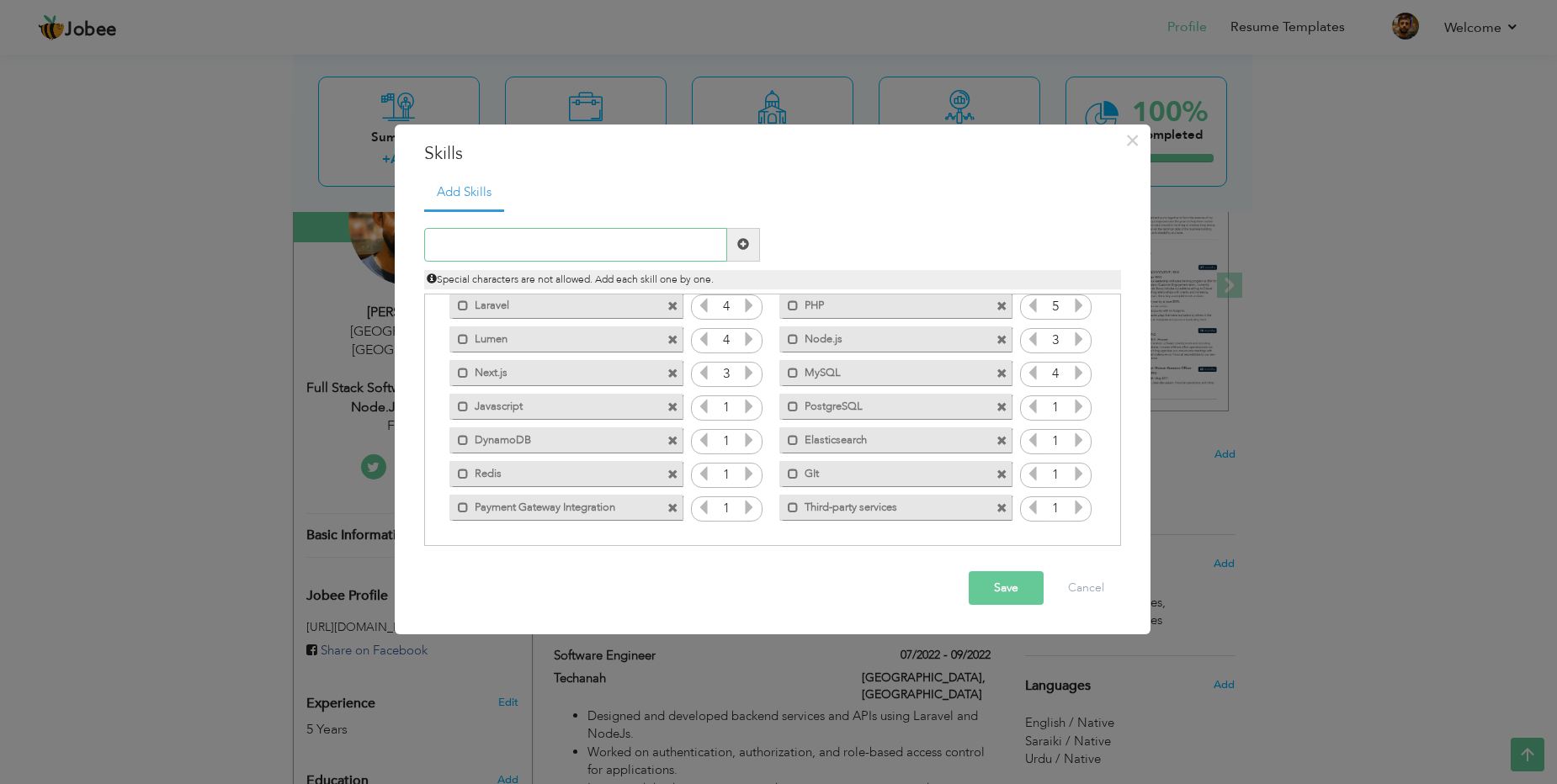
scroll to position [0, 0]
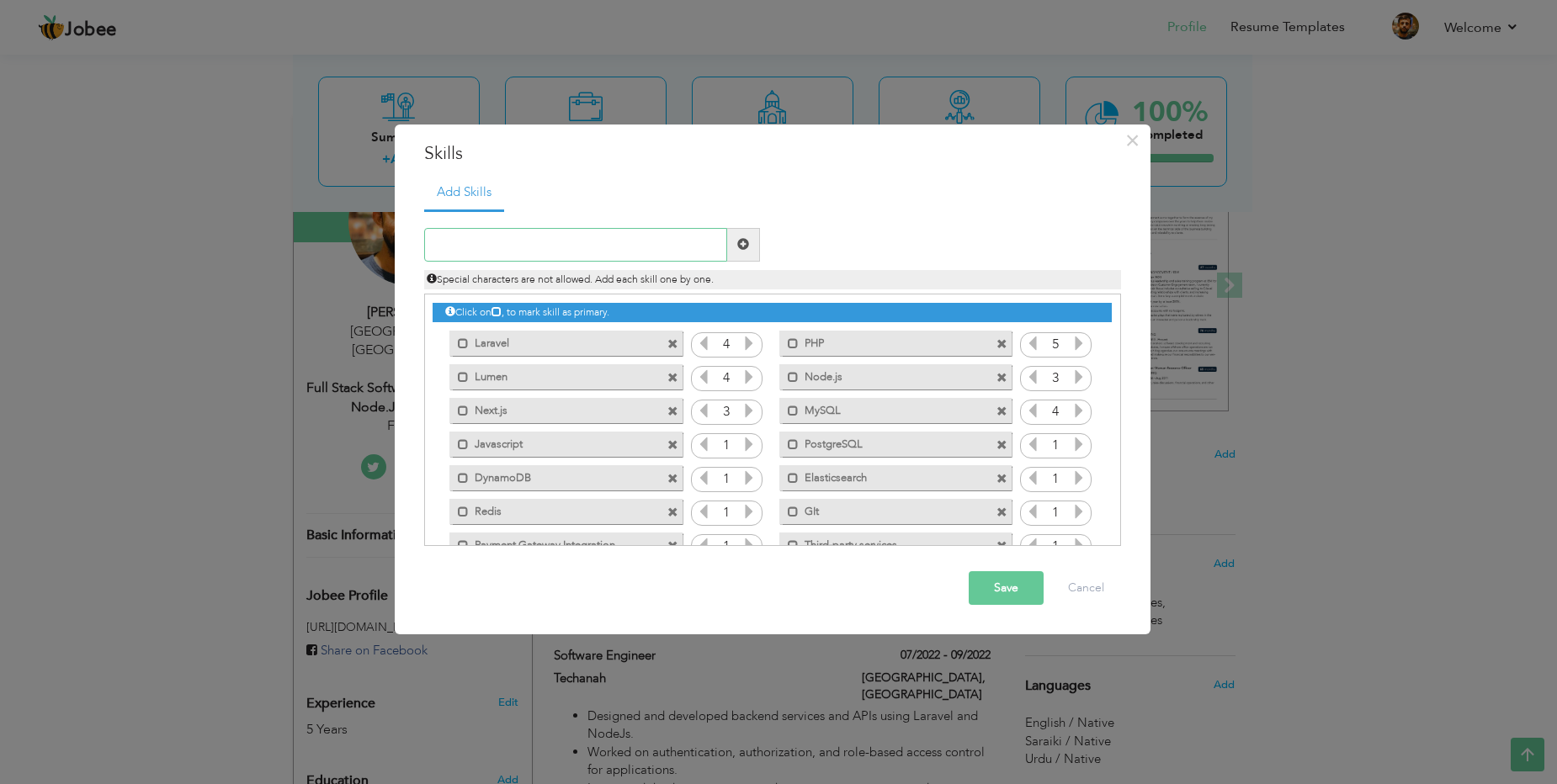
paste input "AWS (EC2|Elastic Beanstalk| S3)"
click at [472, 245] on input "AWS (EC2|Elastic Beanstalk| S3)" at bounding box center [575, 244] width 303 height 34
click at [472, 246] on input "AWS (EC2|Elastic Beanstalk| S3)" at bounding box center [575, 244] width 303 height 34
paste input "AWS (EC2|Elastic Beans"
type input "S3"
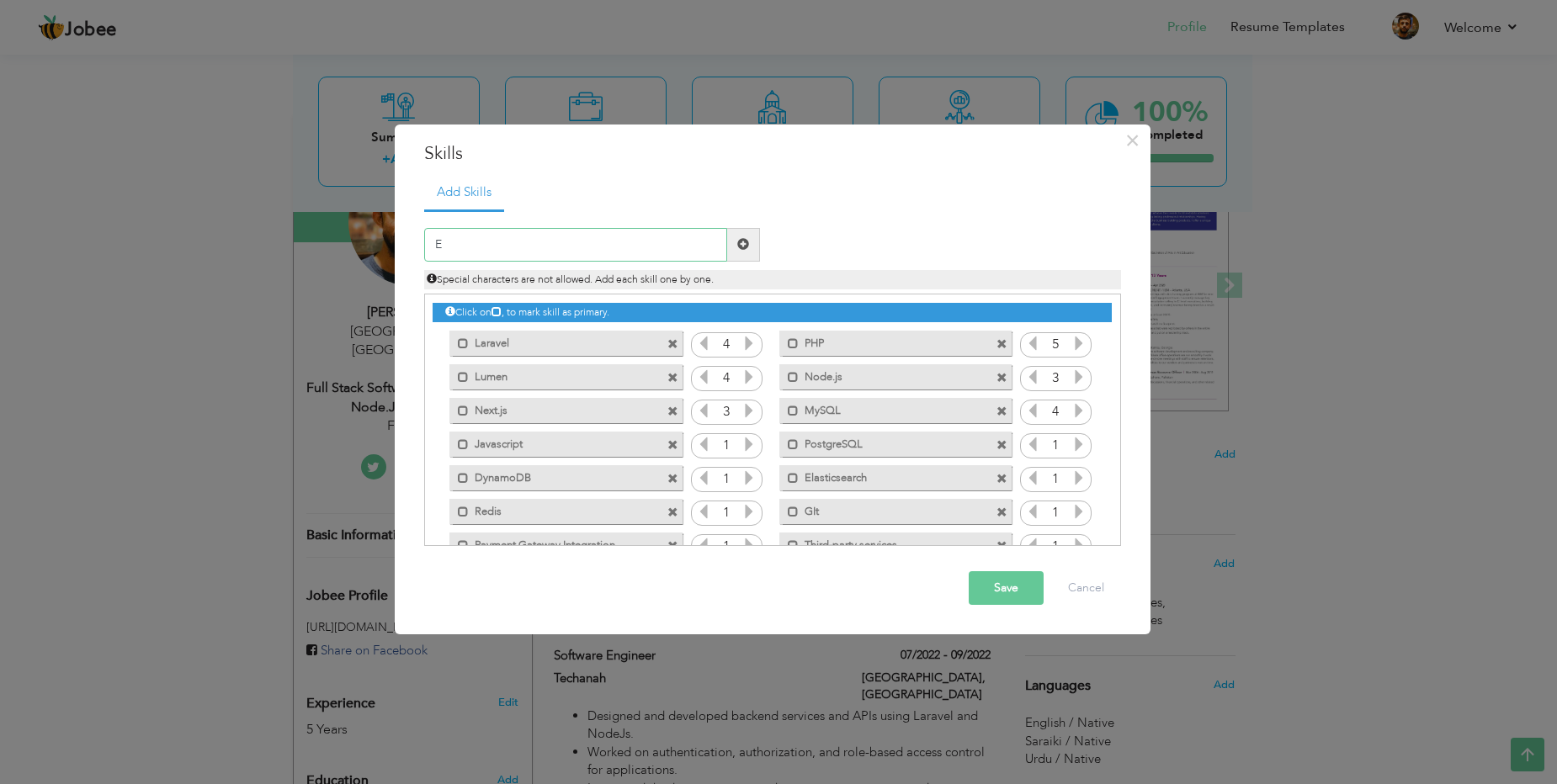
type input "EC"
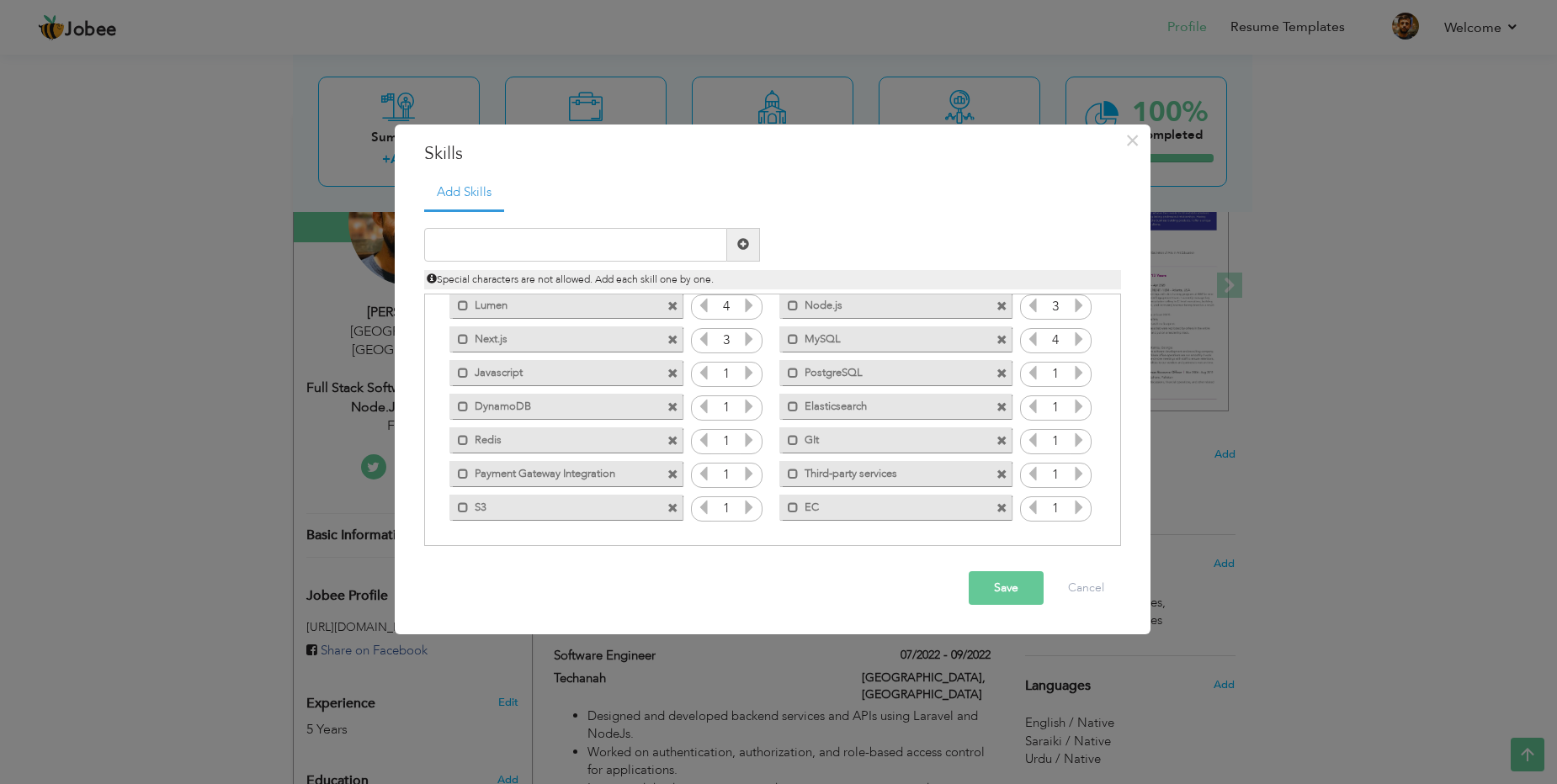
click at [998, 506] on span at bounding box center [1001, 508] width 11 height 11
click at [476, 248] on input "text" at bounding box center [575, 244] width 303 height 34
type input "EC2"
type input "Lambda Functions"
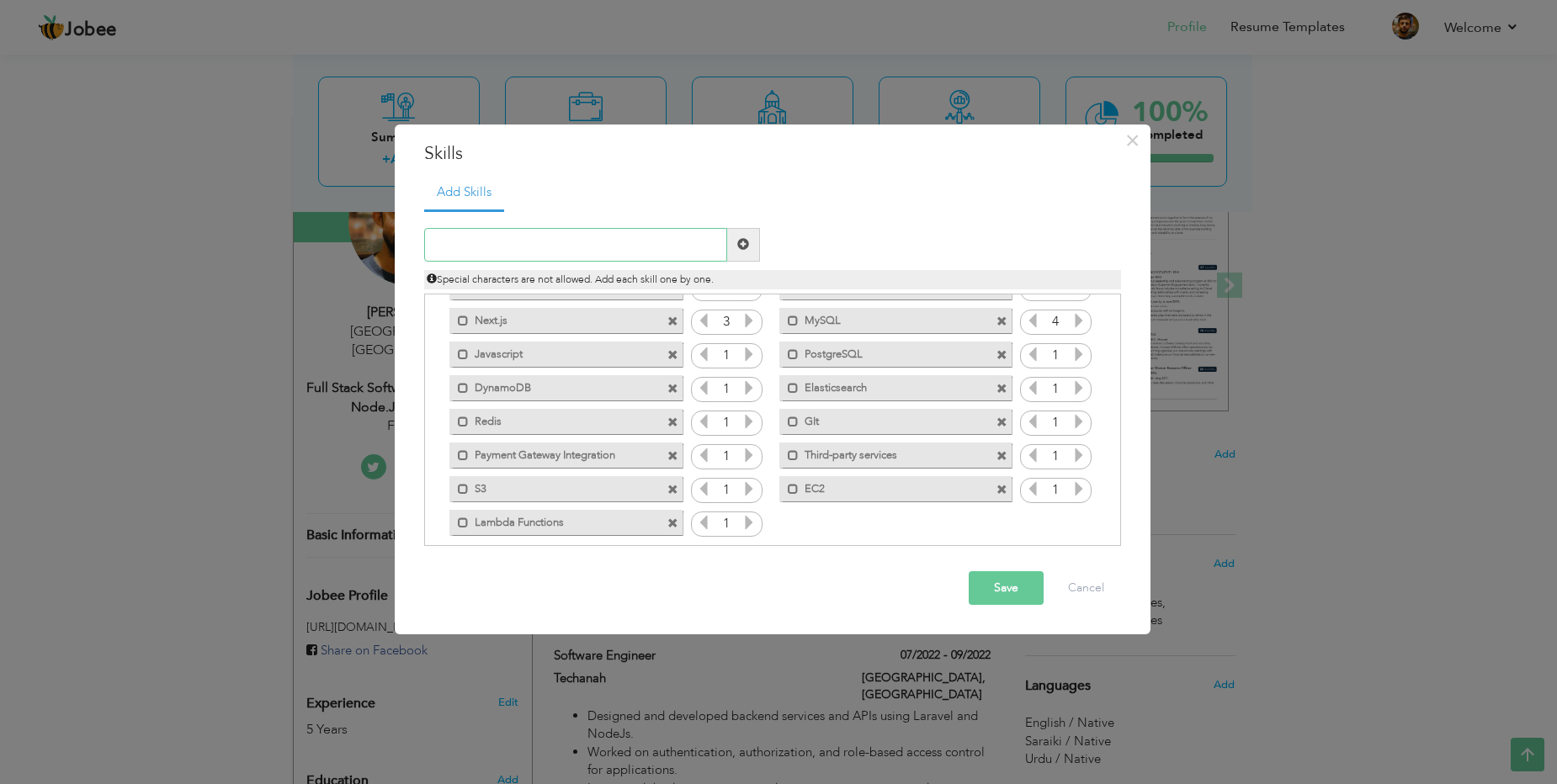
scroll to position [105, 0]
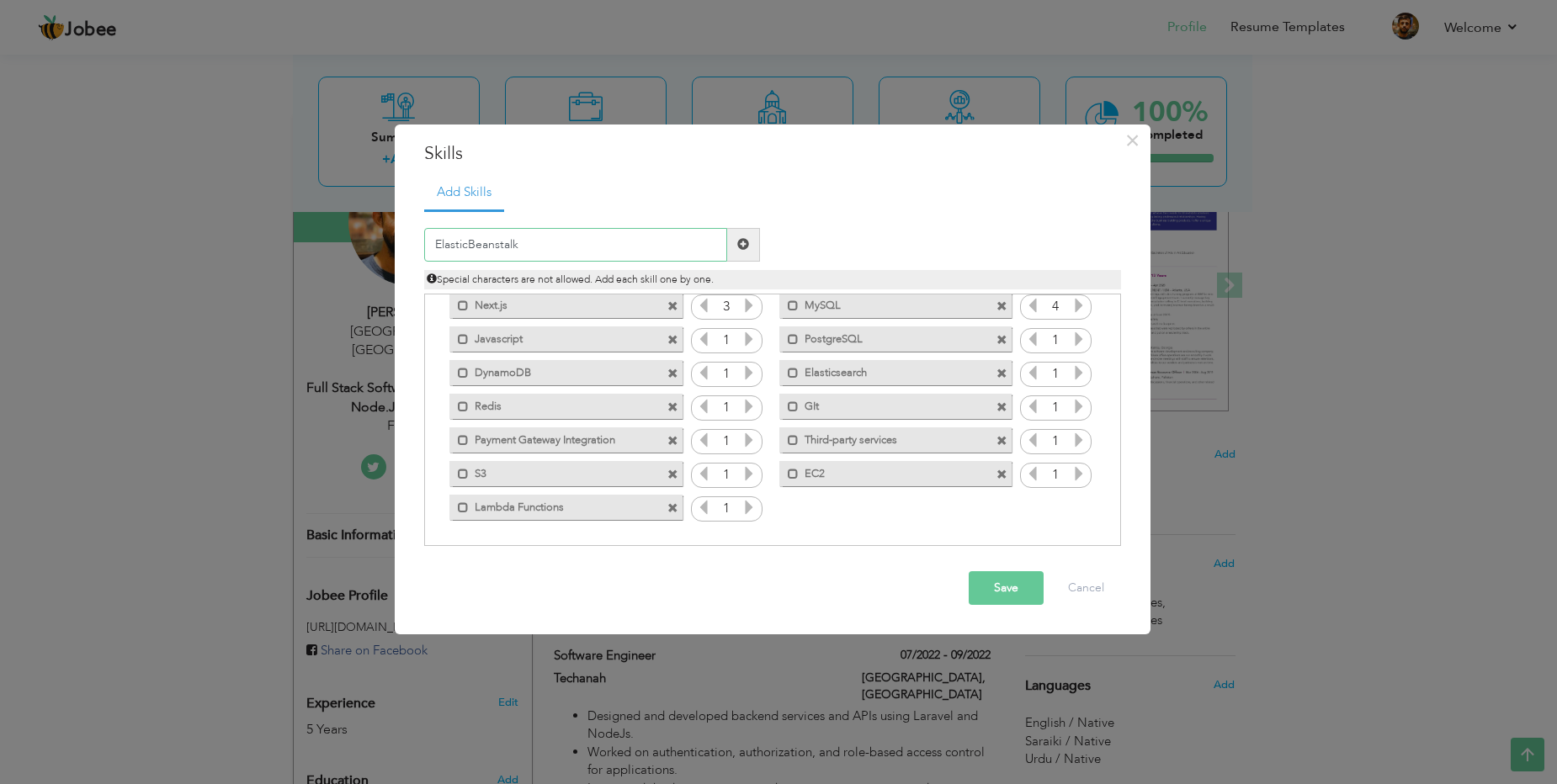
type input "Elastic Beanstalk"
paste input "API development"
type input "API development"
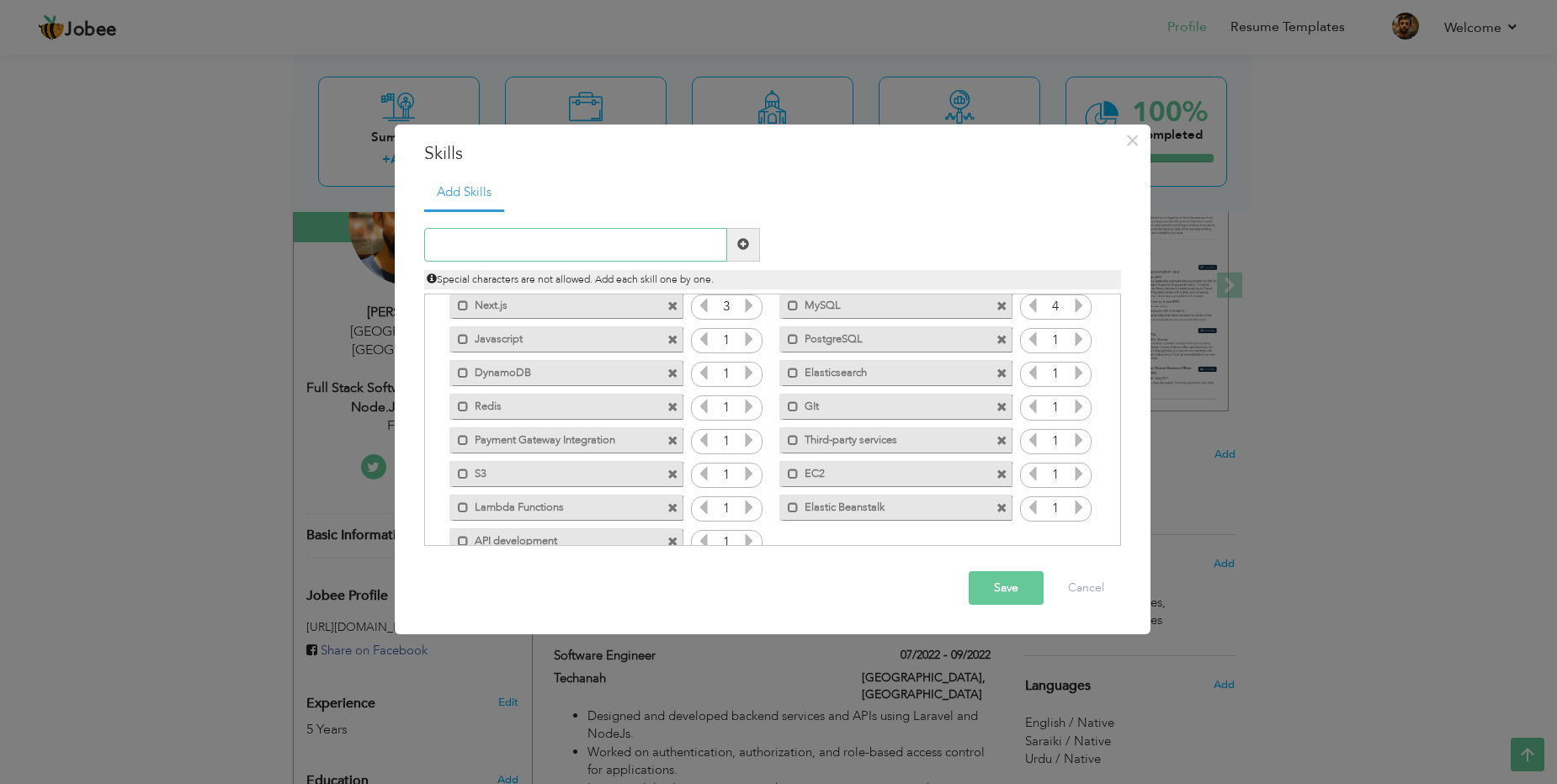
paste input "Cross-functional collaboration"
type input "Cross-functional collaboration"
paste input "Back-end services design"
type input "Back-end services design"
paste input "Mobile application support"
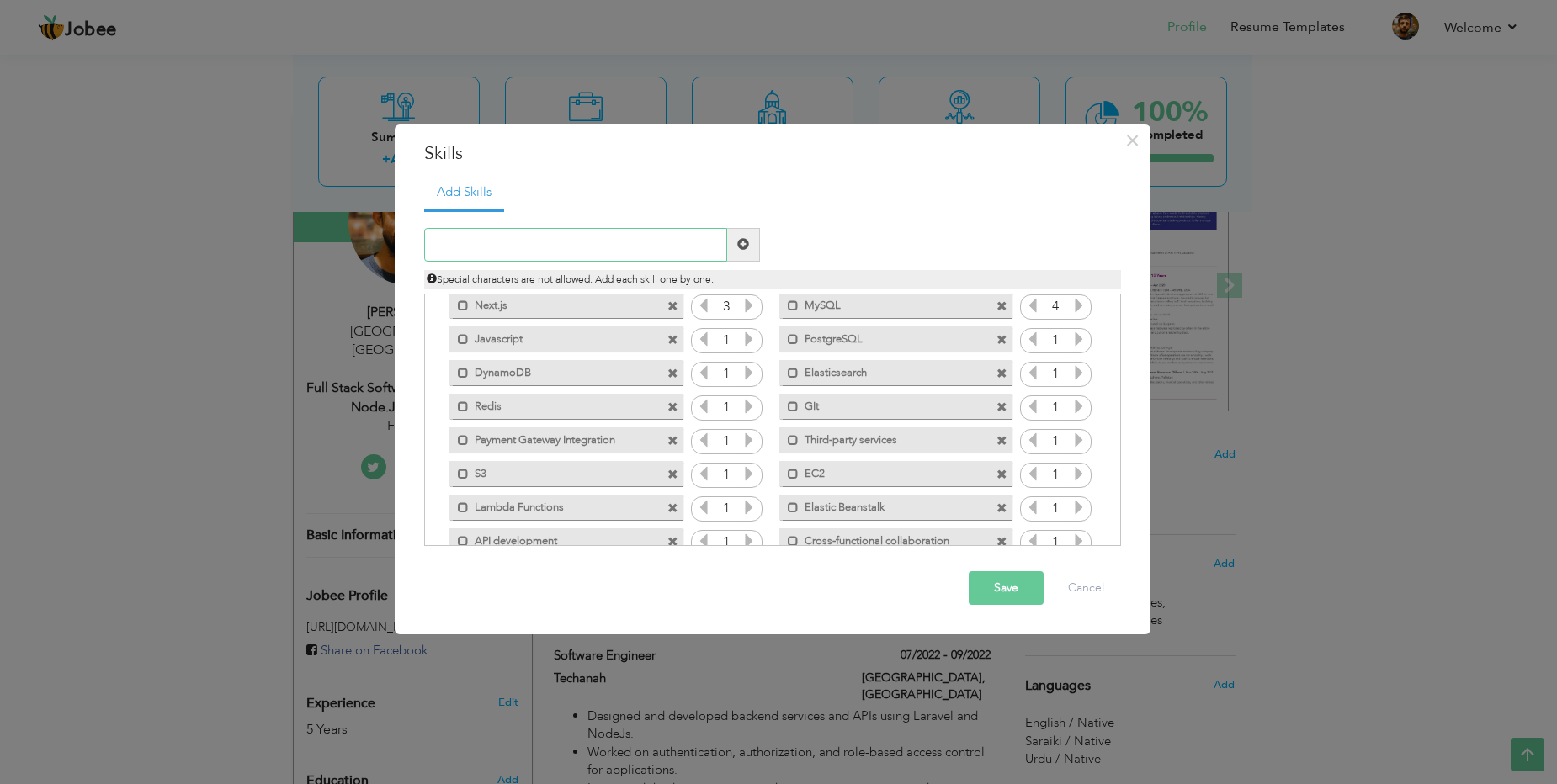
type input "Mobile application support"
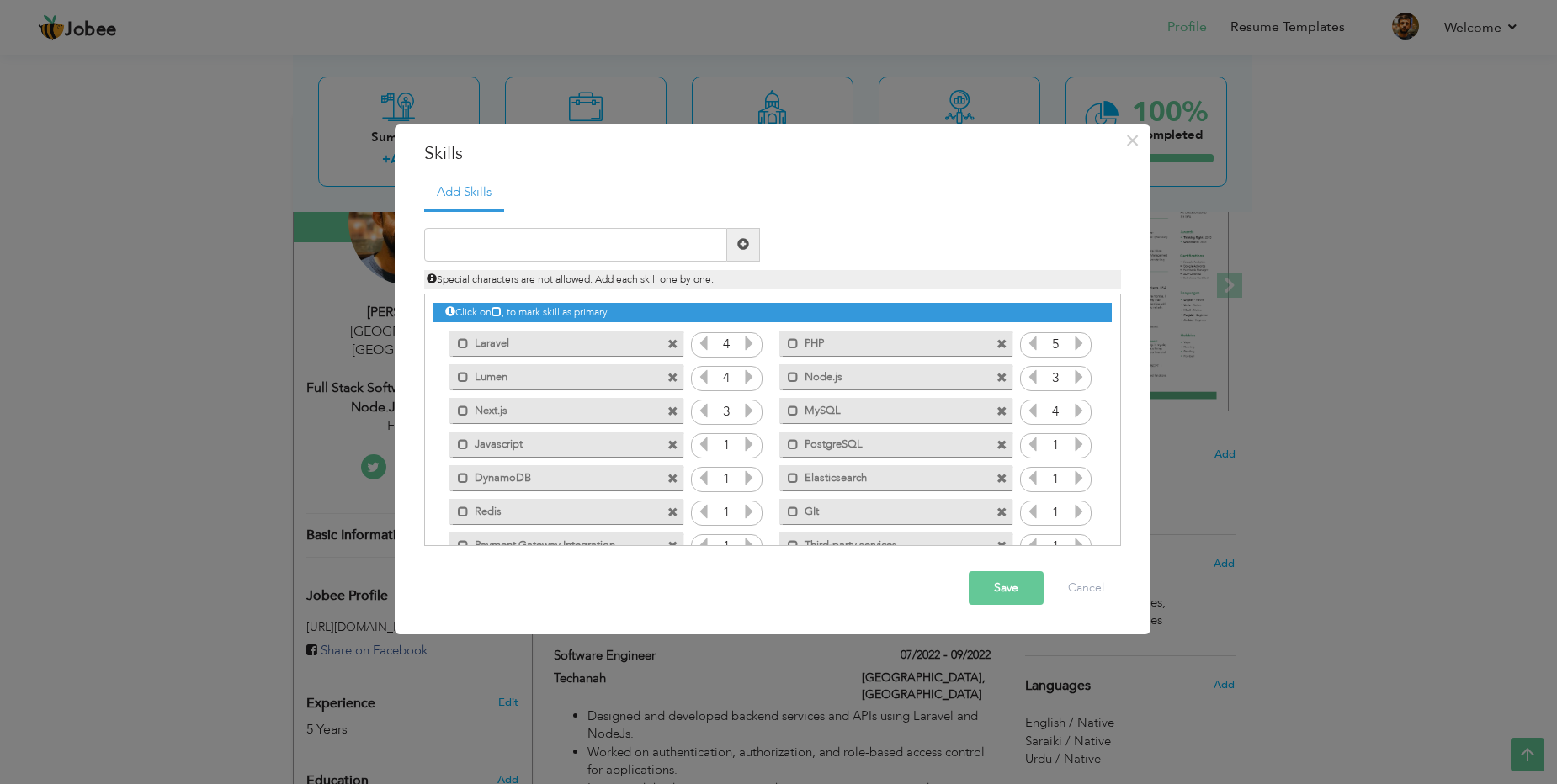
click at [752, 445] on icon at bounding box center [749, 444] width 15 height 15
click at [749, 486] on icon at bounding box center [749, 478] width 15 height 15
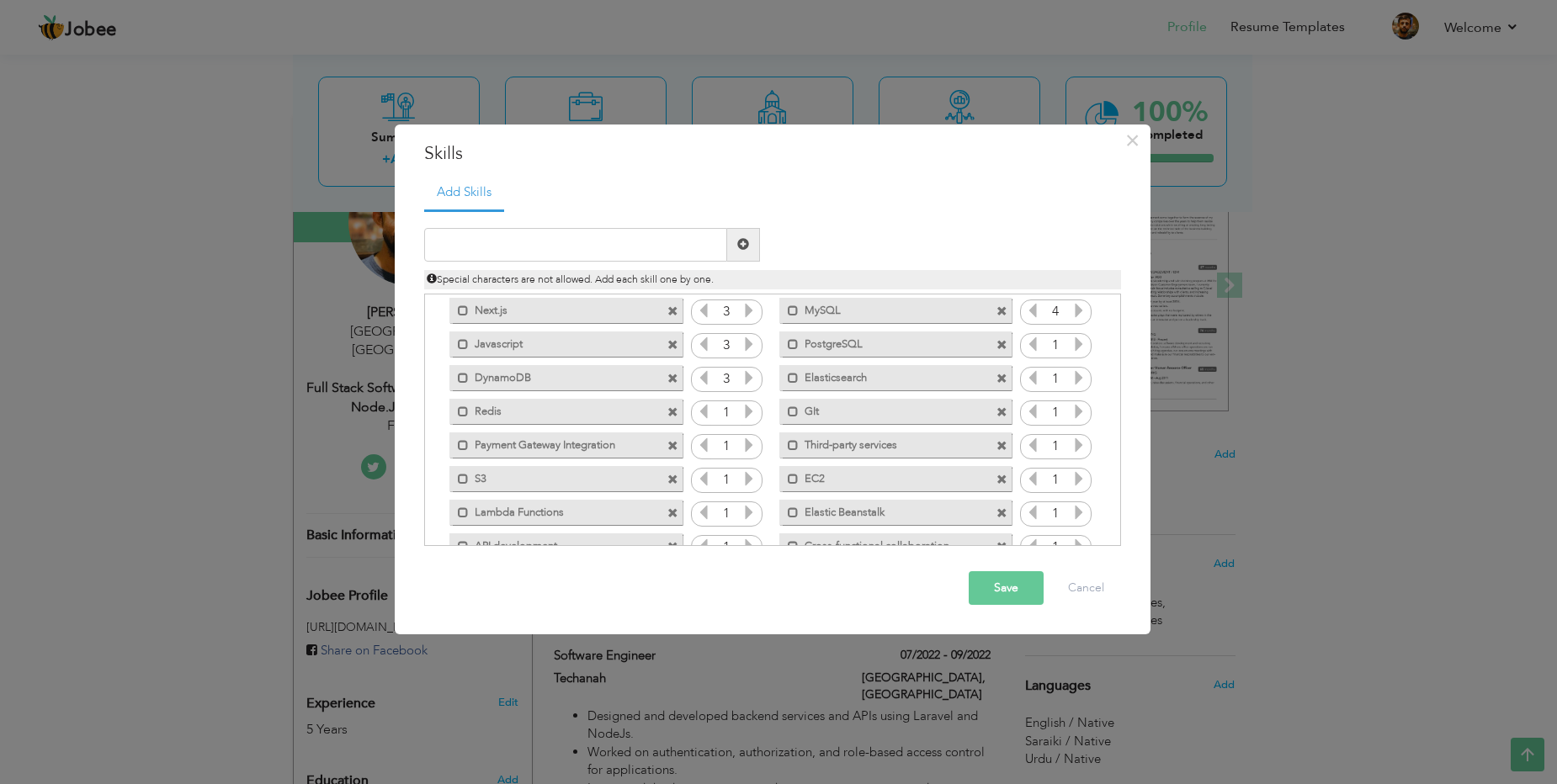
scroll to position [101, 0]
click at [747, 410] on icon at bounding box center [749, 411] width 15 height 15
click at [747, 447] on icon at bounding box center [749, 444] width 15 height 15
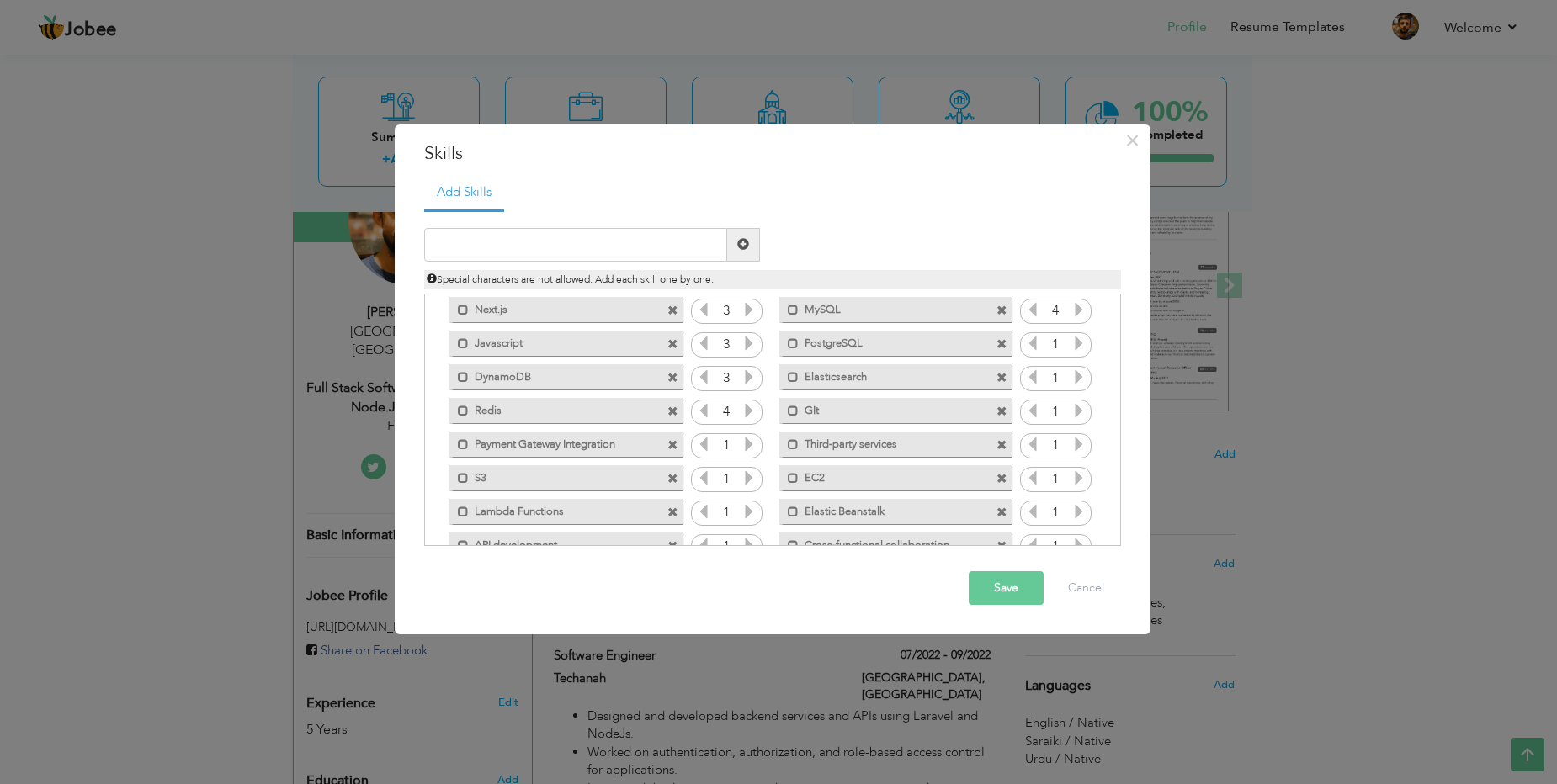
click at [747, 447] on icon at bounding box center [749, 444] width 15 height 15
click at [753, 472] on icon at bounding box center [749, 478] width 15 height 15
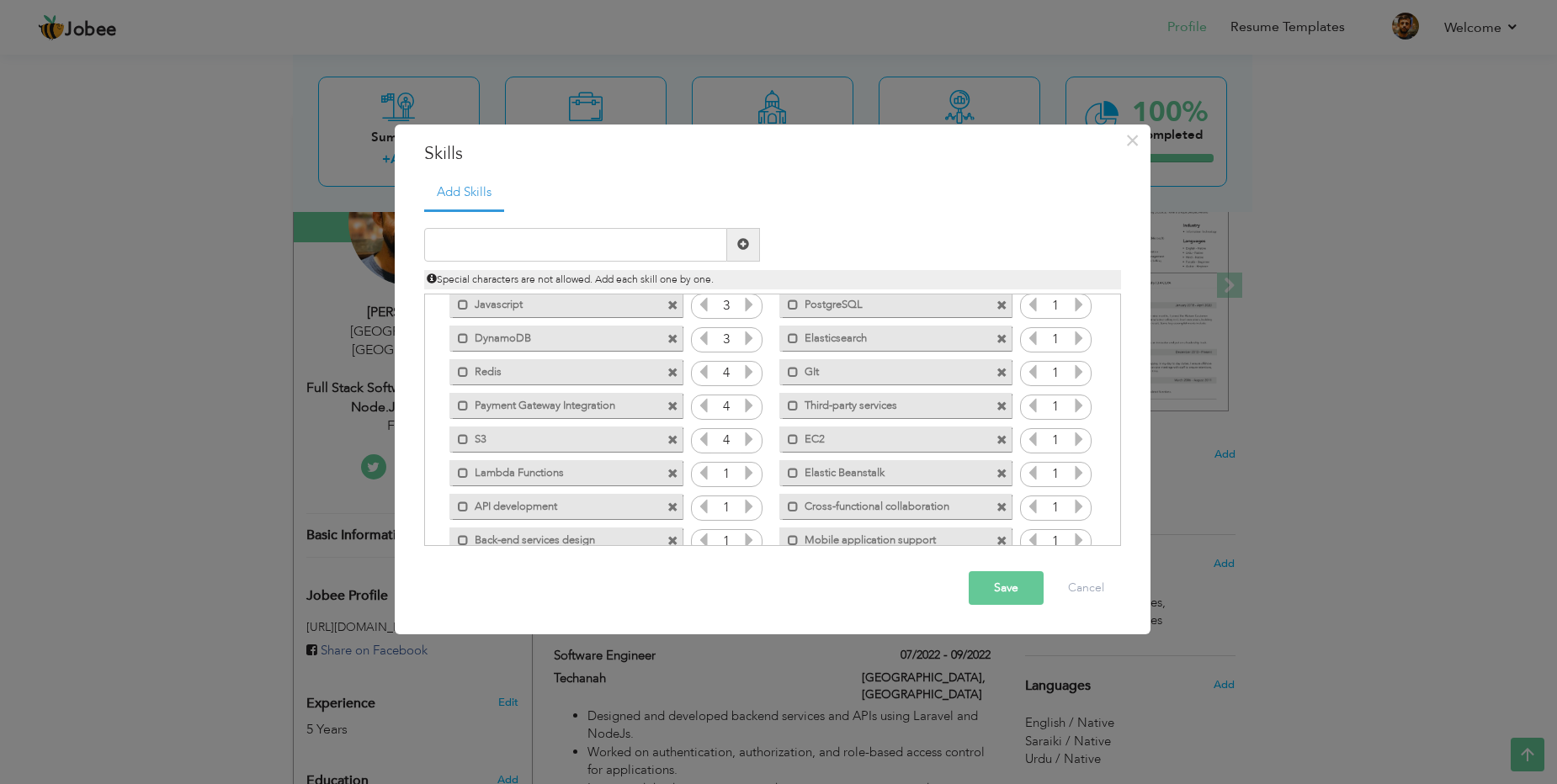
scroll to position [172, 0]
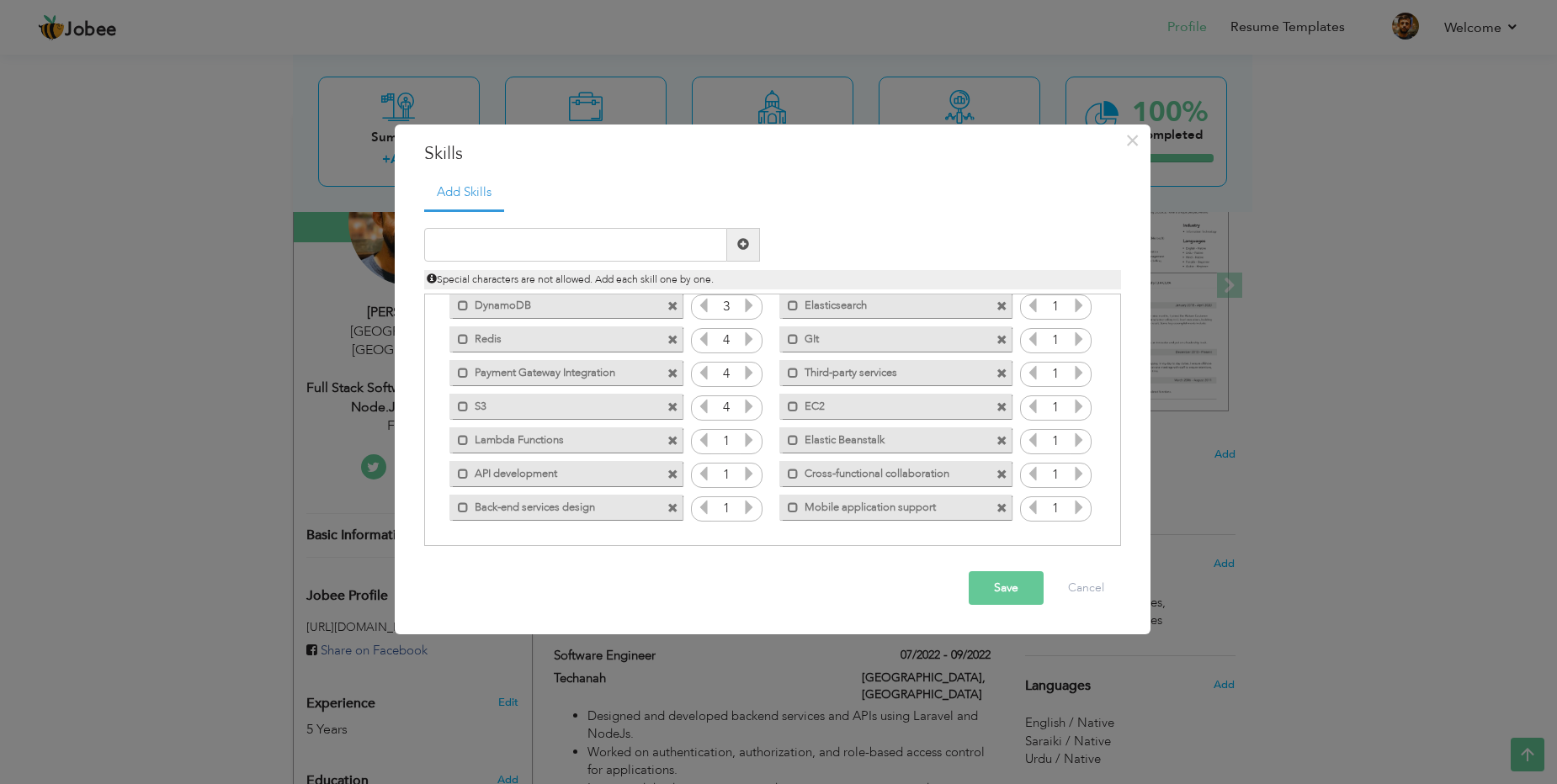
click at [753, 441] on icon at bounding box center [749, 440] width 15 height 15
click at [749, 477] on icon at bounding box center [749, 473] width 15 height 15
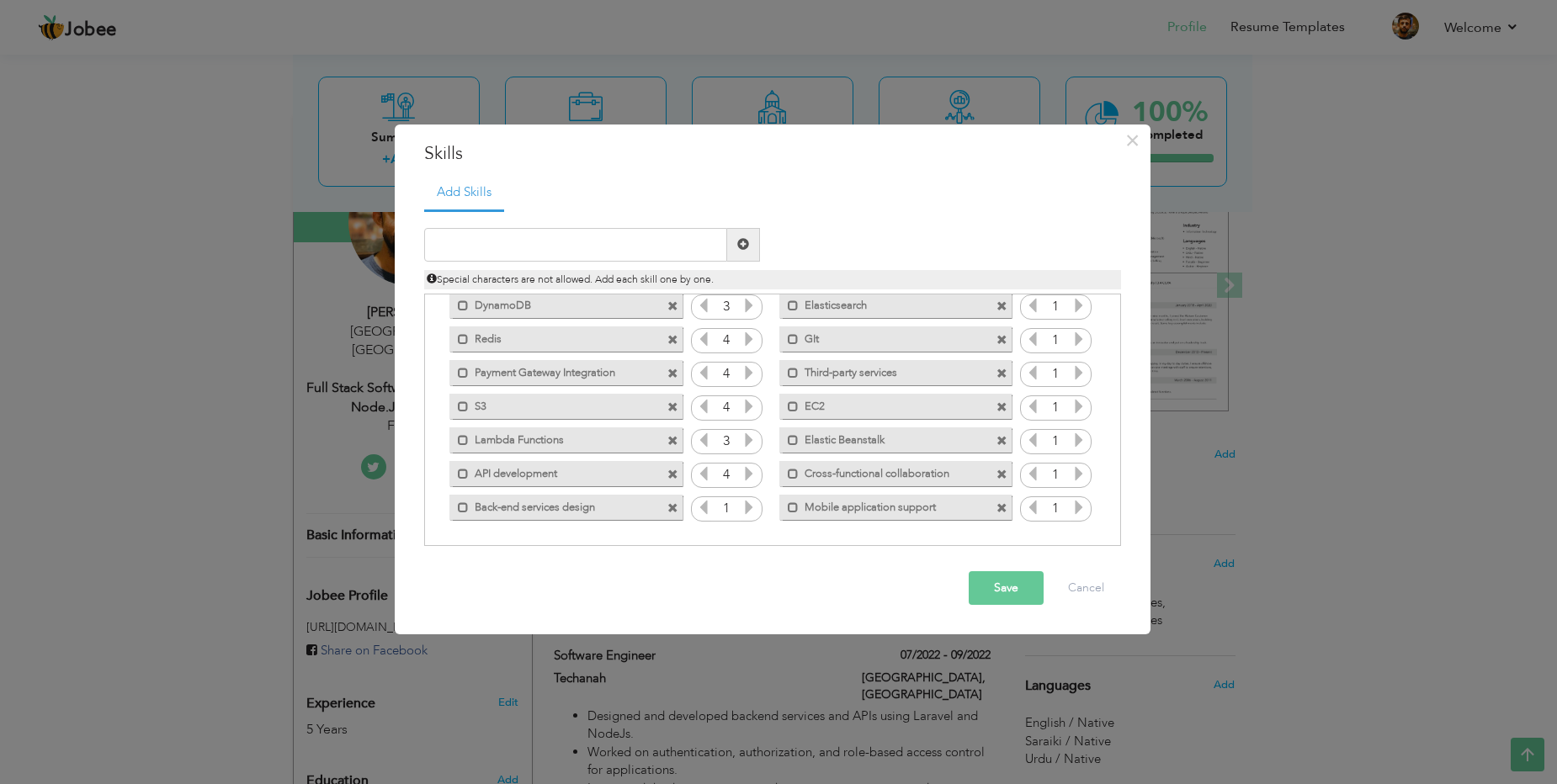
click at [749, 477] on icon at bounding box center [749, 473] width 15 height 15
click at [750, 507] on icon at bounding box center [749, 507] width 15 height 15
click at [1073, 508] on icon at bounding box center [1079, 507] width 15 height 15
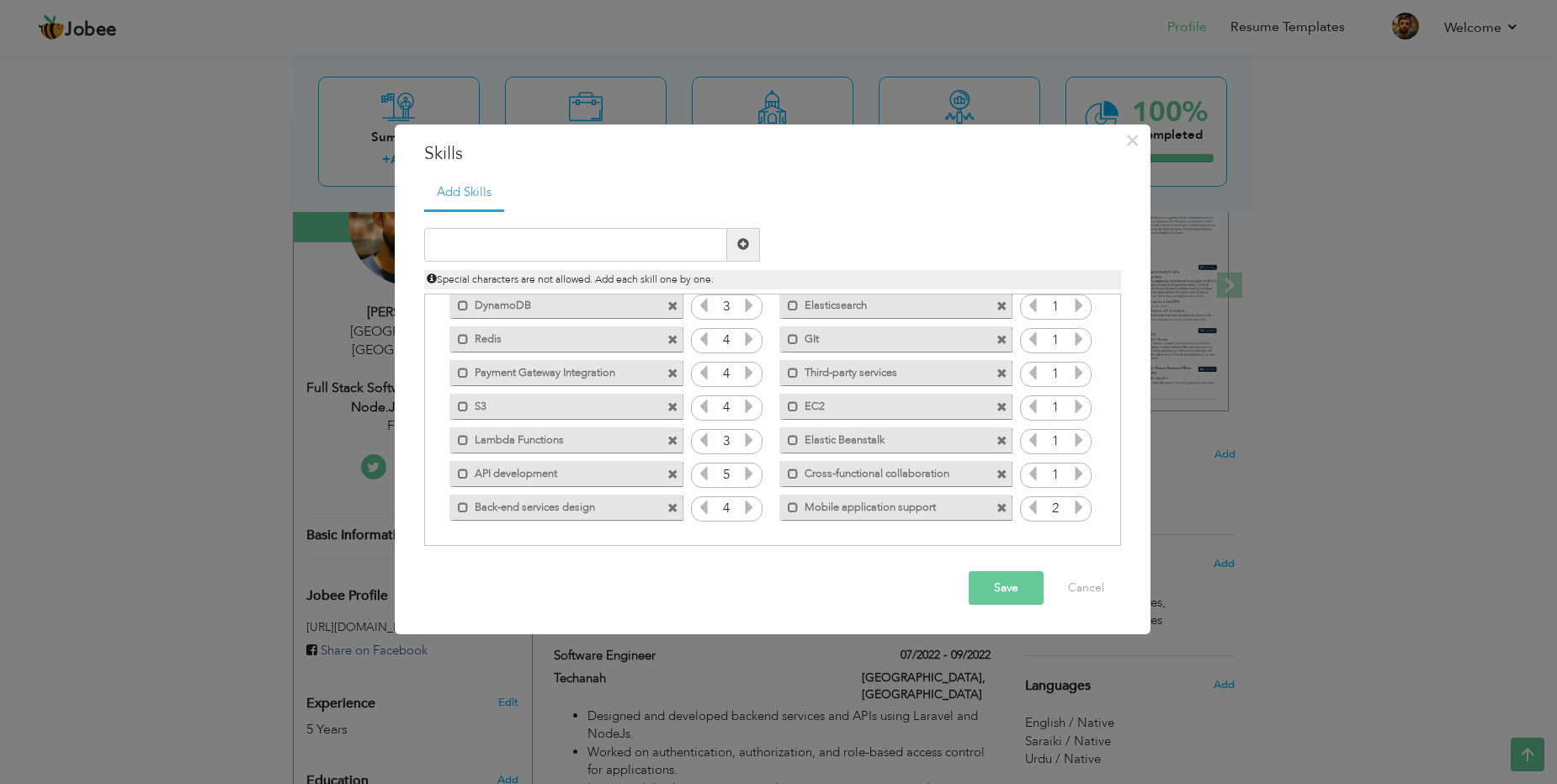
click at [1073, 508] on icon at bounding box center [1079, 507] width 15 height 15
click at [1076, 481] on icon at bounding box center [1079, 473] width 15 height 15
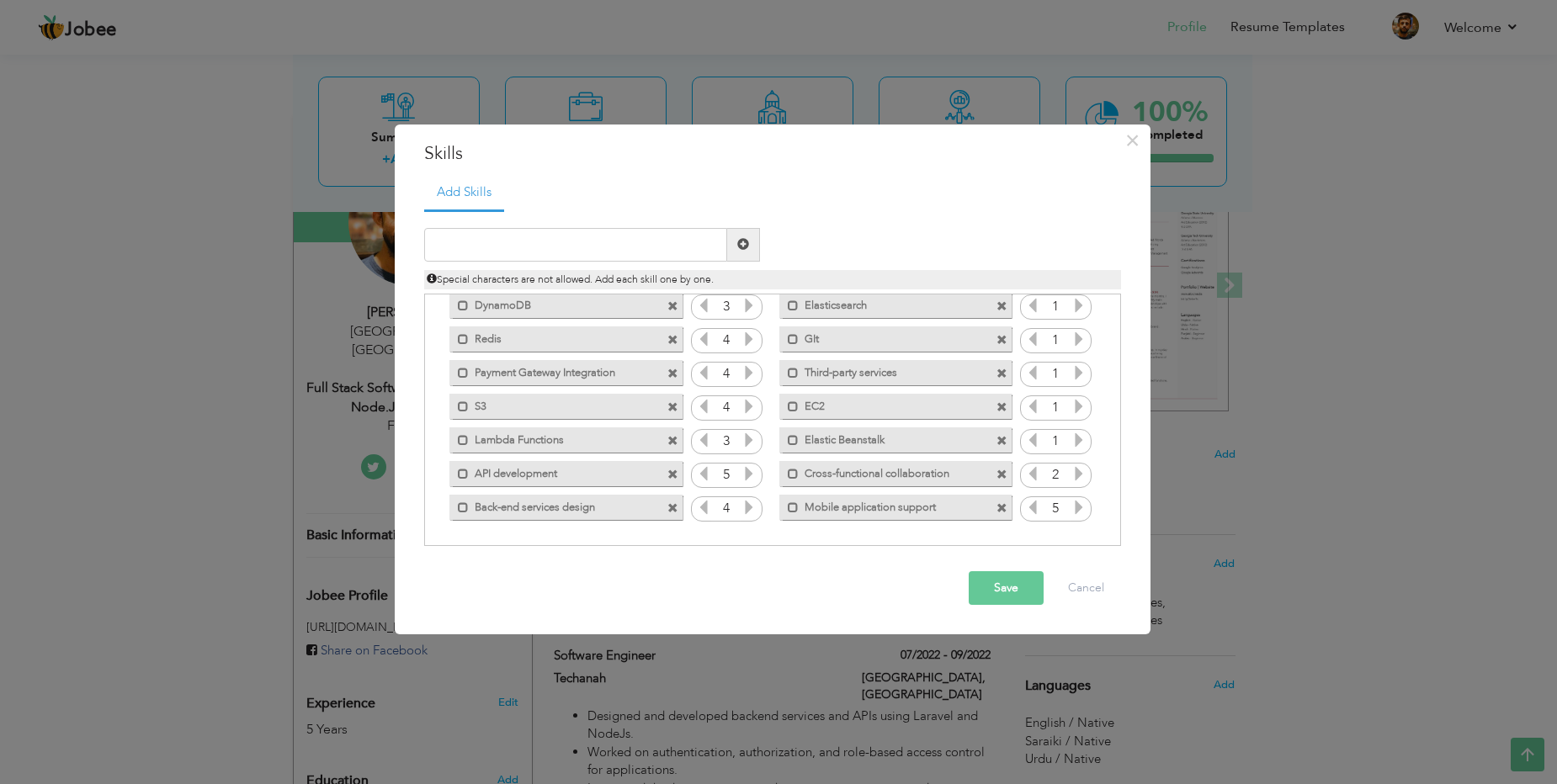
click at [1076, 481] on icon at bounding box center [1079, 473] width 15 height 15
click at [1075, 439] on icon at bounding box center [1079, 440] width 15 height 15
click at [1080, 406] on icon at bounding box center [1079, 406] width 15 height 15
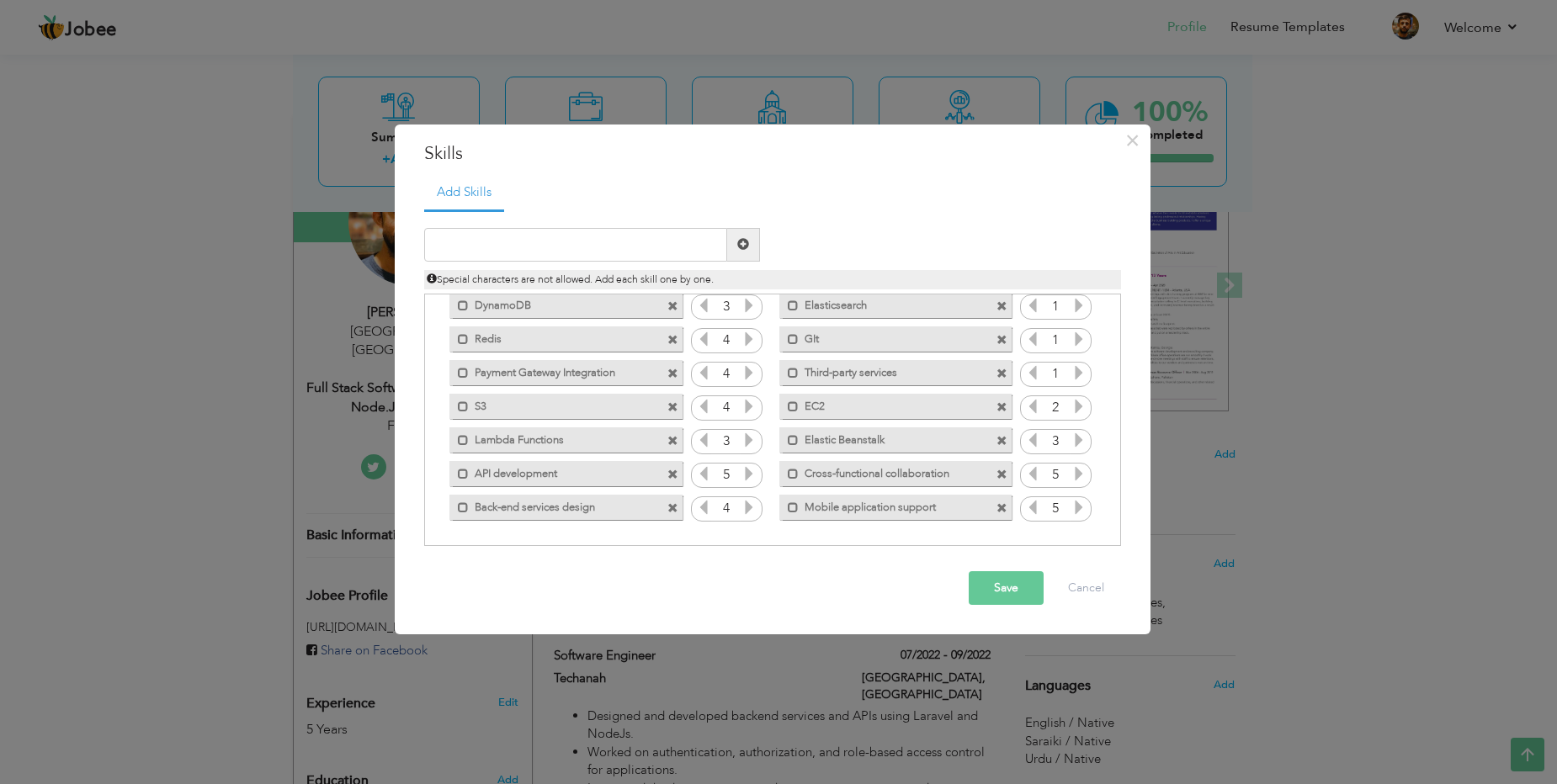
click at [1080, 406] on icon at bounding box center [1079, 406] width 15 height 15
click at [1025, 413] on icon at bounding box center [1033, 406] width 15 height 15
click at [1071, 406] on icon at bounding box center [1079, 406] width 15 height 15
click at [1025, 411] on icon at bounding box center [1033, 406] width 15 height 15
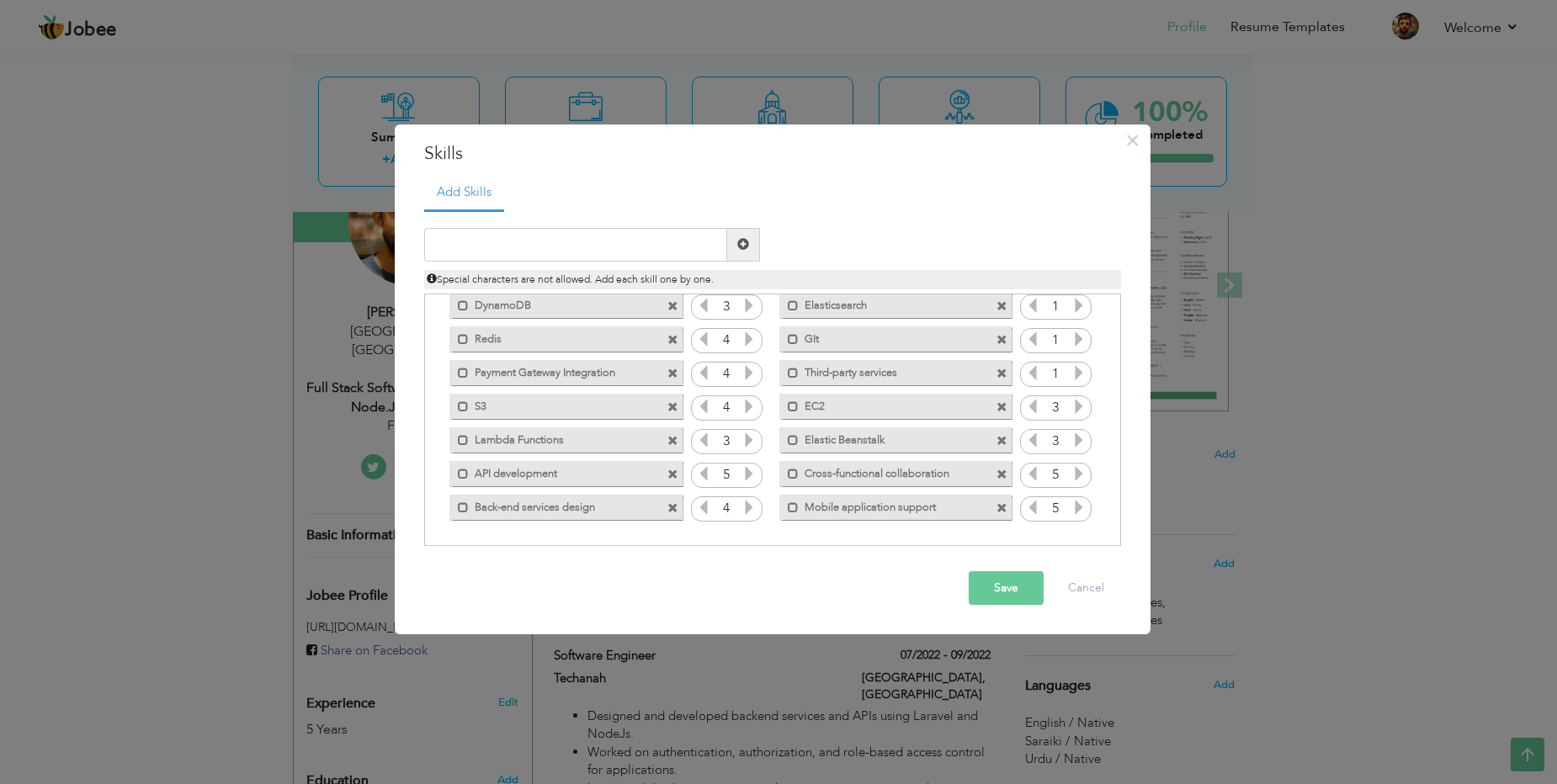
click at [1077, 378] on icon at bounding box center [1079, 373] width 15 height 15
click at [1077, 345] on icon at bounding box center [1079, 340] width 15 height 15
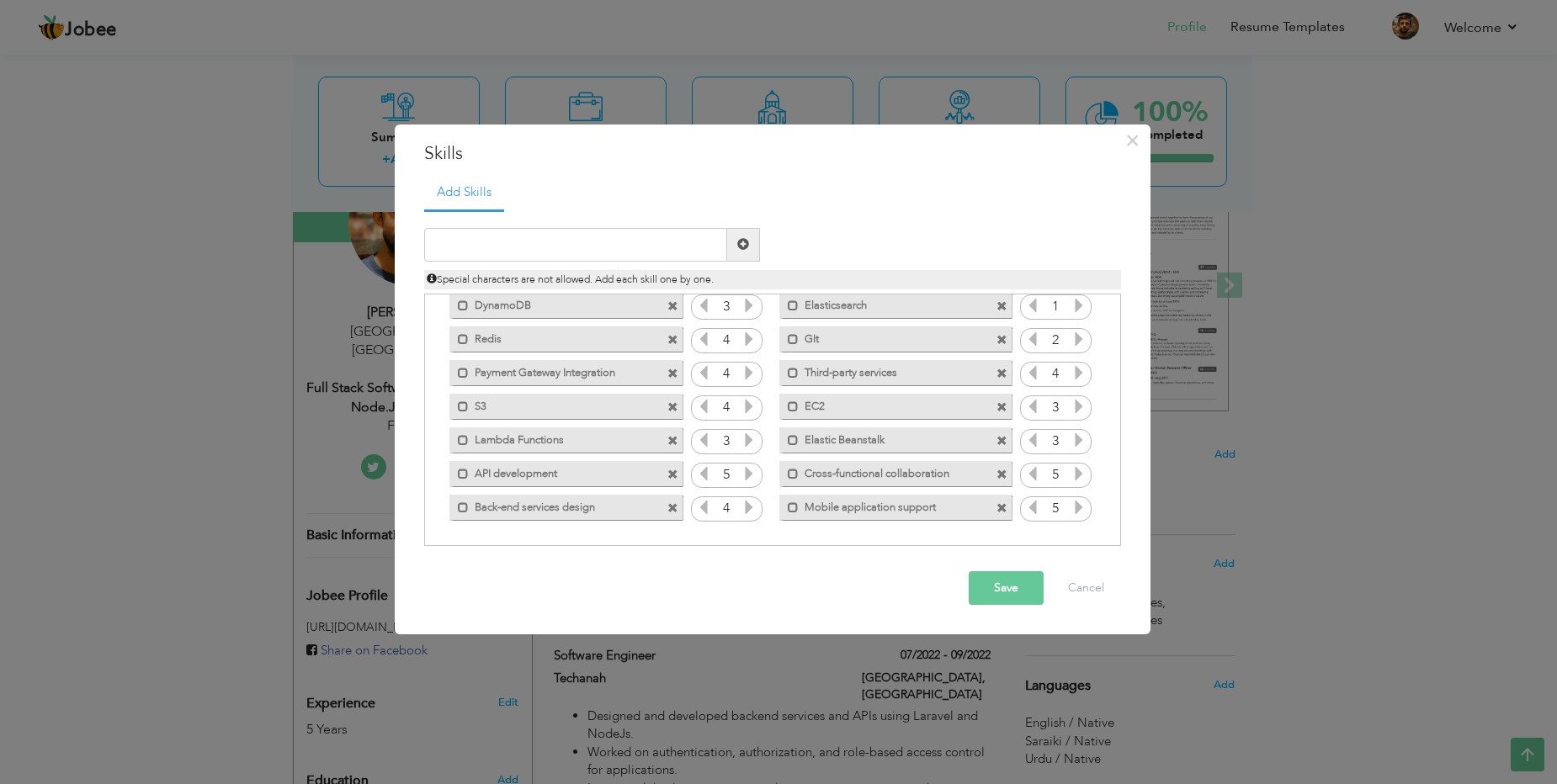
click at [1077, 345] on icon at bounding box center [1079, 340] width 15 height 15
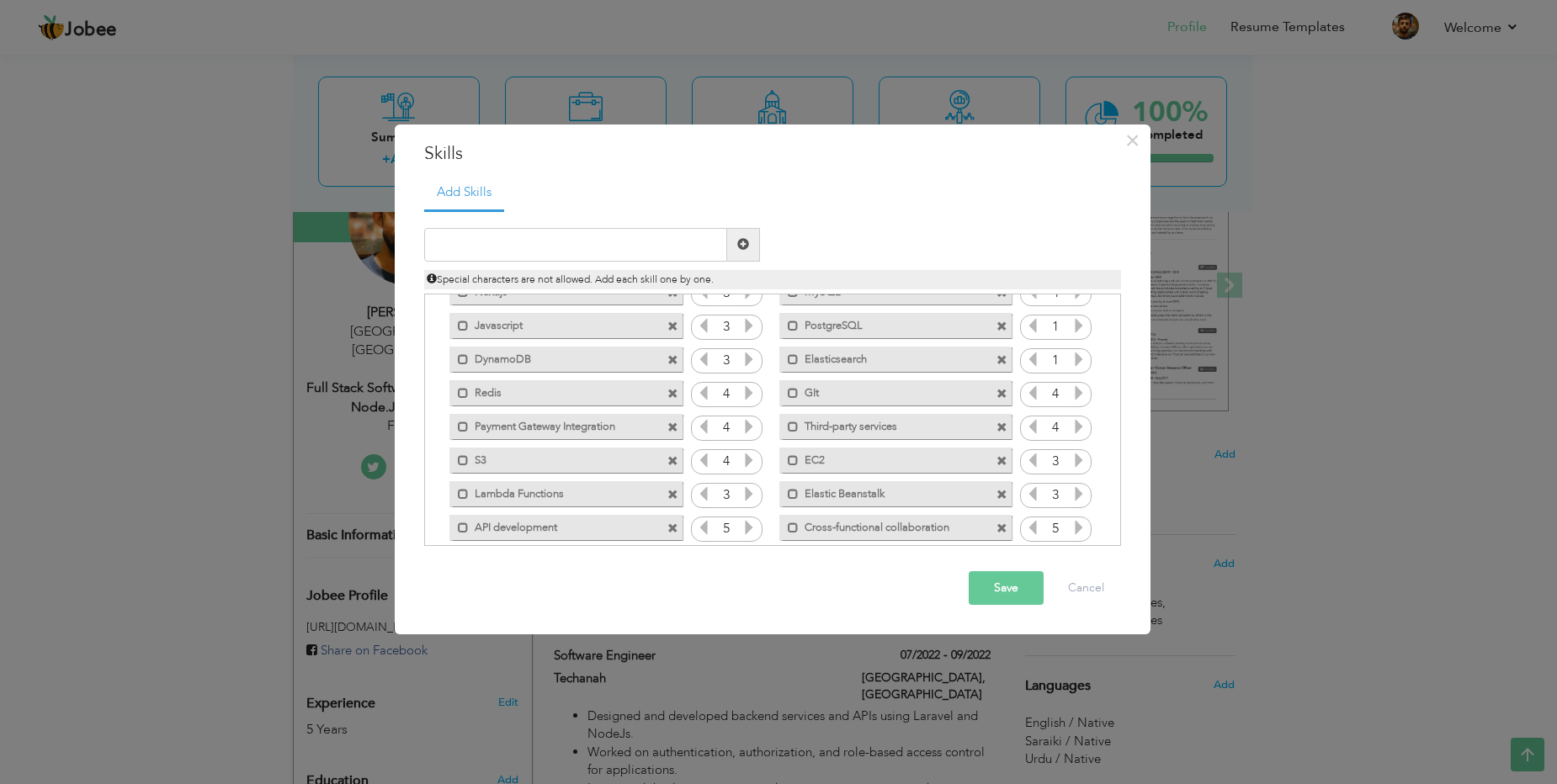
scroll to position [71, 0]
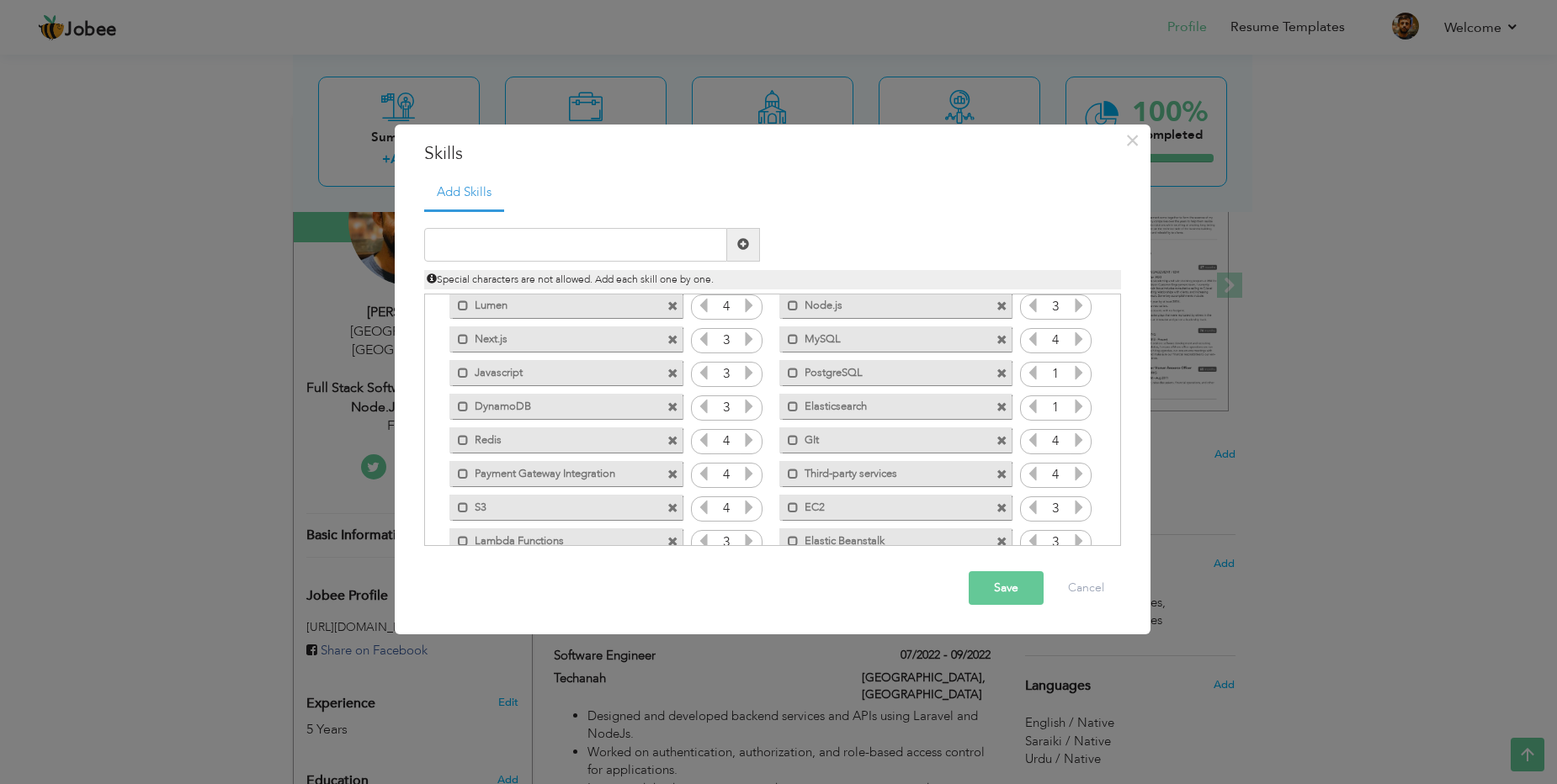
click at [1077, 403] on icon at bounding box center [1079, 406] width 15 height 15
click at [1071, 369] on icon at bounding box center [1079, 373] width 15 height 15
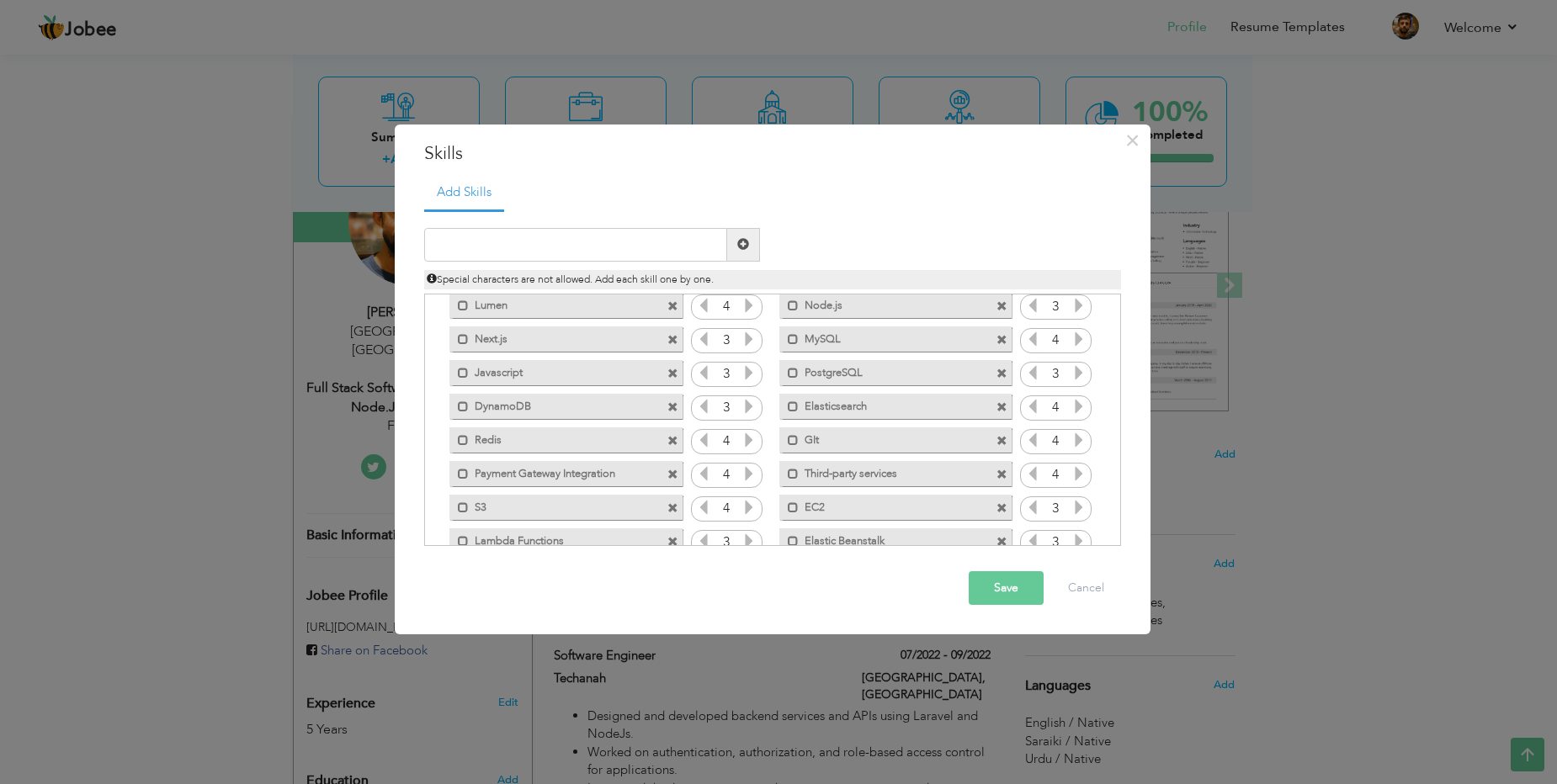
click at [1075, 354] on div "Click on , to mark skill as primary. Mark as primary skill. Laravel 4 PHP 1 Lum…" at bounding box center [771, 424] width 678 height 402
click at [1077, 372] on icon at bounding box center [1079, 373] width 15 height 15
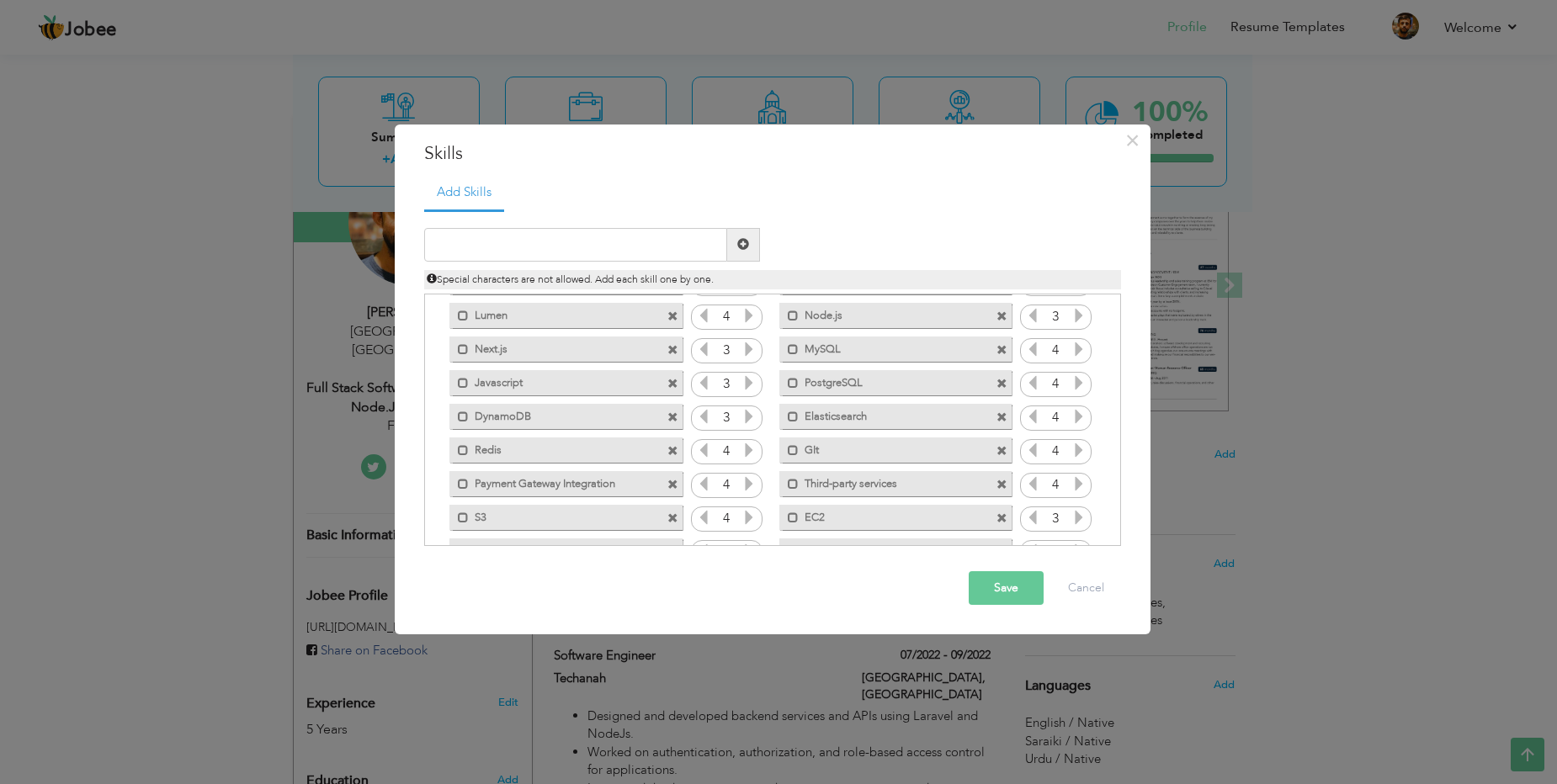
scroll to position [172, 0]
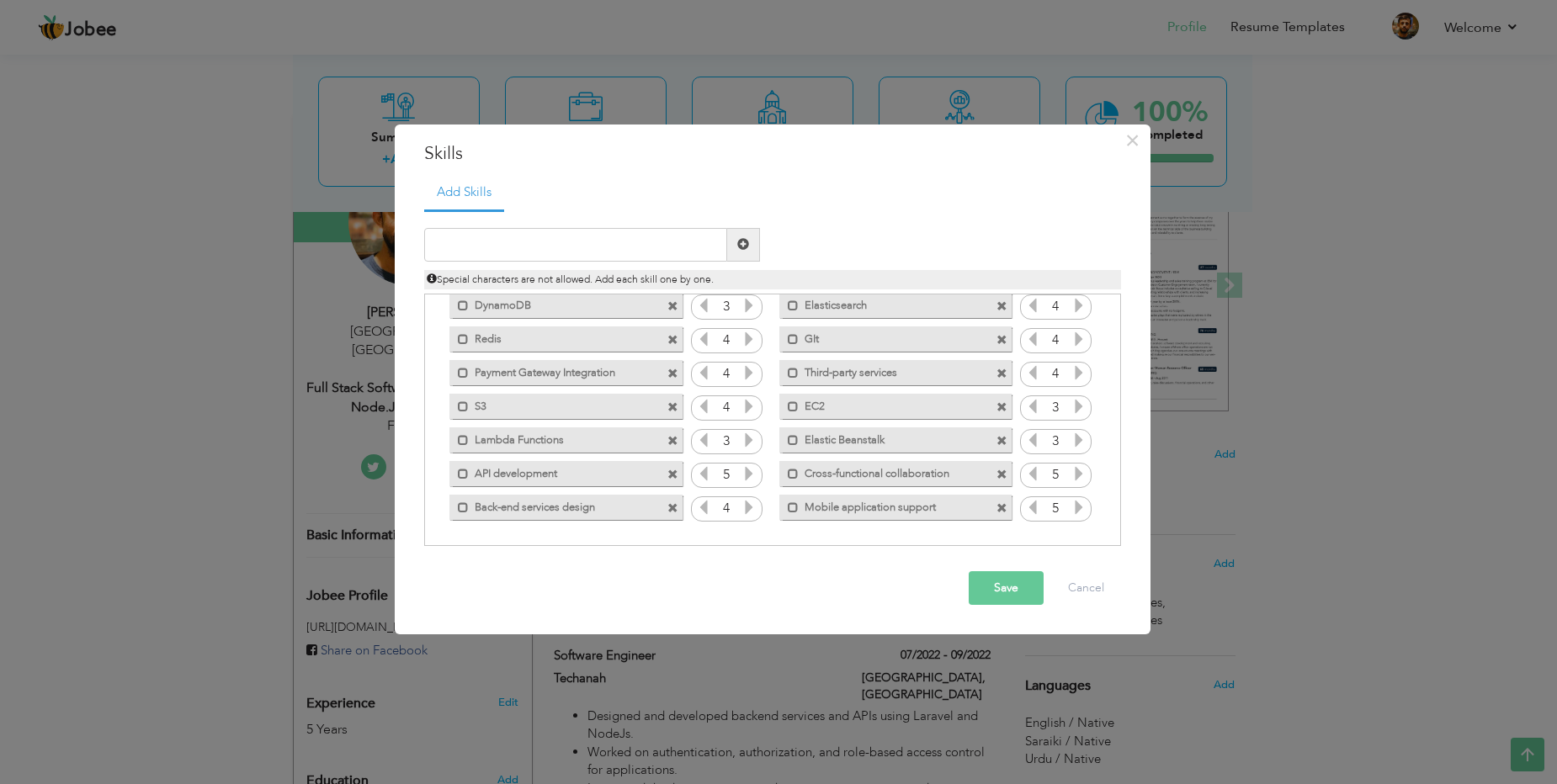
click at [1007, 588] on button "Save" at bounding box center [1006, 588] width 75 height 34
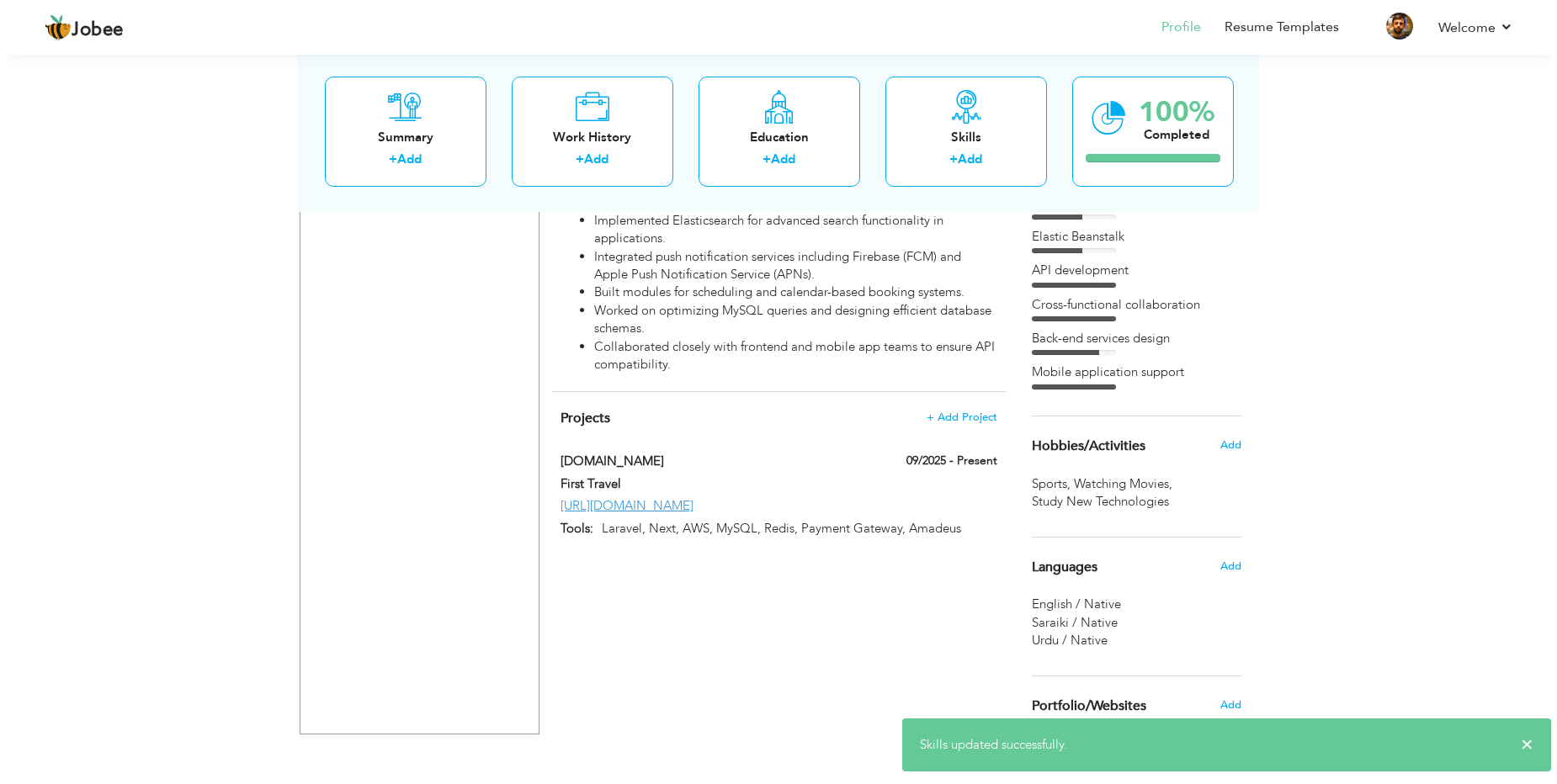
scroll to position [1056, 0]
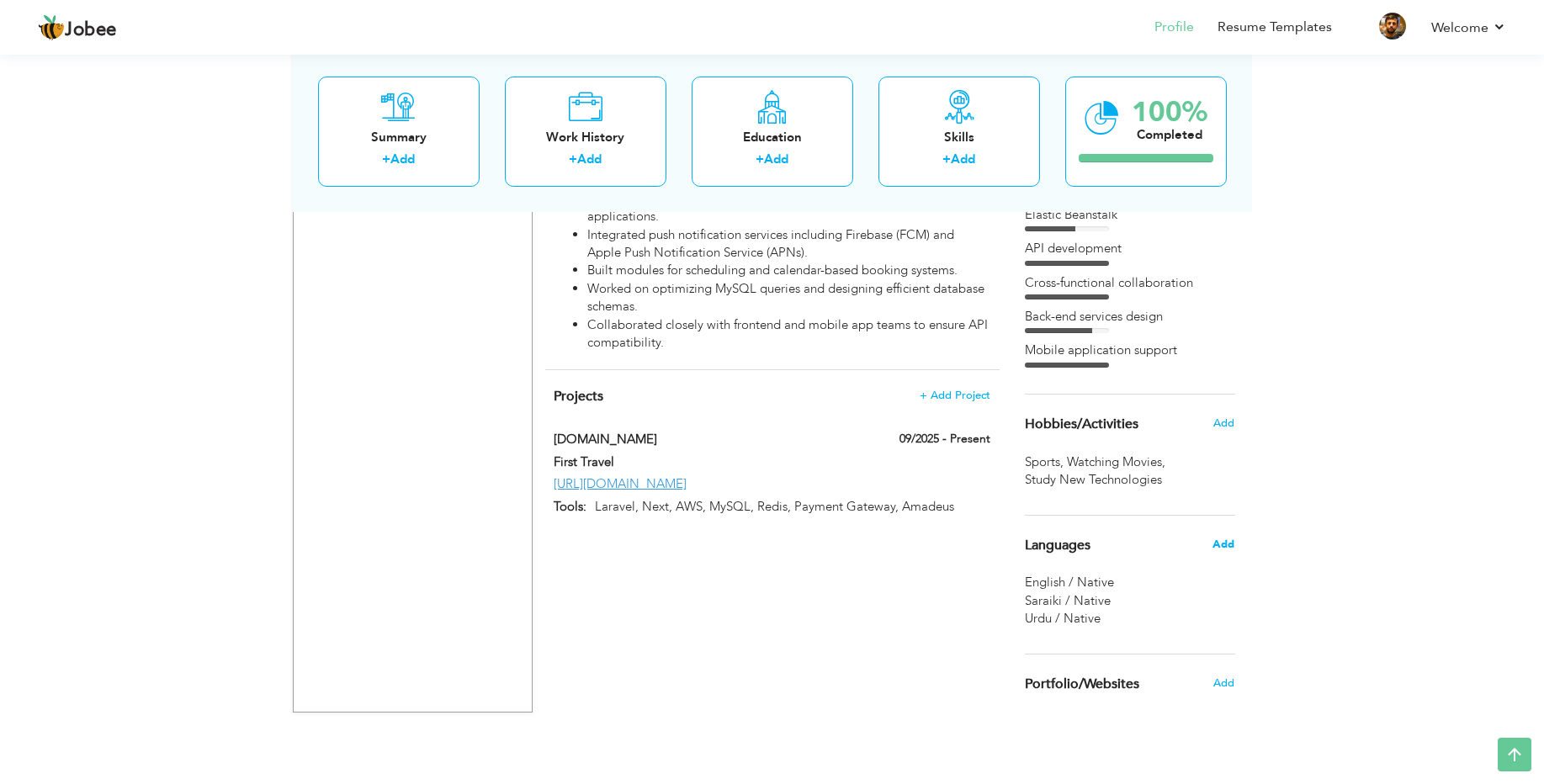
click at [1224, 546] on span "Add" at bounding box center [1223, 544] width 22 height 15
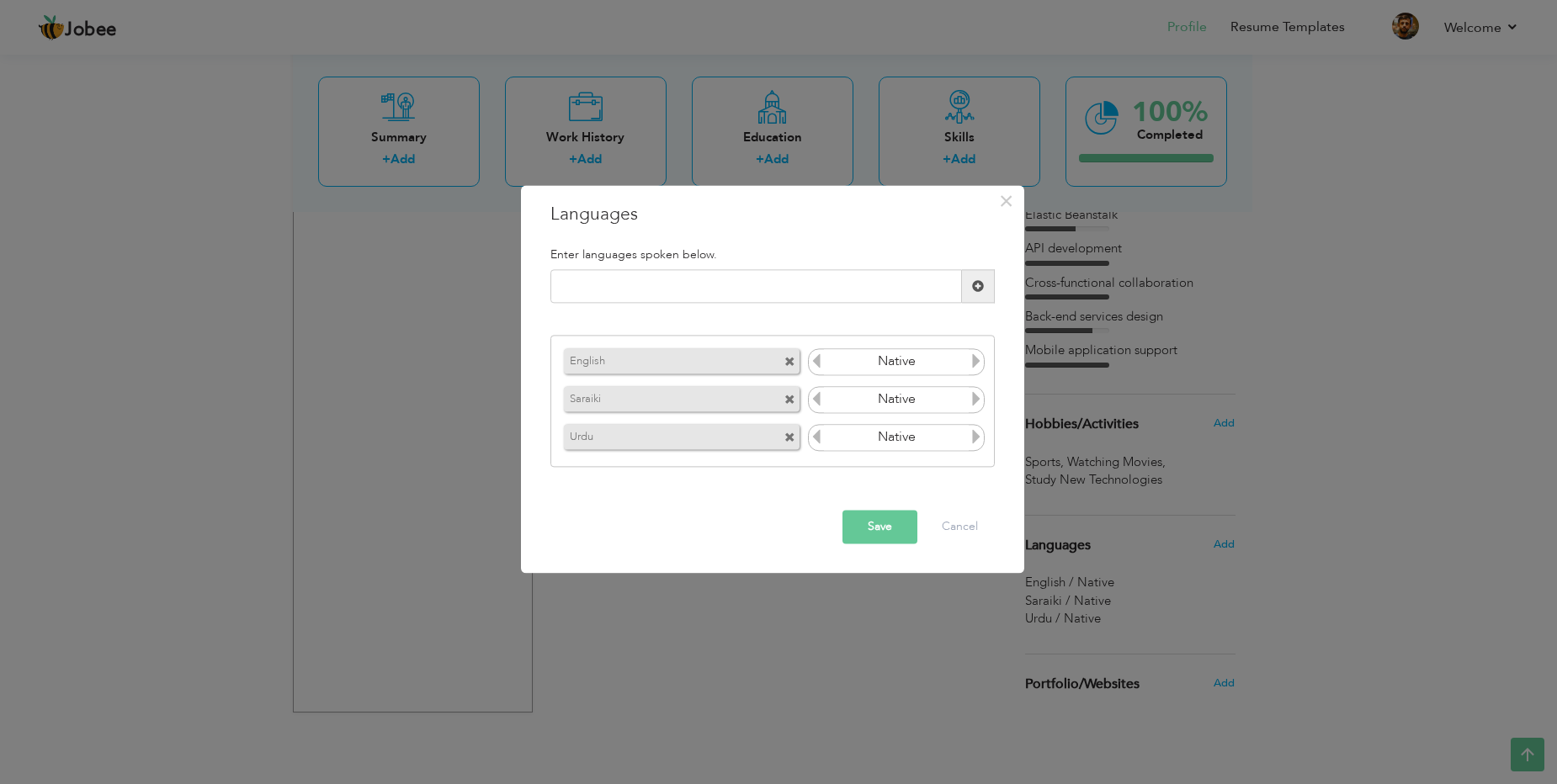
click at [792, 398] on span at bounding box center [789, 399] width 11 height 11
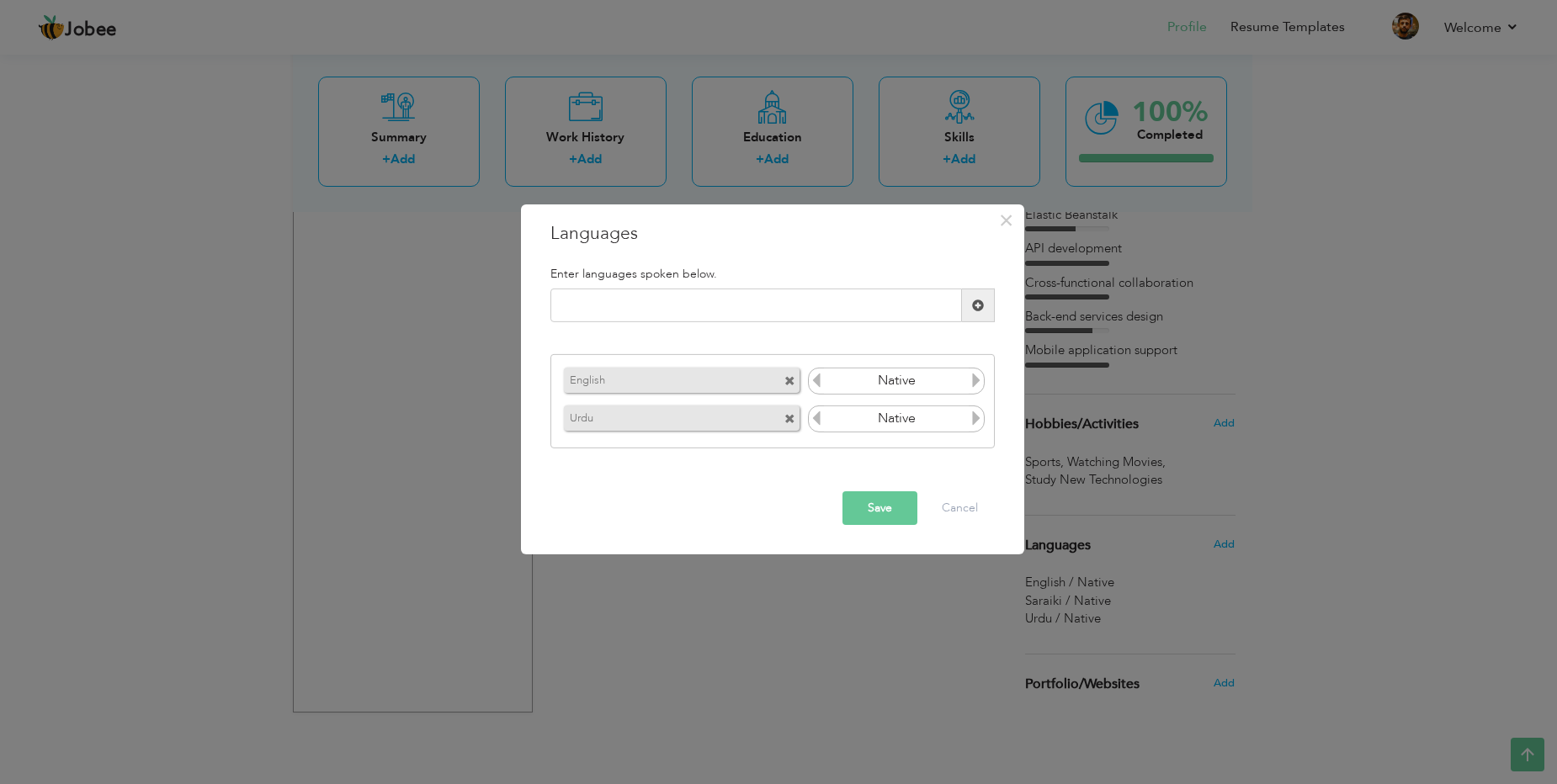
click at [936, 389] on input "Native" at bounding box center [896, 381] width 145 height 25
click at [983, 379] on icon at bounding box center [976, 380] width 15 height 15
click at [975, 379] on icon at bounding box center [976, 380] width 15 height 15
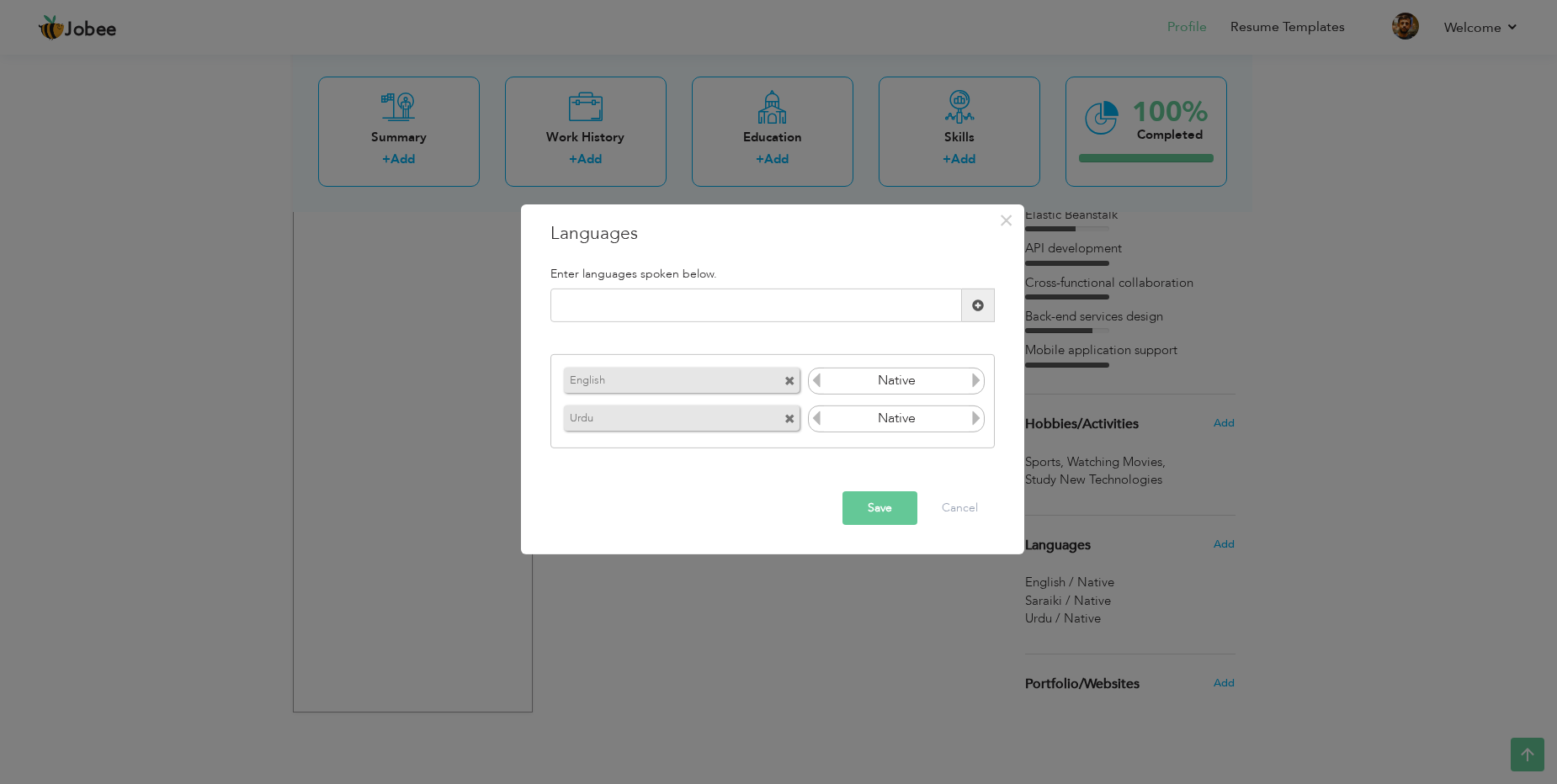
click at [818, 386] on icon at bounding box center [816, 380] width 15 height 15
click at [976, 383] on icon at bounding box center [976, 380] width 15 height 15
click at [816, 378] on icon at bounding box center [816, 380] width 15 height 15
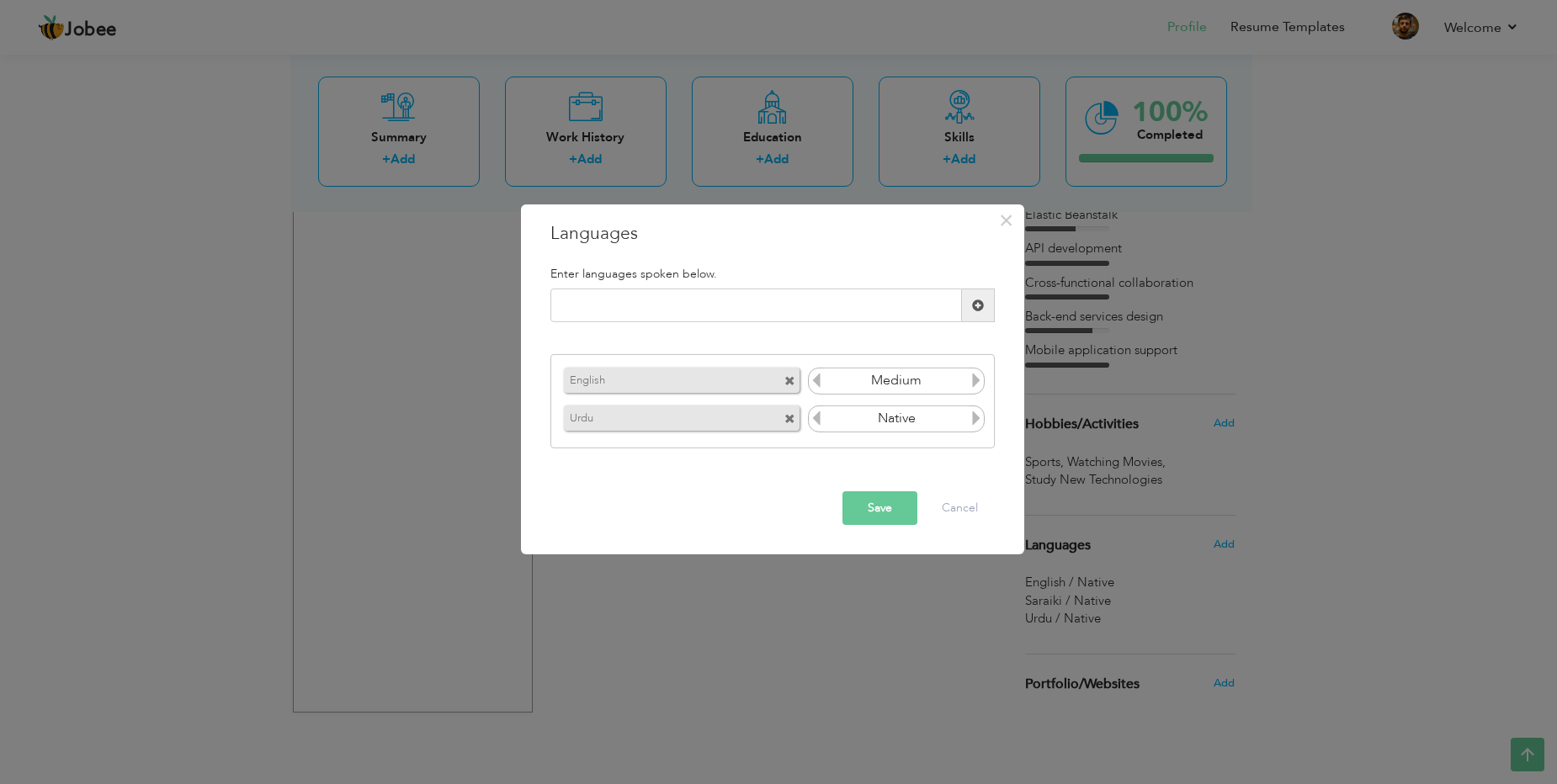
click at [974, 419] on icon at bounding box center [976, 418] width 15 height 15
click at [900, 502] on button "Save" at bounding box center [880, 508] width 75 height 34
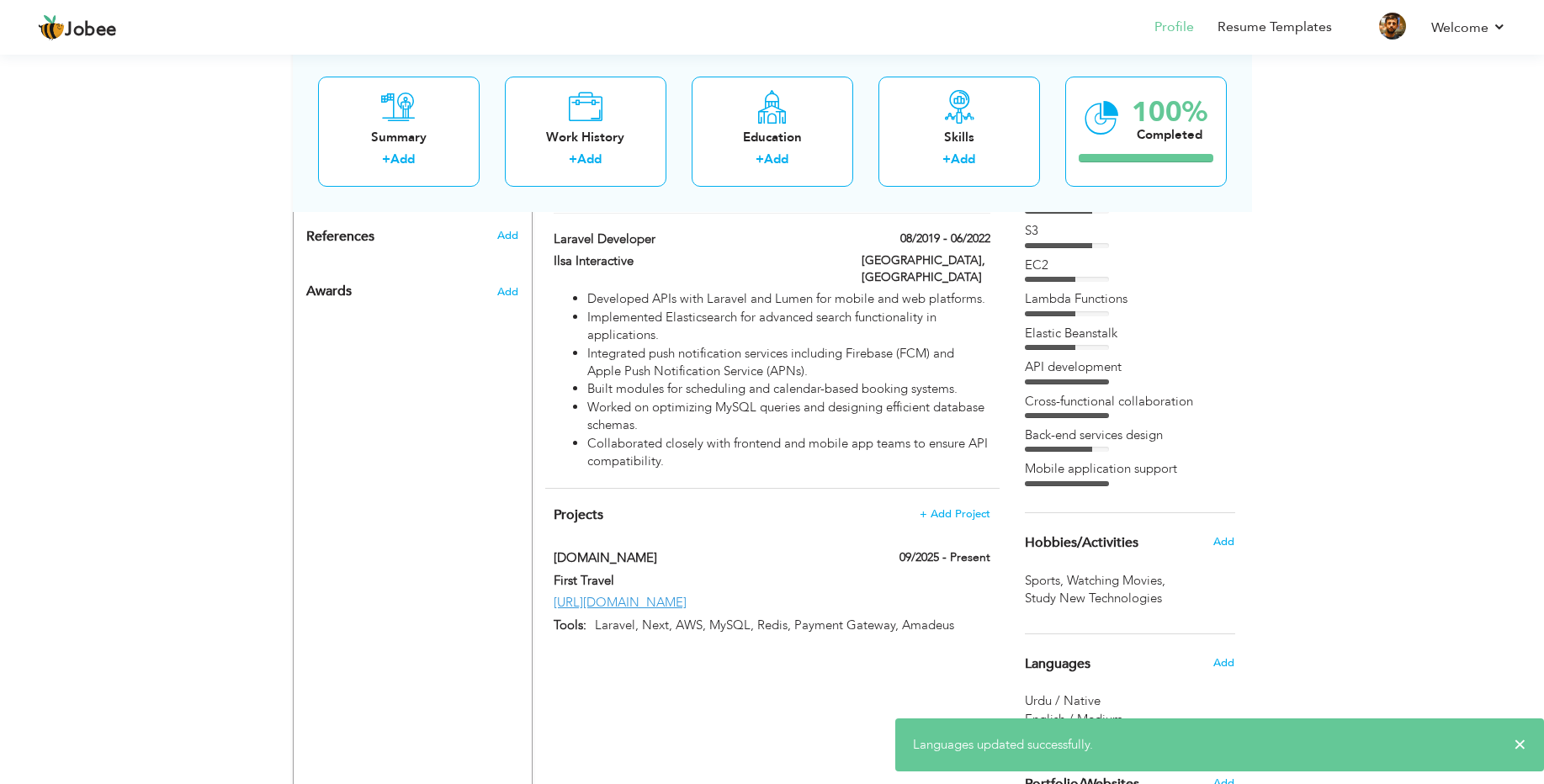
scroll to position [1039, 0]
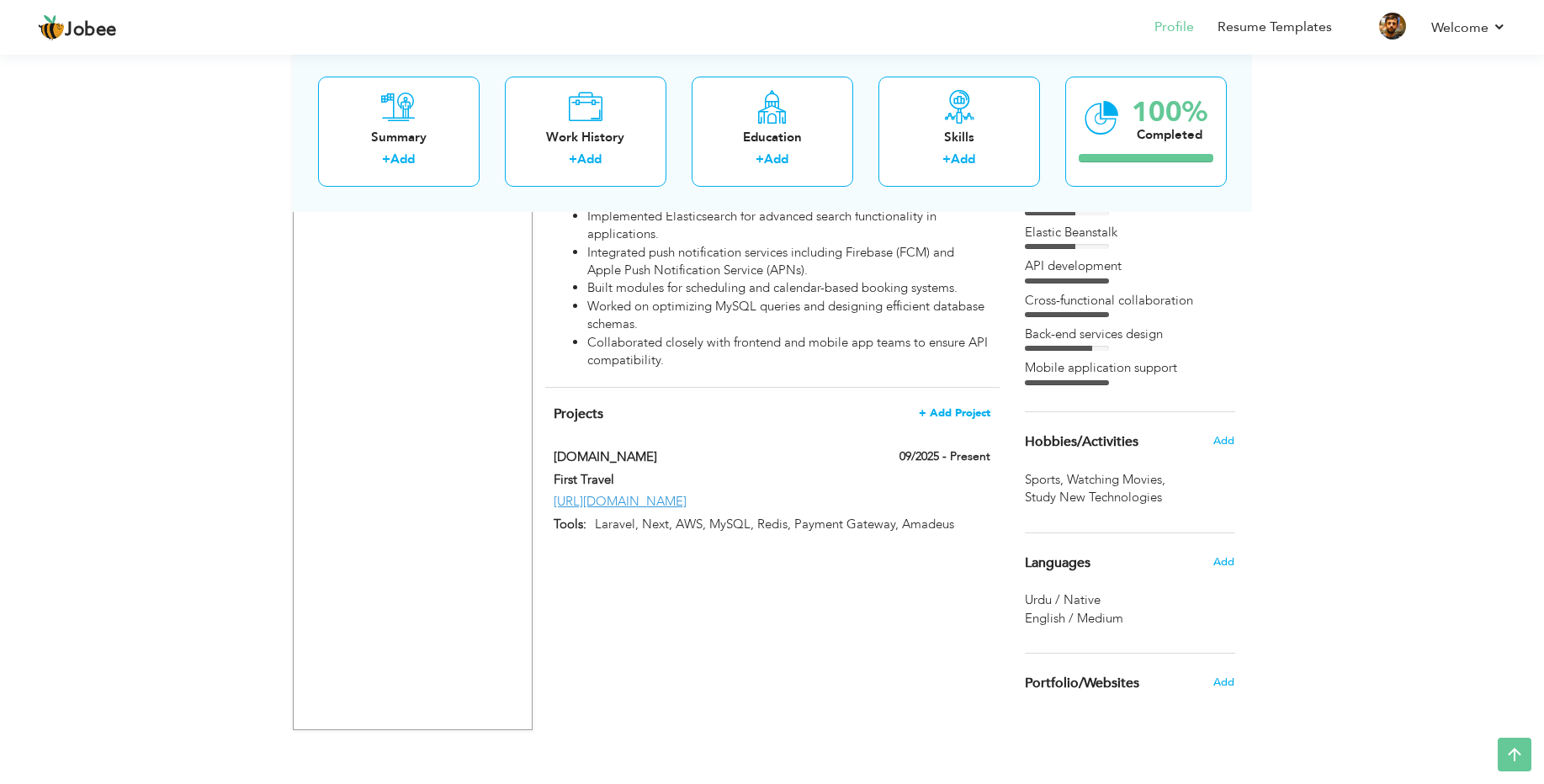
click at [954, 407] on span "+ Add Project" at bounding box center [954, 413] width 71 height 12
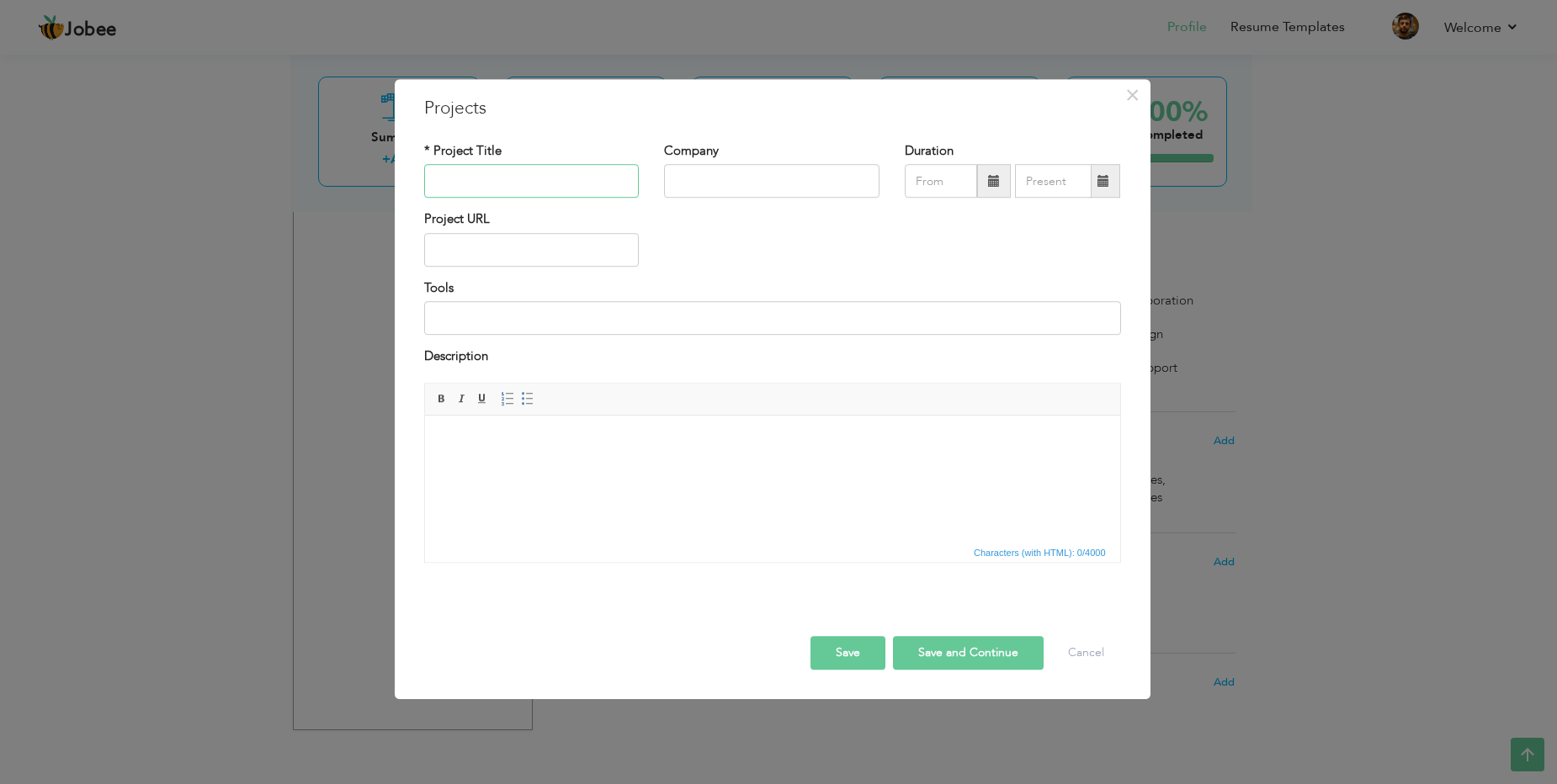
paste input "[DOMAIN_NAME]"
type input "[DOMAIN_NAME]"
paste input "Social Networking Platform"
type input "Social Networking Platform"
click at [567, 318] on input at bounding box center [773, 317] width 697 height 34
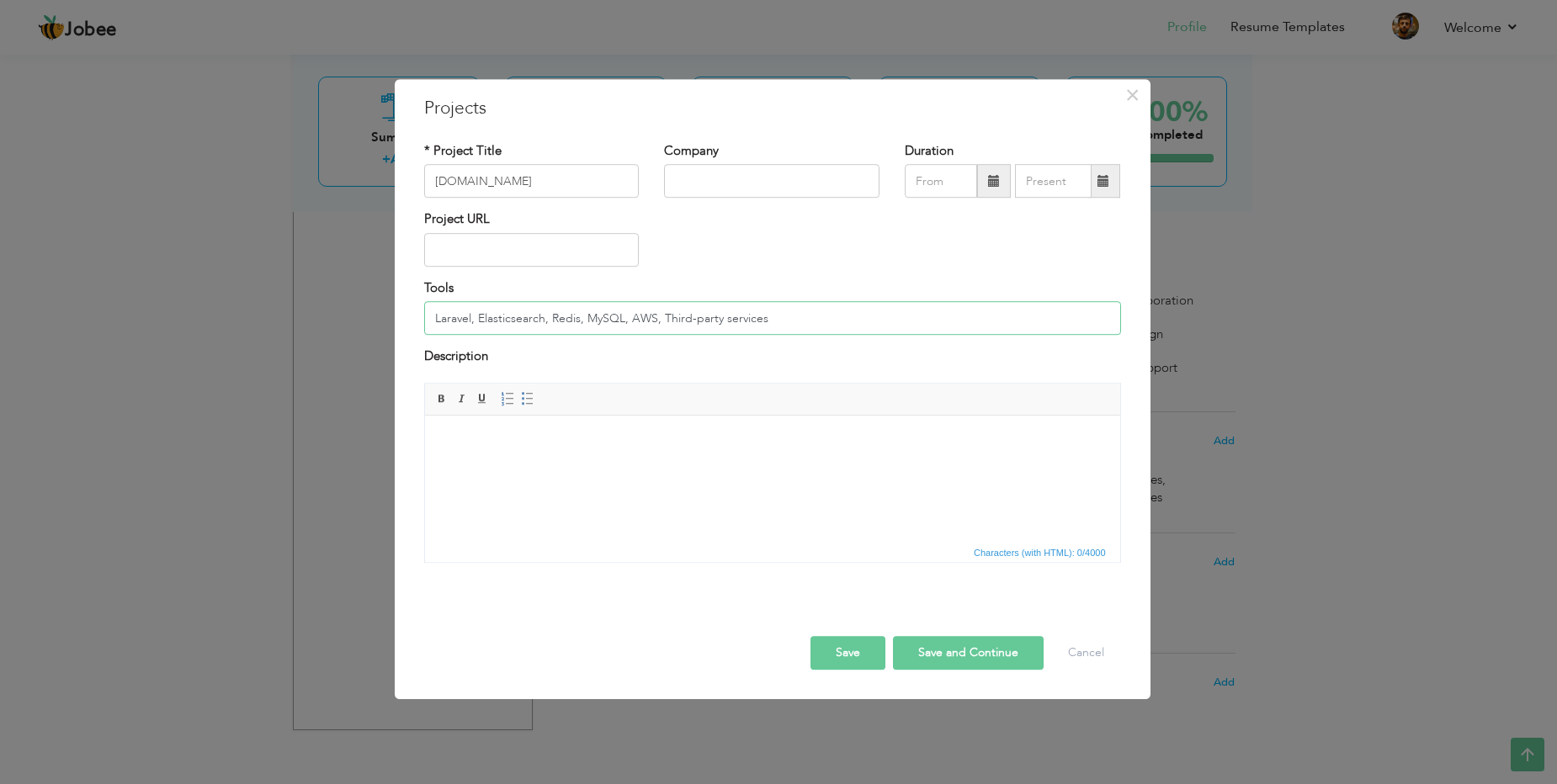
type input "Laravel, Elasticsearch, Redis, MySQL, AWS, Third-party services"
click at [735, 238] on div "Project URL" at bounding box center [773, 244] width 722 height 68
click at [727, 190] on input "text" at bounding box center [772, 181] width 216 height 34
click at [733, 257] on div "Project URL" at bounding box center [773, 244] width 722 height 68
click at [965, 649] on button "Save and Continue" at bounding box center [968, 652] width 151 height 34
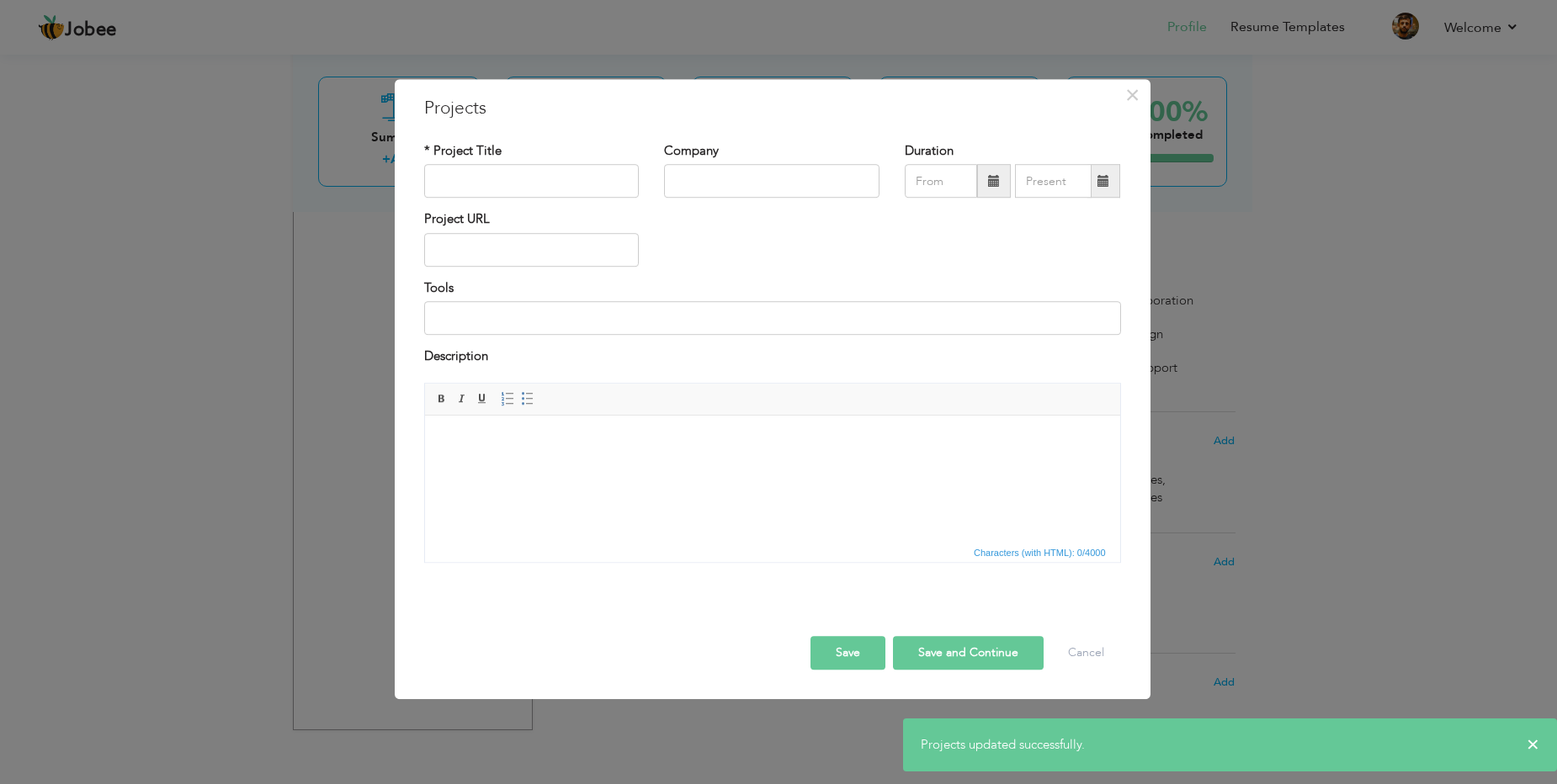
click at [836, 663] on button "Save" at bounding box center [848, 652] width 75 height 34
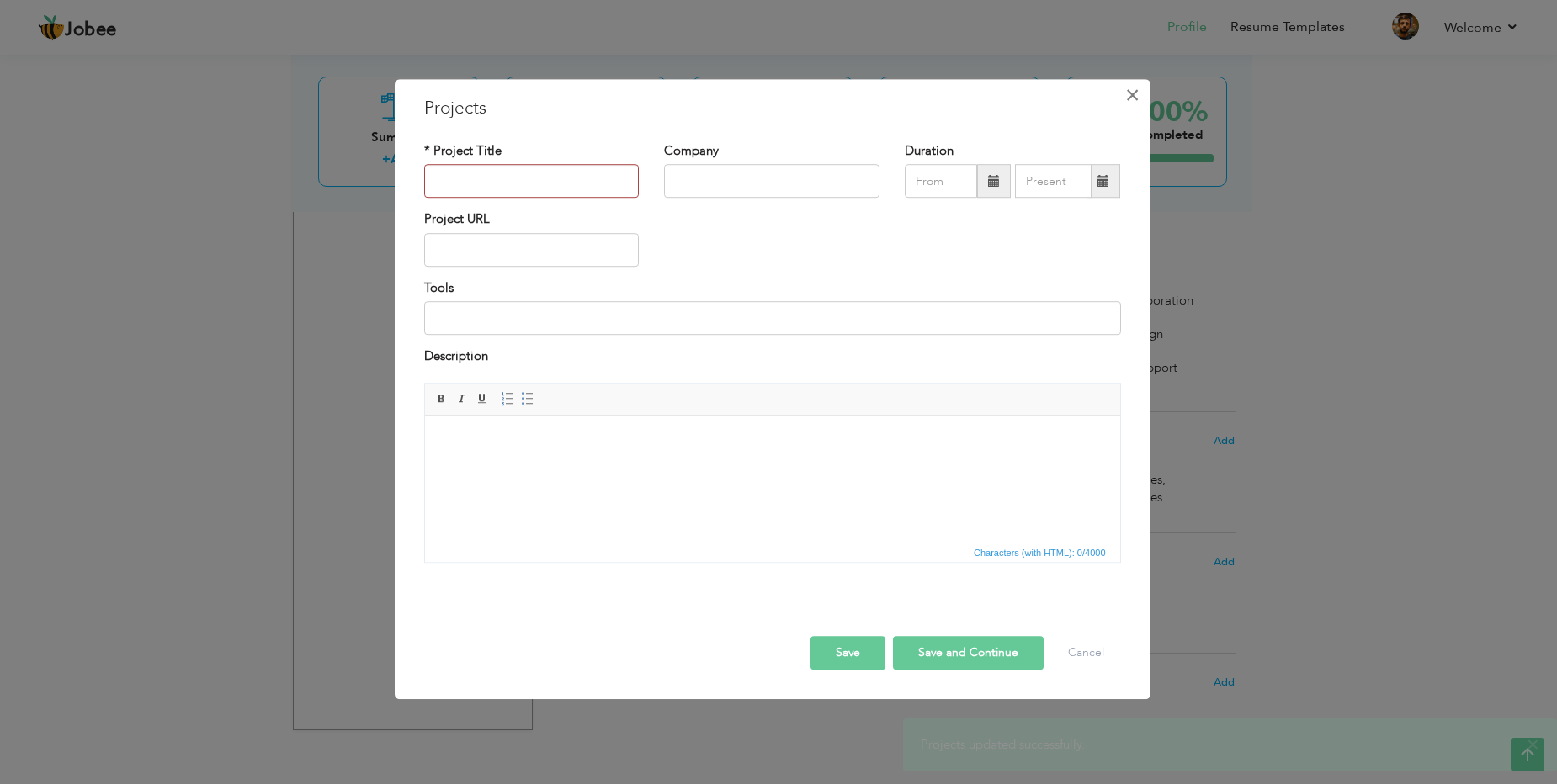
click at [1136, 104] on span "×" at bounding box center [1132, 94] width 14 height 30
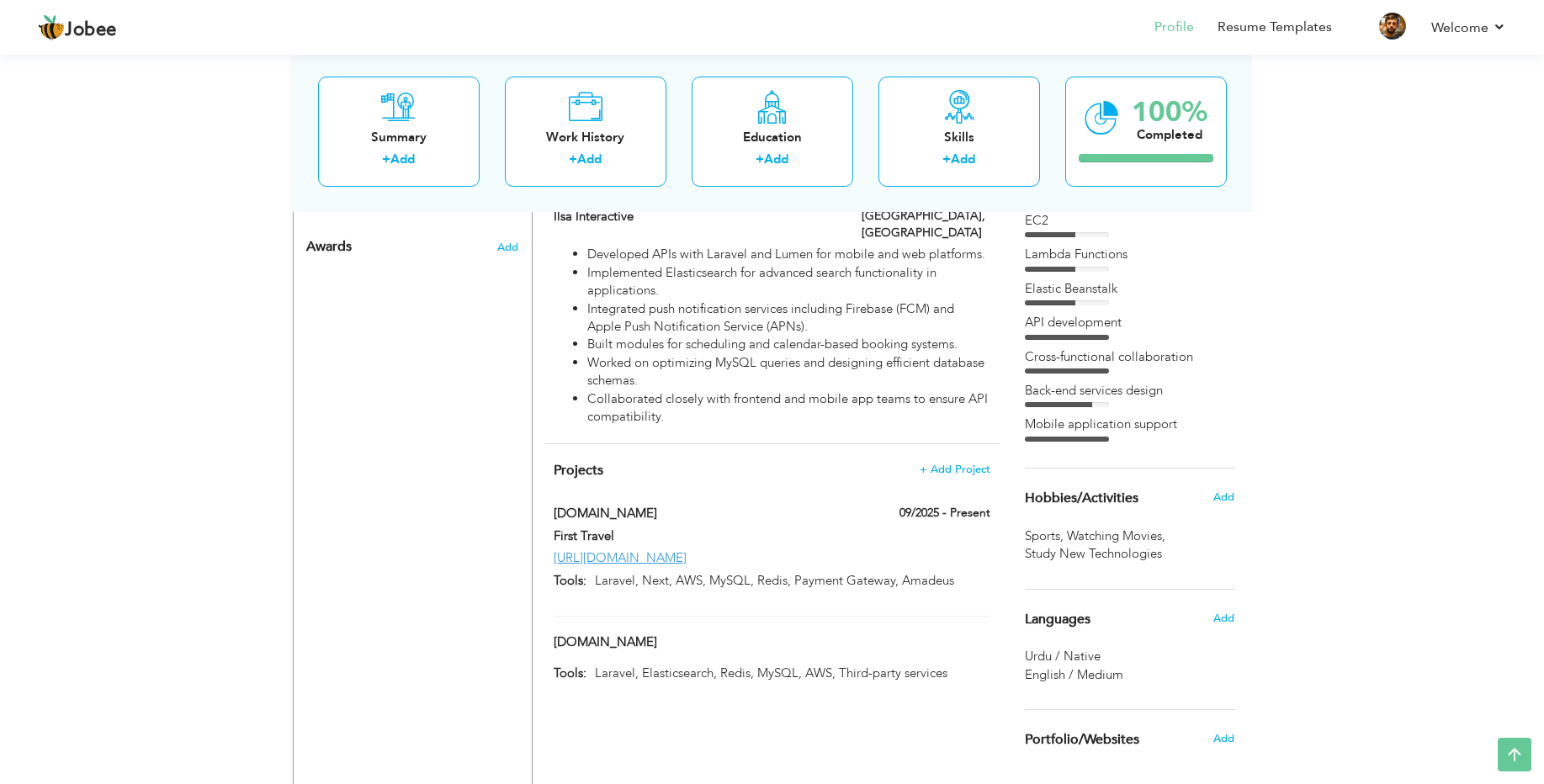
scroll to position [938, 0]
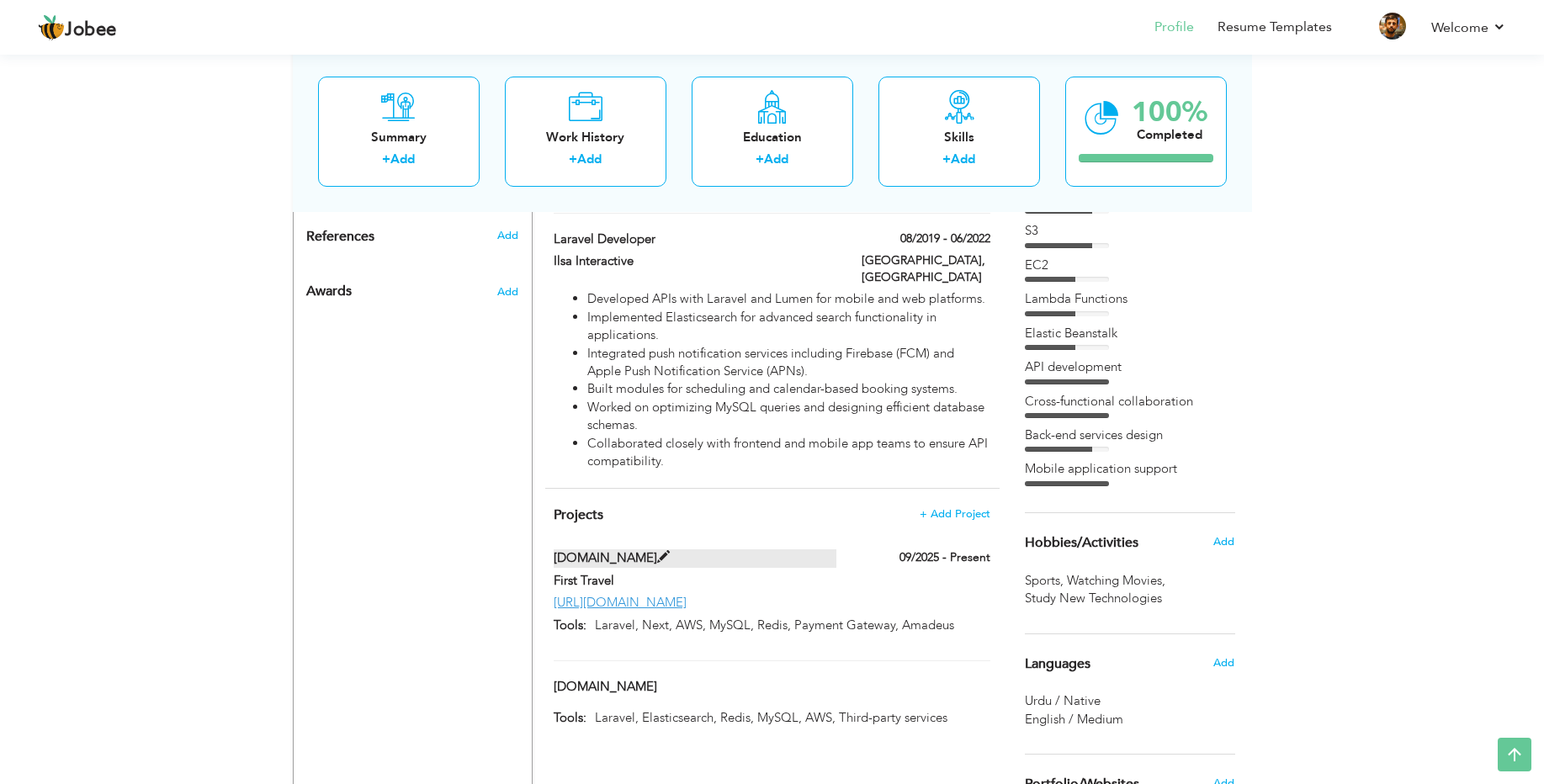
click at [657, 551] on span at bounding box center [663, 557] width 13 height 13
type input "[DOMAIN_NAME]"
type input "First Travel"
type input "09/2025"
type input "[URL][DOMAIN_NAME]"
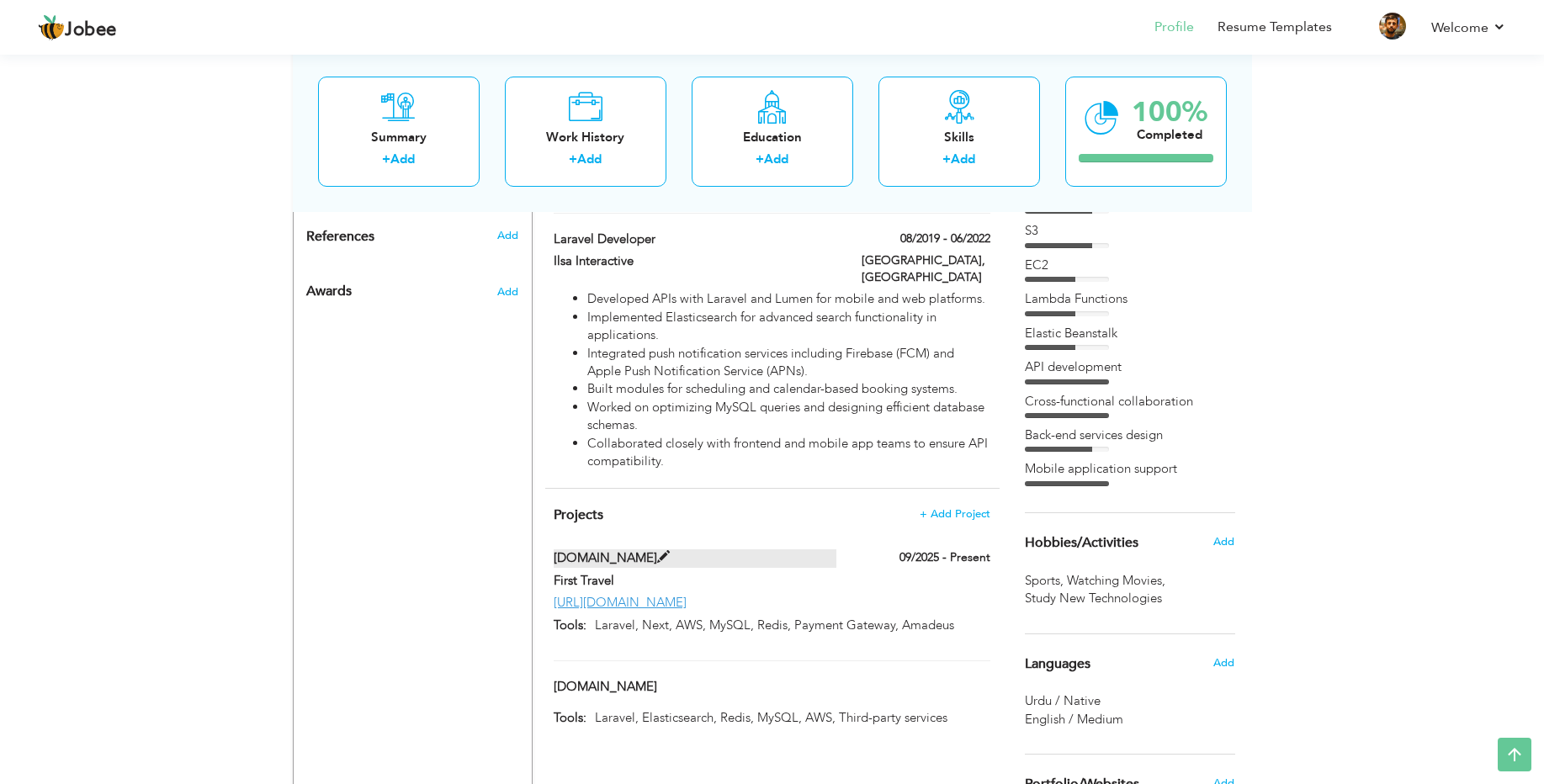
type input "Laravel, Next, AWS, MySQL, Redis, Payment Gateway, Amadeus"
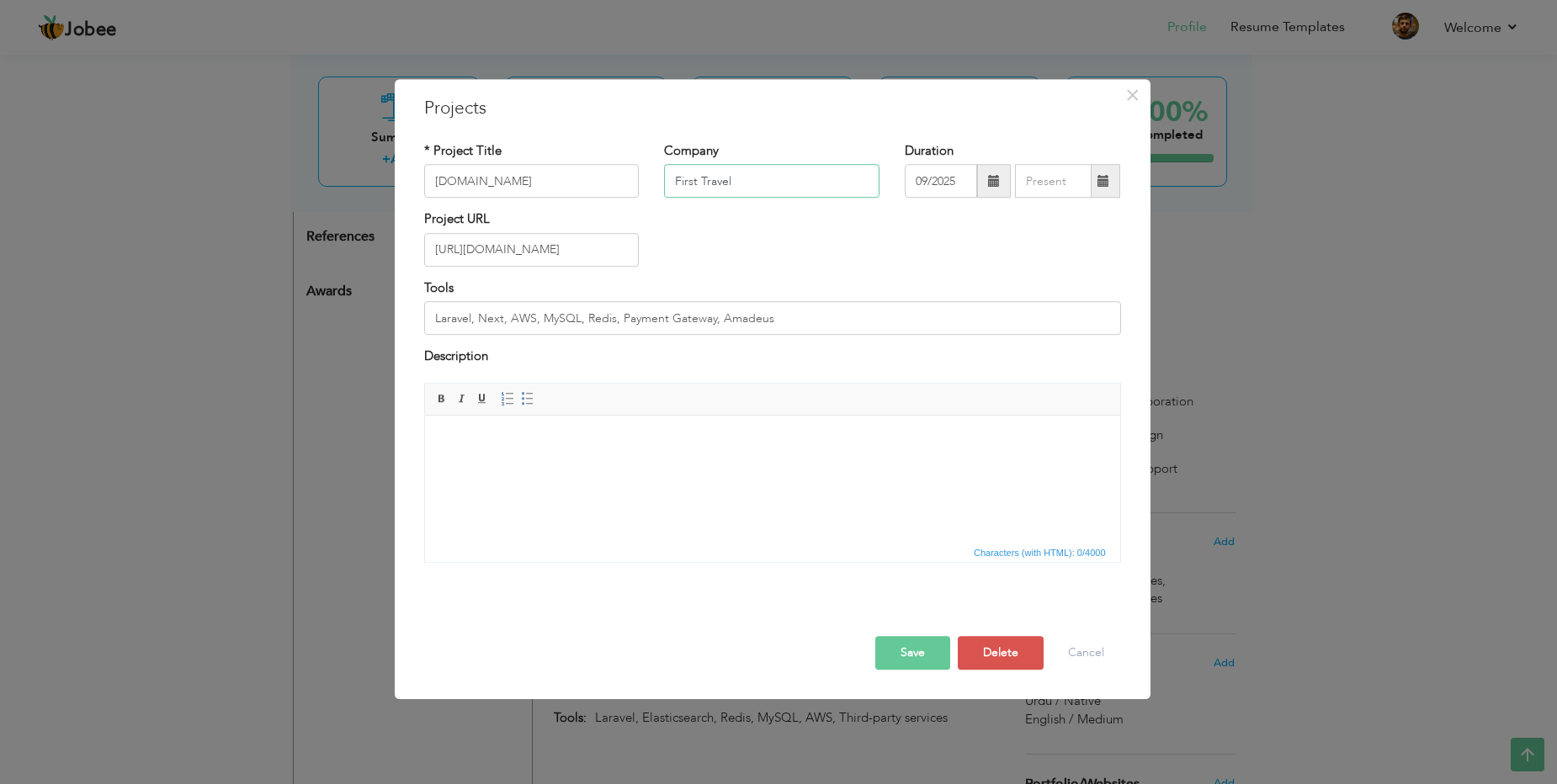
click at [768, 185] on input "First Travel" at bounding box center [772, 181] width 216 height 34
click at [922, 663] on button "Save" at bounding box center [912, 652] width 75 height 34
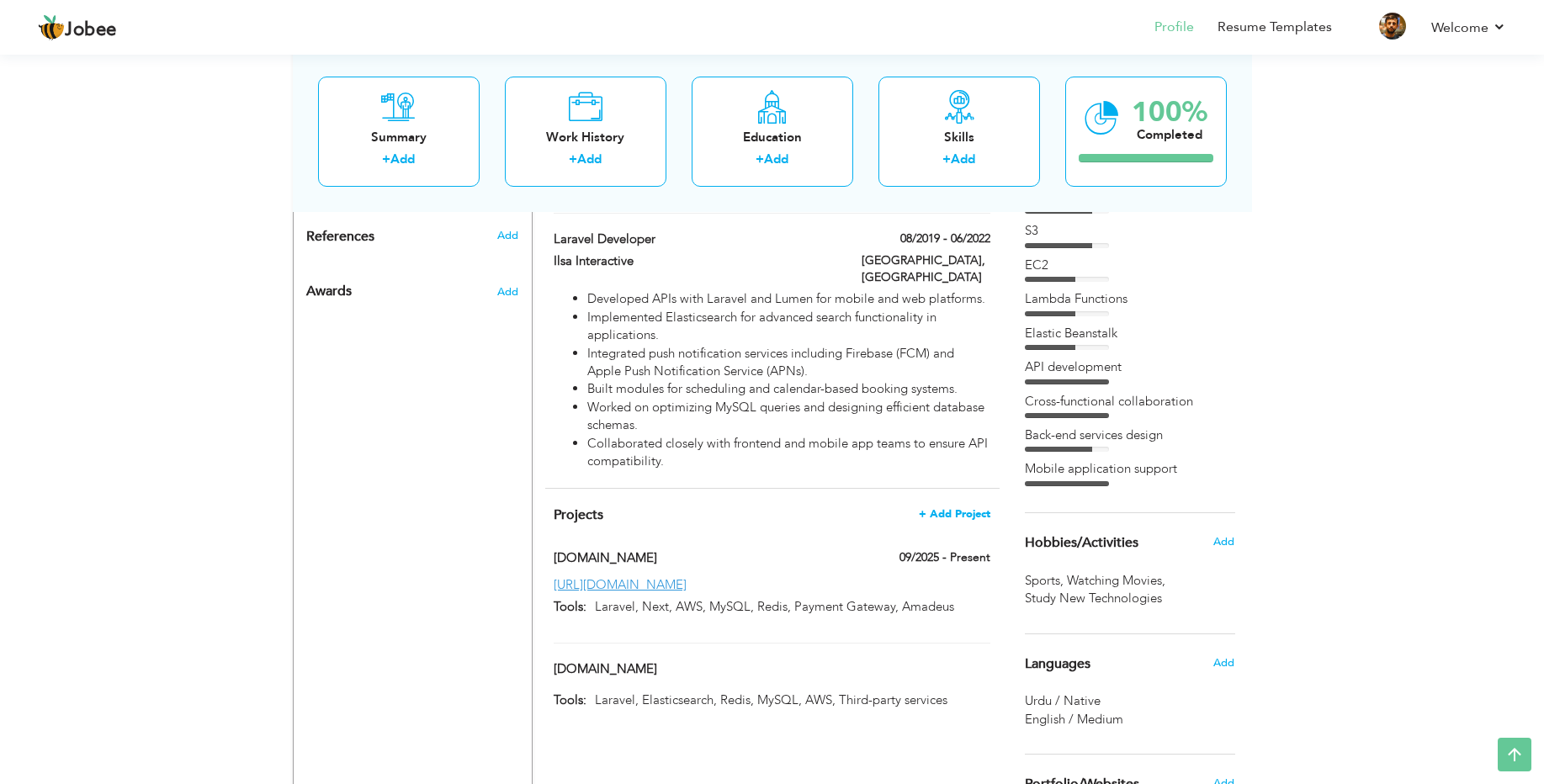
click at [974, 508] on span "+ Add Project" at bounding box center [954, 514] width 71 height 12
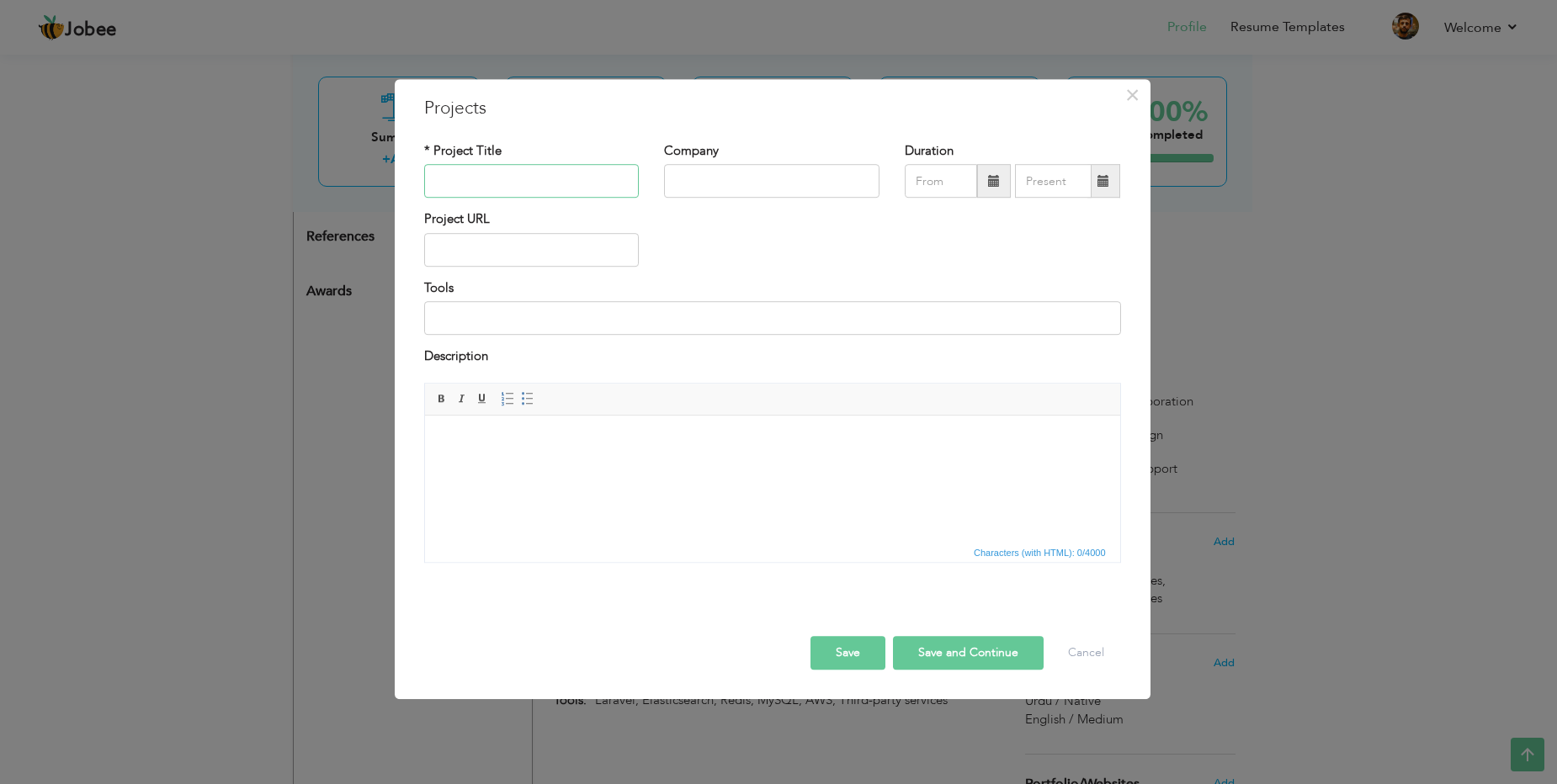
paste input "YearOnDeck"
type input "YearOnDeck"
click at [532, 178] on input "YearOnDeck" at bounding box center [532, 181] width 216 height 34
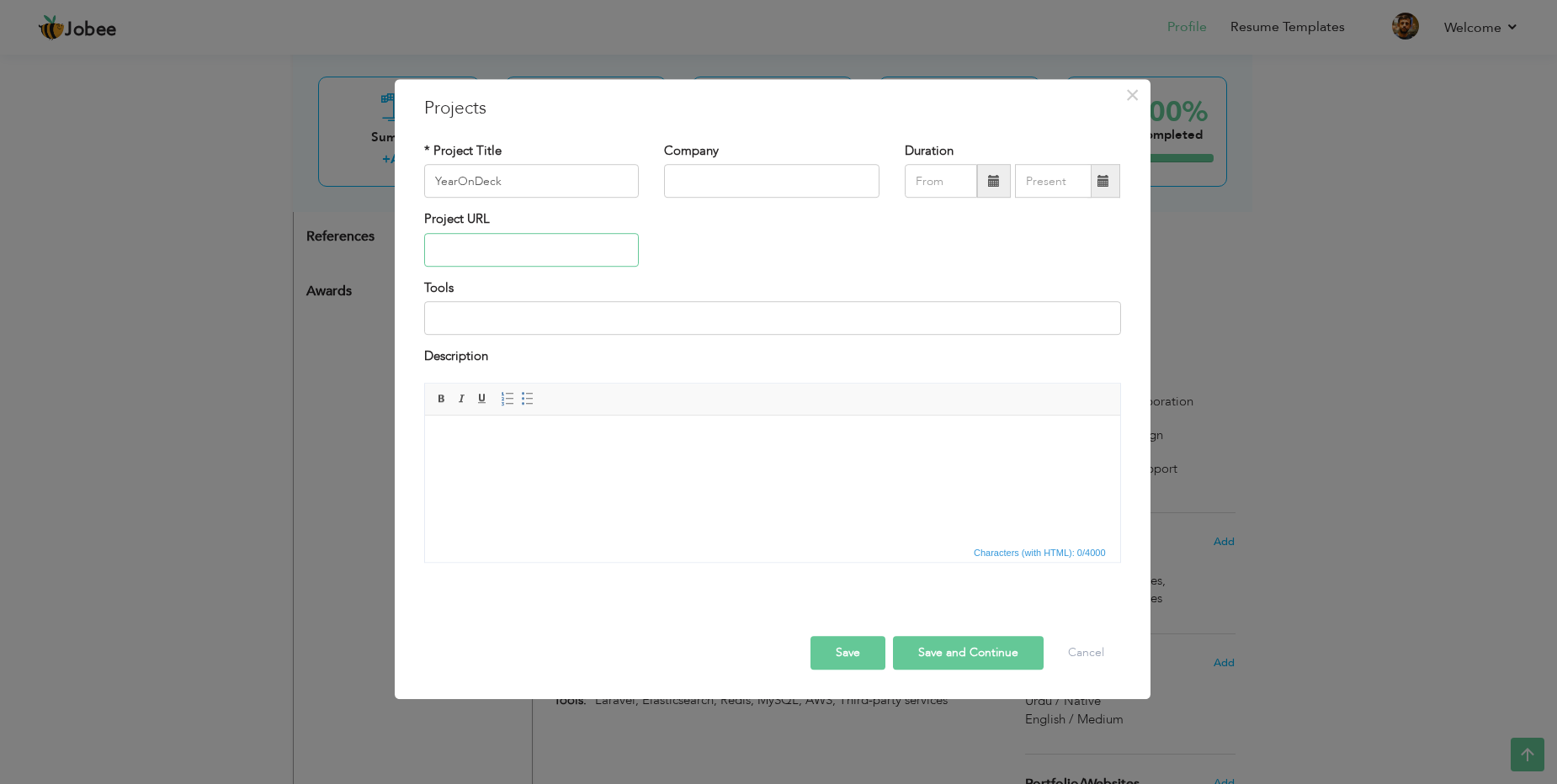
click at [524, 251] on input "text" at bounding box center [532, 249] width 216 height 34
paste input "[URL][DOMAIN_NAME]"
type input "[URL][DOMAIN_NAME]"
click at [539, 178] on input "YearOnDeck" at bounding box center [532, 181] width 216 height 34
type input "Free Boiler UK"
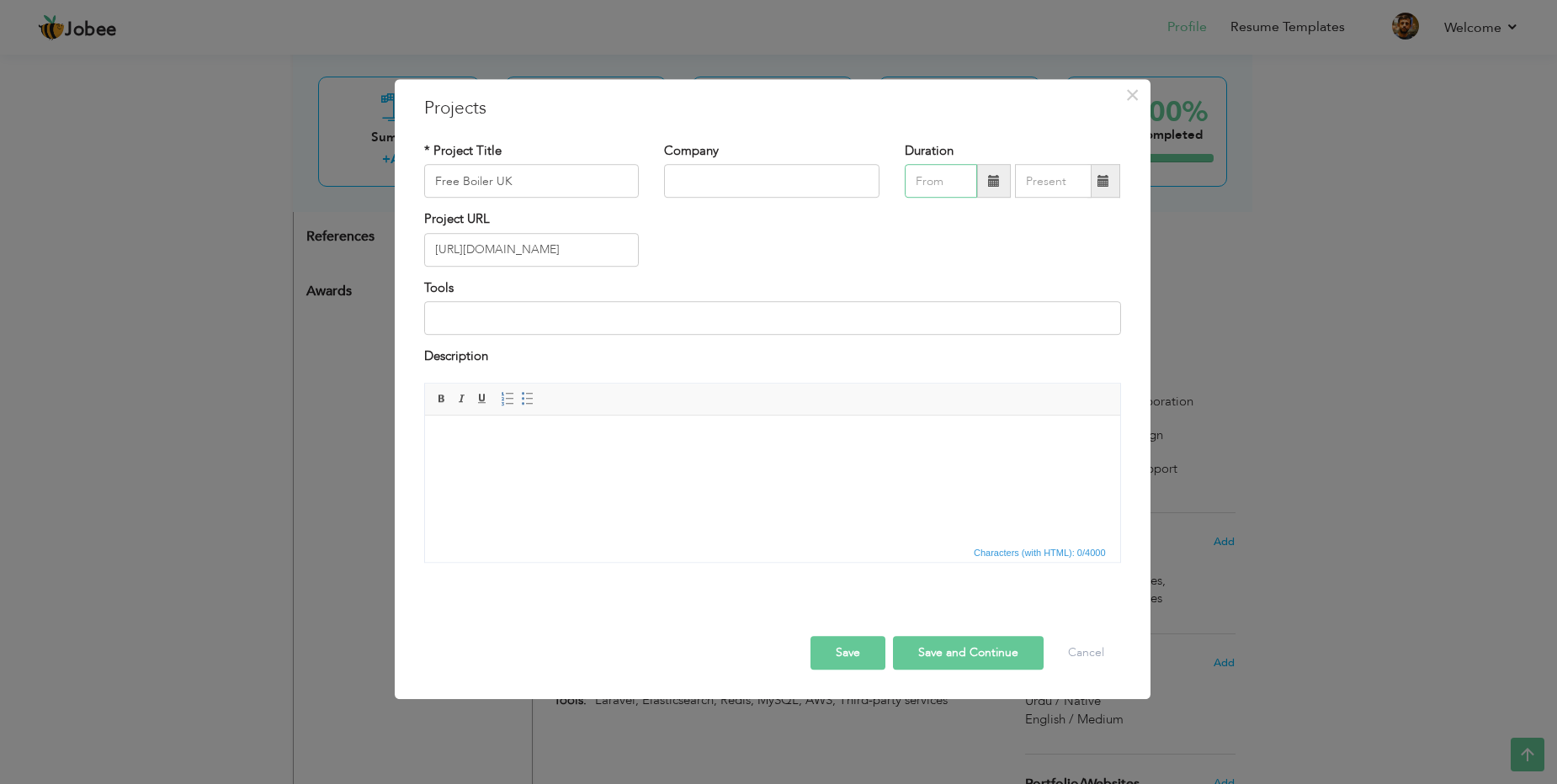
type input "09/2025"
click at [877, 211] on div "Project URL https://freeboilergrantuk.com/" at bounding box center [773, 244] width 722 height 68
click at [945, 178] on input "09/2025" at bounding box center [940, 181] width 72 height 34
click at [733, 241] on div "Project URL https://freeboilergrantuk.com/" at bounding box center [773, 244] width 722 height 68
click at [519, 329] on input at bounding box center [773, 317] width 697 height 34
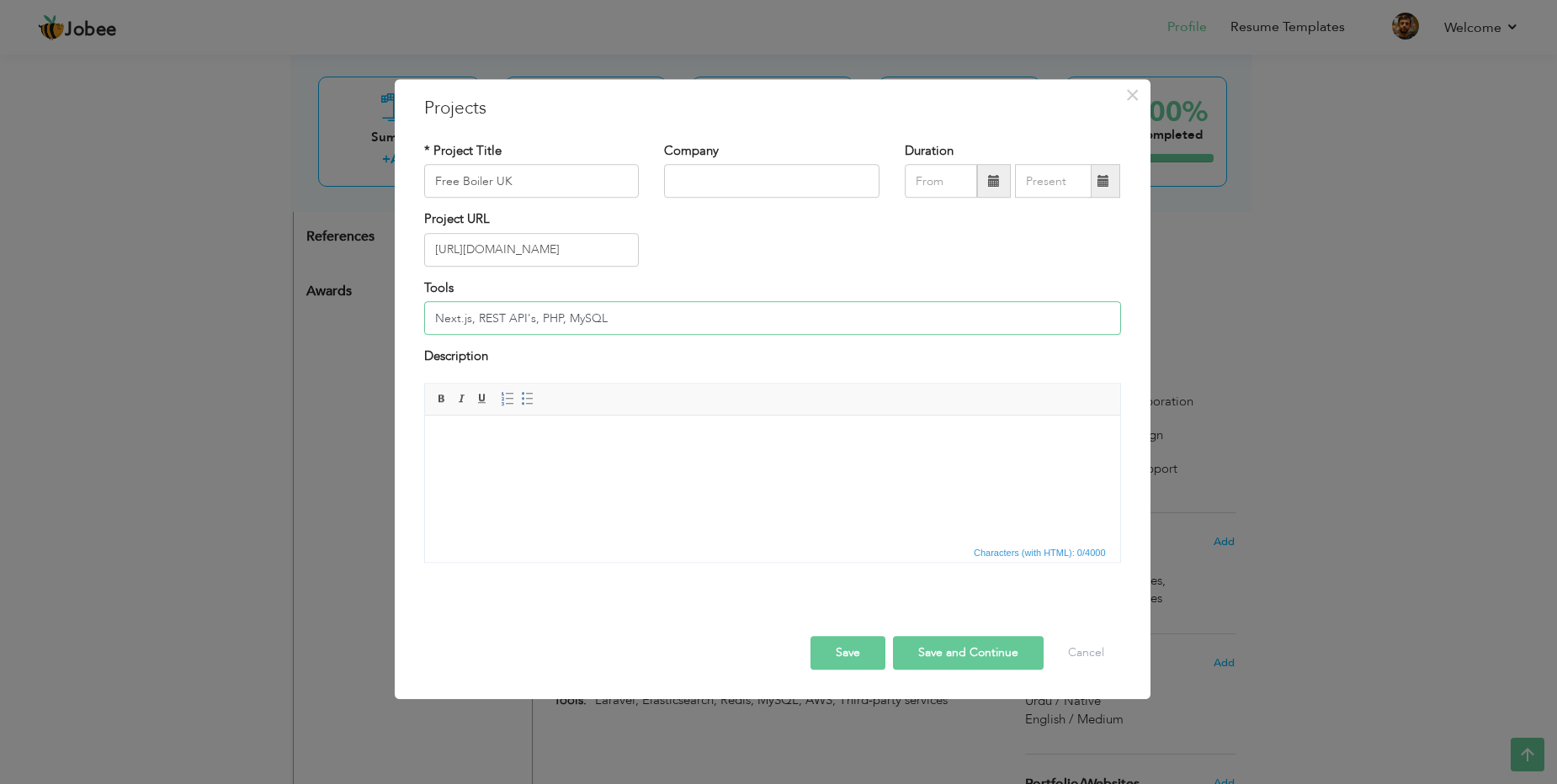
type input "Next.js, REST API's, PHP, MySQL"
click at [855, 657] on button "Save" at bounding box center [848, 652] width 75 height 34
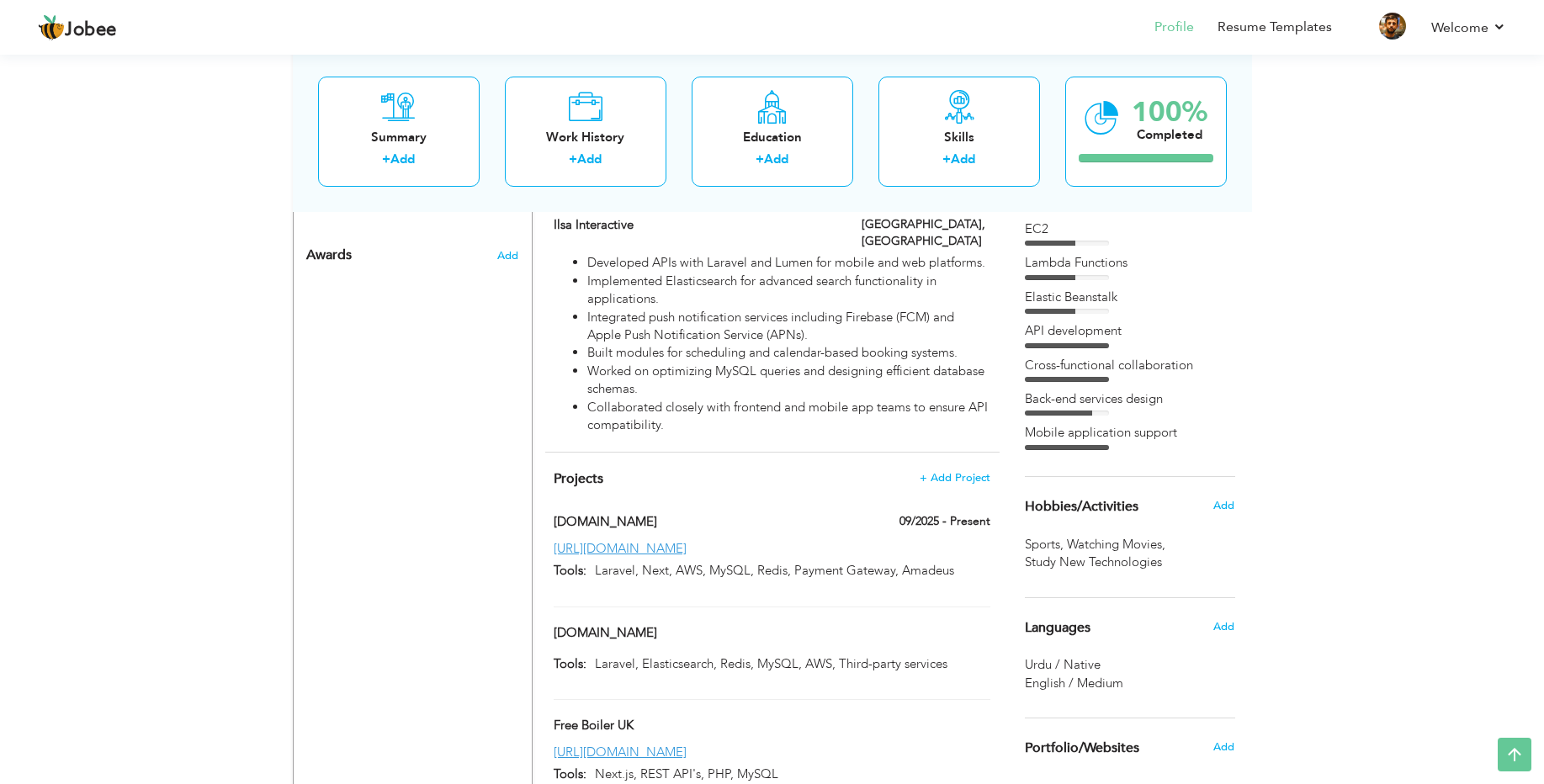
scroll to position [1039, 0]
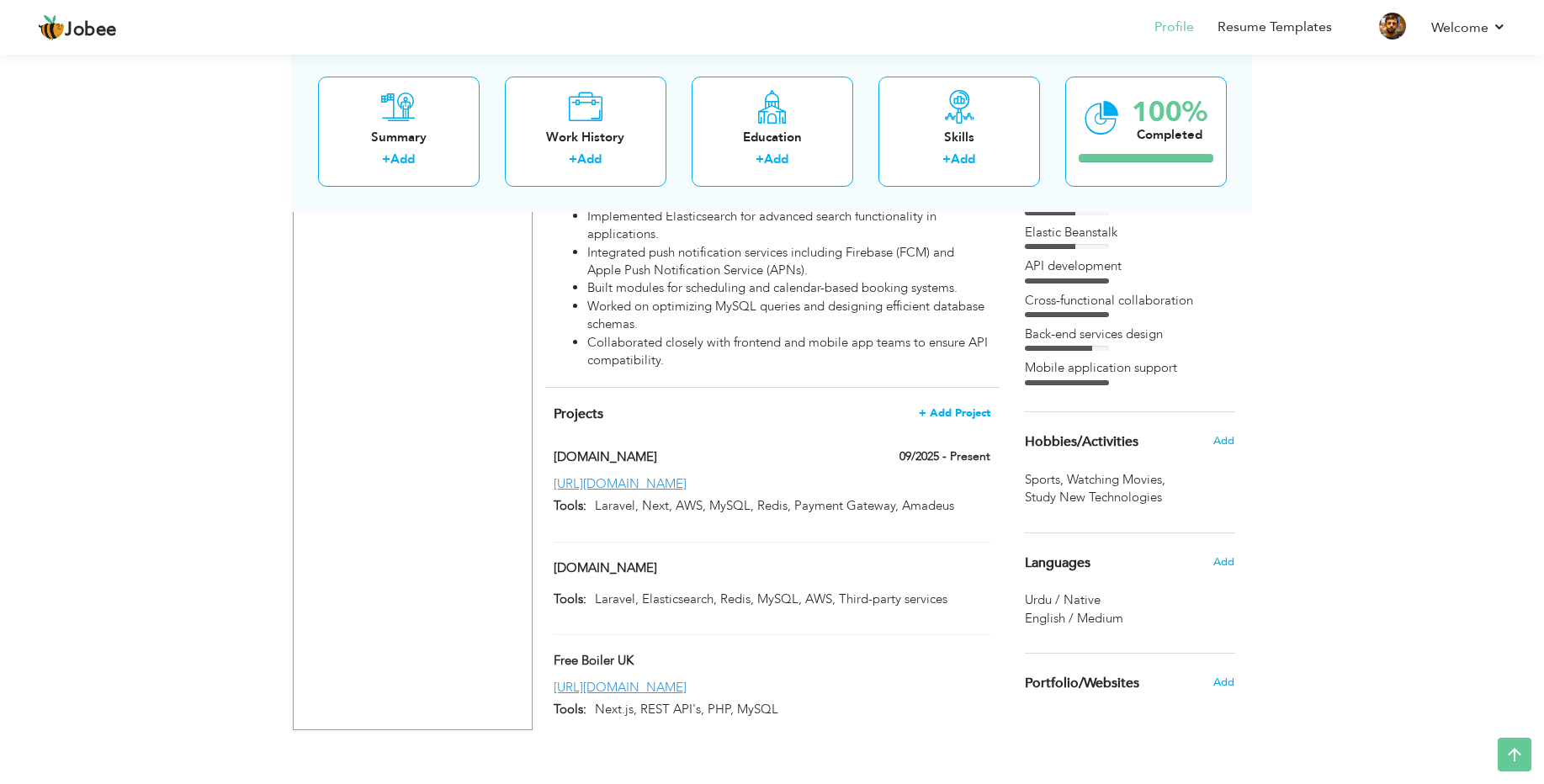
click at [968, 407] on span "+ Add Project" at bounding box center [954, 413] width 71 height 12
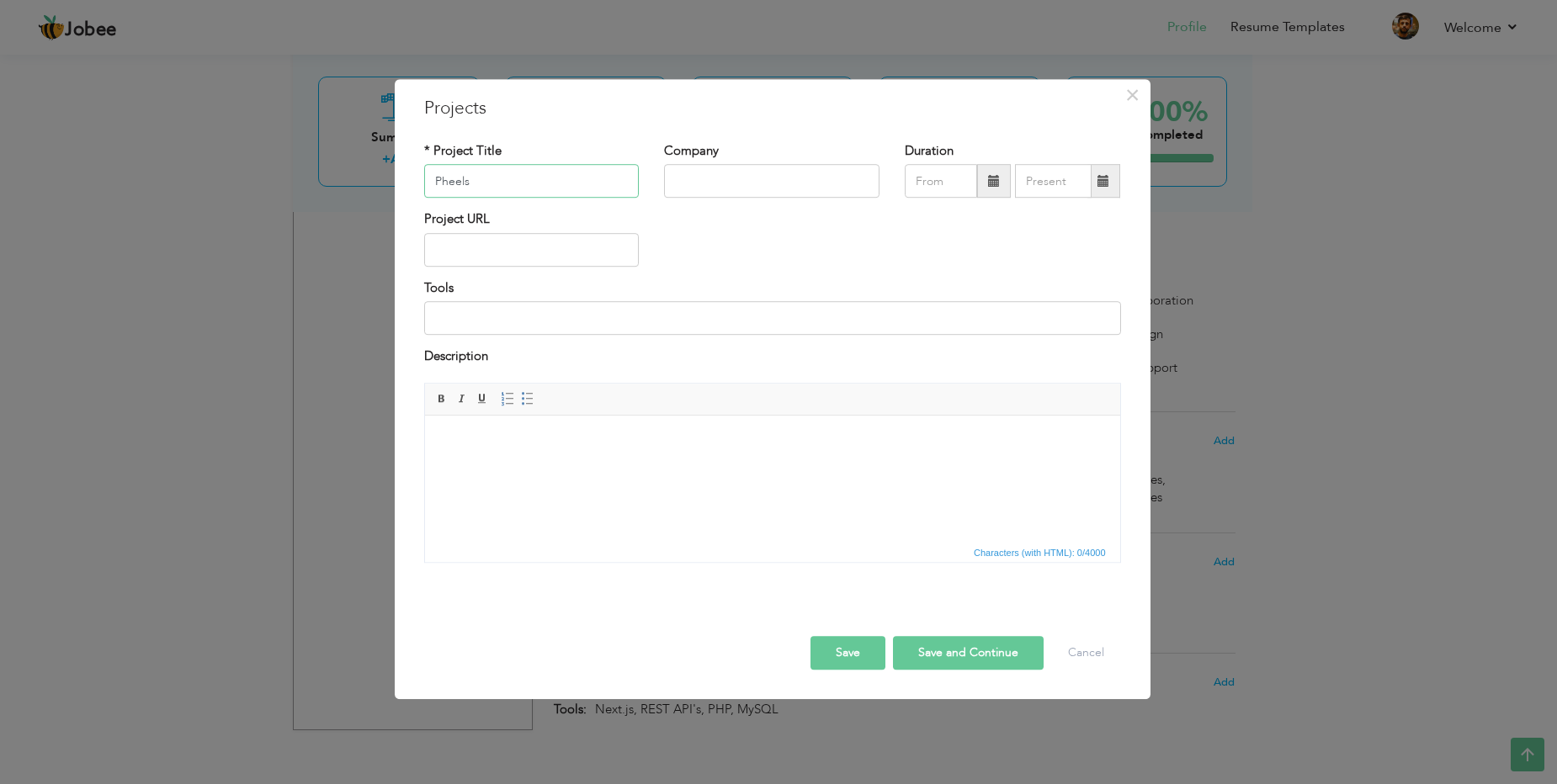
type input "Pheels"
click at [566, 263] on input "text" at bounding box center [532, 249] width 216 height 34
paste input "[URL][DOMAIN_NAME]"
type input "[URL][DOMAIN_NAME]"
click at [523, 316] on input at bounding box center [773, 317] width 697 height 34
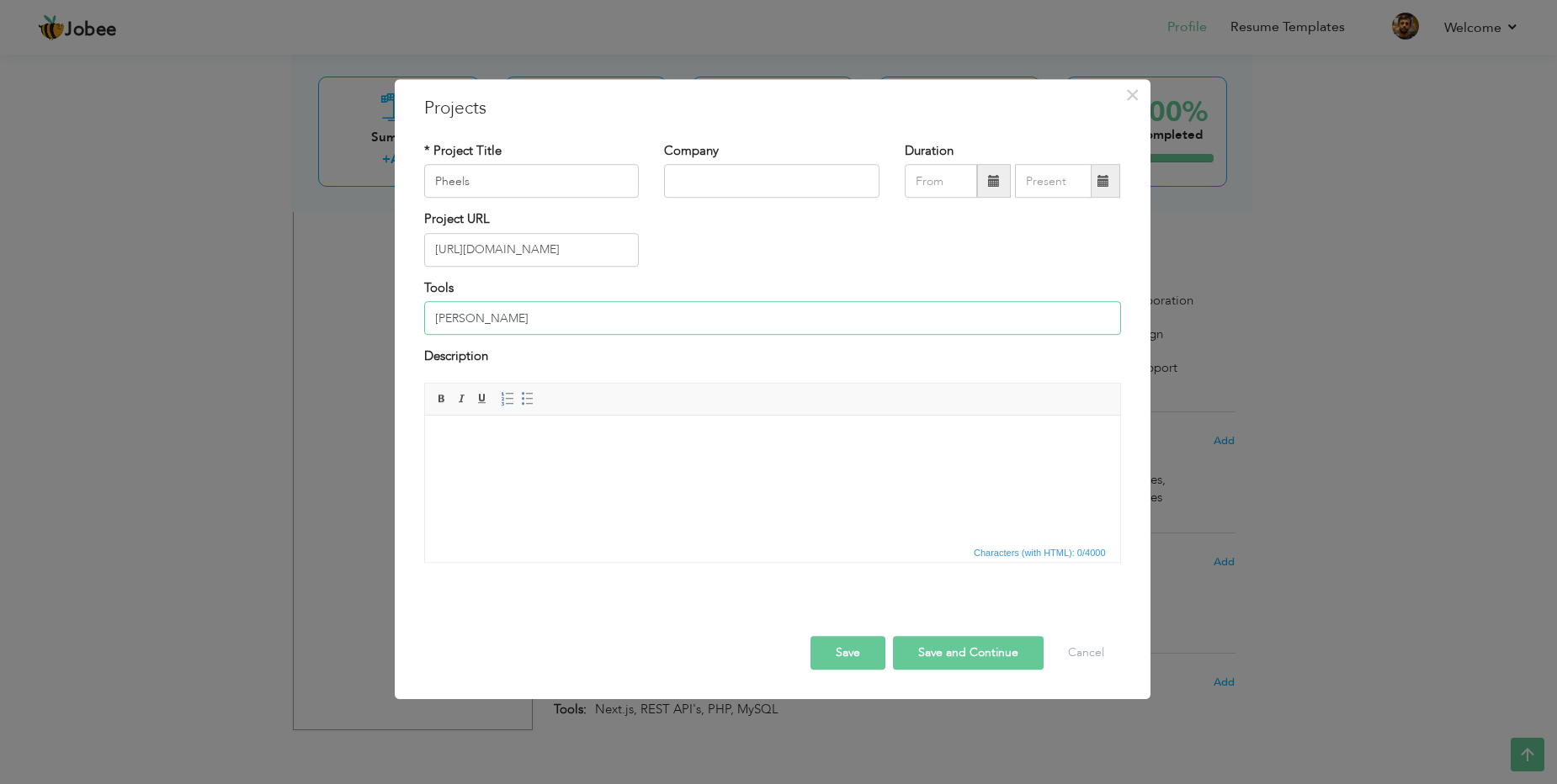
type input "Lar"
type input "Typescript, Laravel, MySQL, Stripe"
click at [573, 445] on body at bounding box center [771, 441] width 661 height 17
click at [861, 647] on button "Save" at bounding box center [848, 652] width 75 height 34
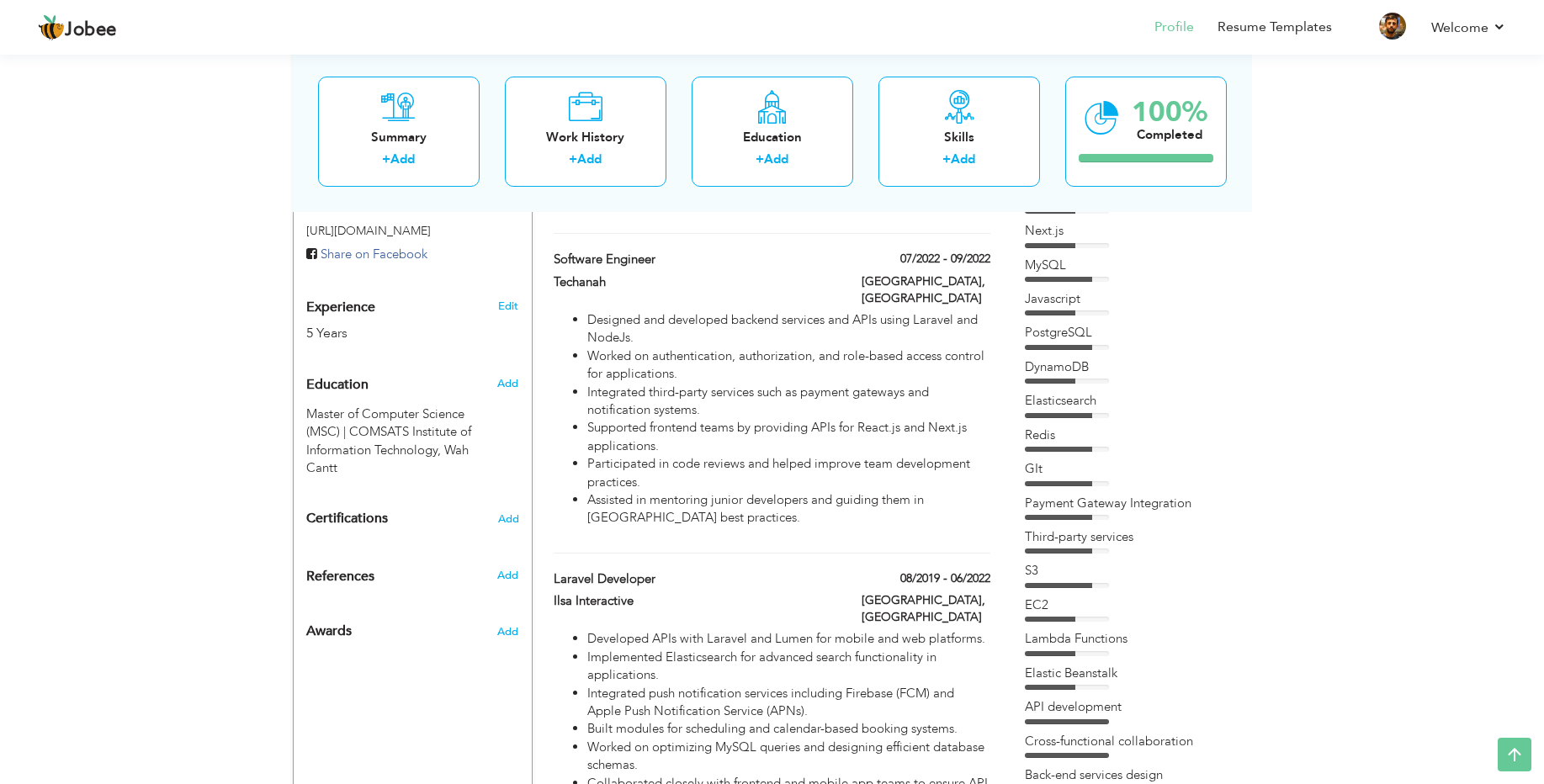
scroll to position [597, 0]
click at [509, 569] on span "Add" at bounding box center [507, 576] width 22 height 15
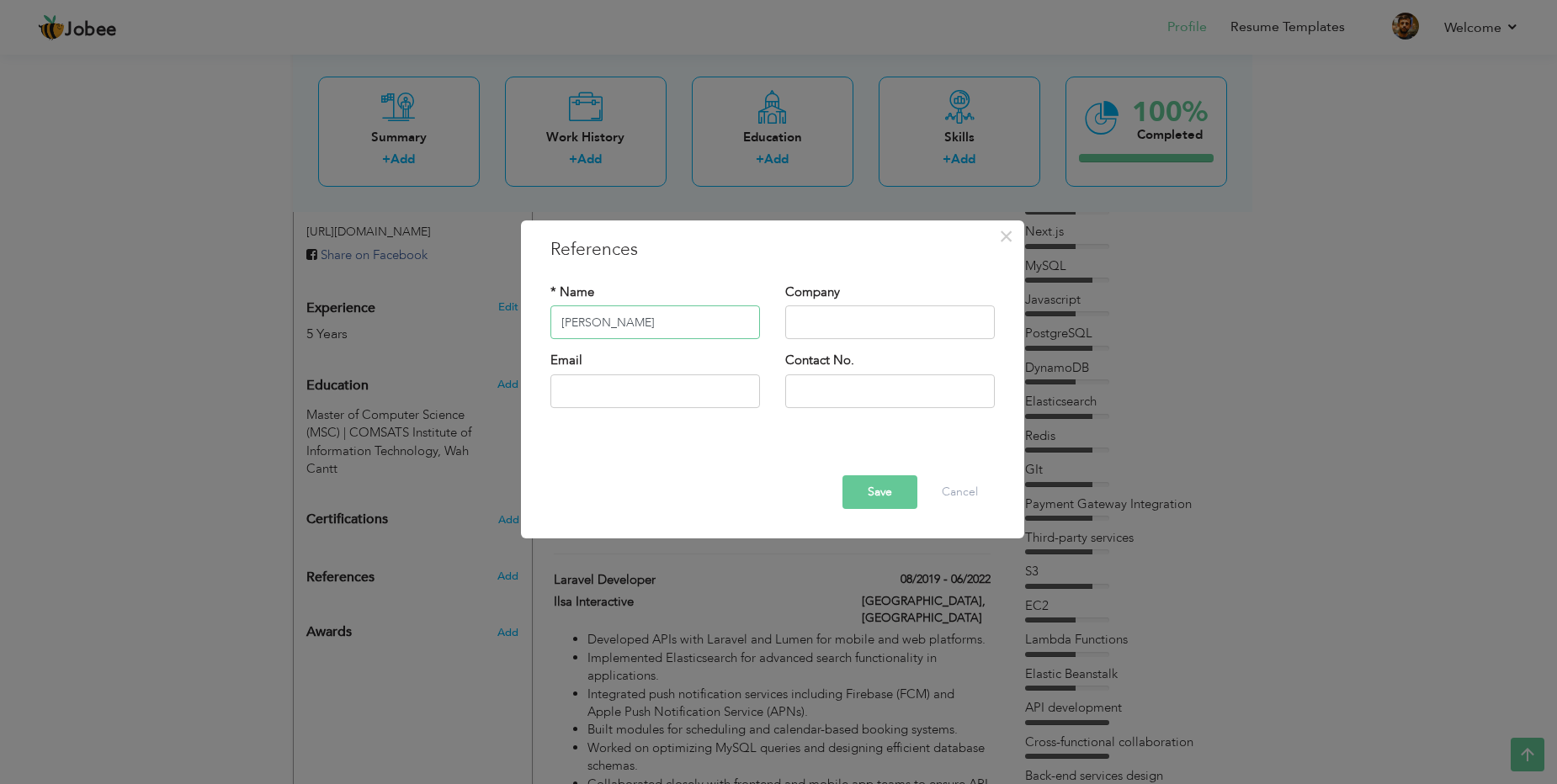
type input "[PERSON_NAME]"
type input "PITB"
type input "[EMAIL_ADDRESS][DOMAIN_NAME]"
click at [590, 453] on div at bounding box center [773, 460] width 470 height 30
click at [826, 388] on input "text" at bounding box center [890, 391] width 210 height 34
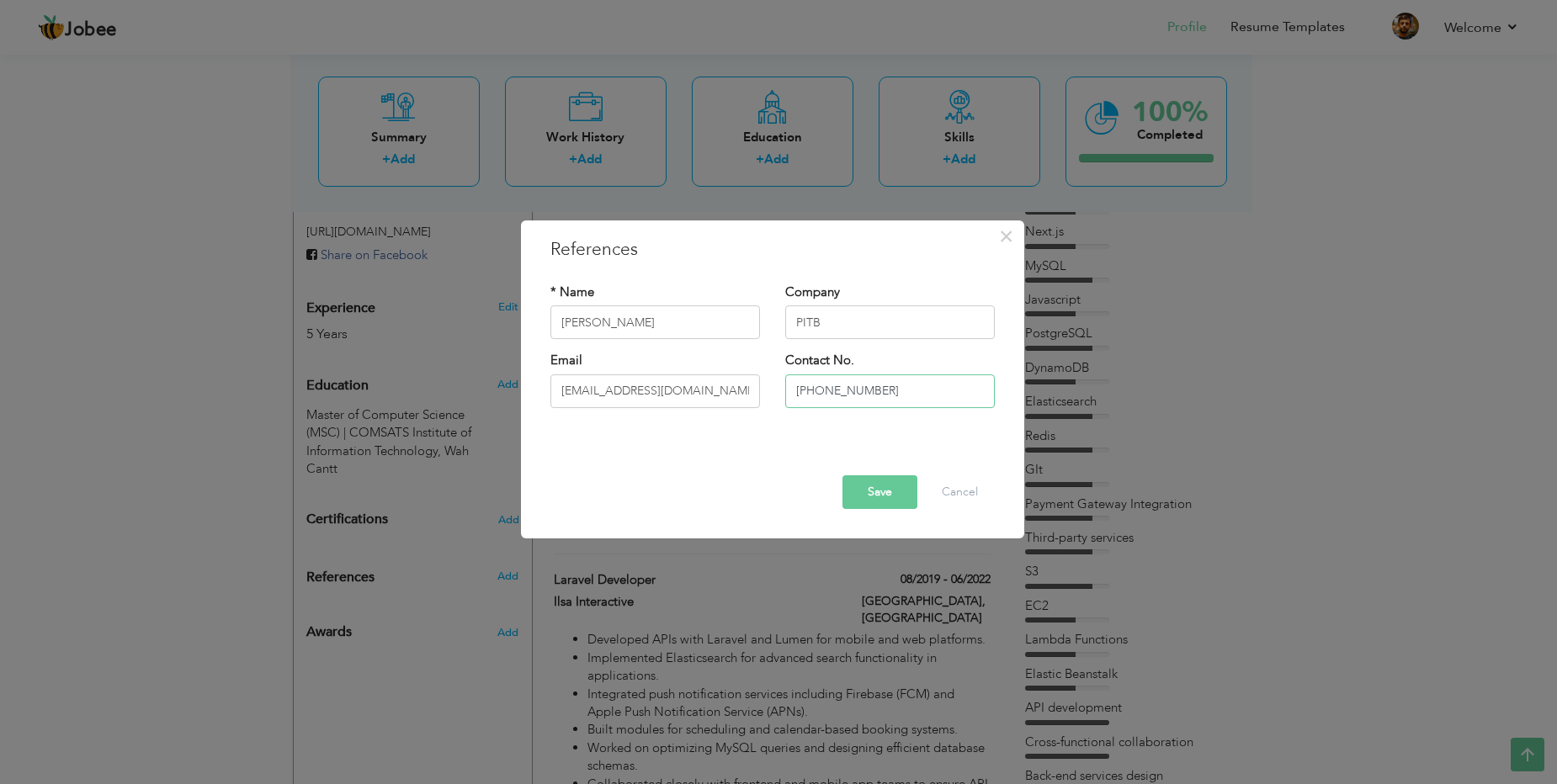
type input "[PHONE_NUMBER]"
click at [879, 498] on button "Save" at bounding box center [880, 492] width 75 height 34
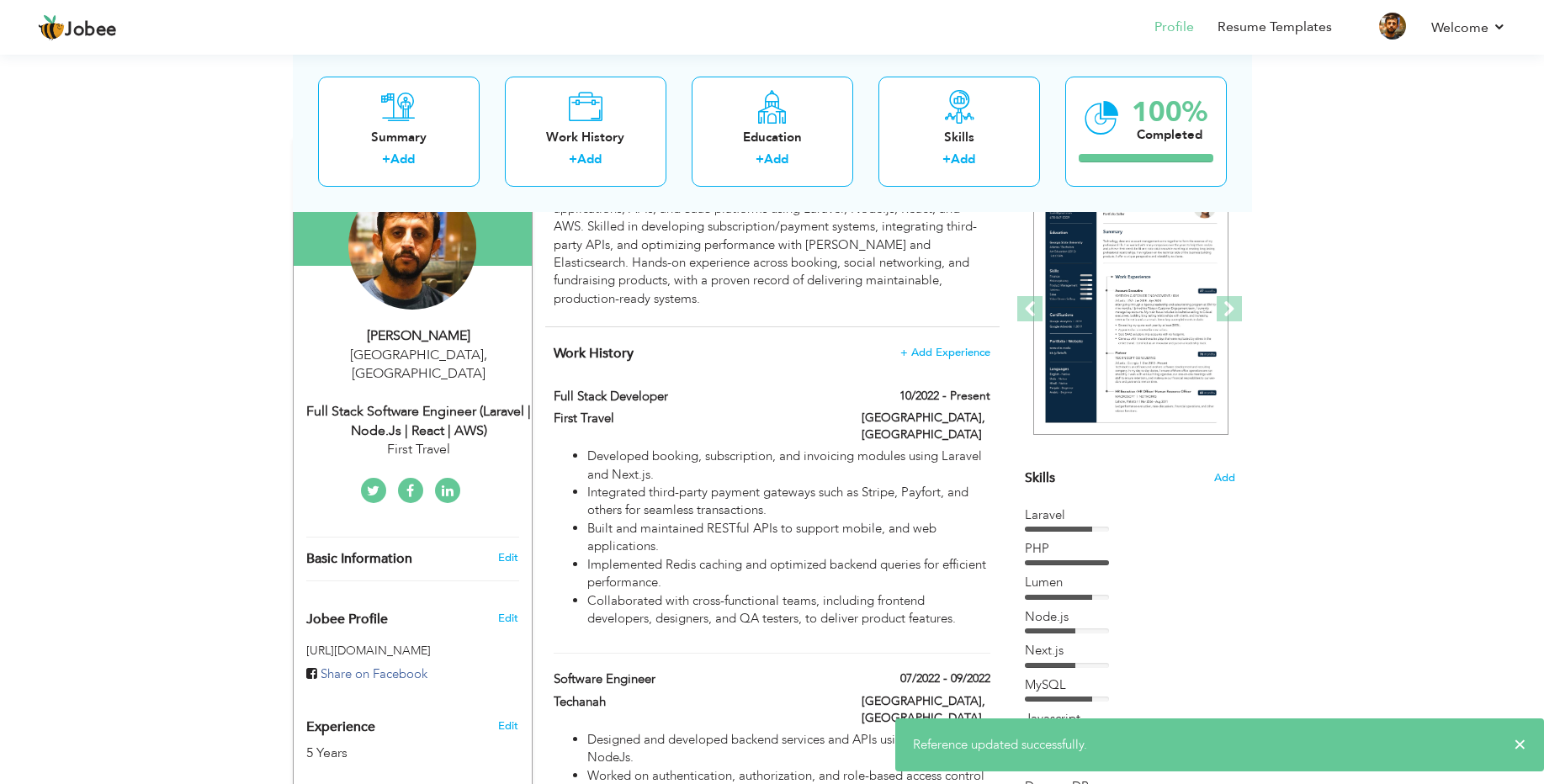
scroll to position [92, 0]
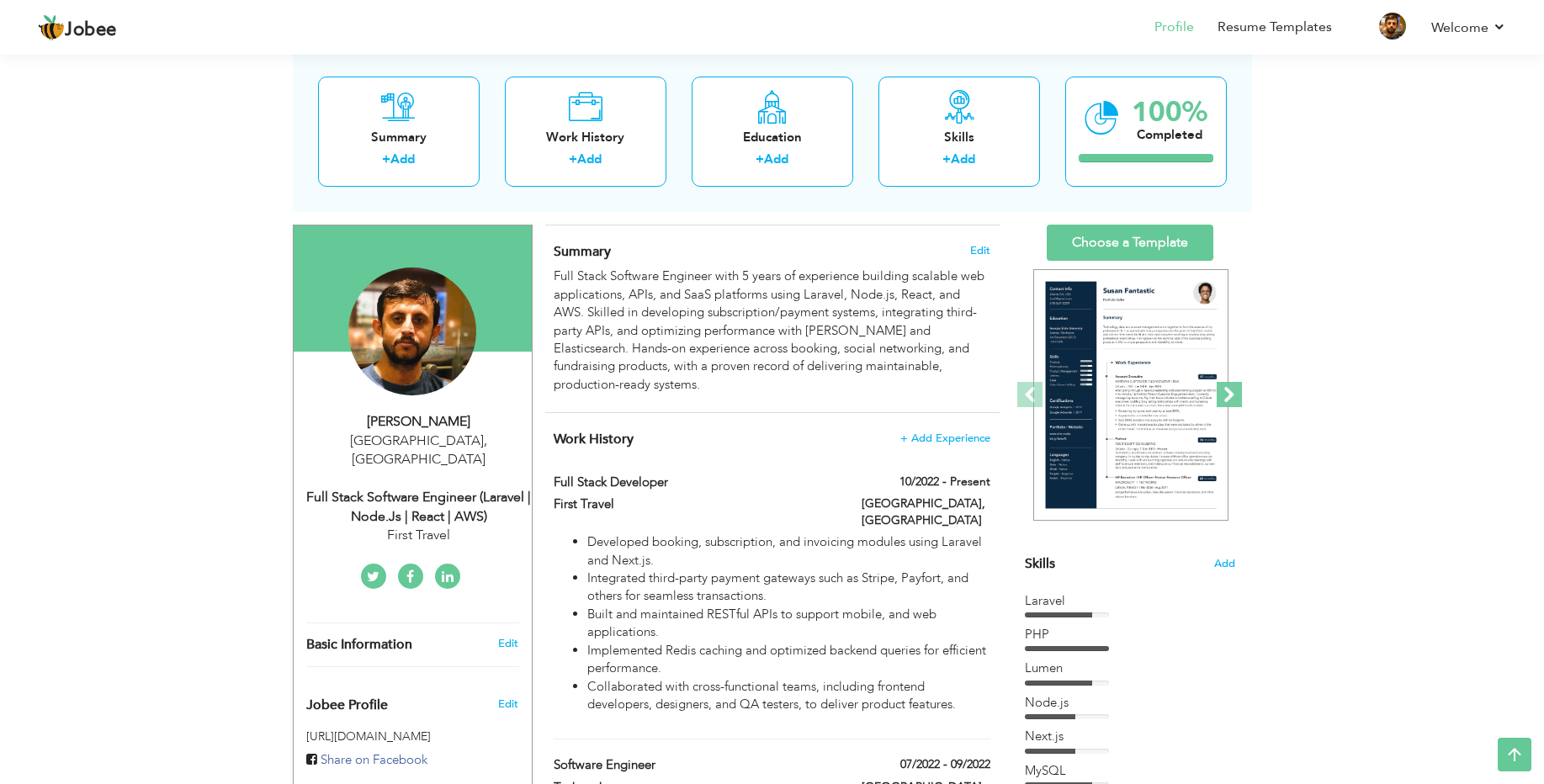
click at [1232, 389] on span at bounding box center [1228, 394] width 25 height 25
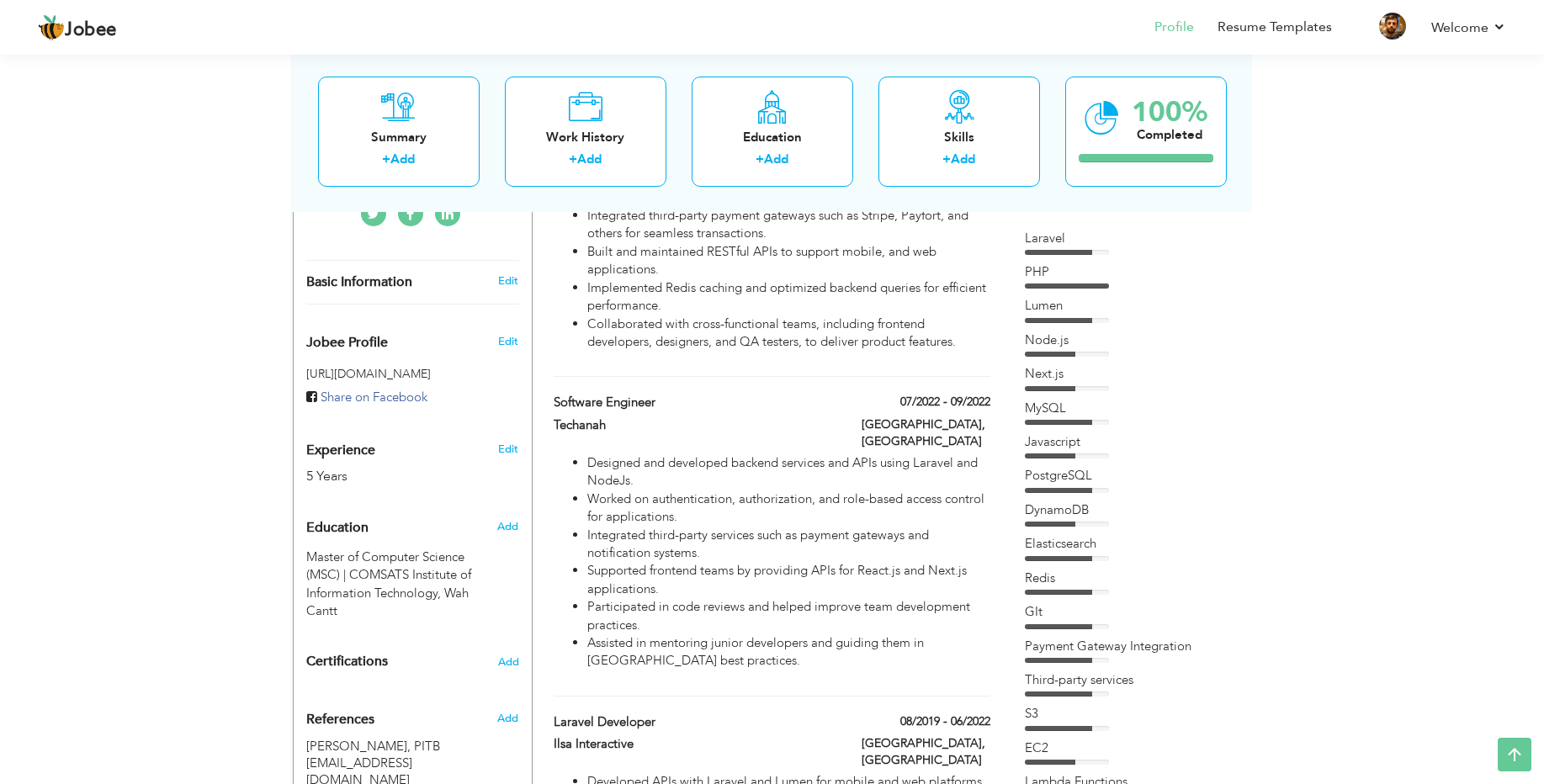
scroll to position [0, 0]
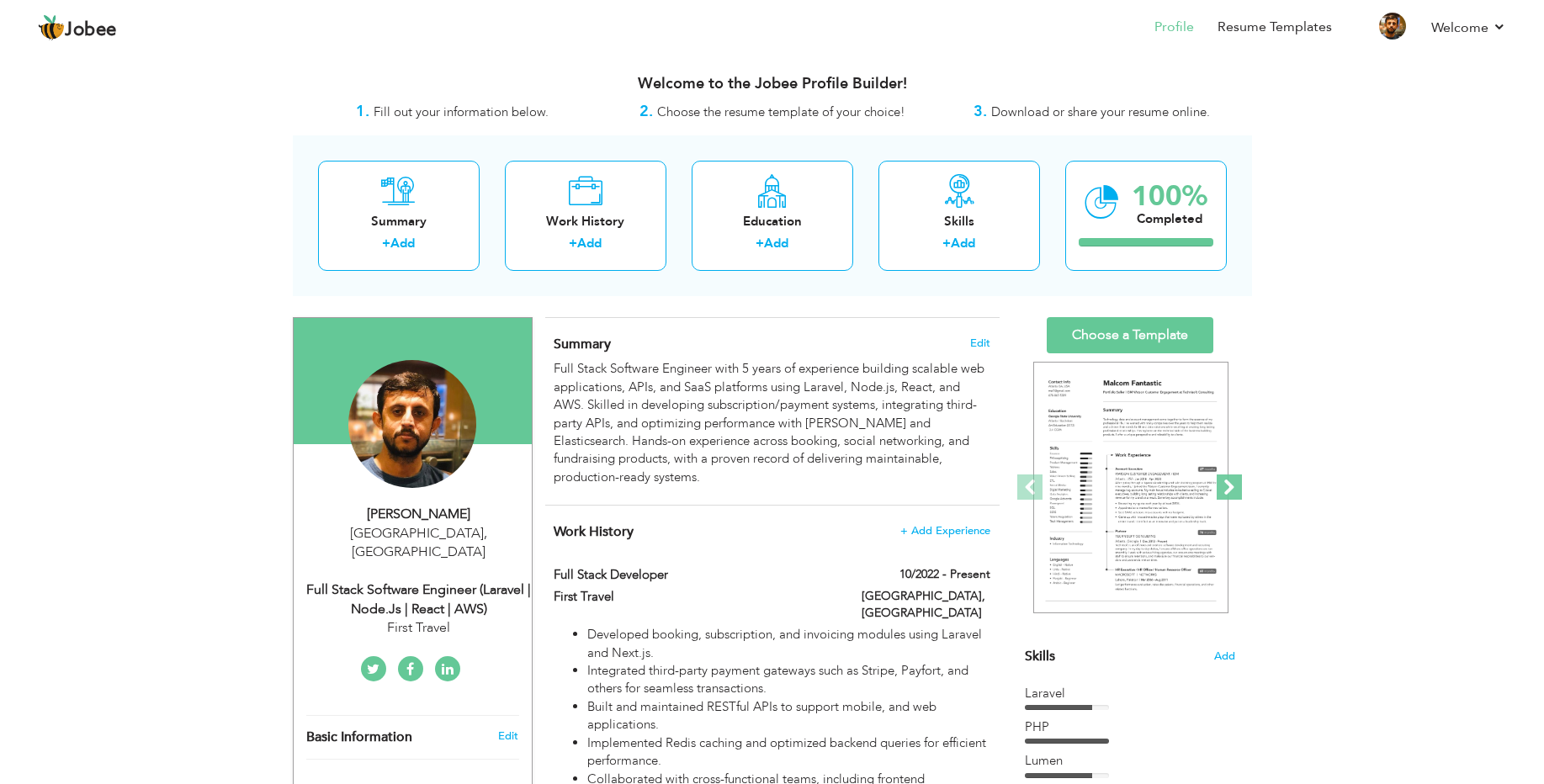
click at [1228, 486] on span at bounding box center [1228, 487] width 25 height 25
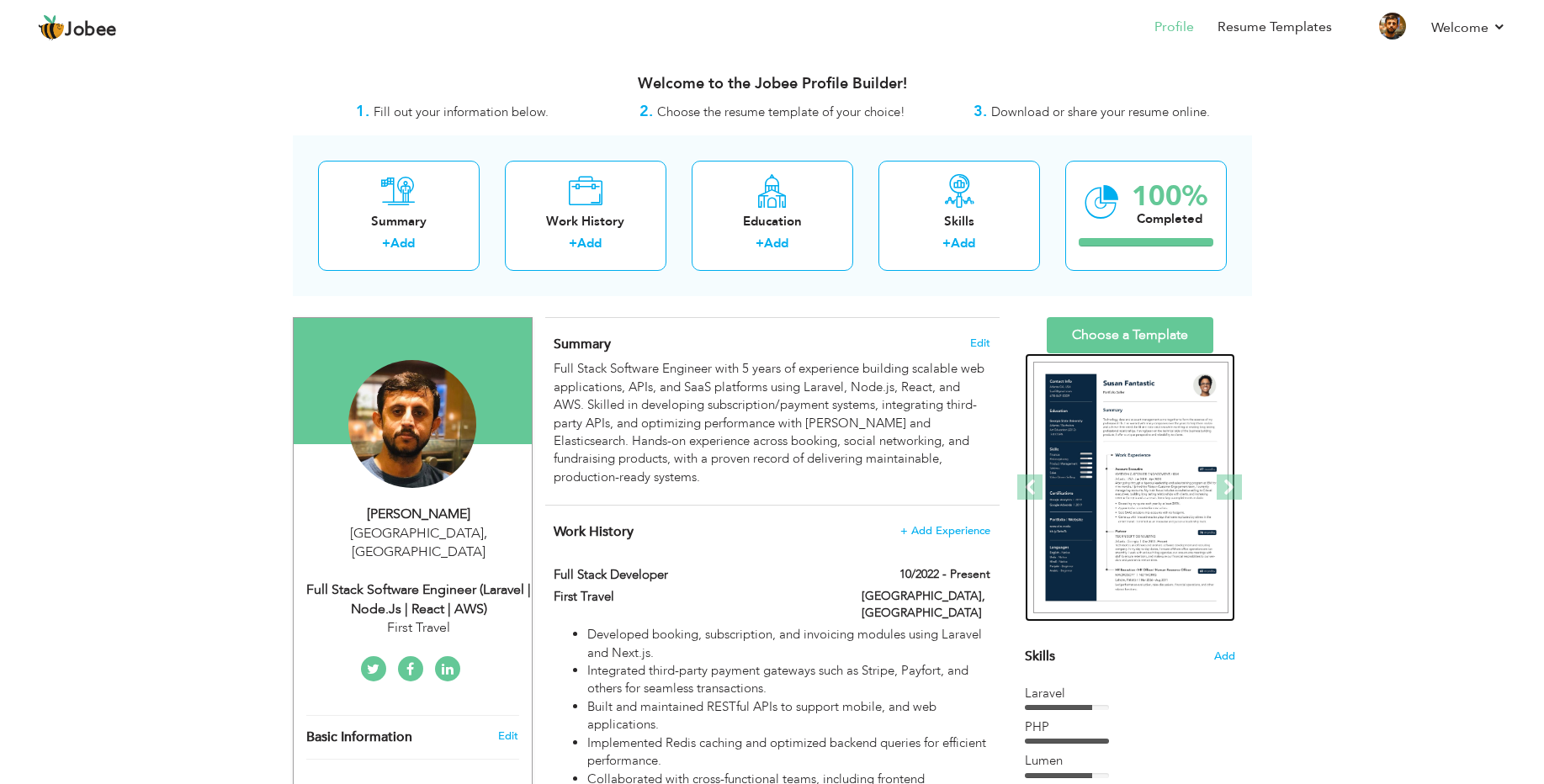
click at [1136, 478] on img at bounding box center [1130, 488] width 195 height 252
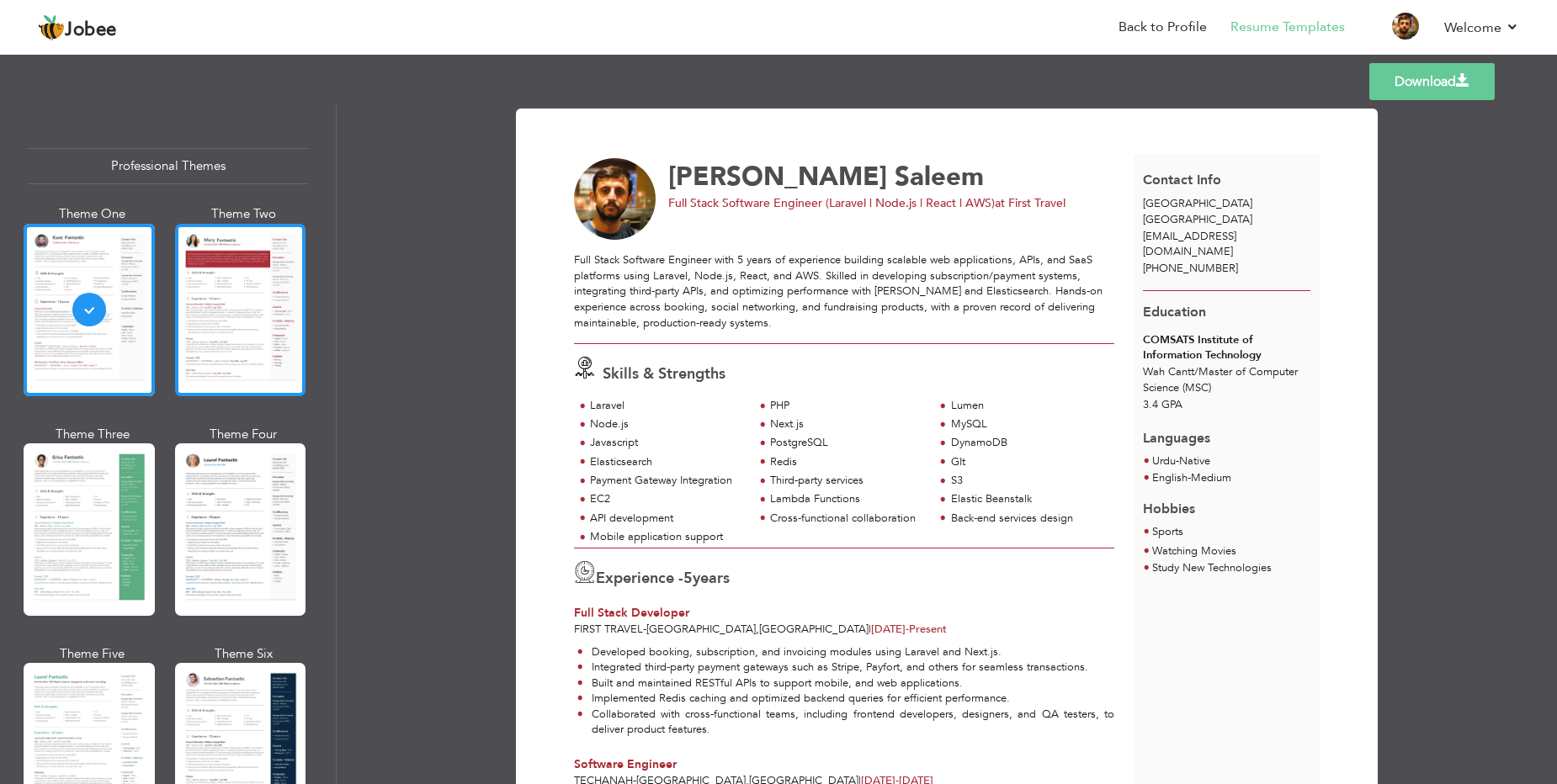
click at [247, 325] on div at bounding box center [241, 310] width 131 height 172
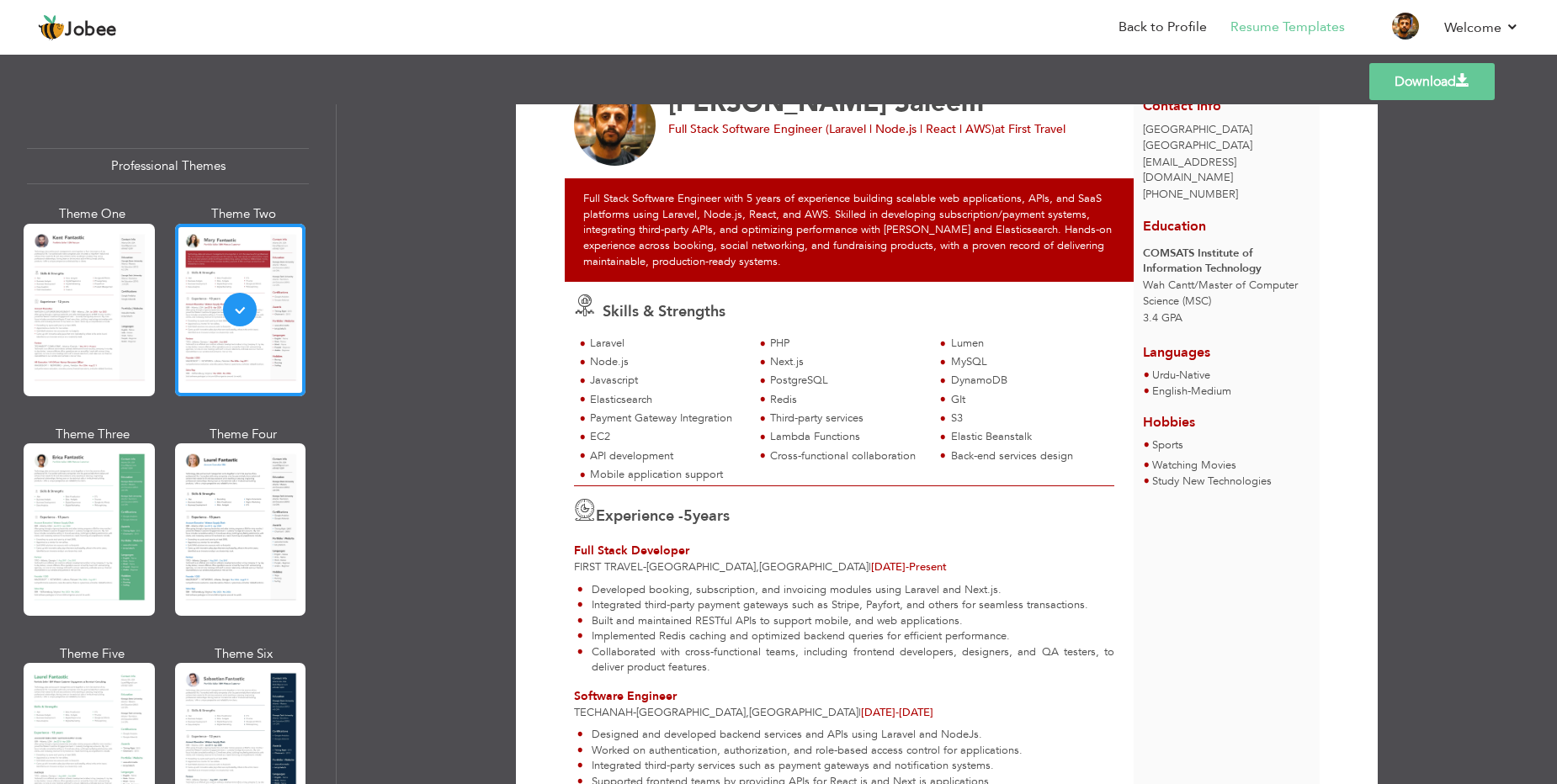
scroll to position [38, 0]
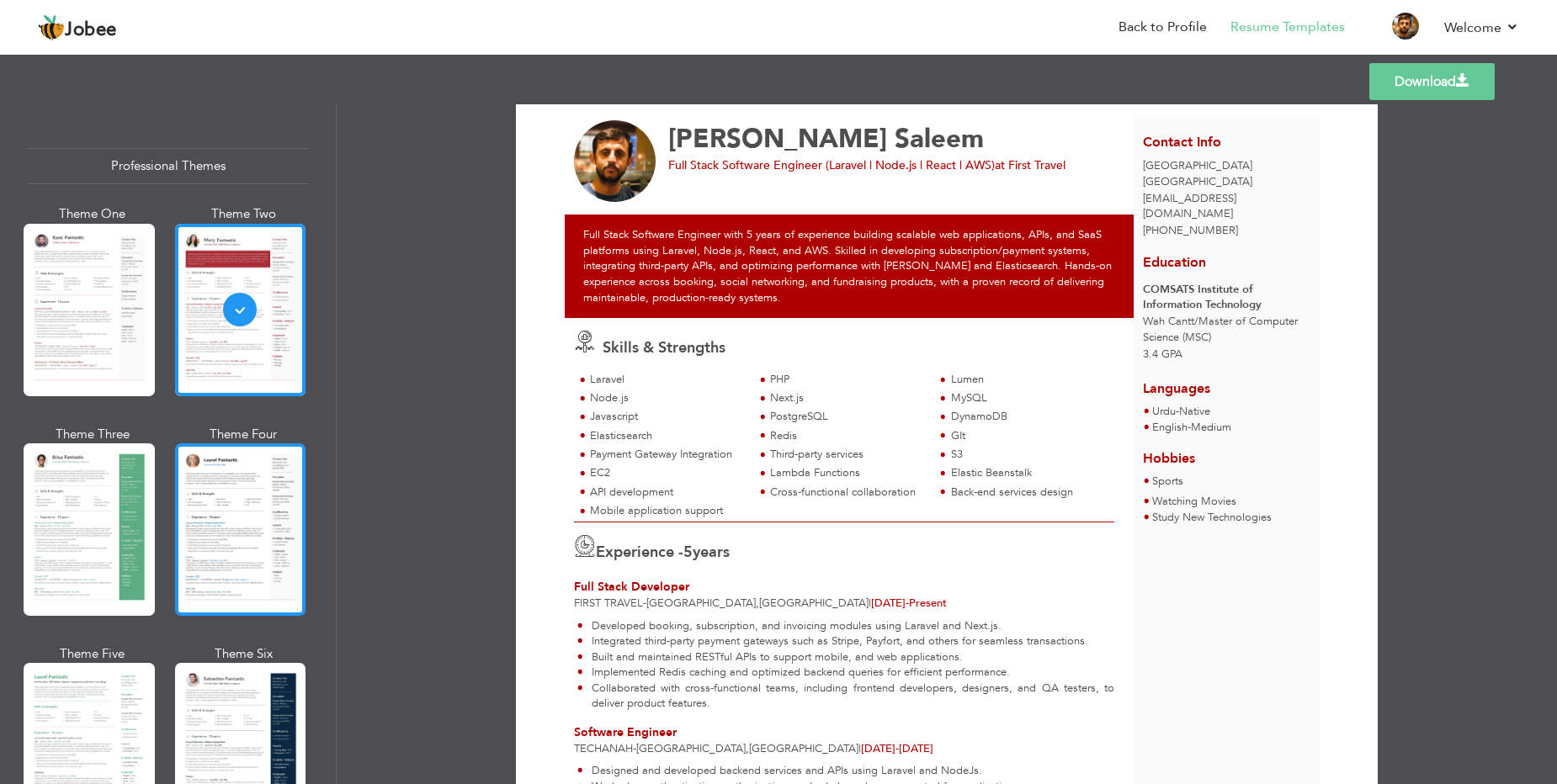
click at [229, 513] on div at bounding box center [241, 529] width 131 height 172
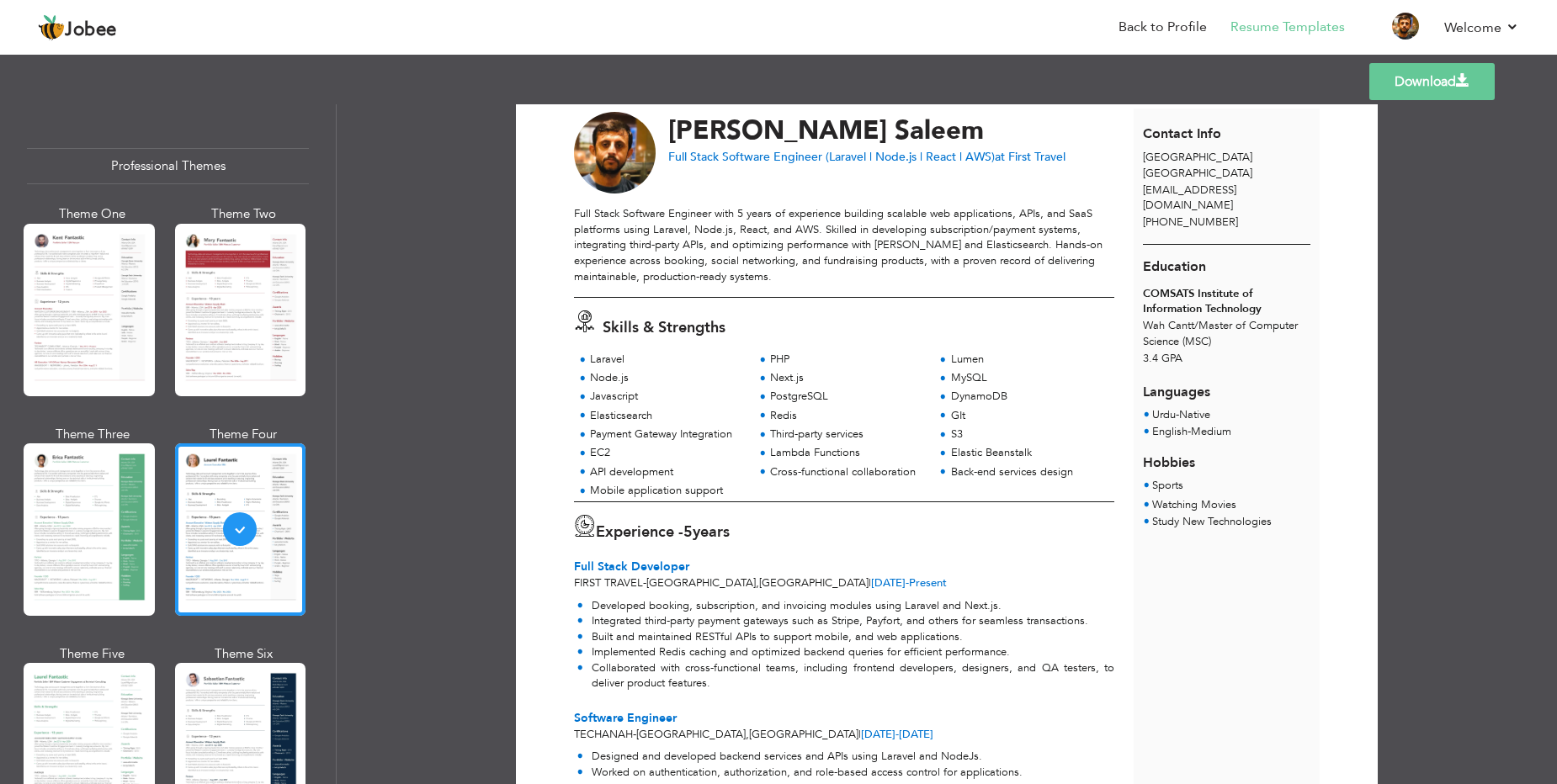
scroll to position [45, 0]
click at [73, 535] on div at bounding box center [89, 529] width 131 height 172
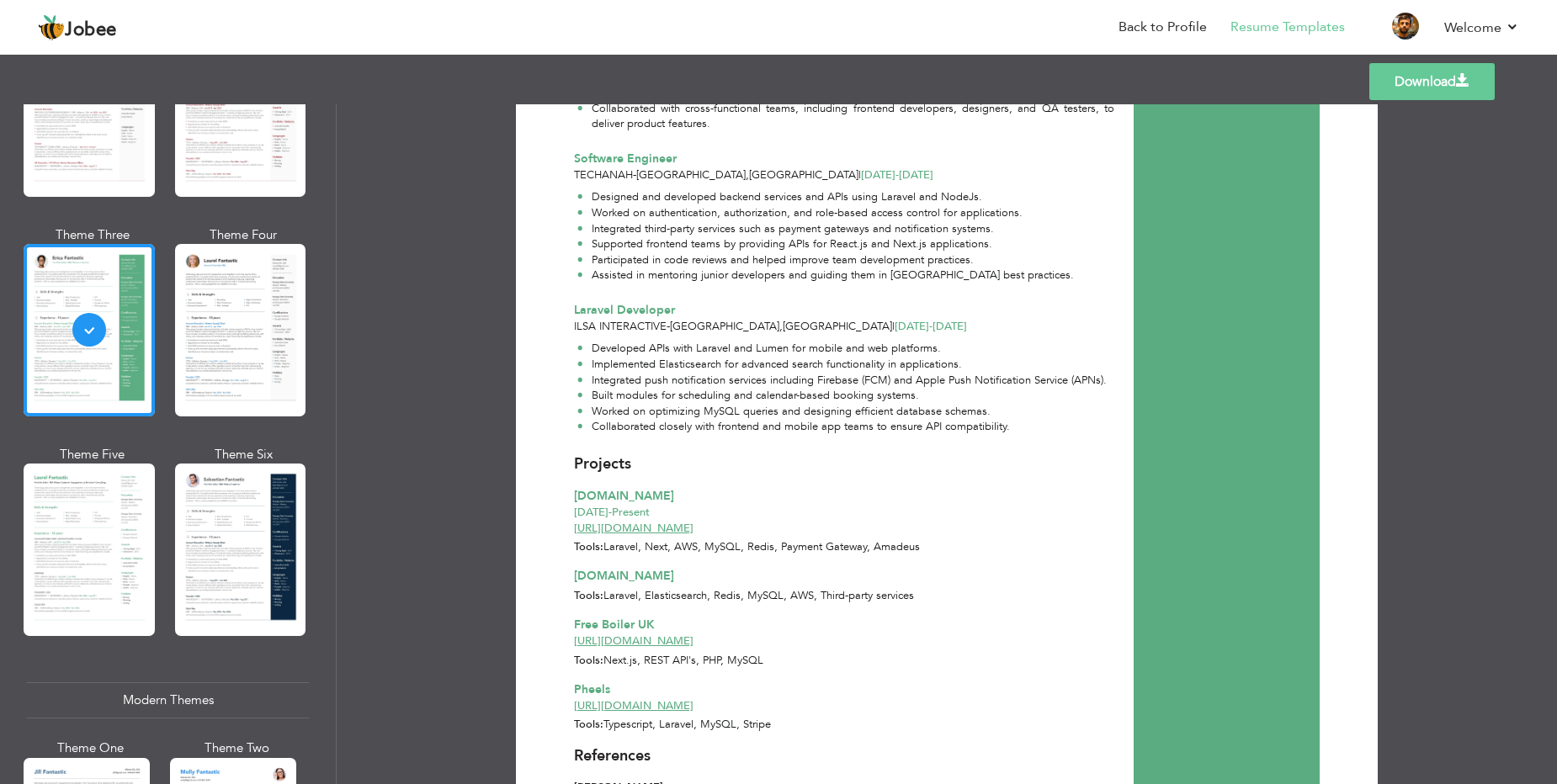
scroll to position [202, 0]
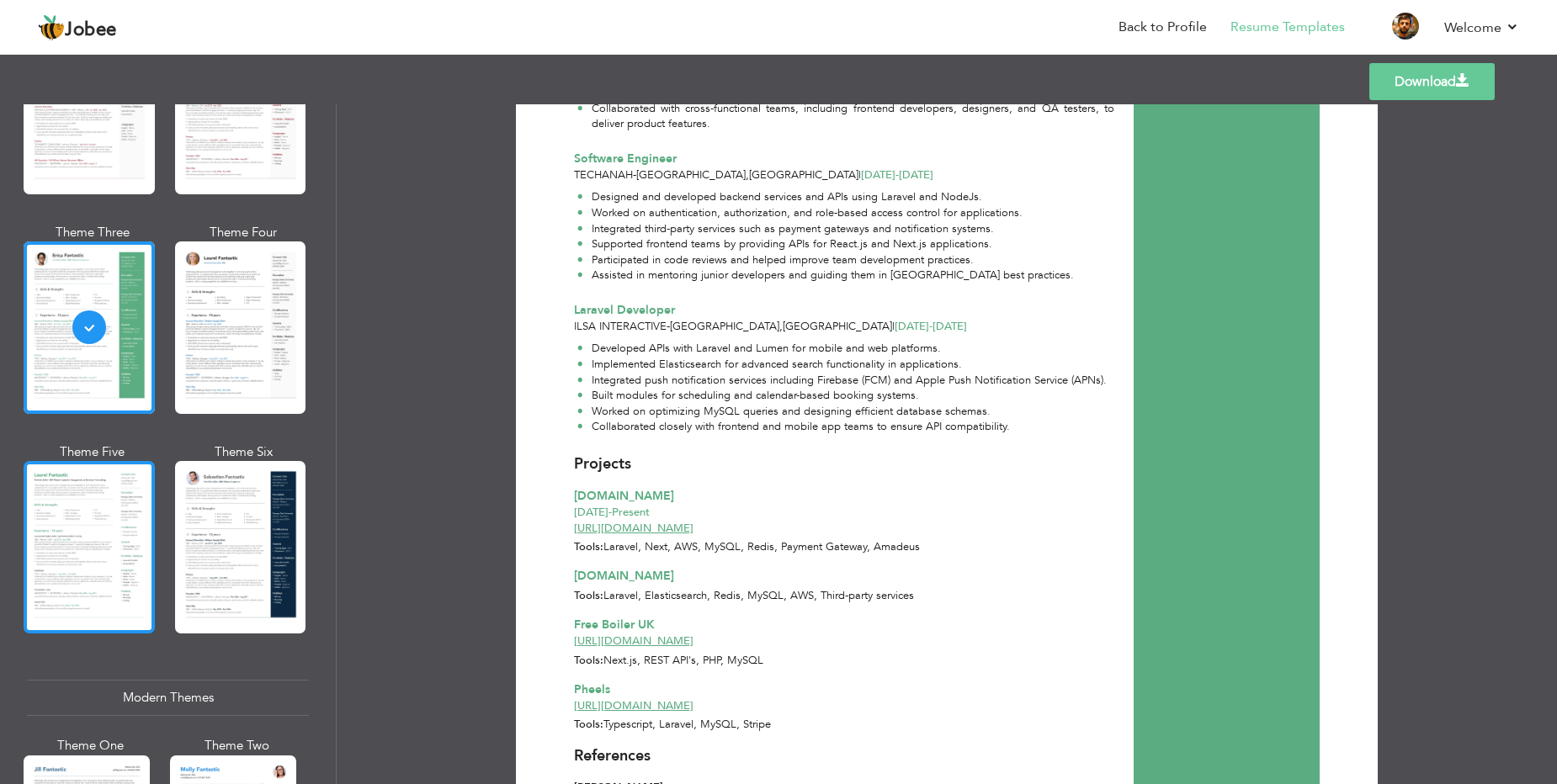
click at [111, 552] on div at bounding box center [89, 546] width 131 height 172
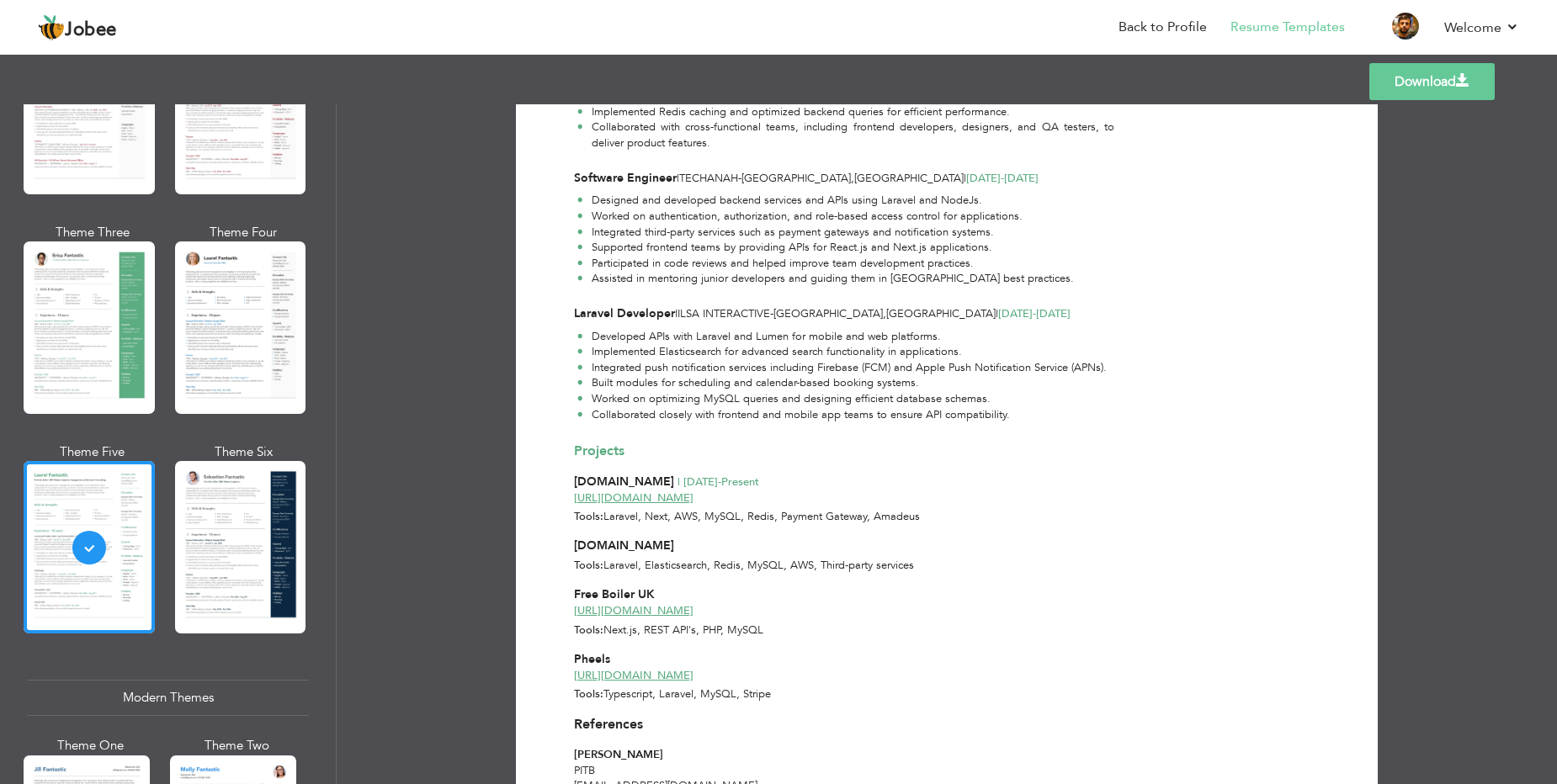
scroll to position [639, 0]
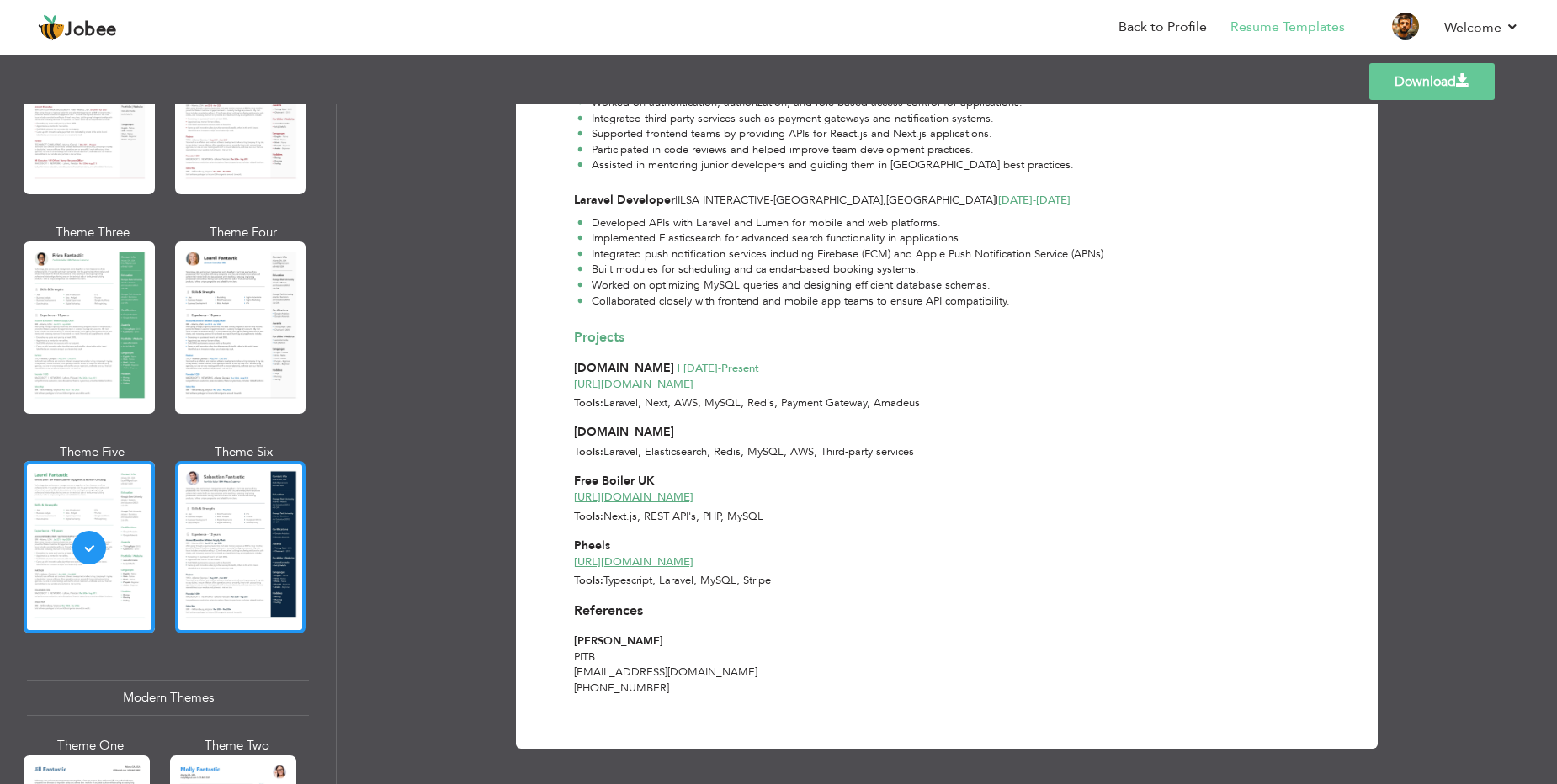
click at [259, 593] on div at bounding box center [241, 546] width 131 height 172
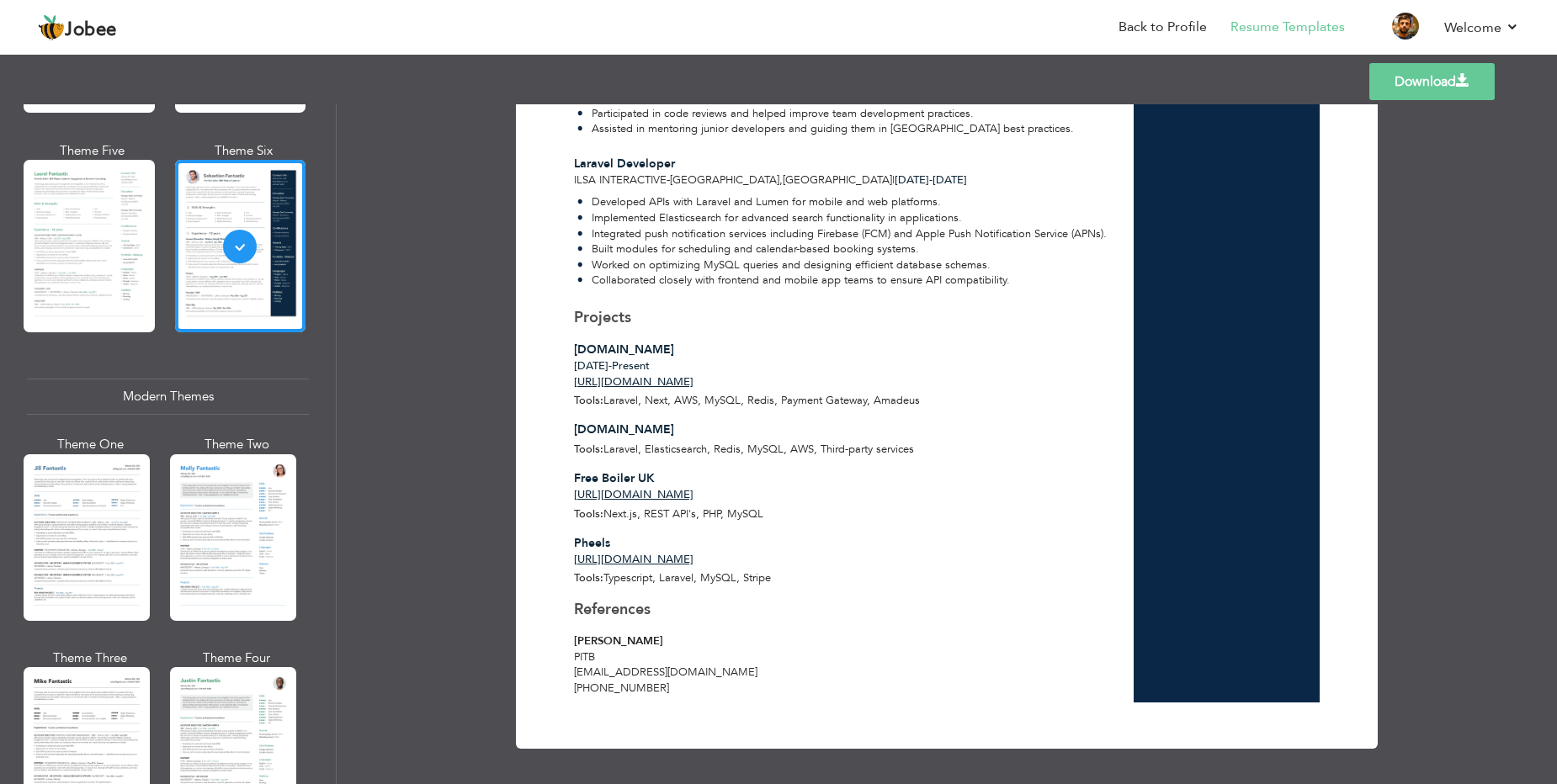
scroll to position [505, 0]
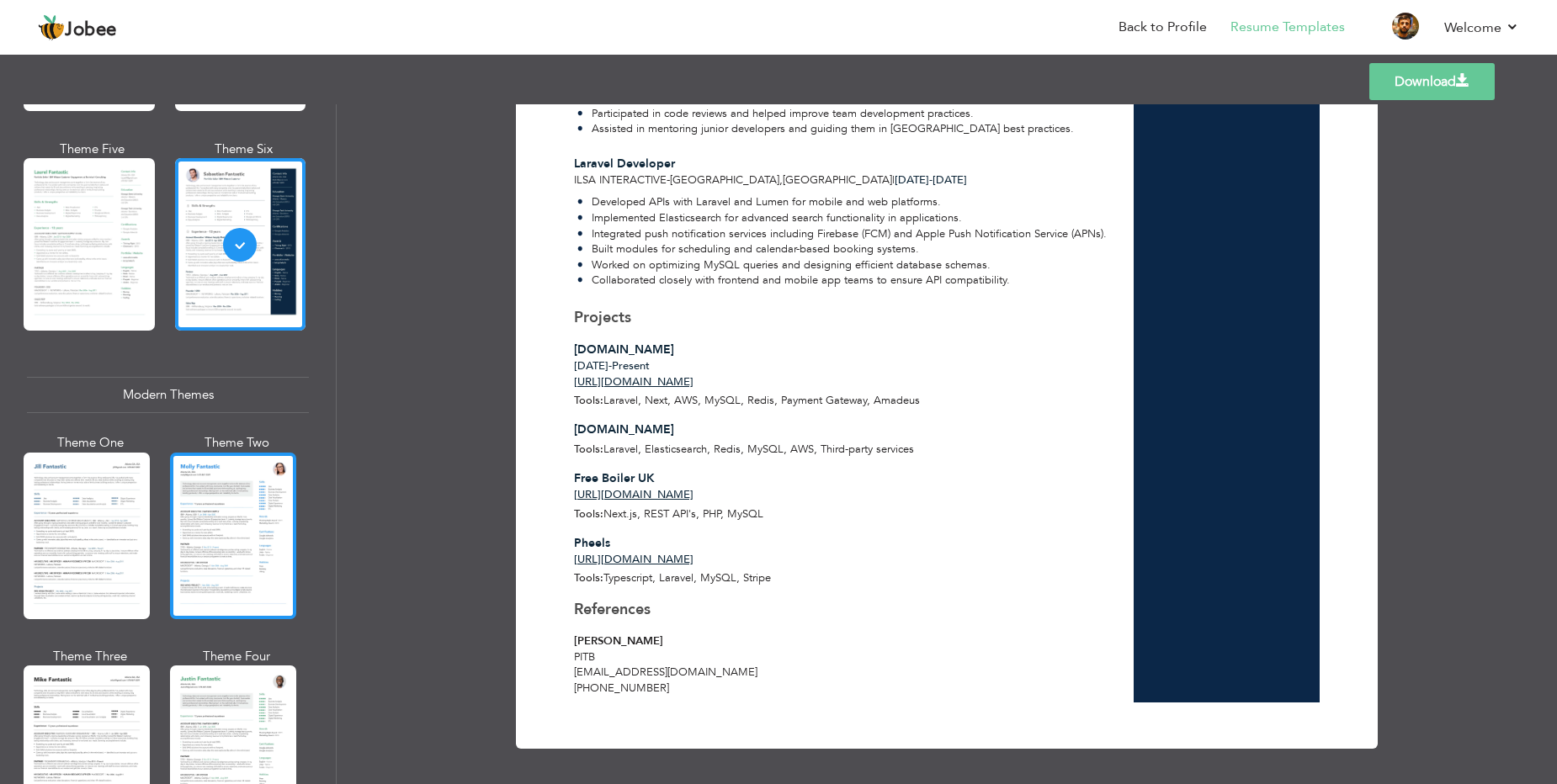
click at [237, 483] on div at bounding box center [233, 535] width 126 height 166
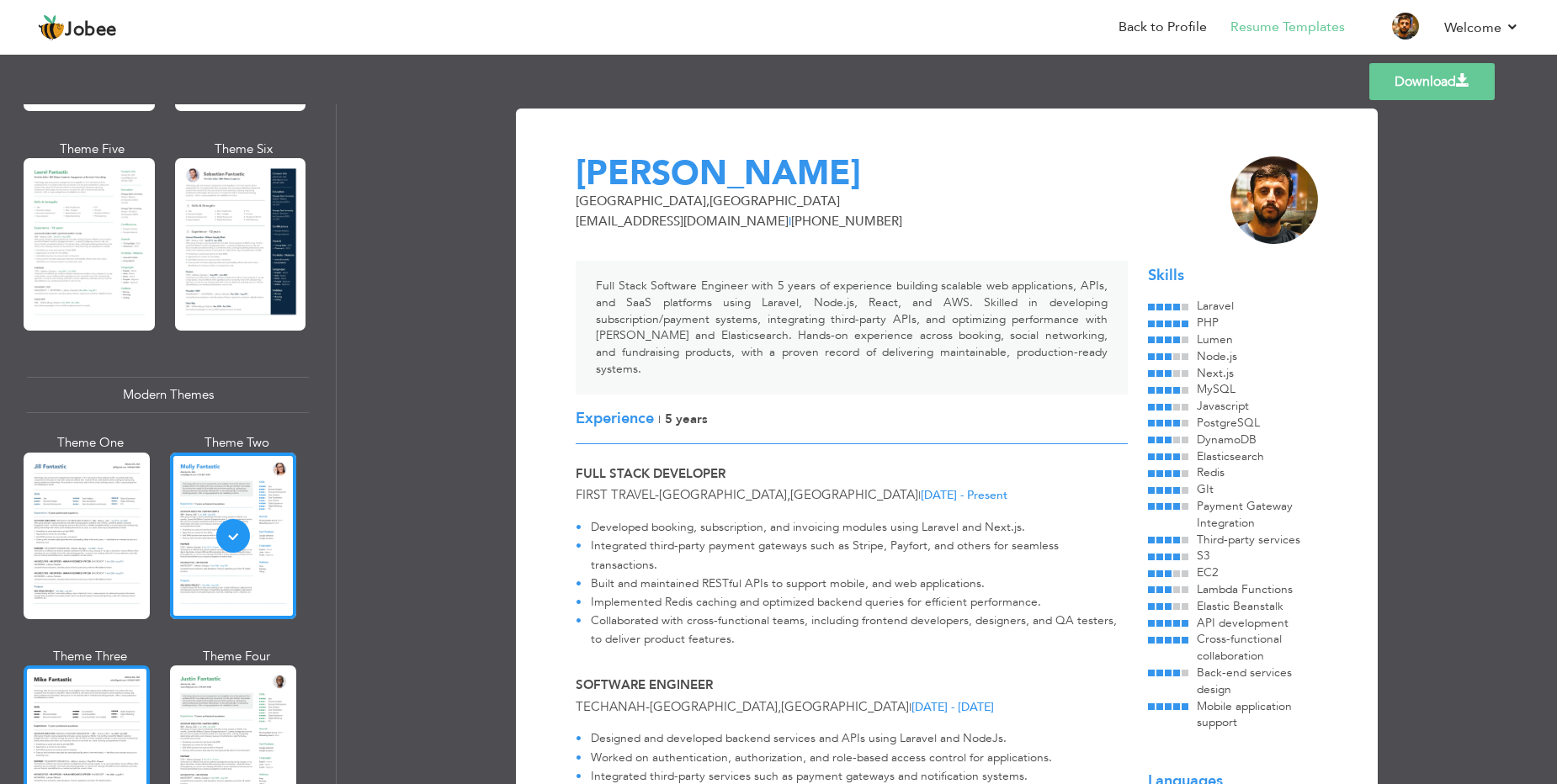
scroll to position [807, 0]
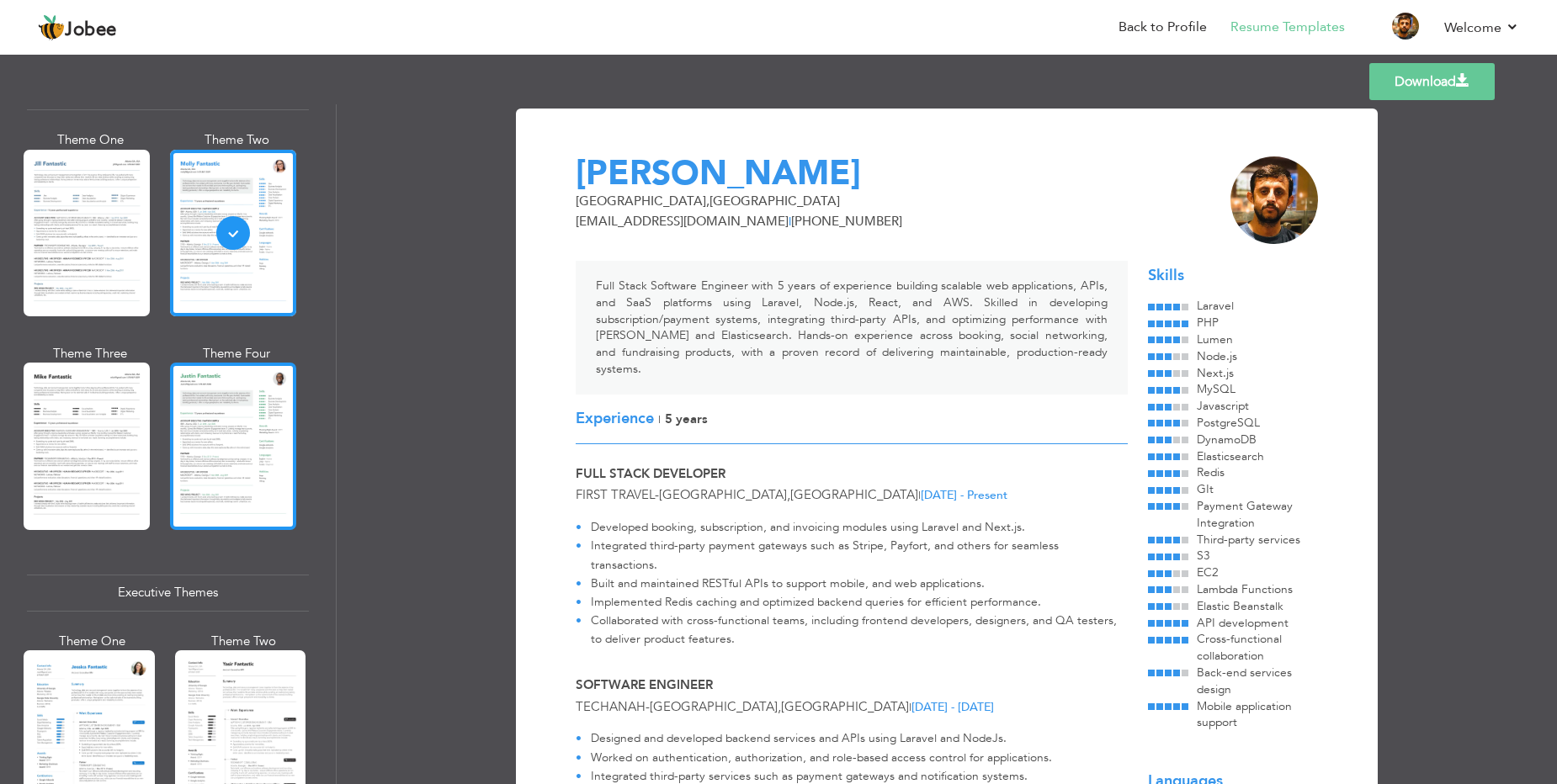
click at [276, 458] on div at bounding box center [233, 445] width 126 height 166
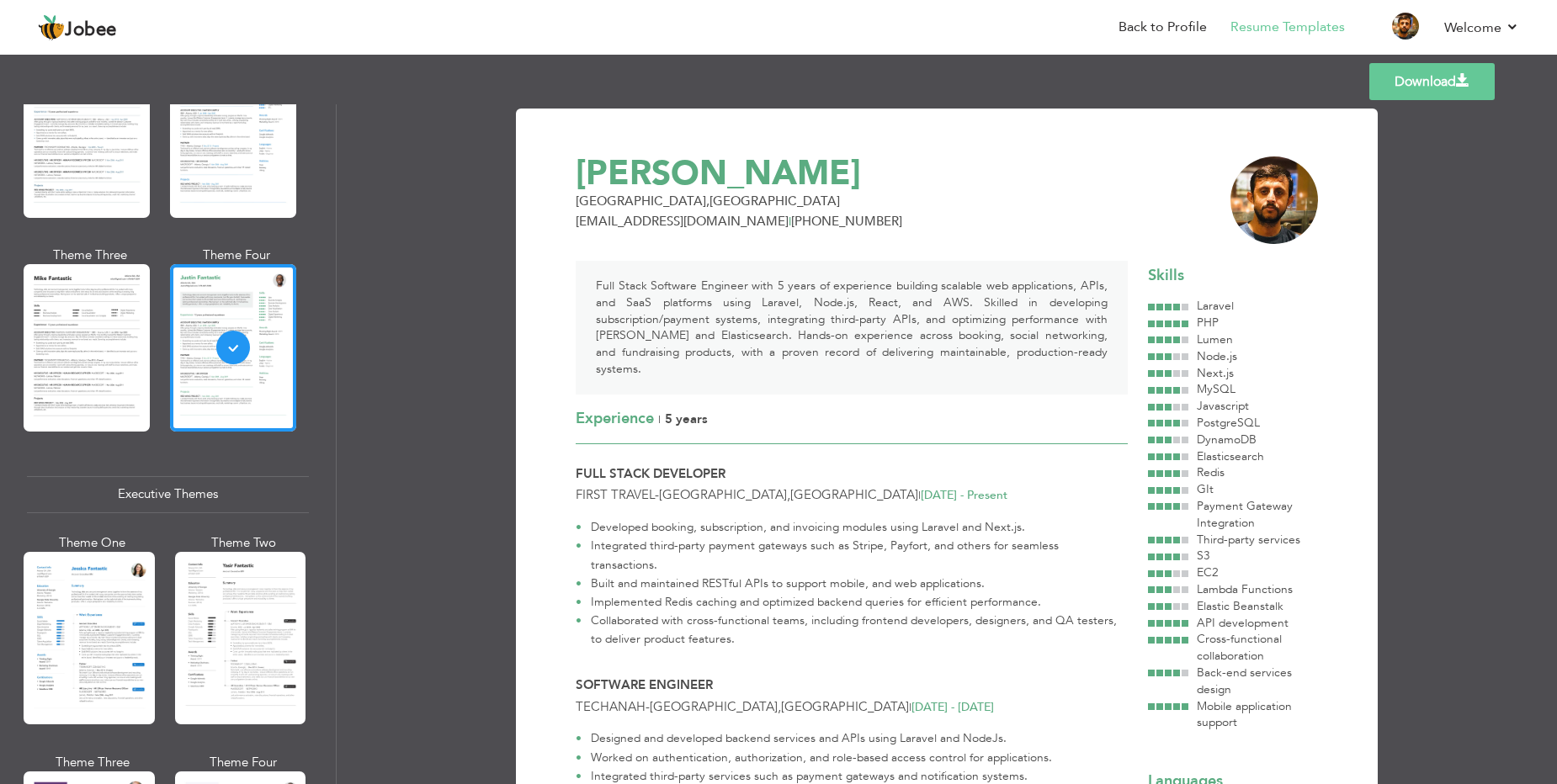
scroll to position [1009, 0]
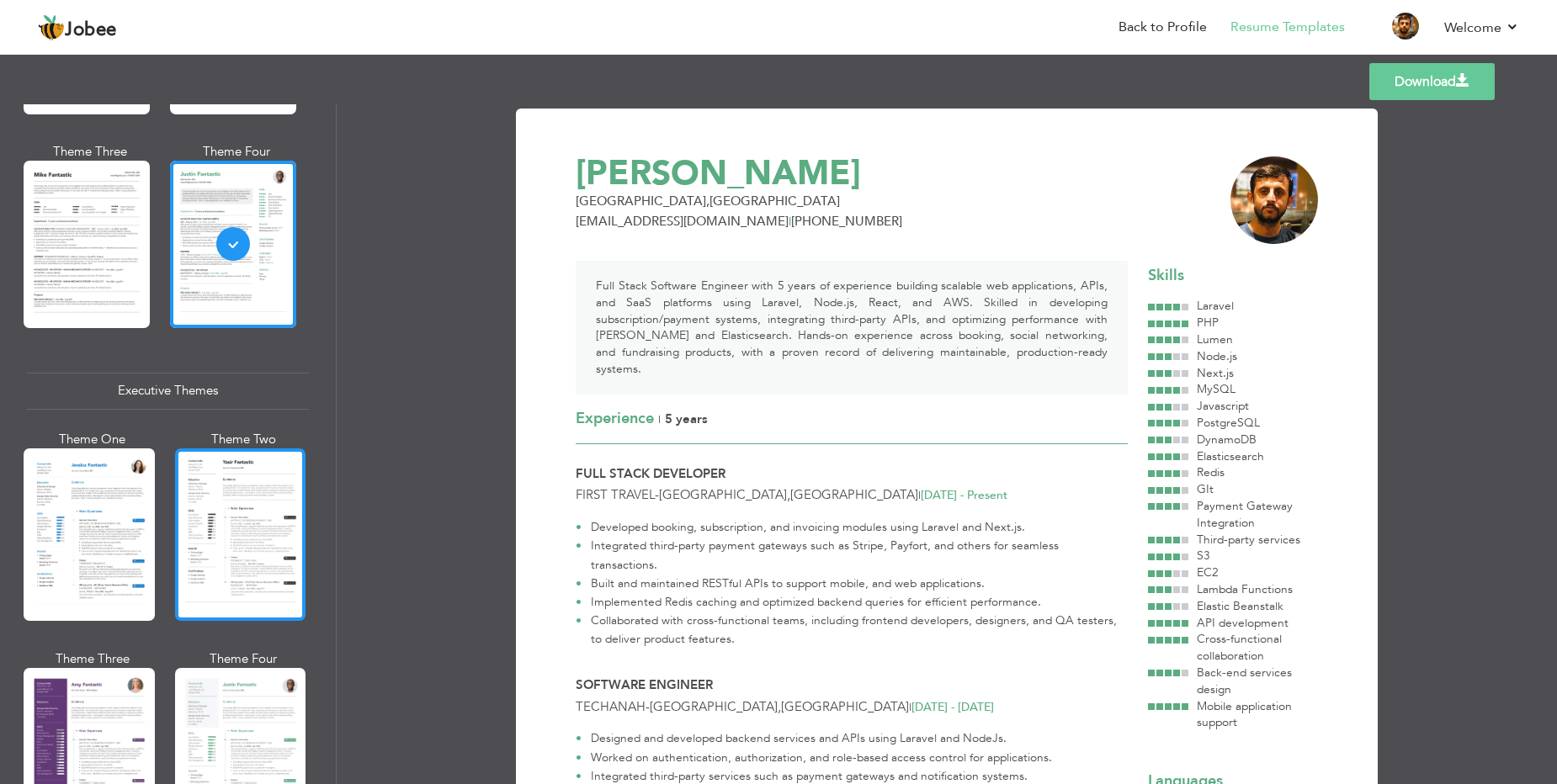
click at [251, 533] on div at bounding box center [241, 534] width 131 height 172
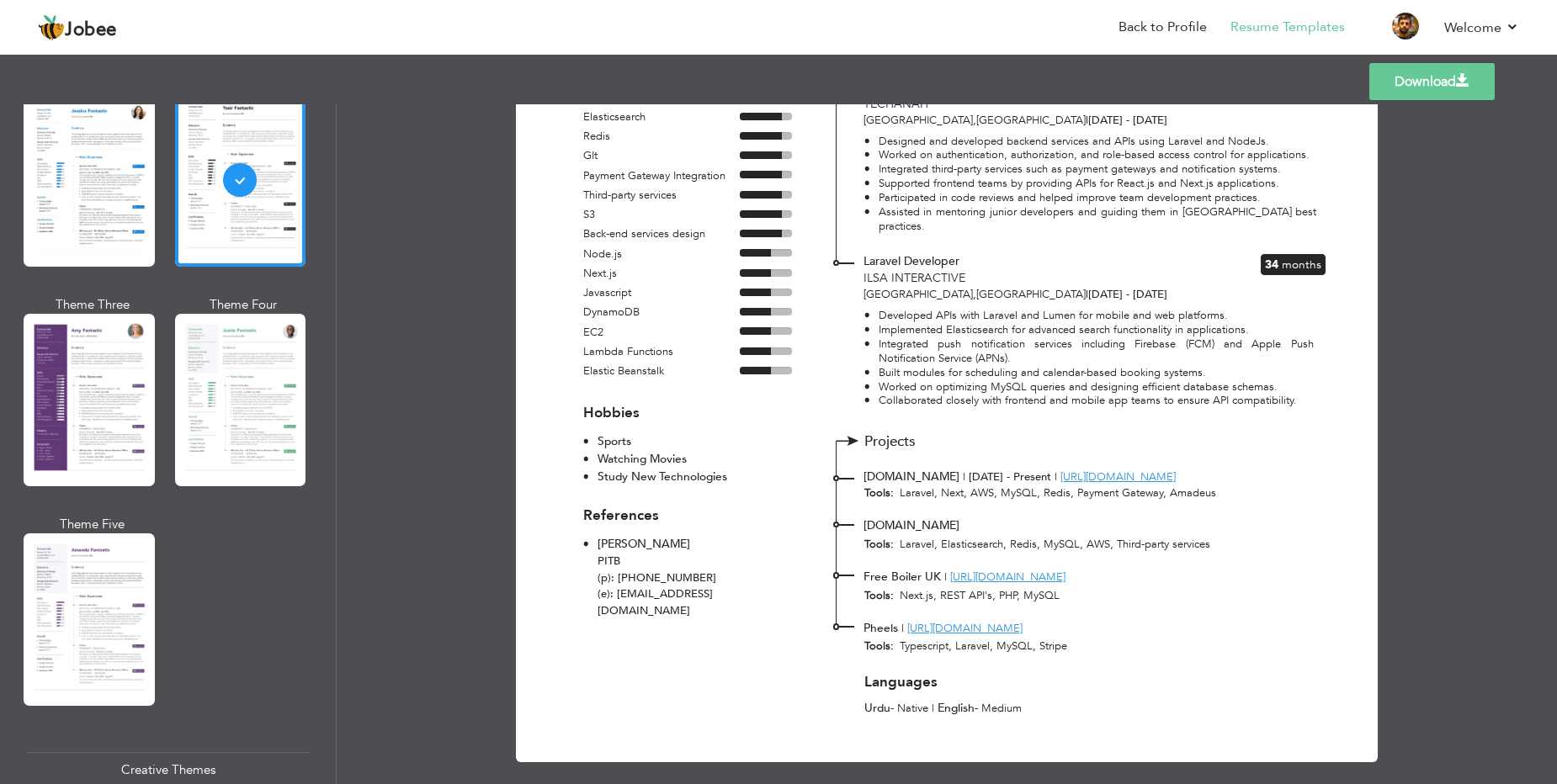
scroll to position [1413, 0]
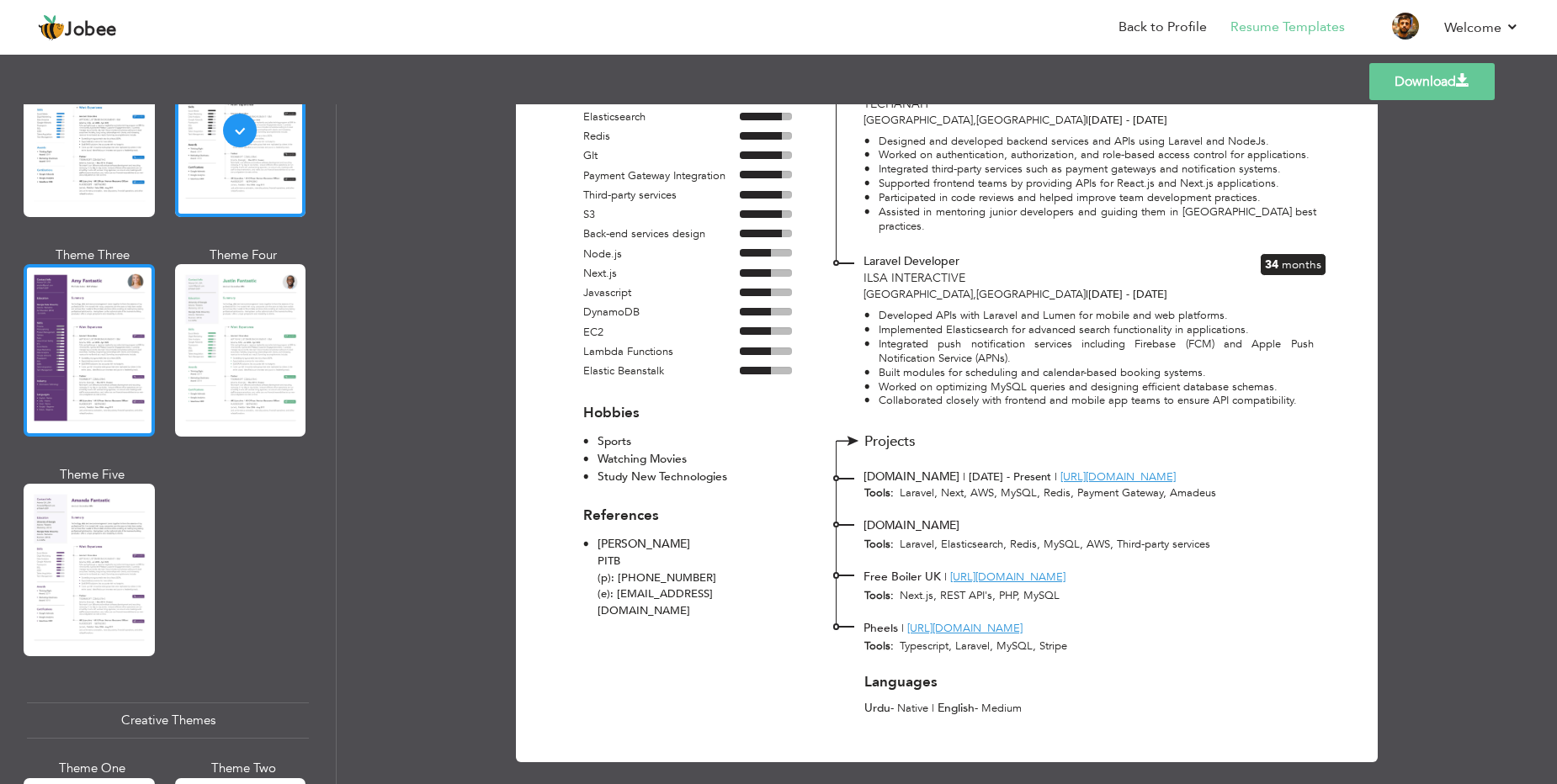
click at [90, 372] on div at bounding box center [89, 350] width 131 height 172
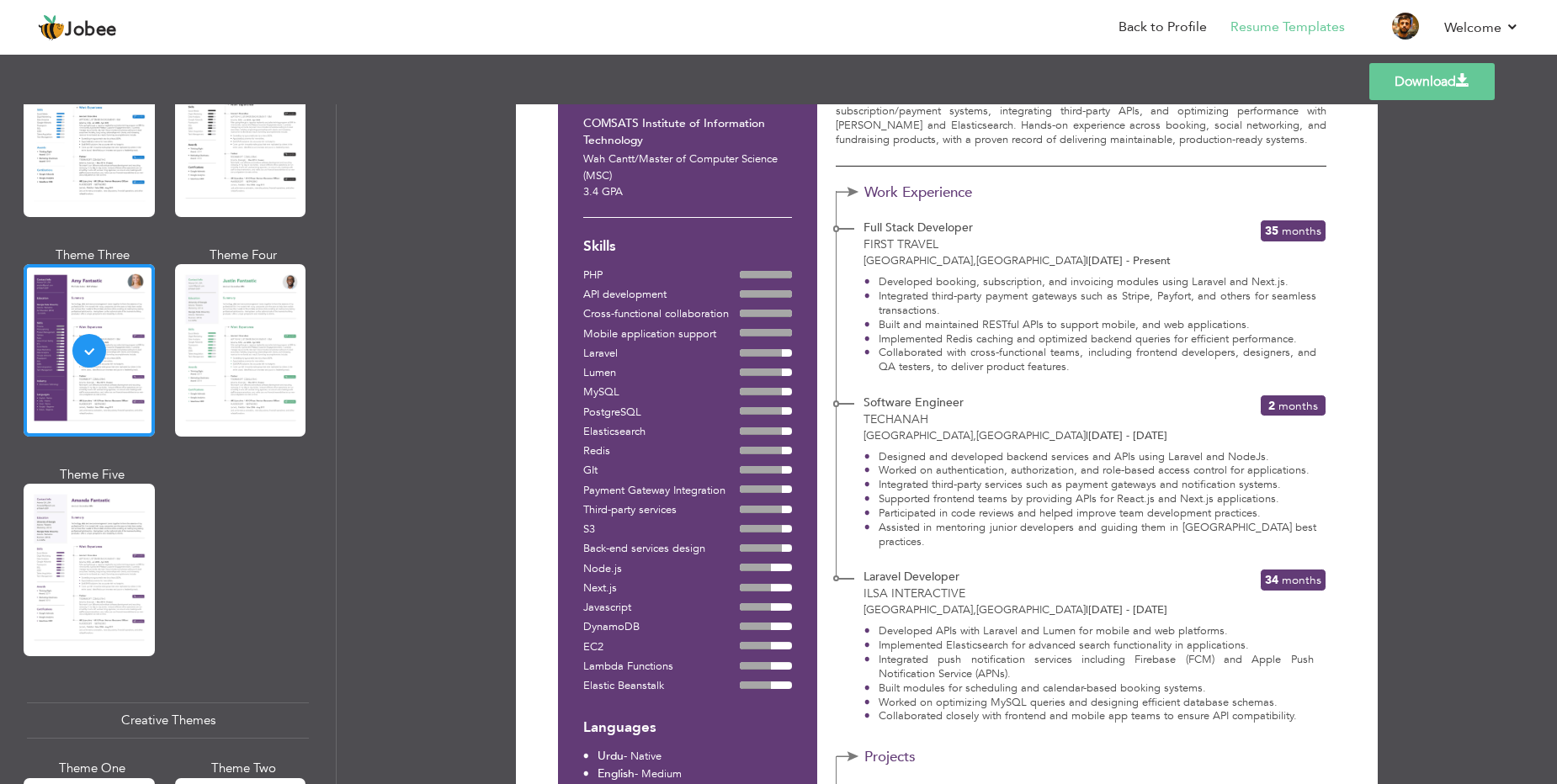
scroll to position [23, 0]
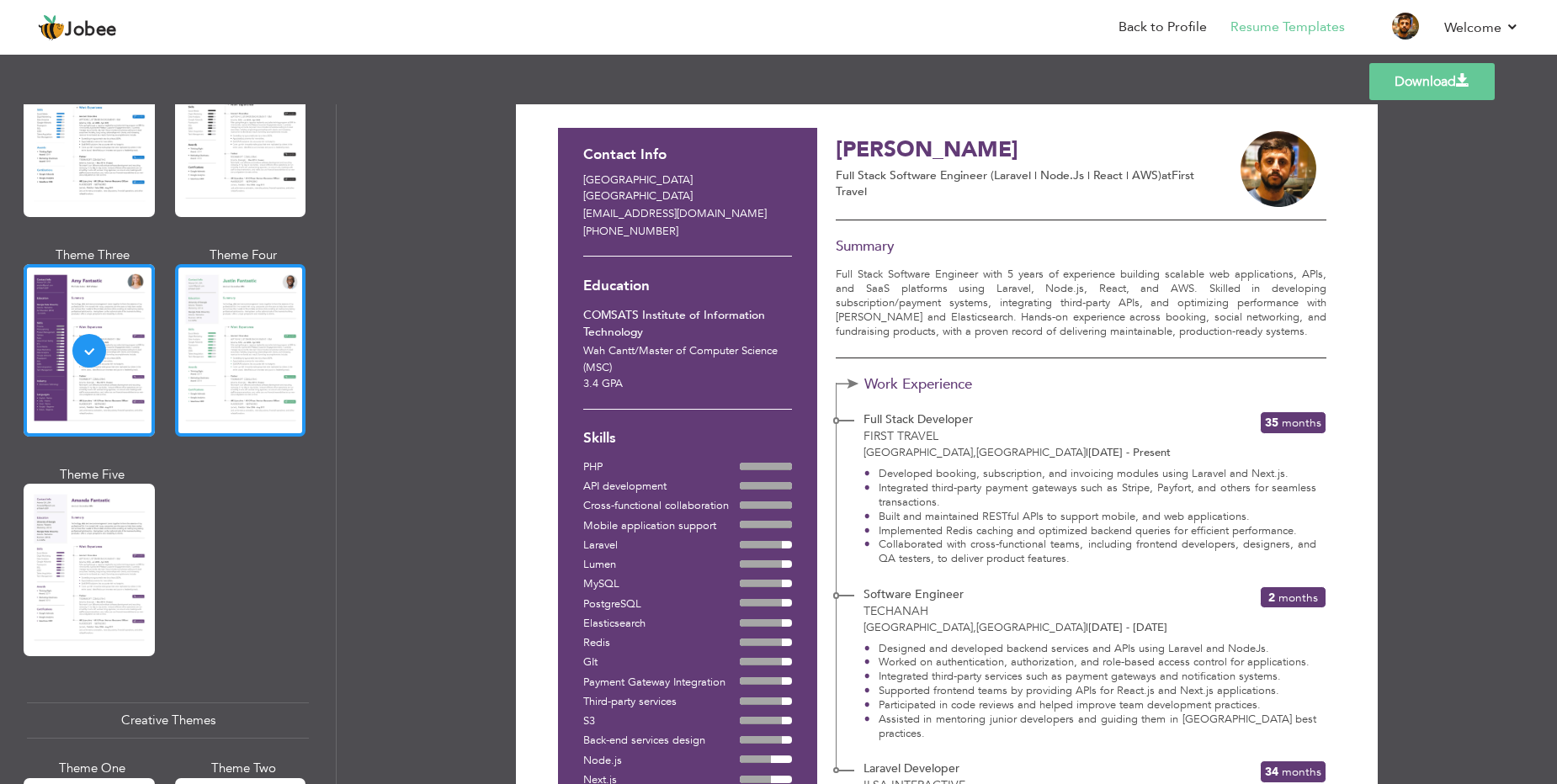
click at [229, 372] on div at bounding box center [241, 350] width 131 height 172
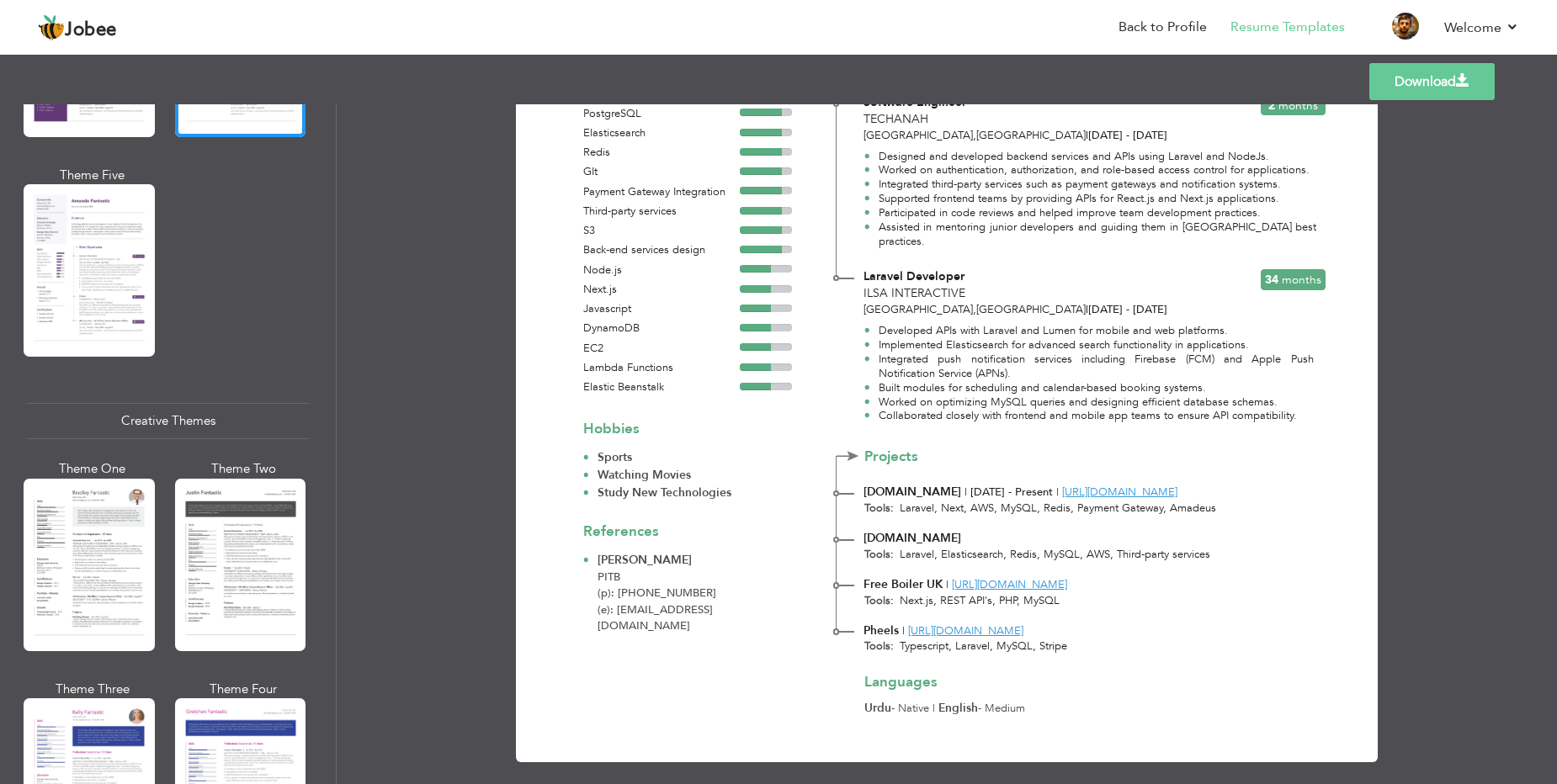
scroll to position [1716, 0]
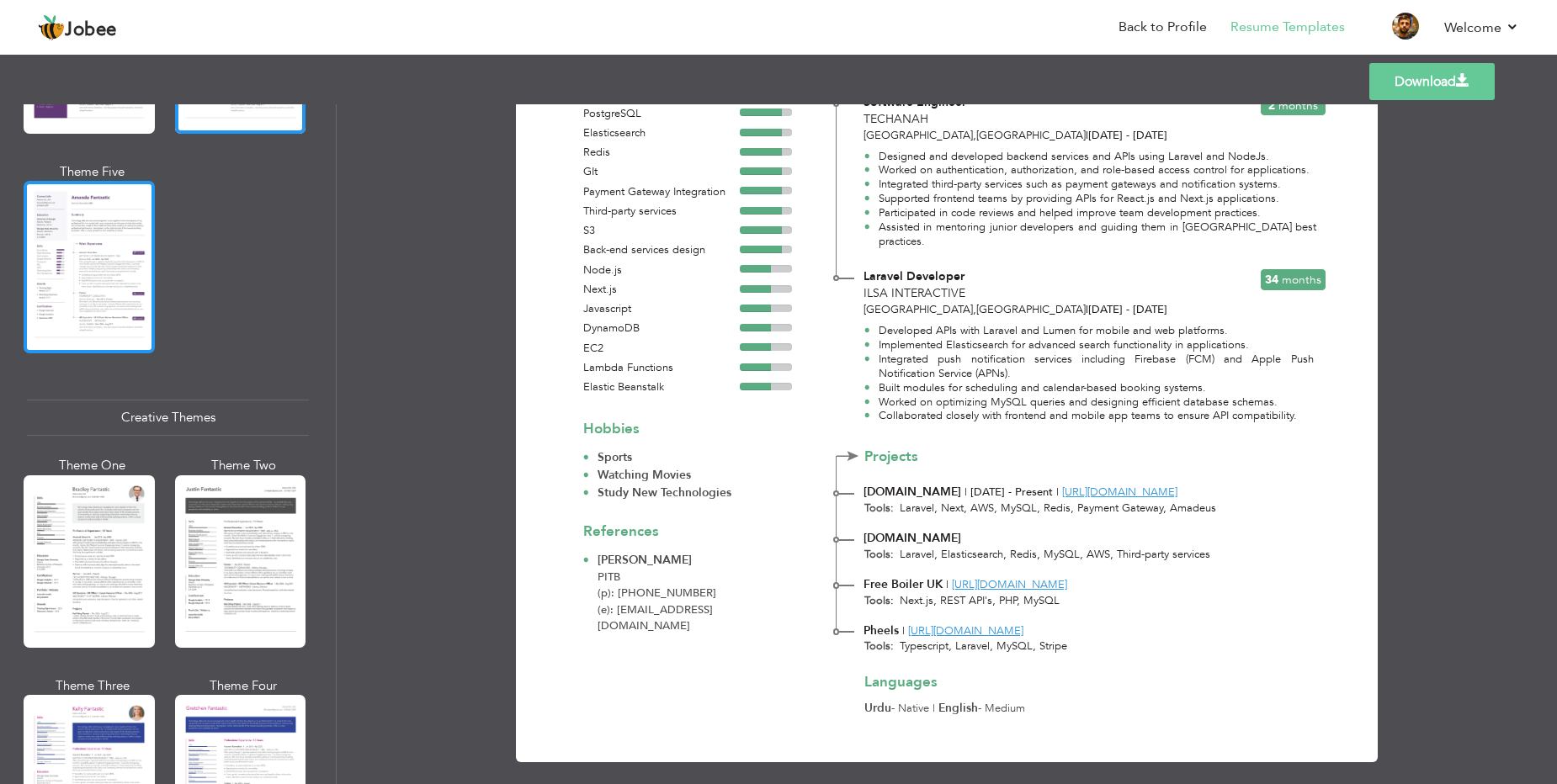
click at [109, 254] on div at bounding box center [89, 266] width 131 height 172
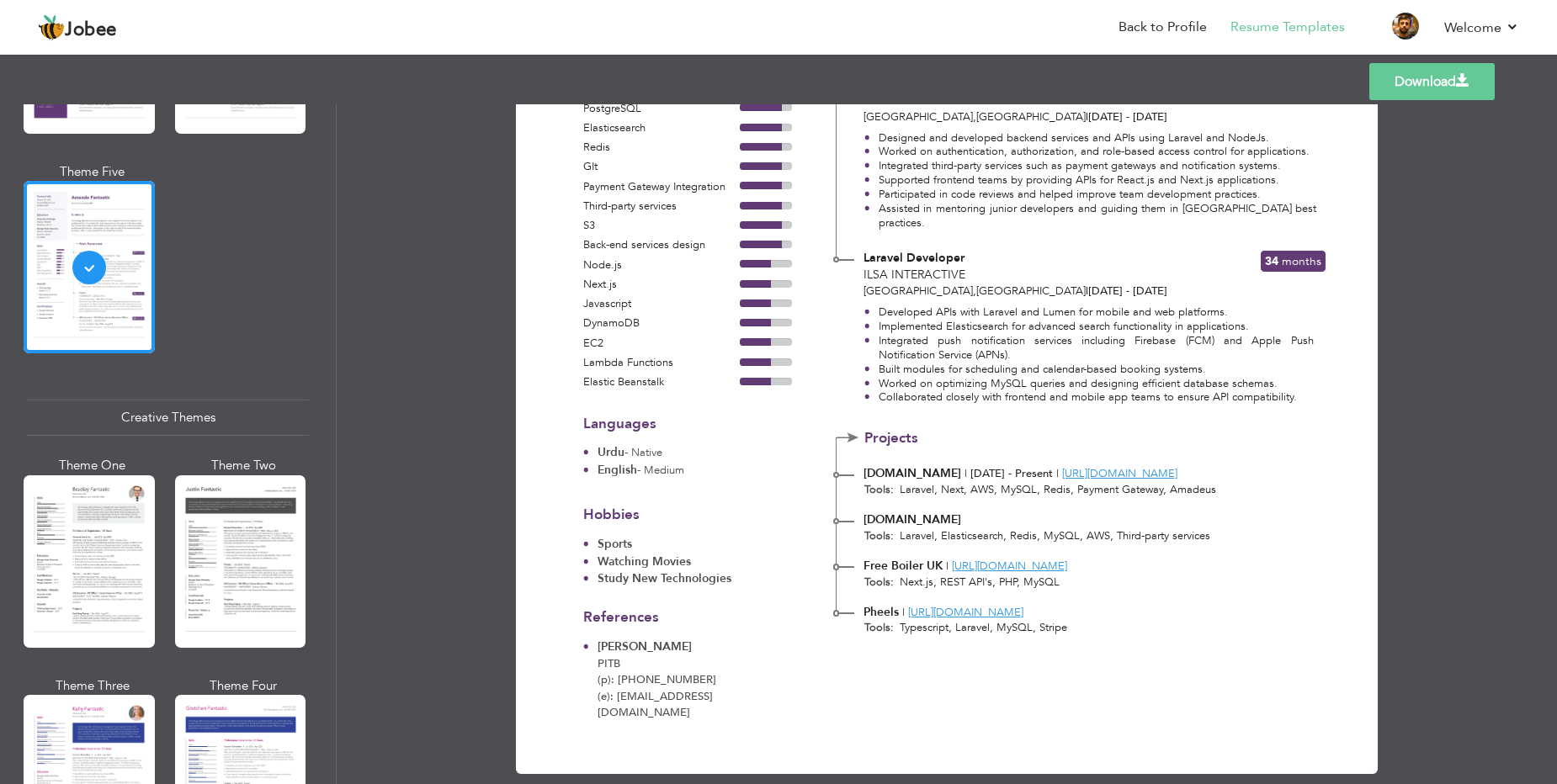
scroll to position [530, 0]
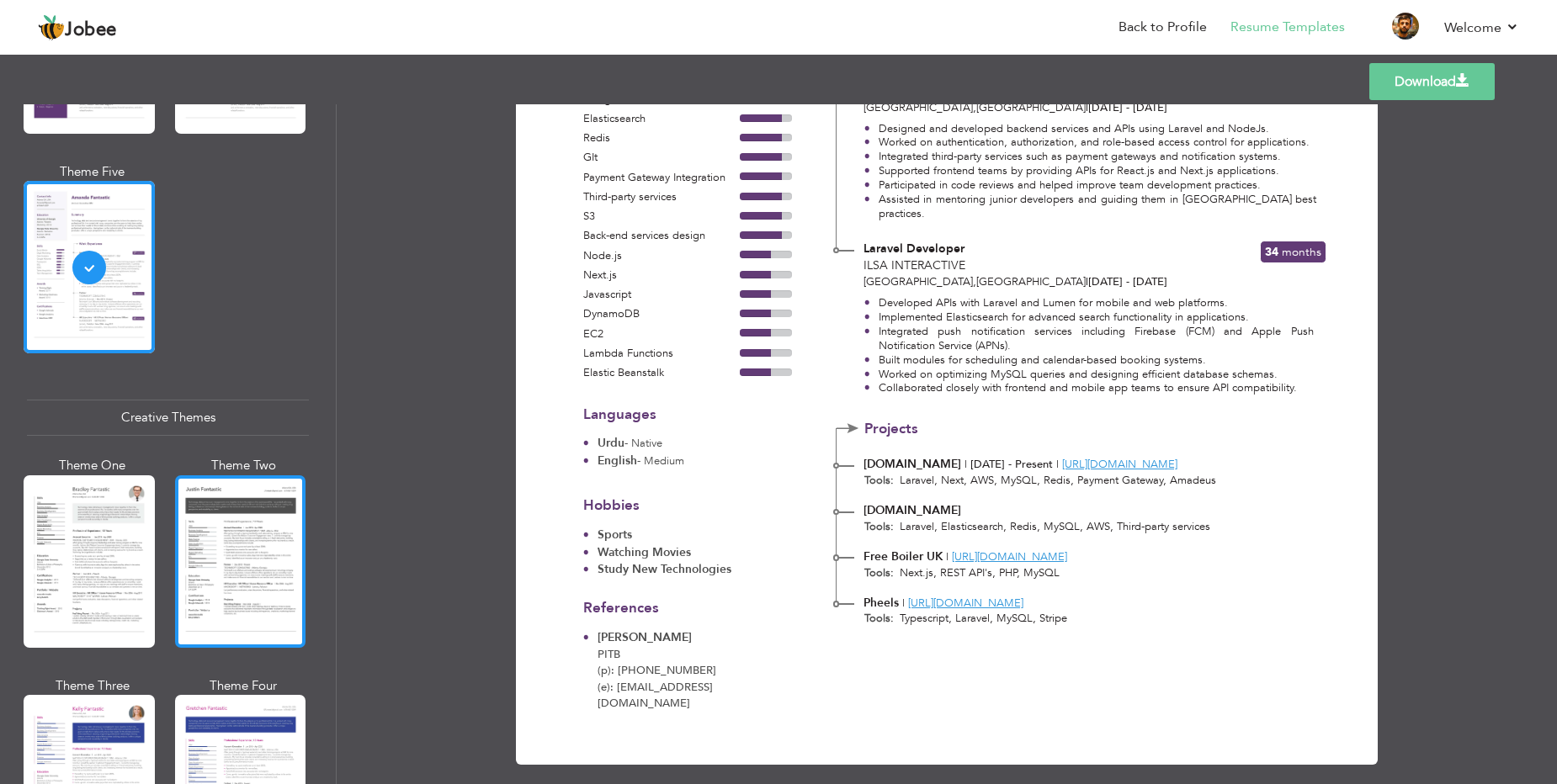
click at [258, 544] on div at bounding box center [241, 561] width 131 height 172
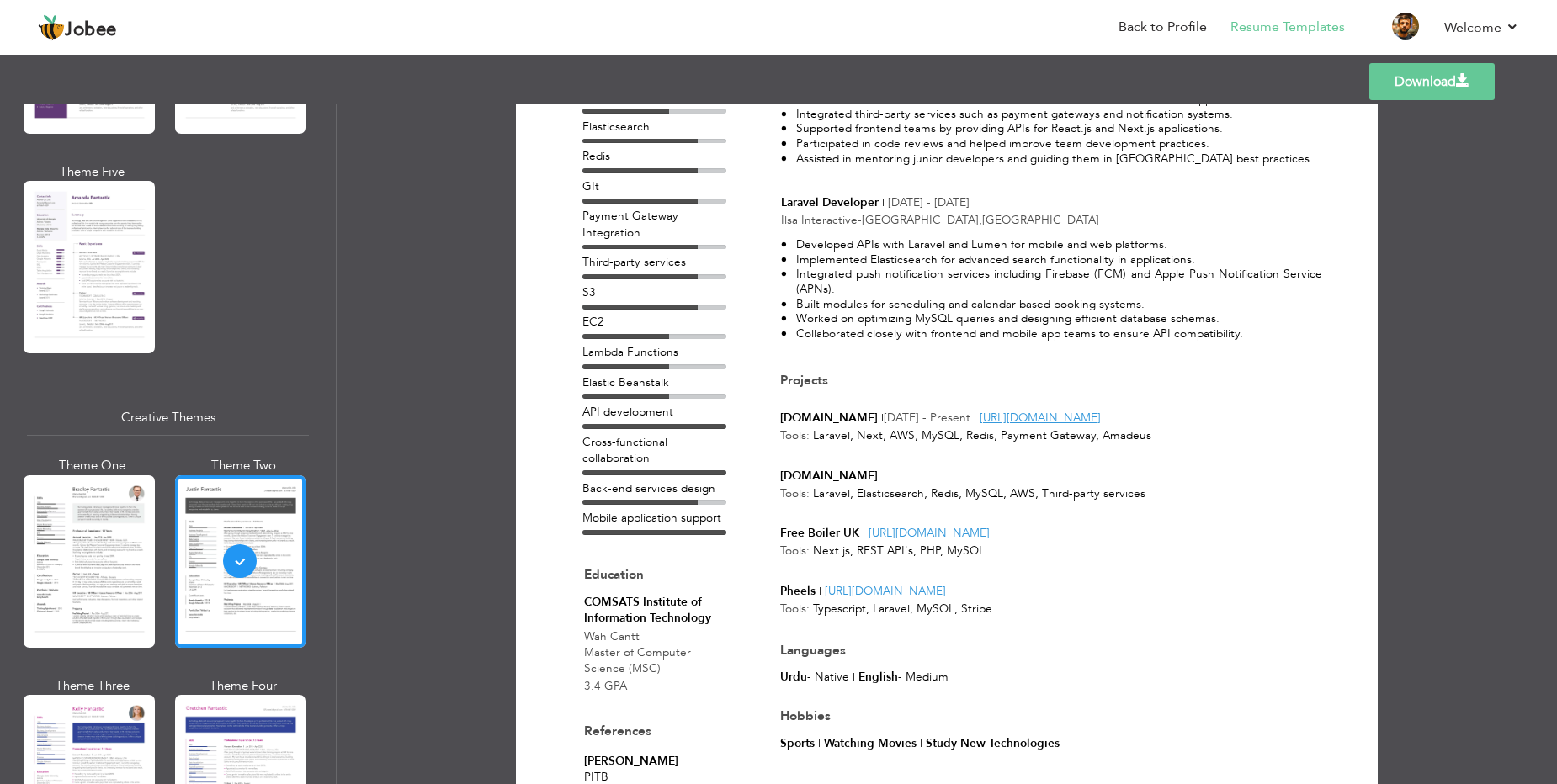
scroll to position [646, 0]
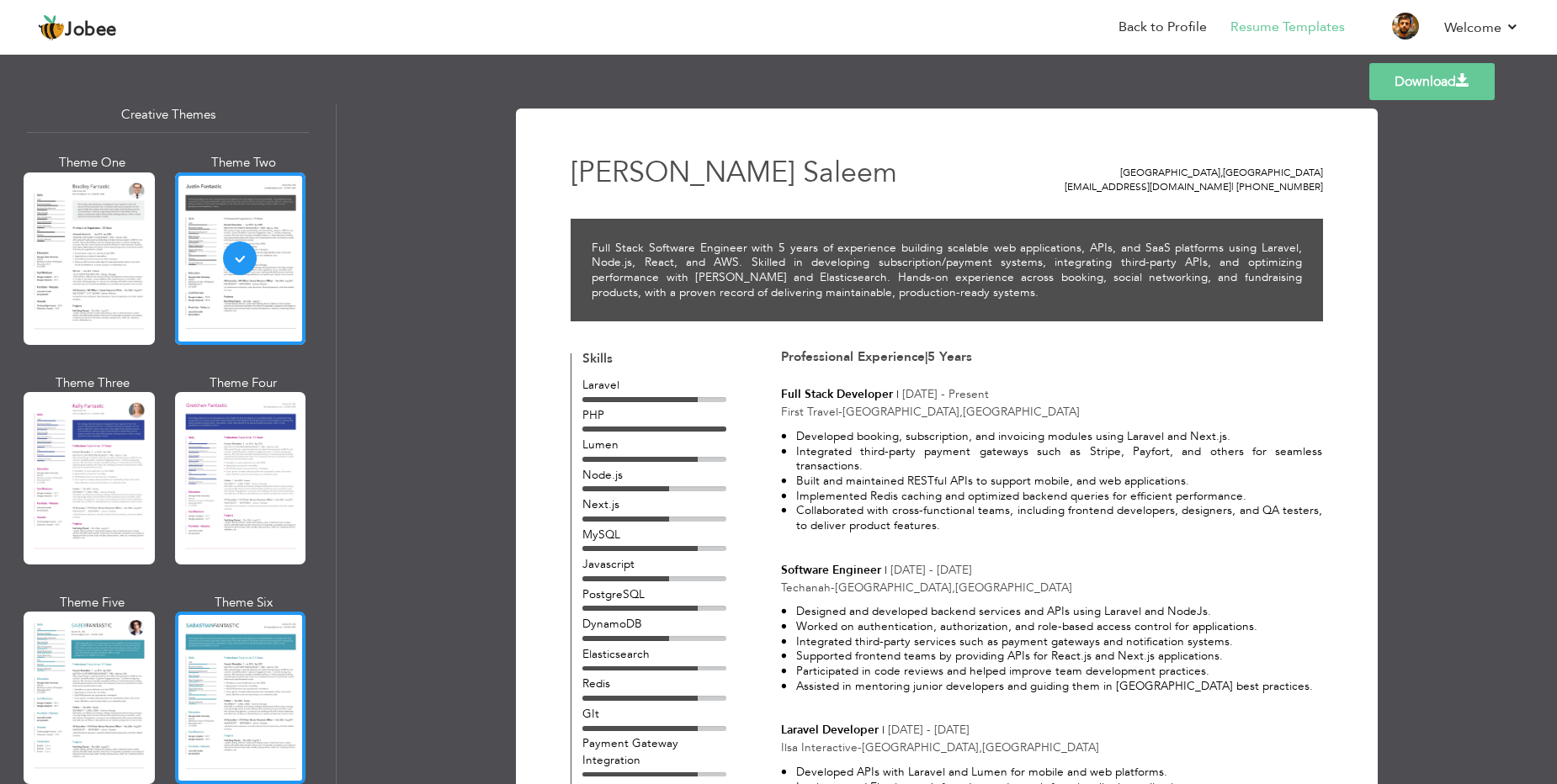
click at [203, 657] on div at bounding box center [241, 697] width 131 height 172
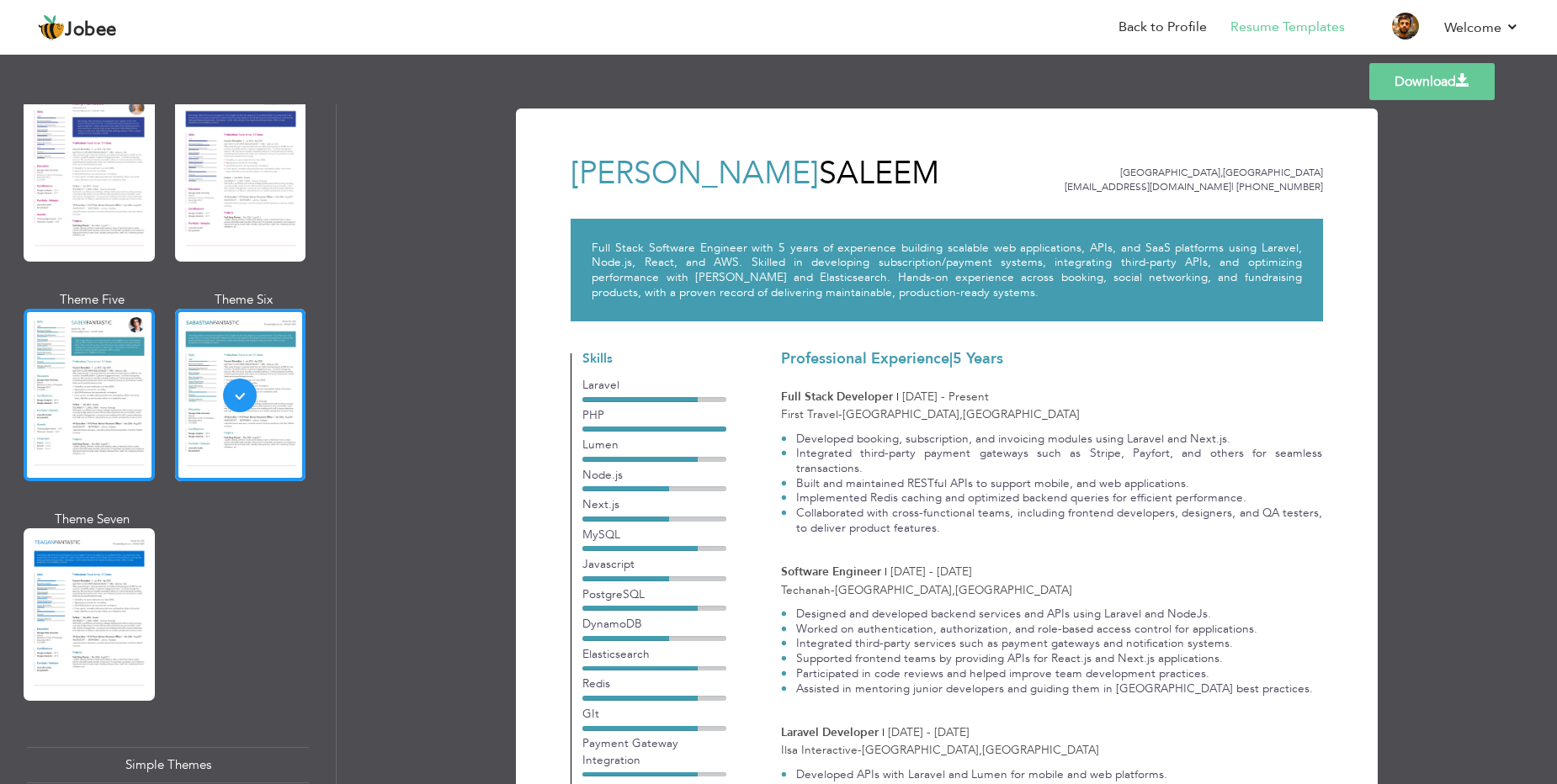
click at [120, 378] on div at bounding box center [89, 394] width 131 height 172
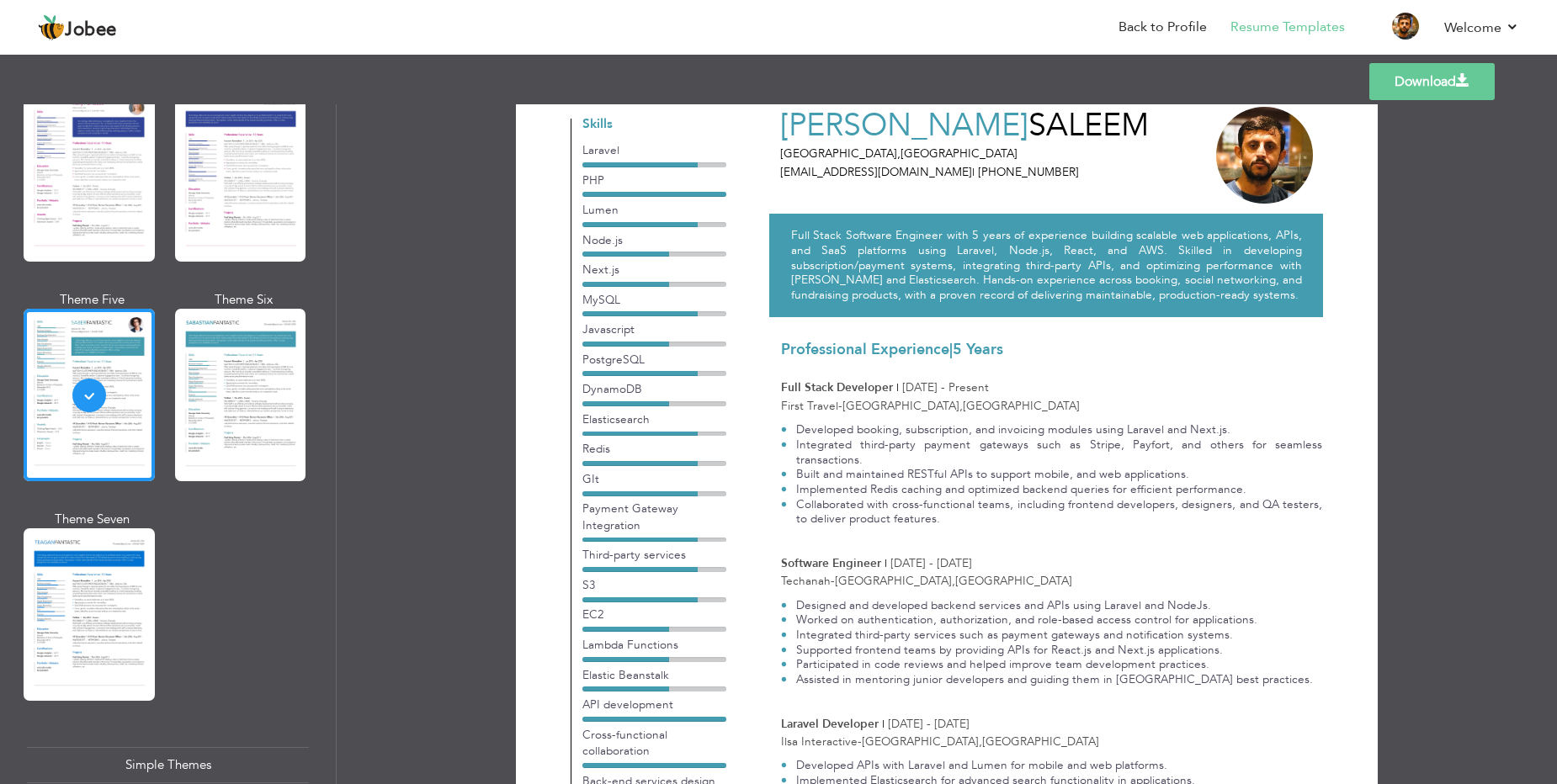
scroll to position [23, 0]
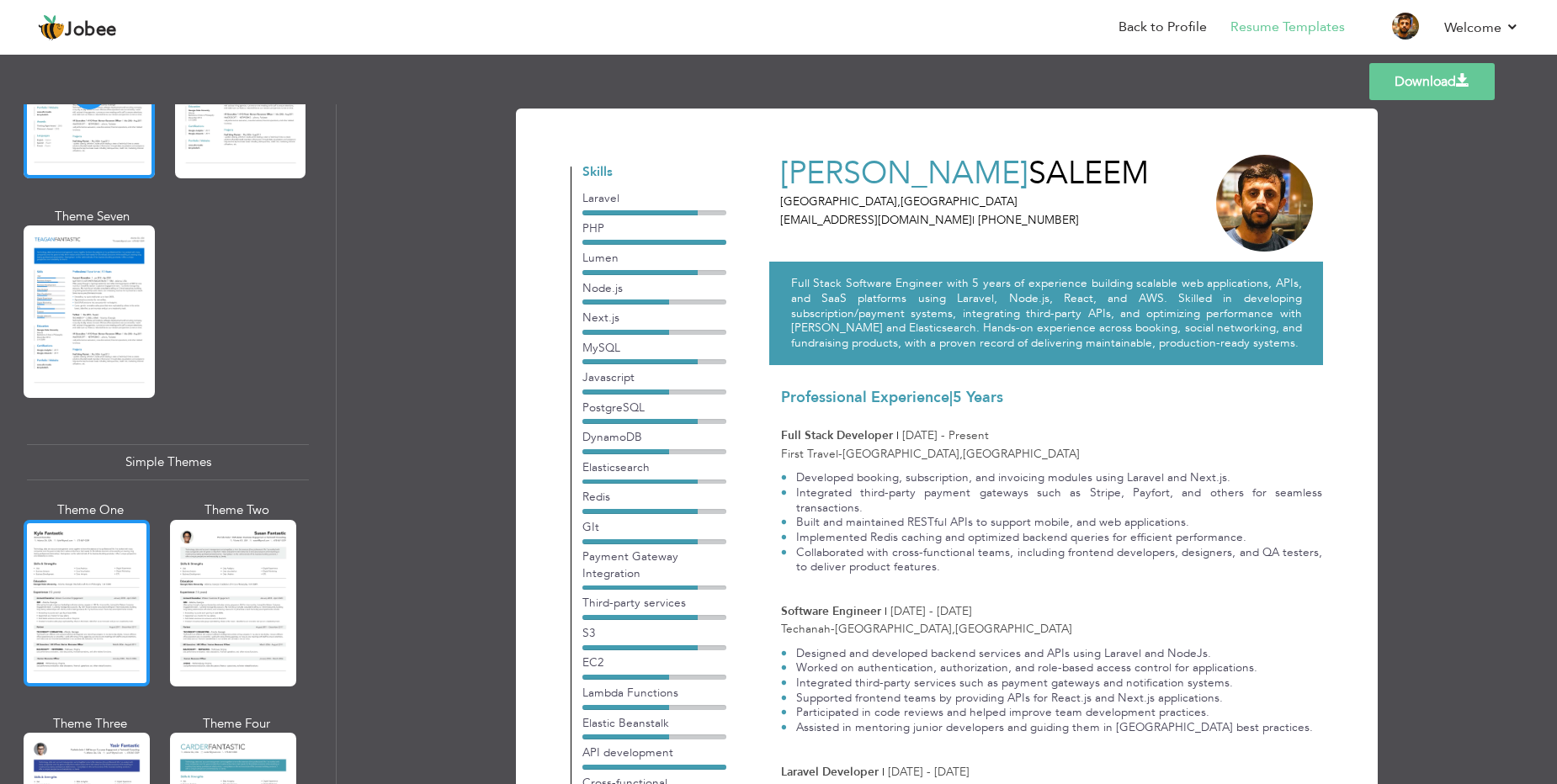
click at [90, 540] on div at bounding box center [86, 602] width 126 height 166
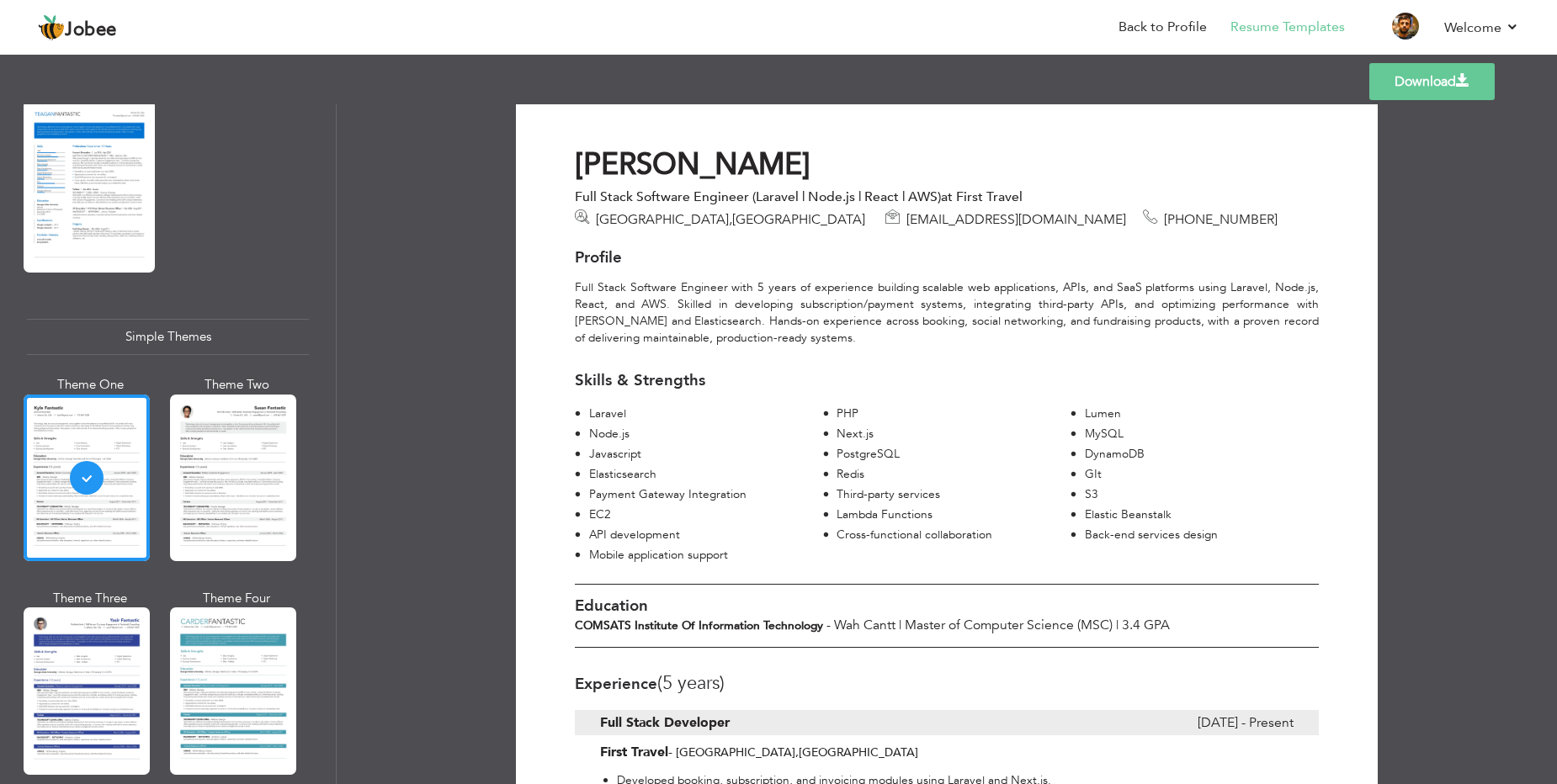
scroll to position [0, 0]
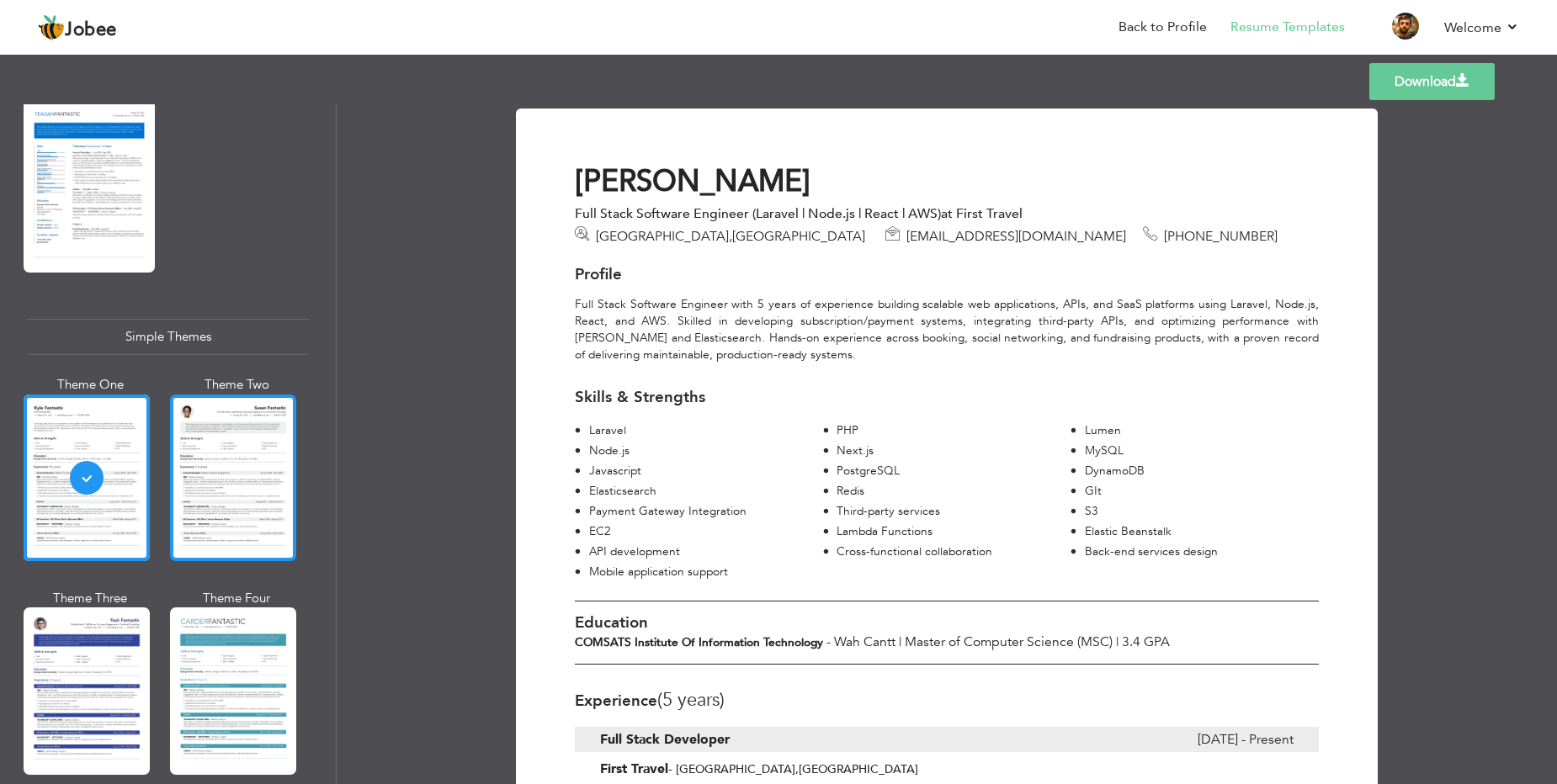
click at [250, 434] on div at bounding box center [233, 477] width 126 height 166
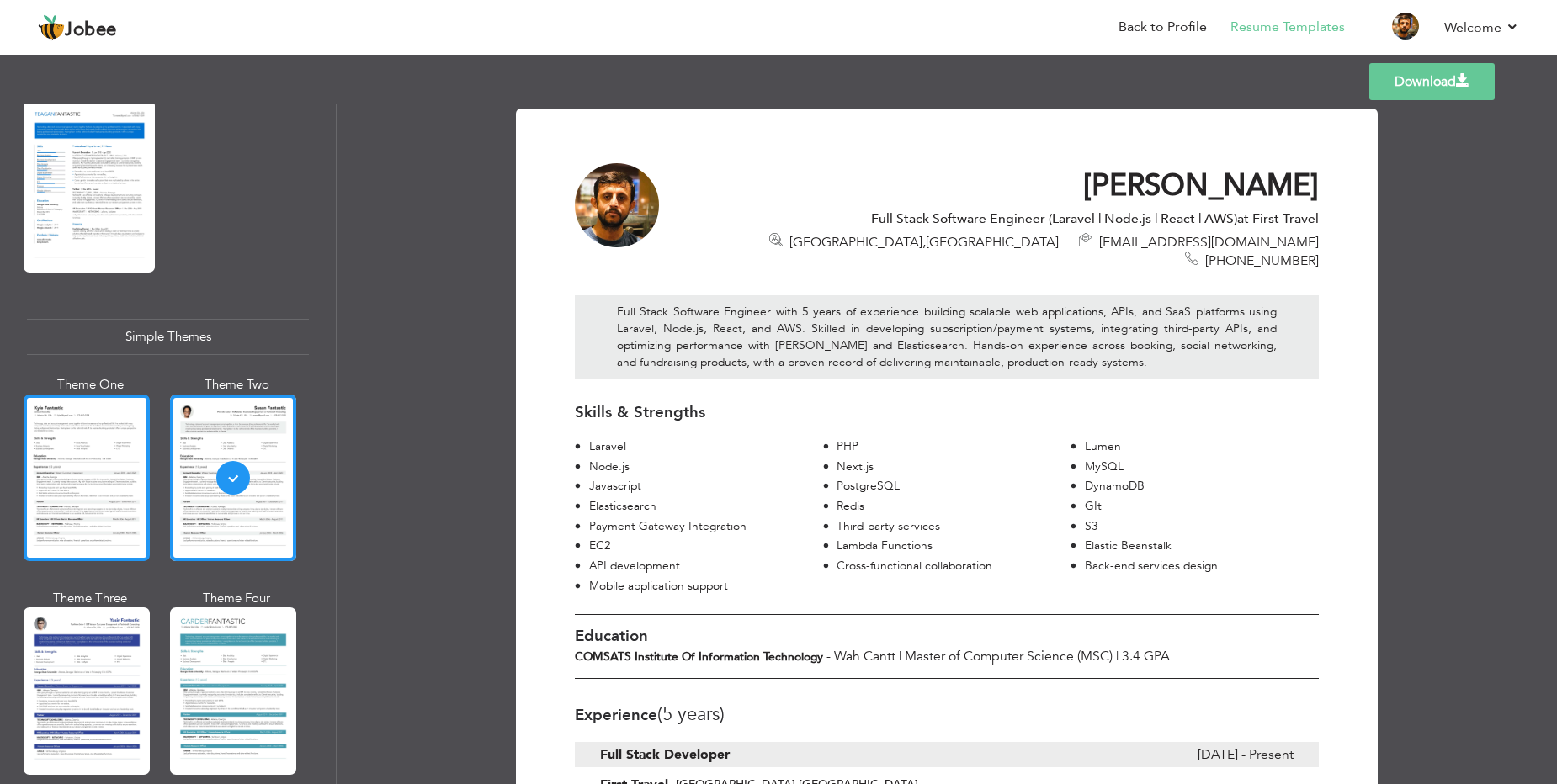
click at [83, 443] on div at bounding box center [86, 477] width 126 height 166
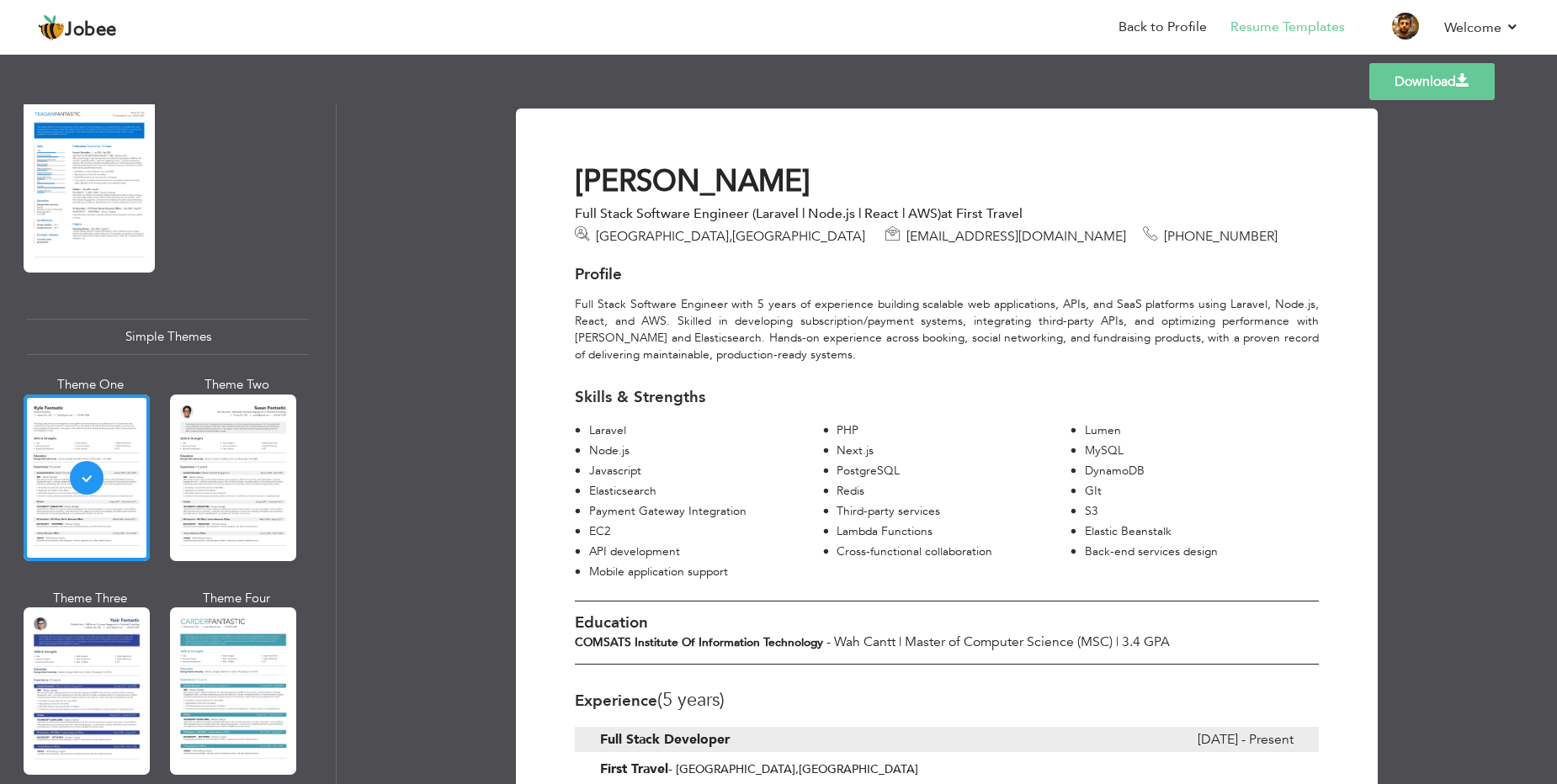
click at [1449, 85] on link "Download" at bounding box center [1432, 82] width 125 height 37
